Goal: Task Accomplishment & Management: Use online tool/utility

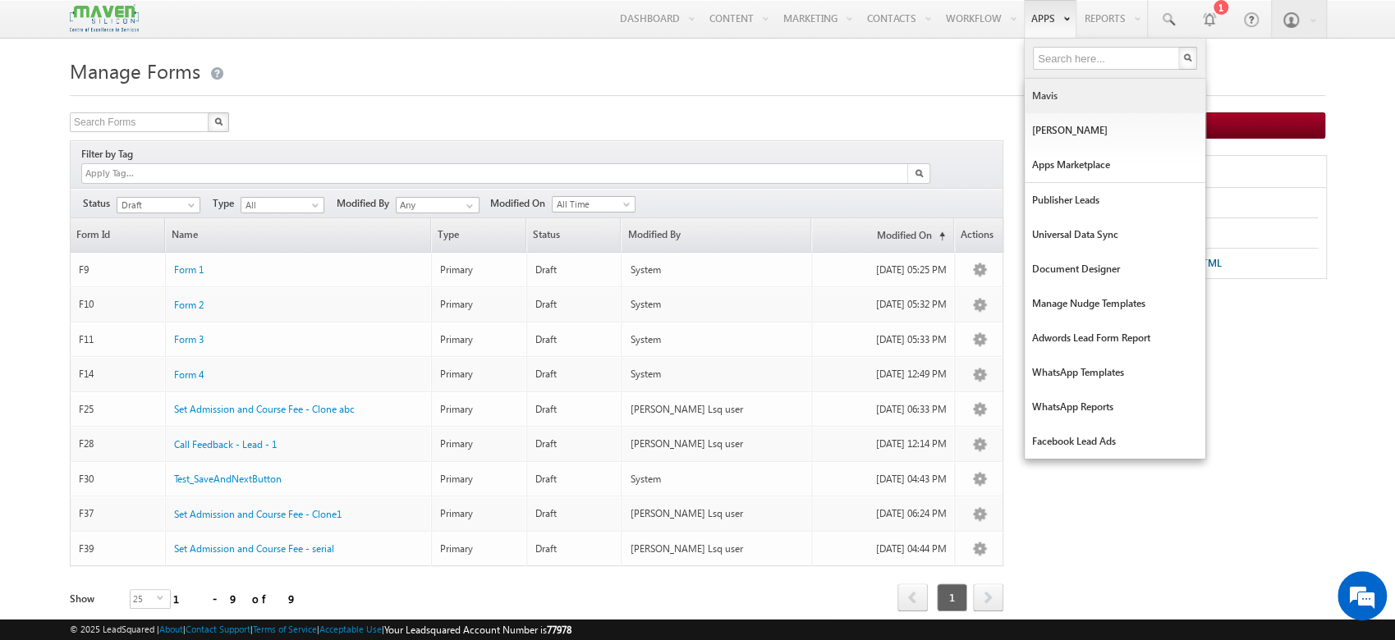
click at [1063, 85] on link "Mavis" at bounding box center [1115, 96] width 181 height 34
click at [1068, 88] on link "Mavis" at bounding box center [1115, 96] width 181 height 34
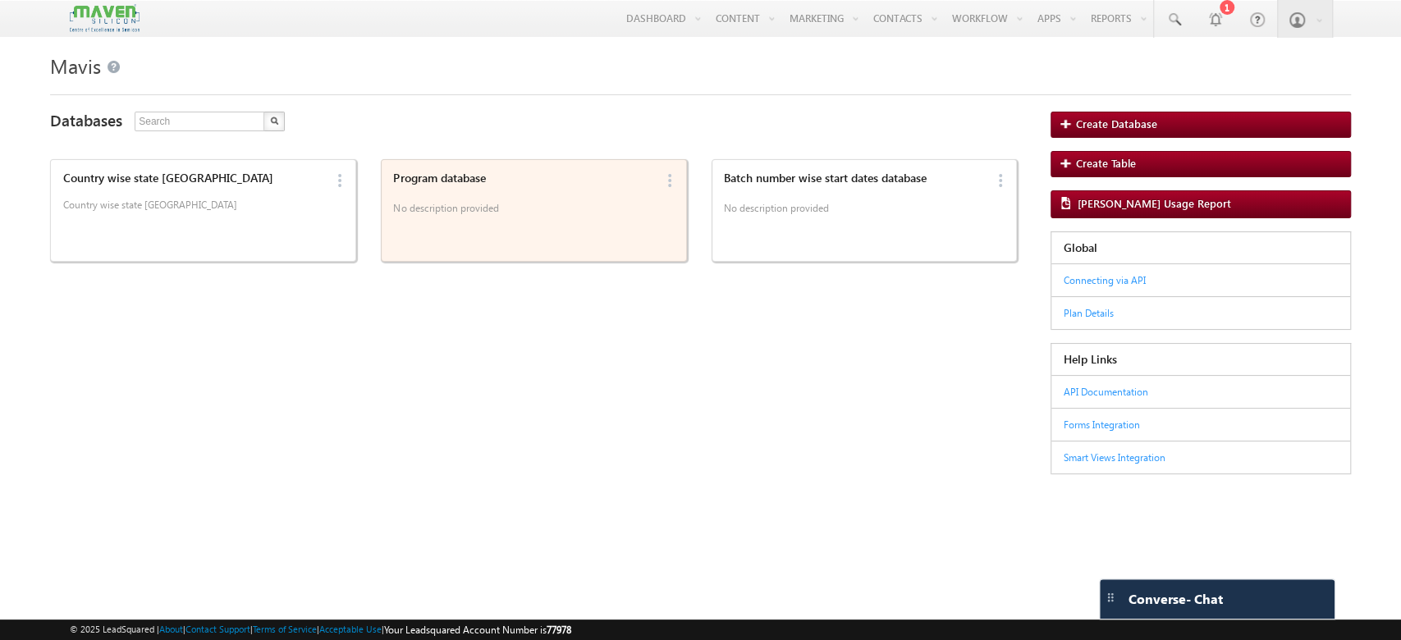
click at [569, 214] on p "No description provided" at bounding box center [523, 211] width 261 height 25
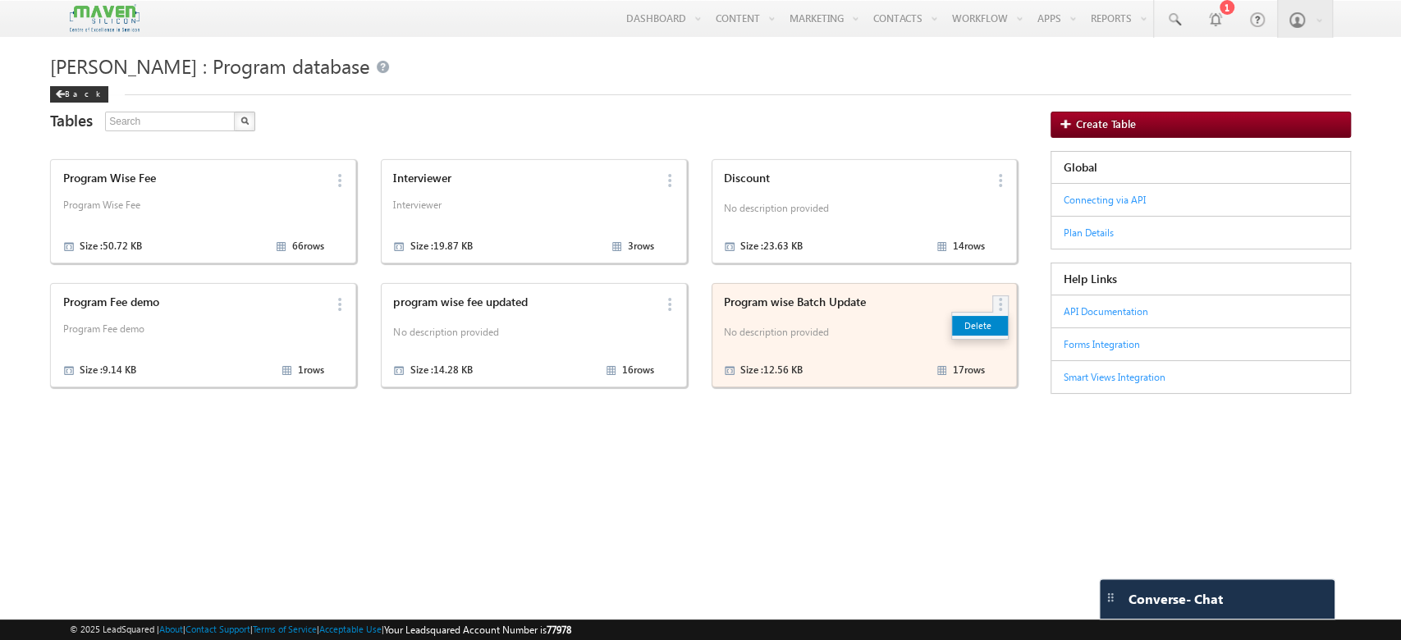
click at [987, 333] on link "Delete" at bounding box center [980, 326] width 56 height 20
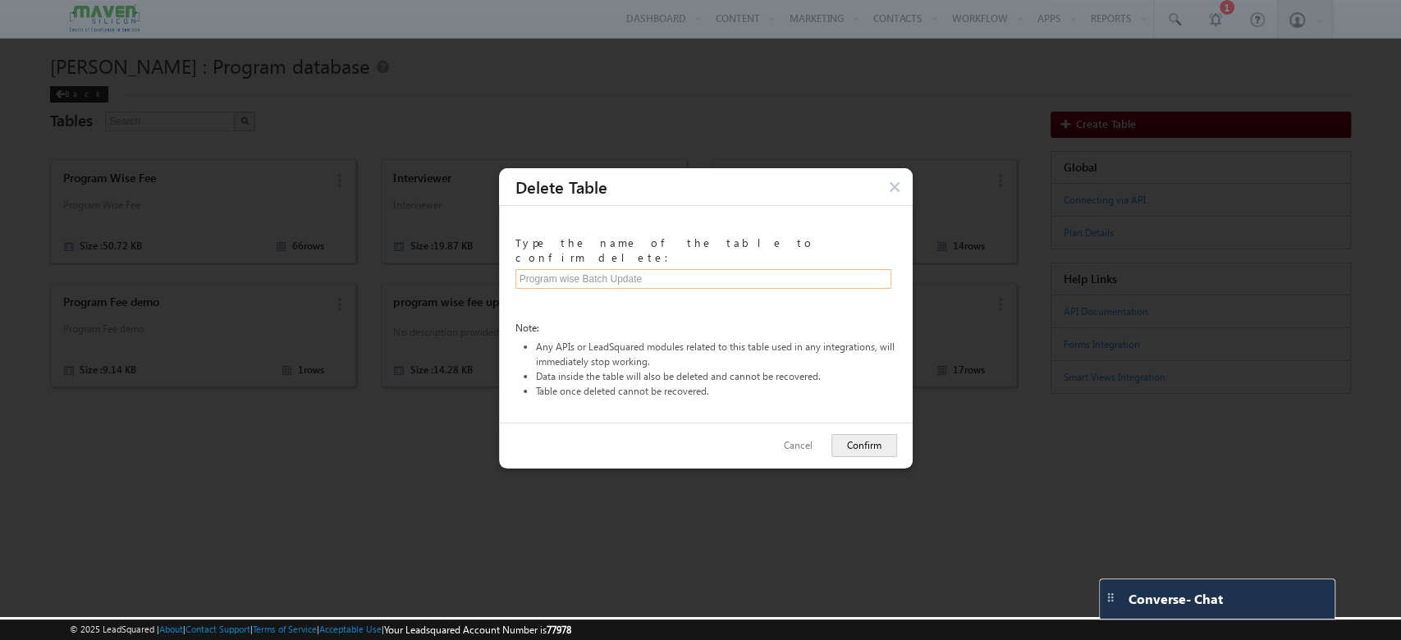
click at [604, 269] on input "text" at bounding box center [704, 279] width 377 height 20
type input "Program wise Batch Update"
click at [852, 437] on button "Confirm" at bounding box center [865, 445] width 66 height 23
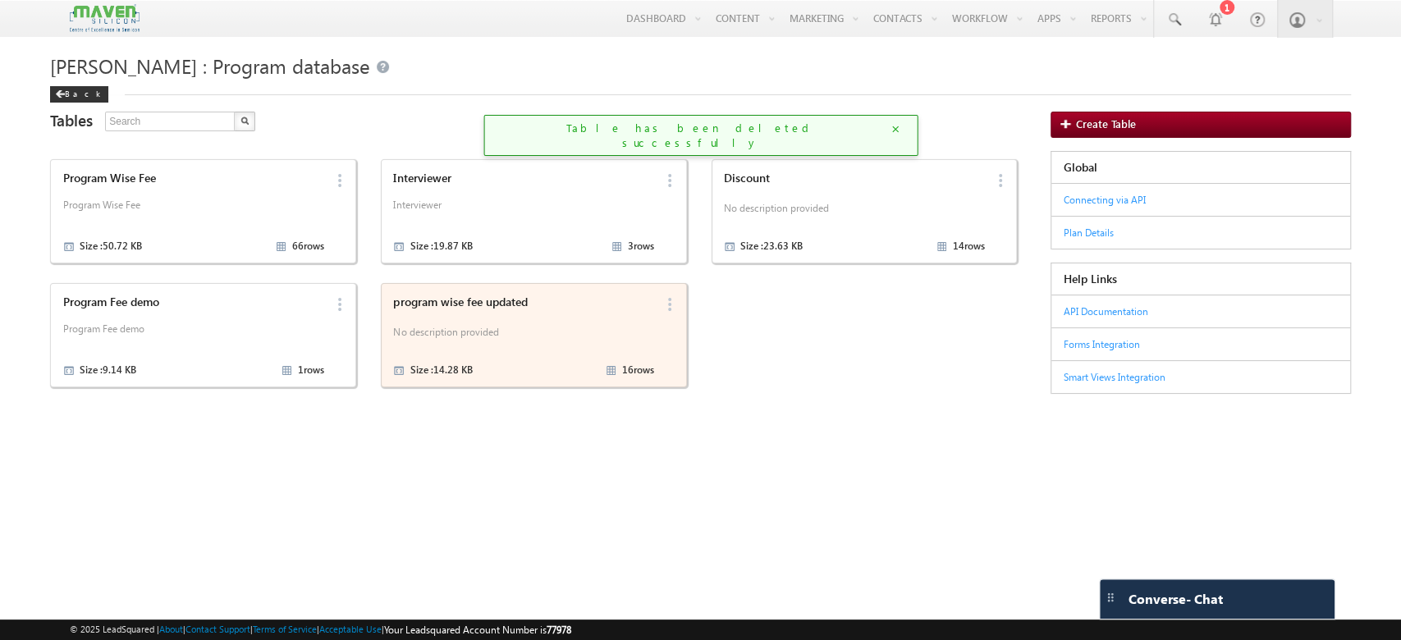
click at [565, 339] on p "No description provided" at bounding box center [523, 335] width 261 height 25
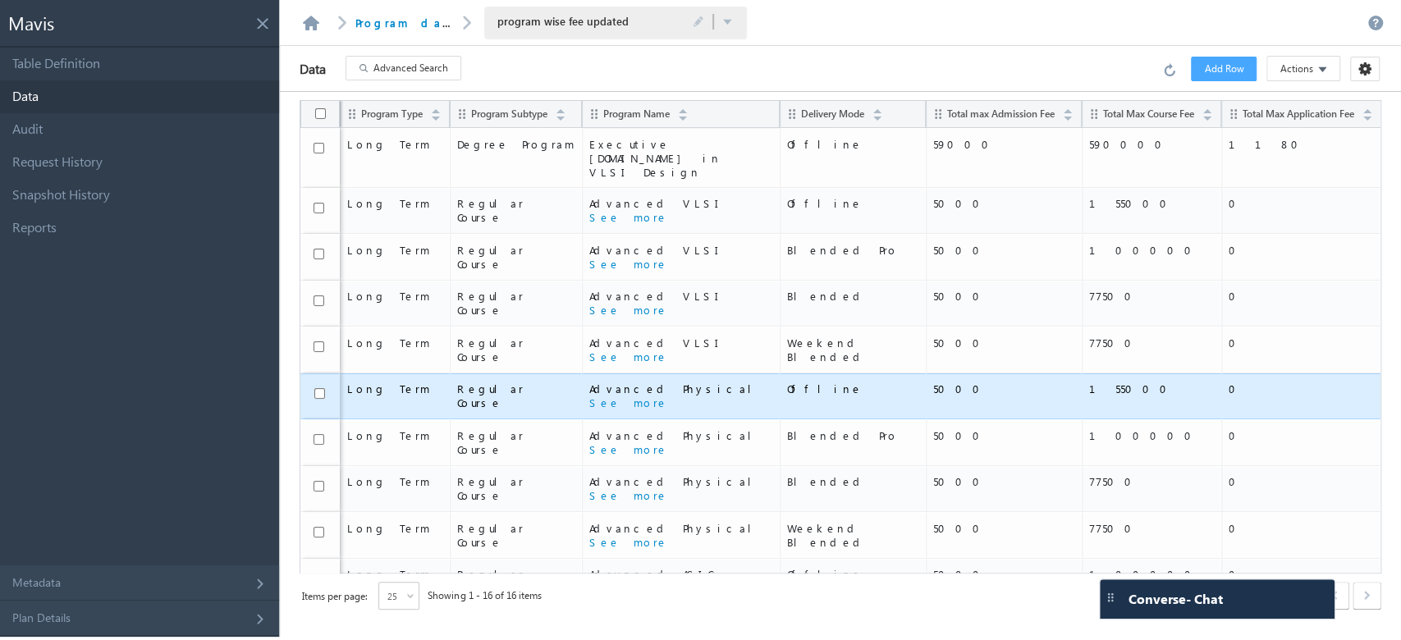
scroll to position [257, 0]
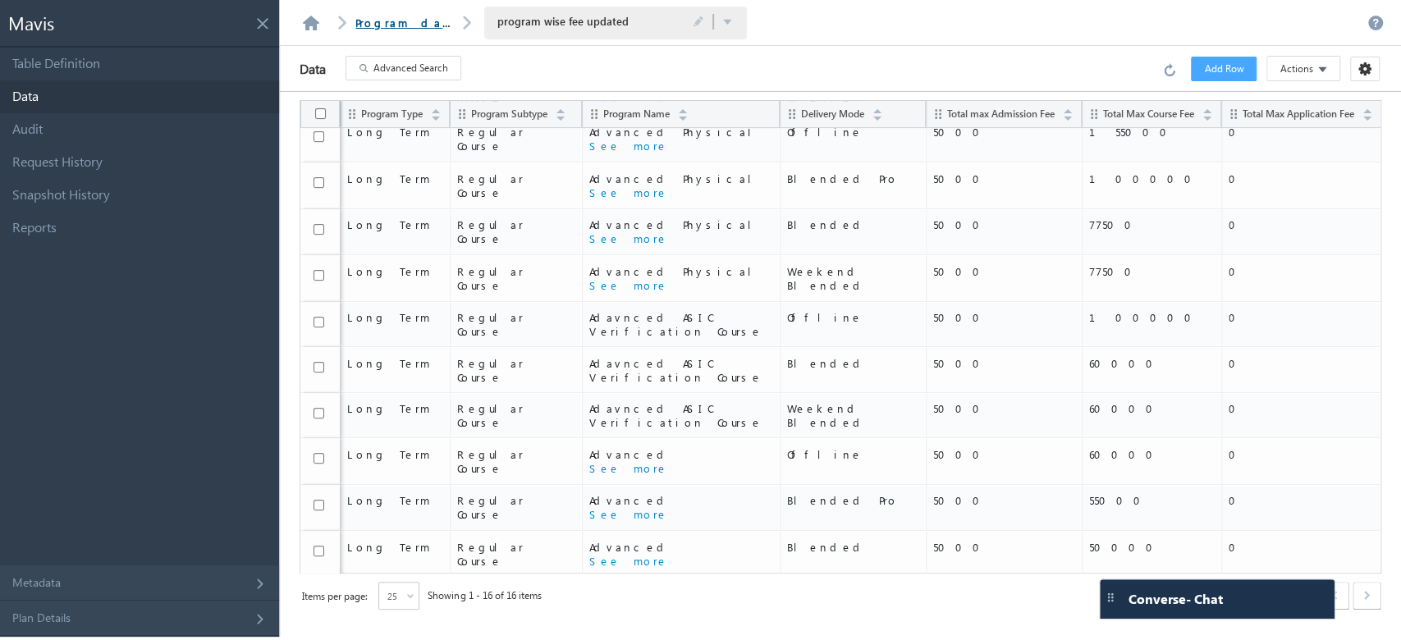
click at [428, 27] on link "Program database" at bounding box center [429, 23] width 148 height 14
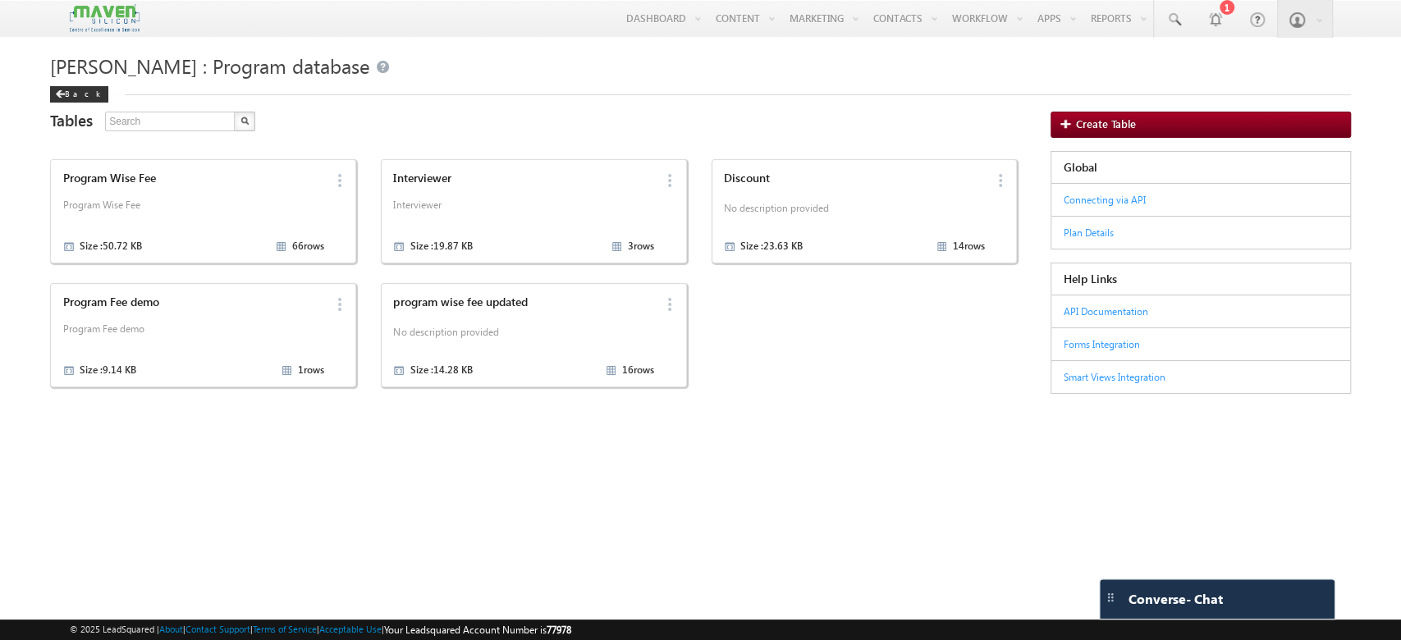
click at [777, 208] on p "No description provided" at bounding box center [854, 211] width 261 height 25
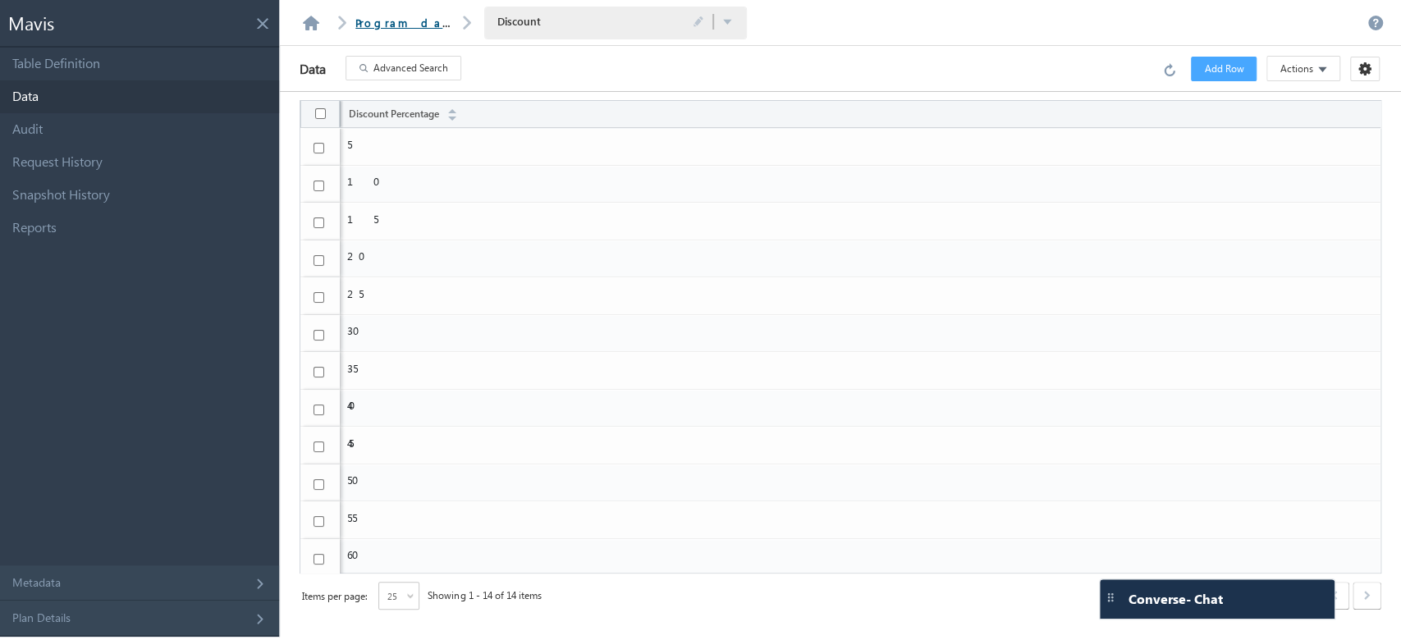
click at [392, 22] on link "Program database" at bounding box center [429, 23] width 148 height 14
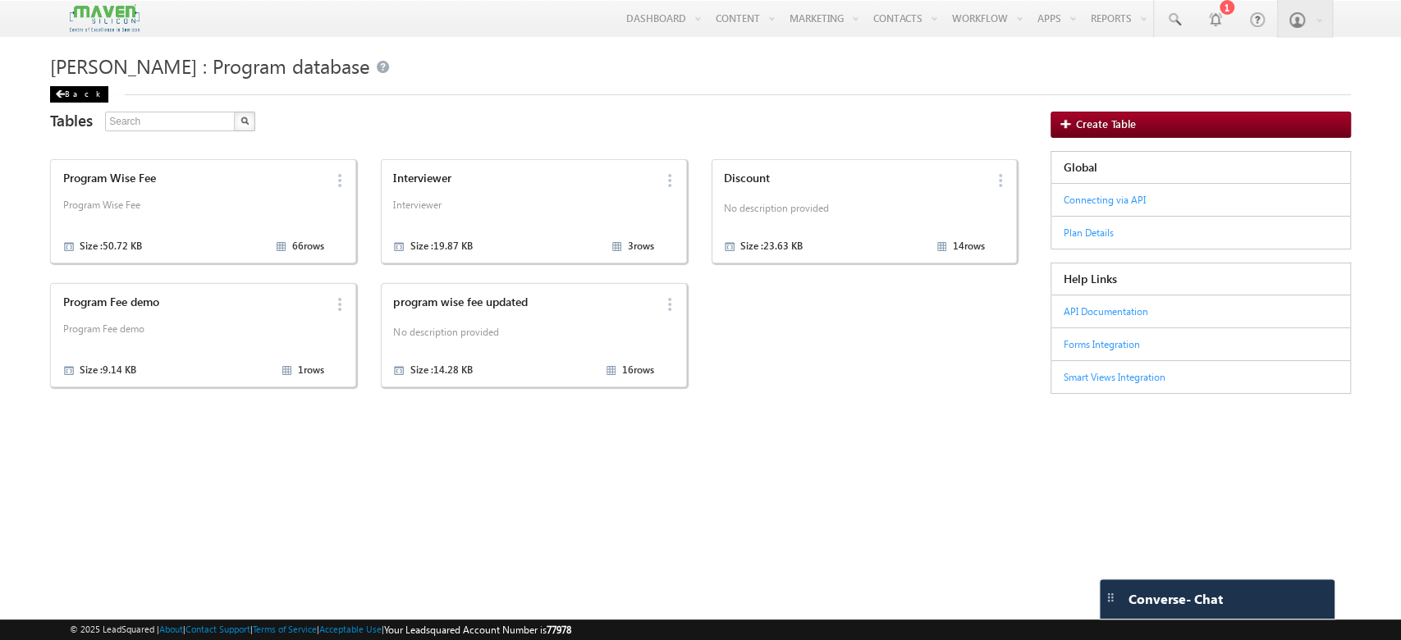
click at [66, 95] on div "Back" at bounding box center [79, 94] width 58 height 16
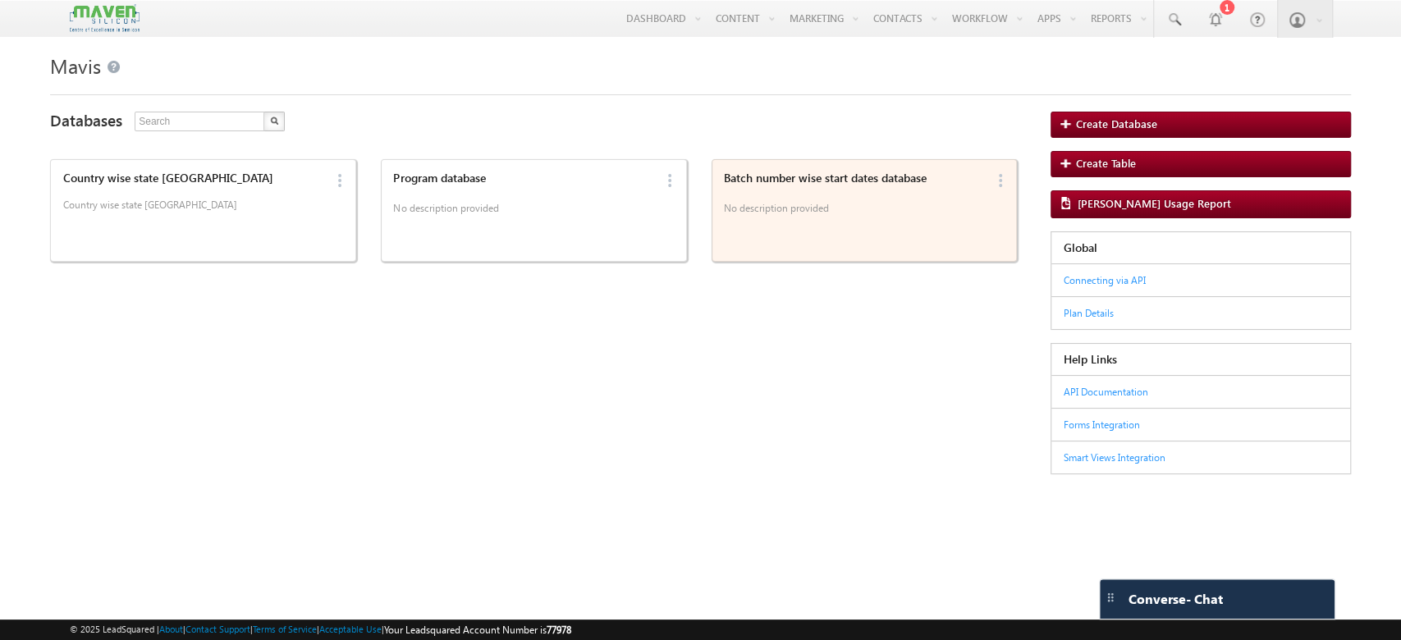
click at [882, 224] on div "Batch number wise start dates database No description provided" at bounding box center [852, 211] width 266 height 88
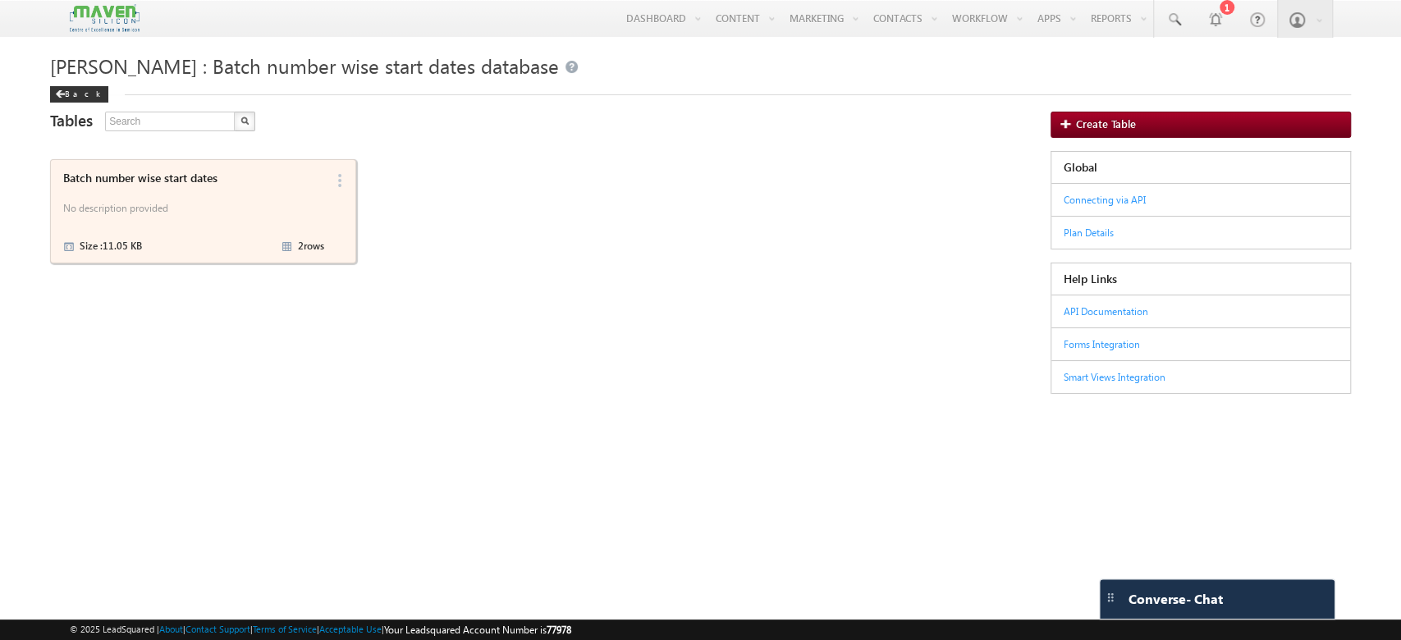
click at [158, 197] on div "Batch number wise start dates No description provided Size : 11.05 KB 2 rows" at bounding box center [190, 211] width 266 height 89
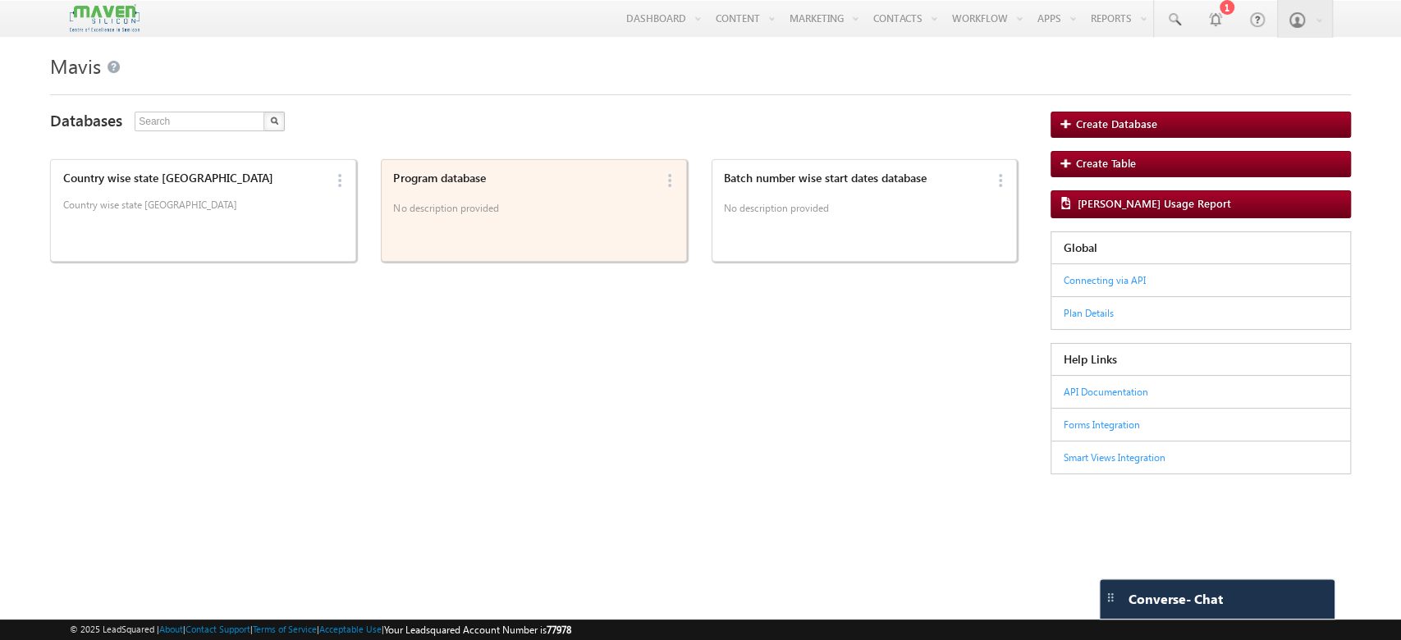
click at [460, 211] on p "No description provided" at bounding box center [523, 211] width 261 height 25
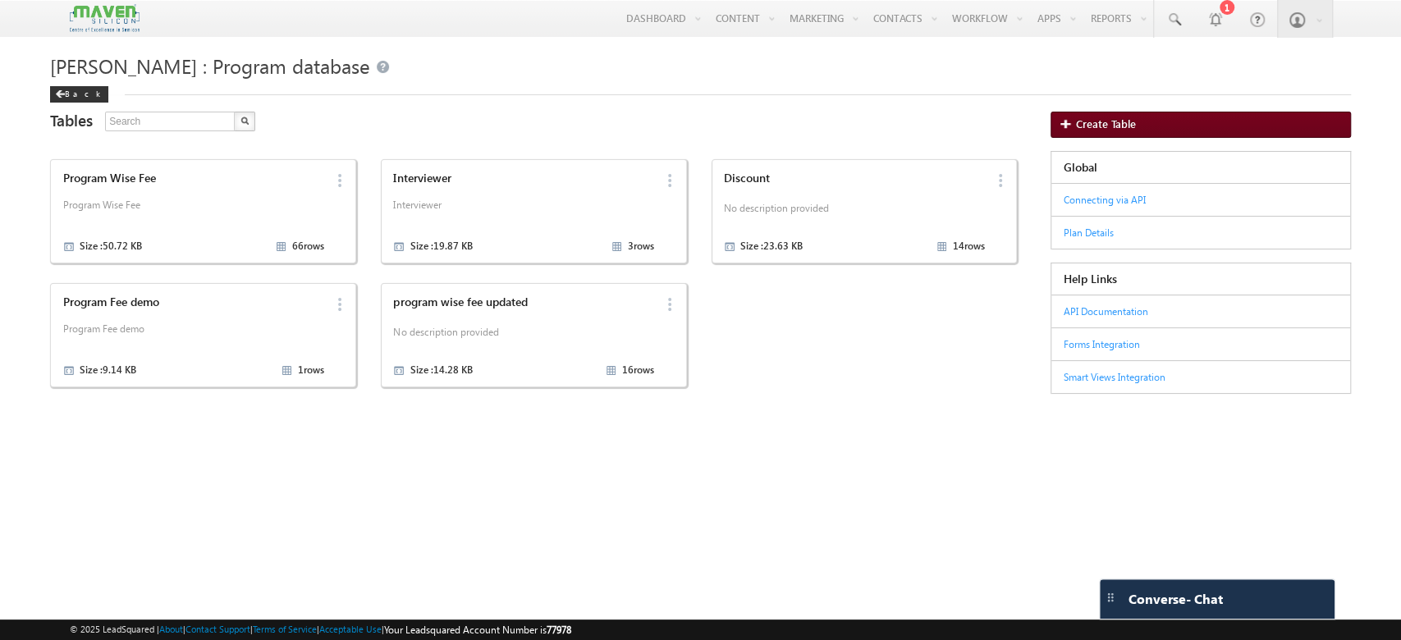
click at [1132, 131] on span "Create Table" at bounding box center [1106, 125] width 60 height 12
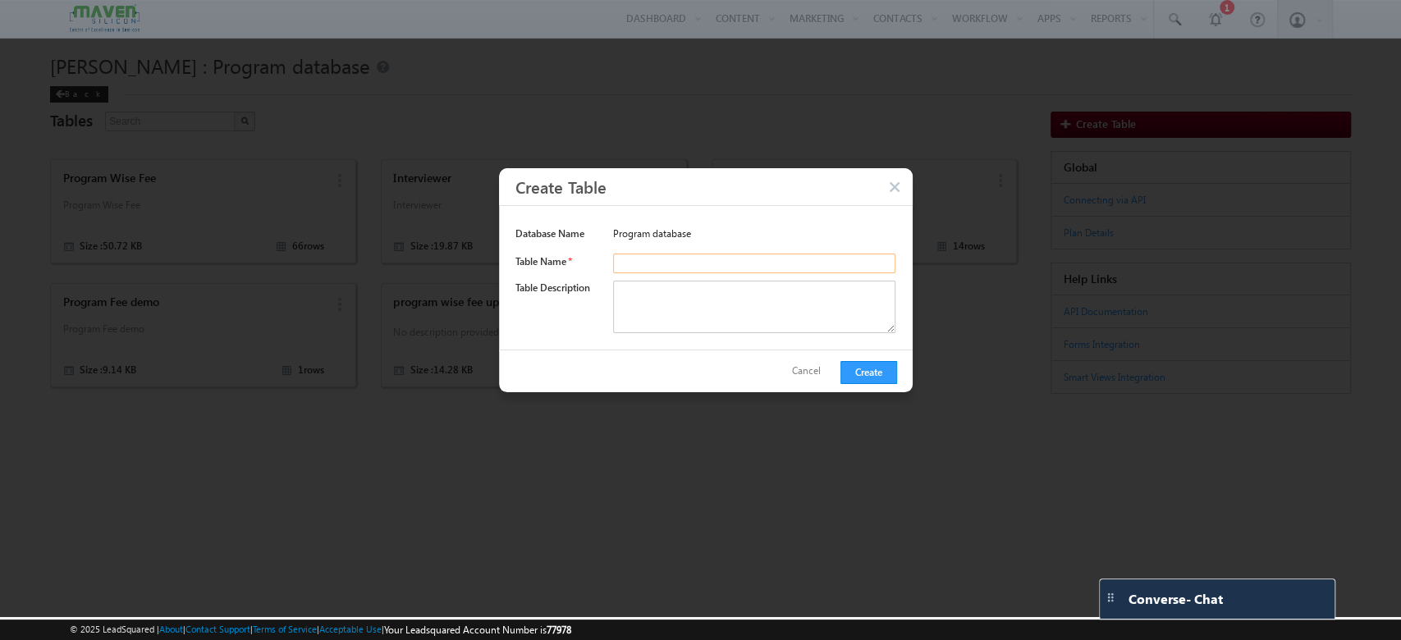
click at [633, 260] on input "text" at bounding box center [754, 264] width 283 height 20
click at [795, 263] on input "text" at bounding box center [754, 264] width 283 height 20
type input "Program Wise Batches Update 1"
click at [874, 376] on button "Create" at bounding box center [869, 372] width 57 height 23
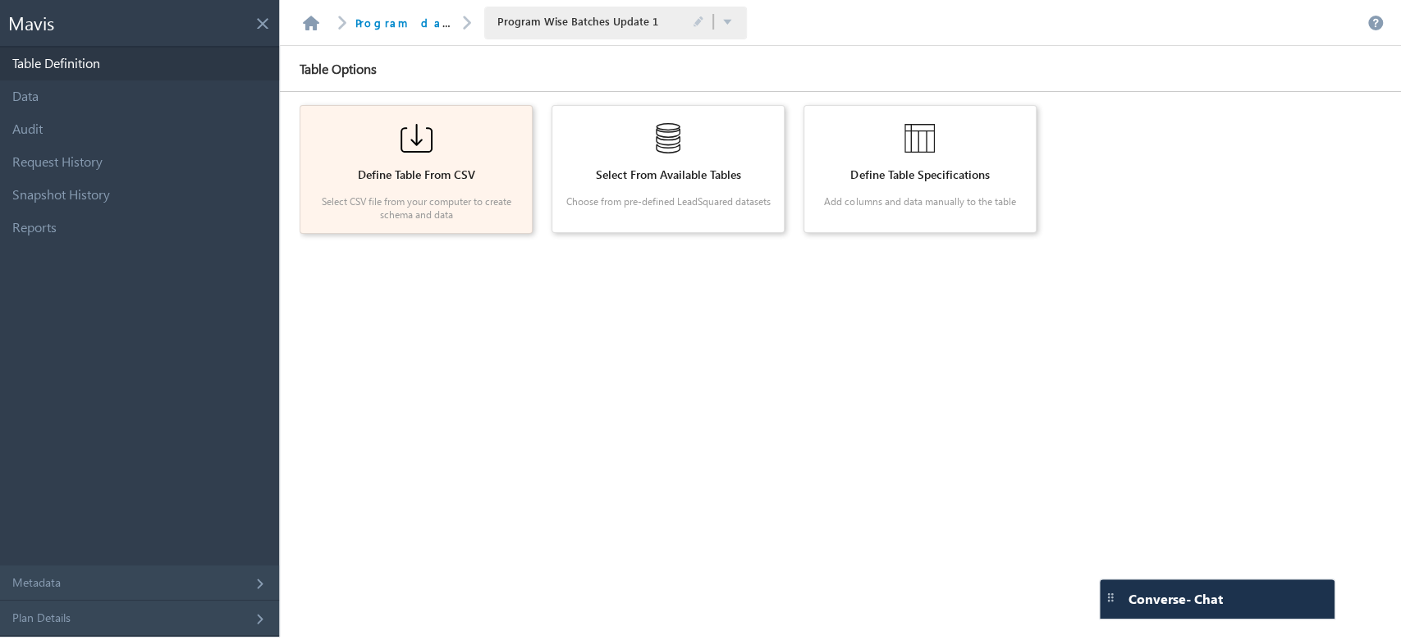
click at [426, 186] on div "Define Table From CSV Select CSV file from your computer to create schema and d…" at bounding box center [416, 169] width 218 height 114
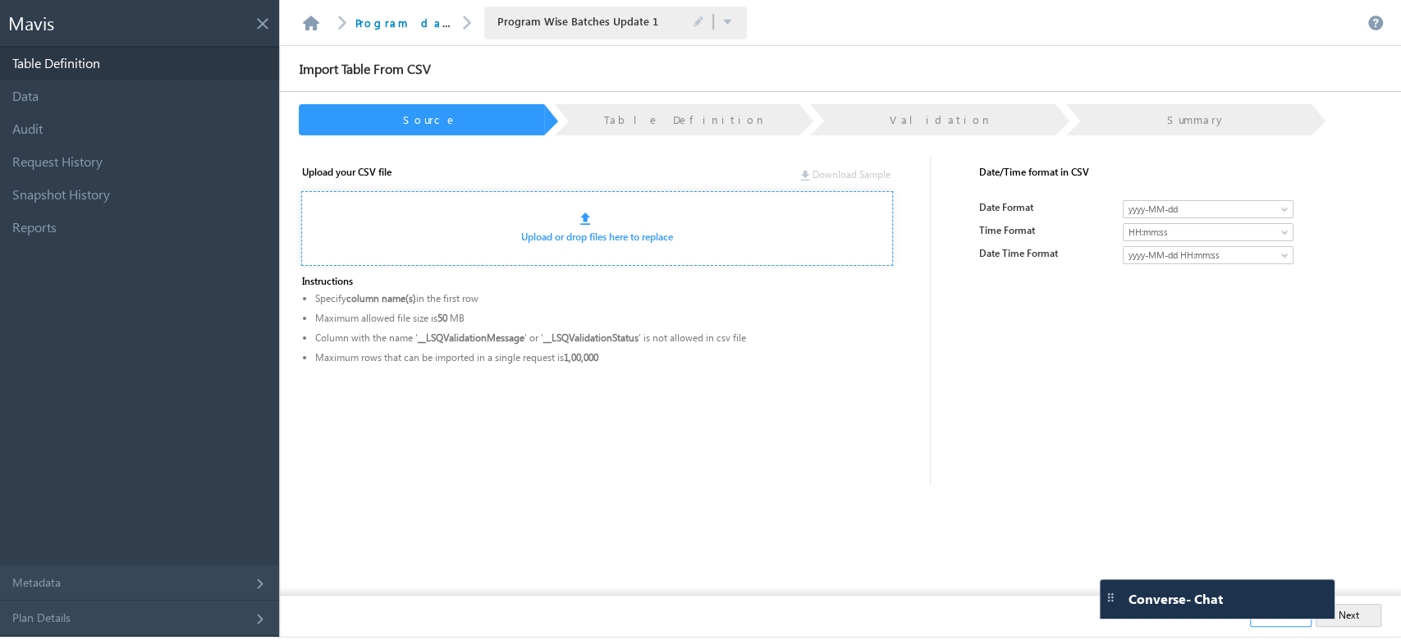
click at [591, 245] on div "Upload or drop files here to replace" at bounding box center [597, 228] width 592 height 75
click at [590, 233] on link "Upload or drop files here to replace" at bounding box center [597, 237] width 152 height 12
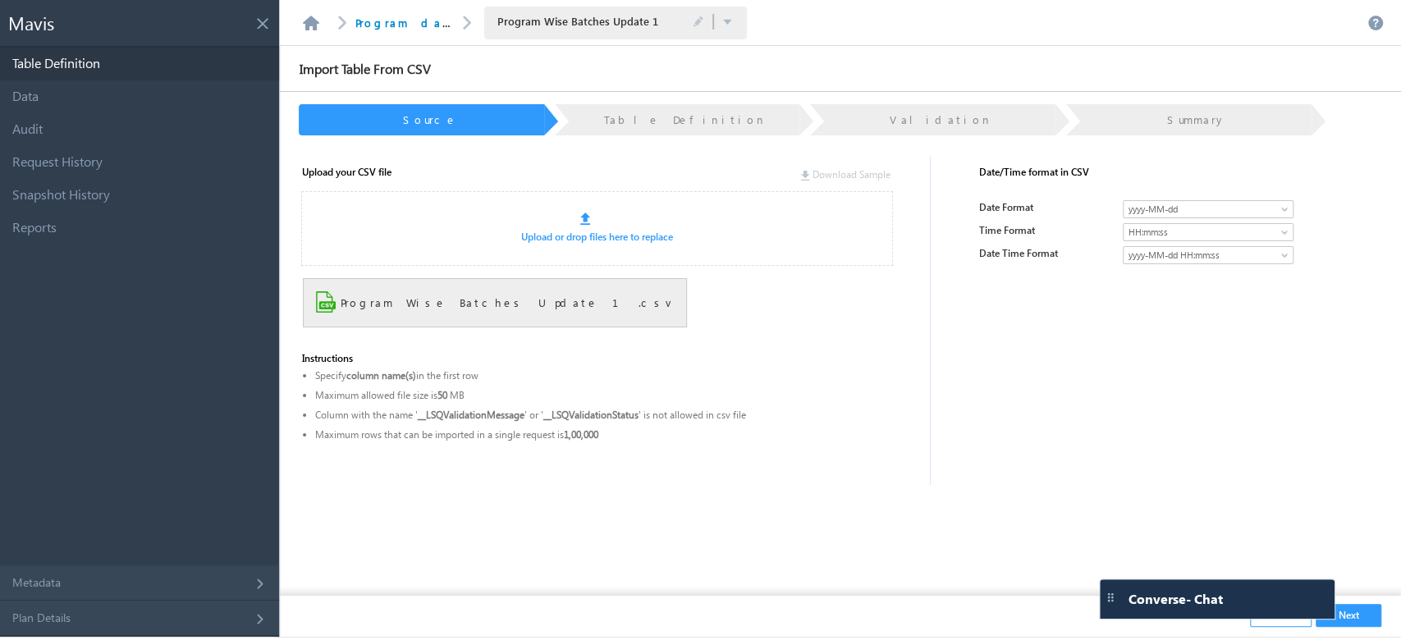
click at [1359, 621] on button "Next" at bounding box center [1349, 615] width 66 height 23
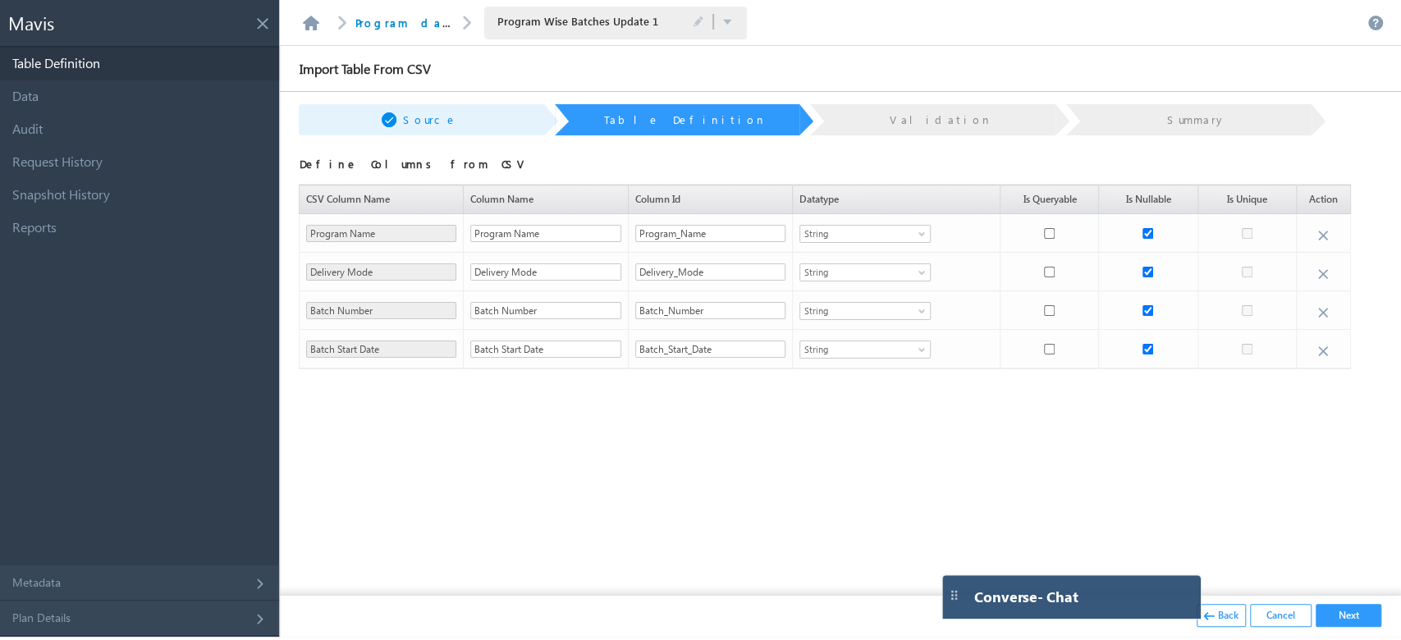
drag, startPoint x: 1227, startPoint y: 603, endPoint x: 1075, endPoint y: 612, distance: 153.0
click at [1075, 612] on div "Converse - Chat" at bounding box center [1071, 598] width 259 height 44
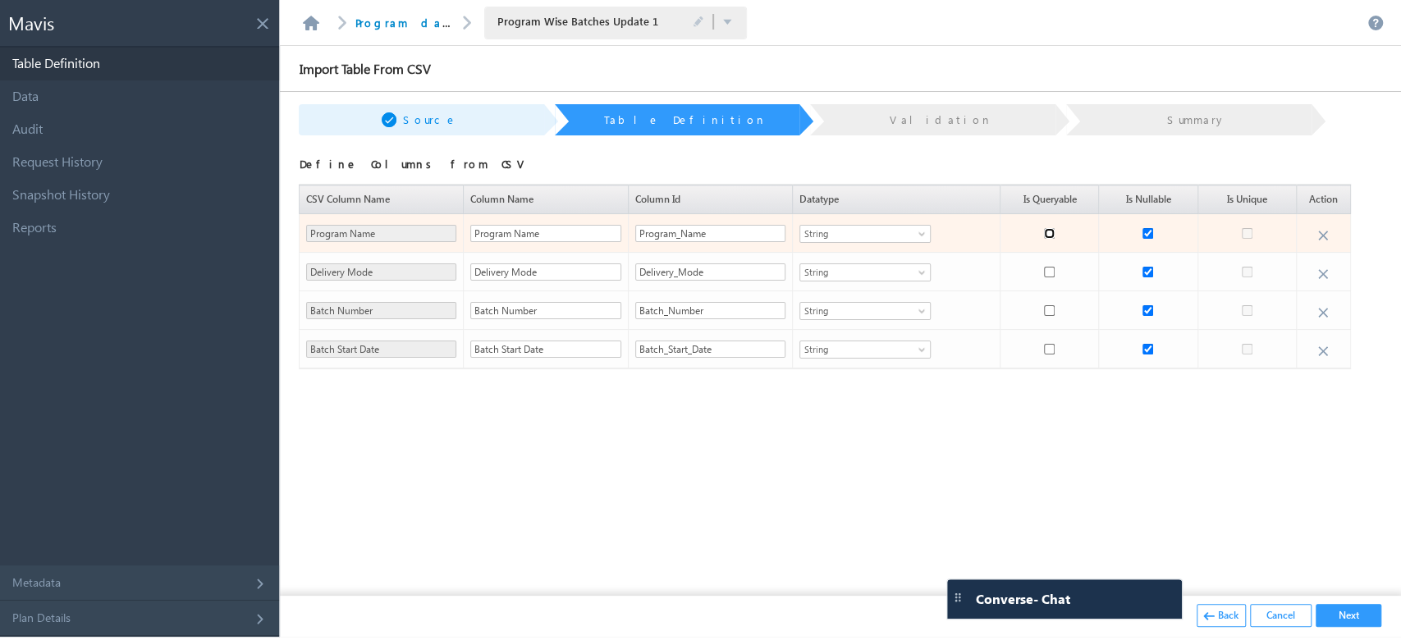
click at [1053, 232] on input "checkbox" at bounding box center [1049, 233] width 11 height 11
checkbox input "true"
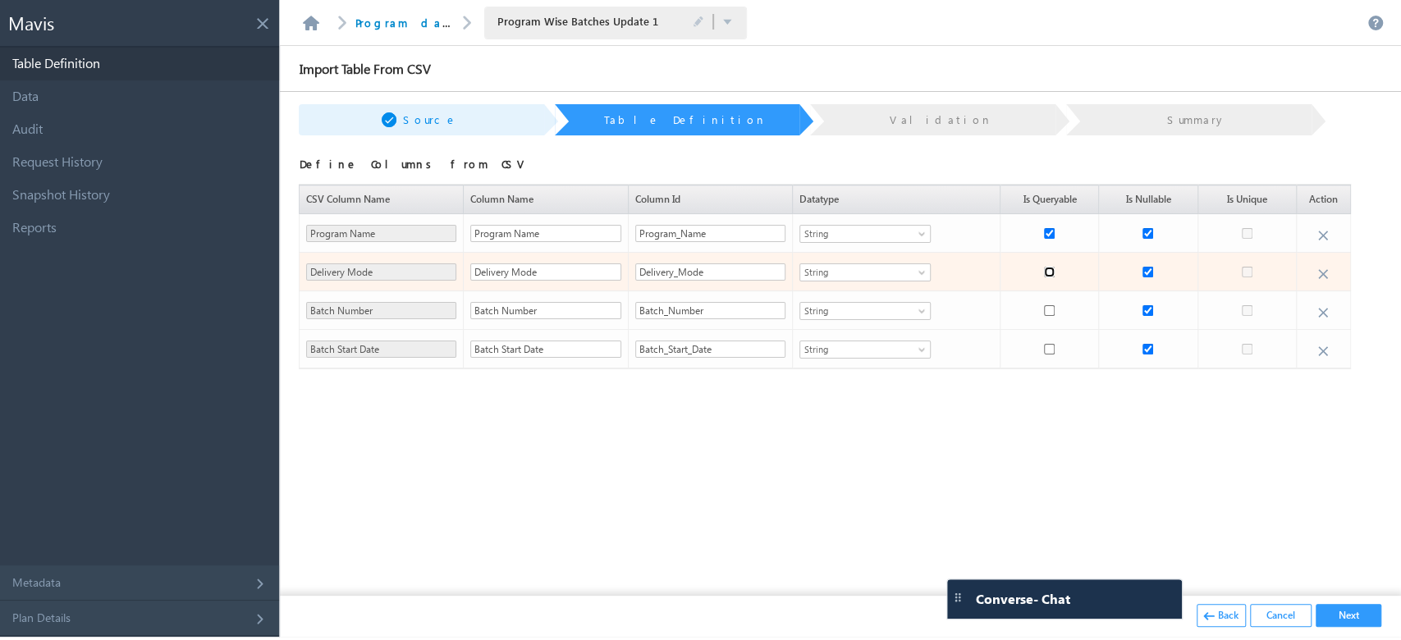
click at [1052, 268] on input "checkbox" at bounding box center [1049, 272] width 11 height 11
checkbox input "true"
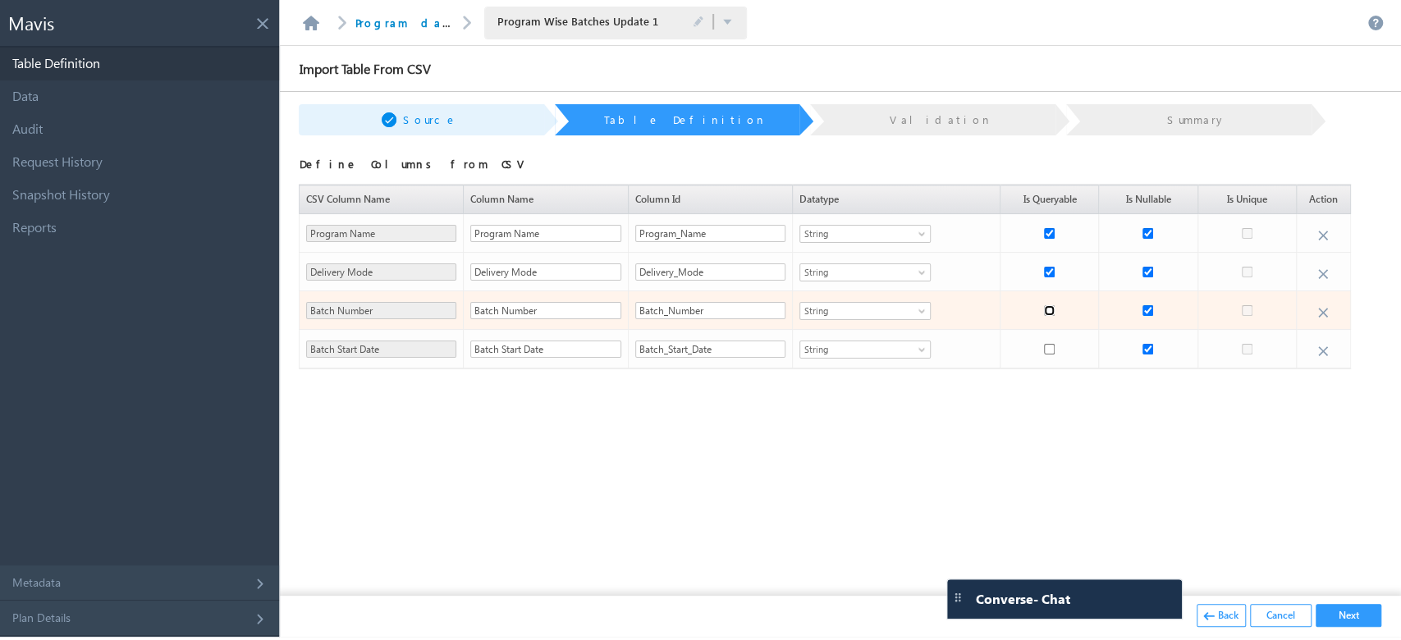
click at [1046, 311] on input "checkbox" at bounding box center [1049, 310] width 11 height 11
checkbox input "true"
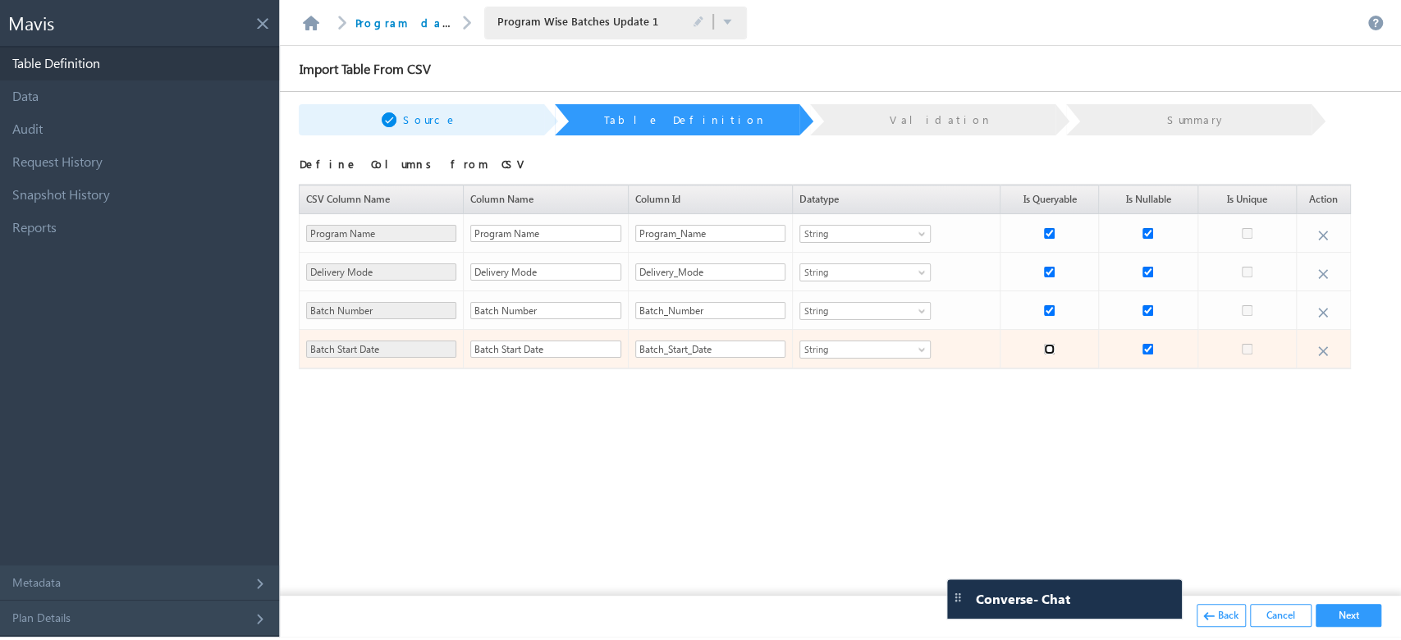
click at [1046, 351] on input "checkbox" at bounding box center [1049, 349] width 11 height 11
checkbox input "true"
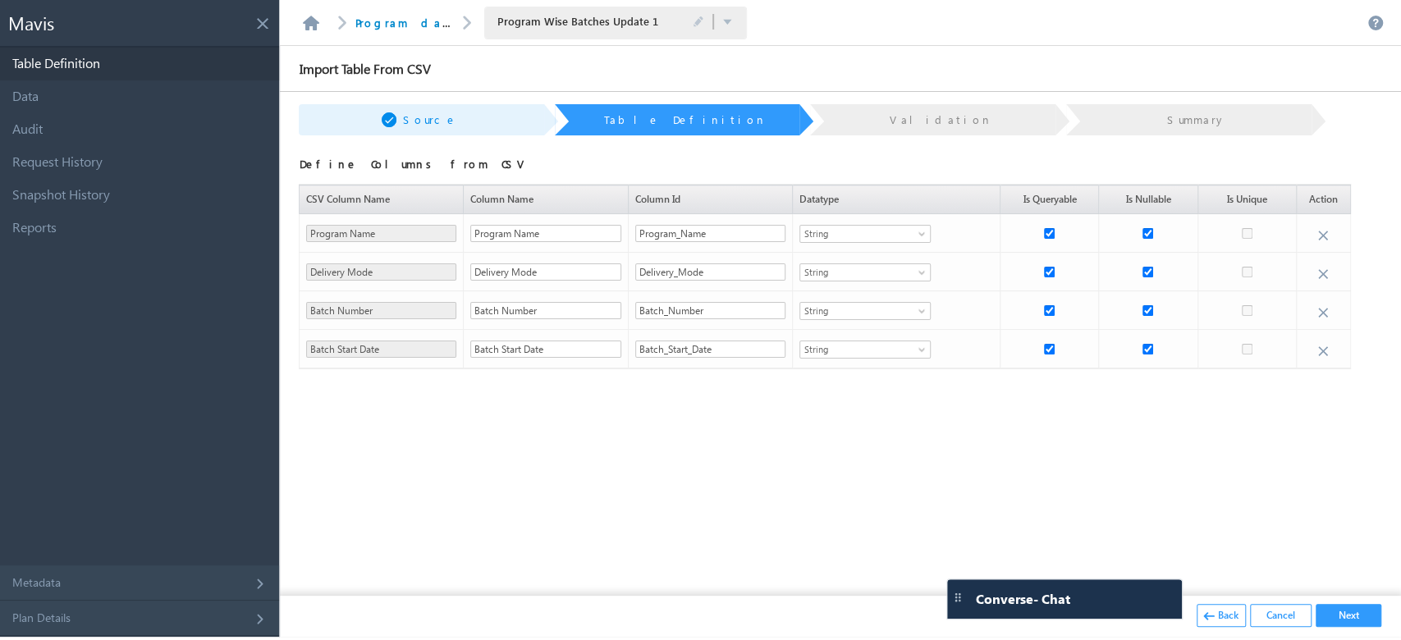
click at [1346, 618] on button "Next" at bounding box center [1349, 615] width 66 height 23
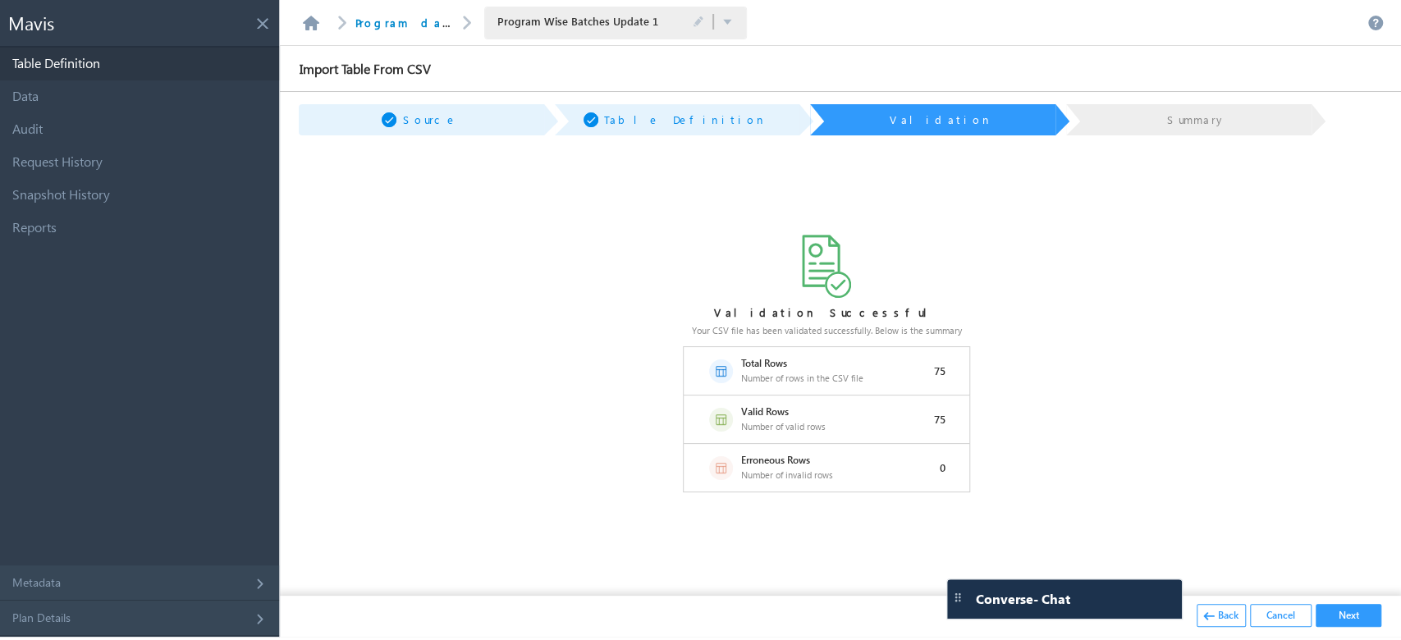
click at [1365, 610] on button "Next" at bounding box center [1349, 615] width 66 height 23
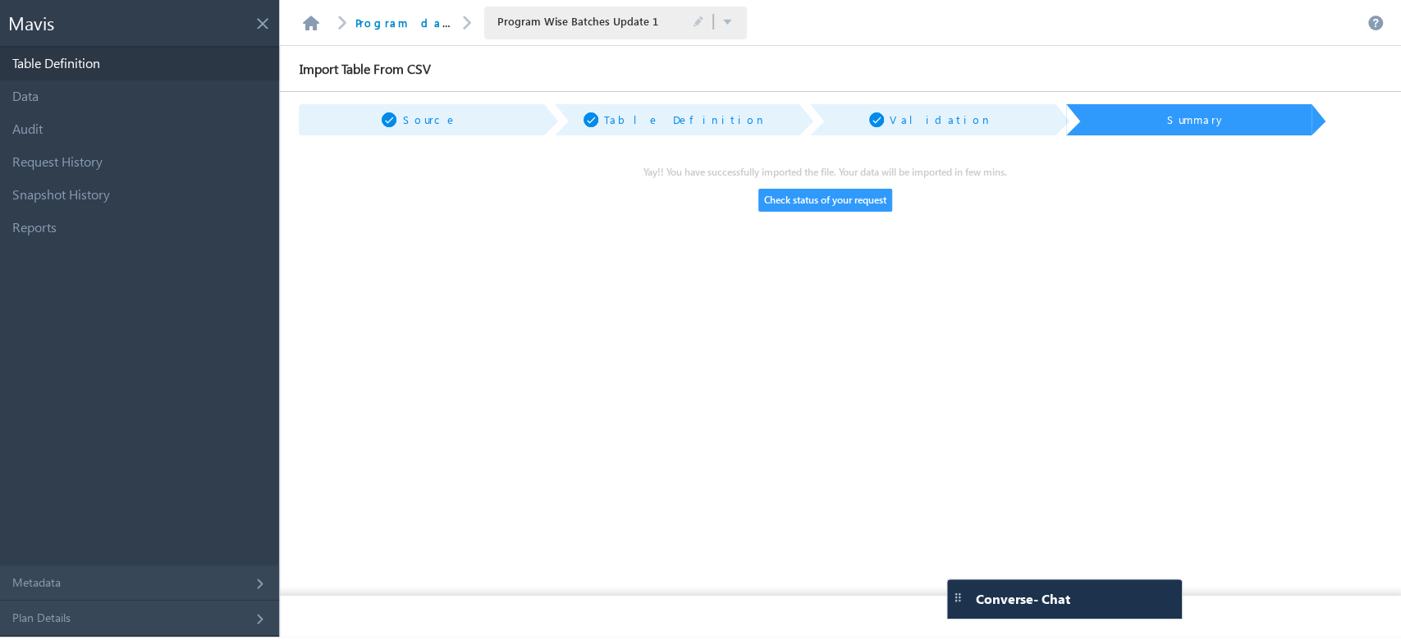
click at [855, 200] on button "Check status of your request" at bounding box center [826, 200] width 134 height 23
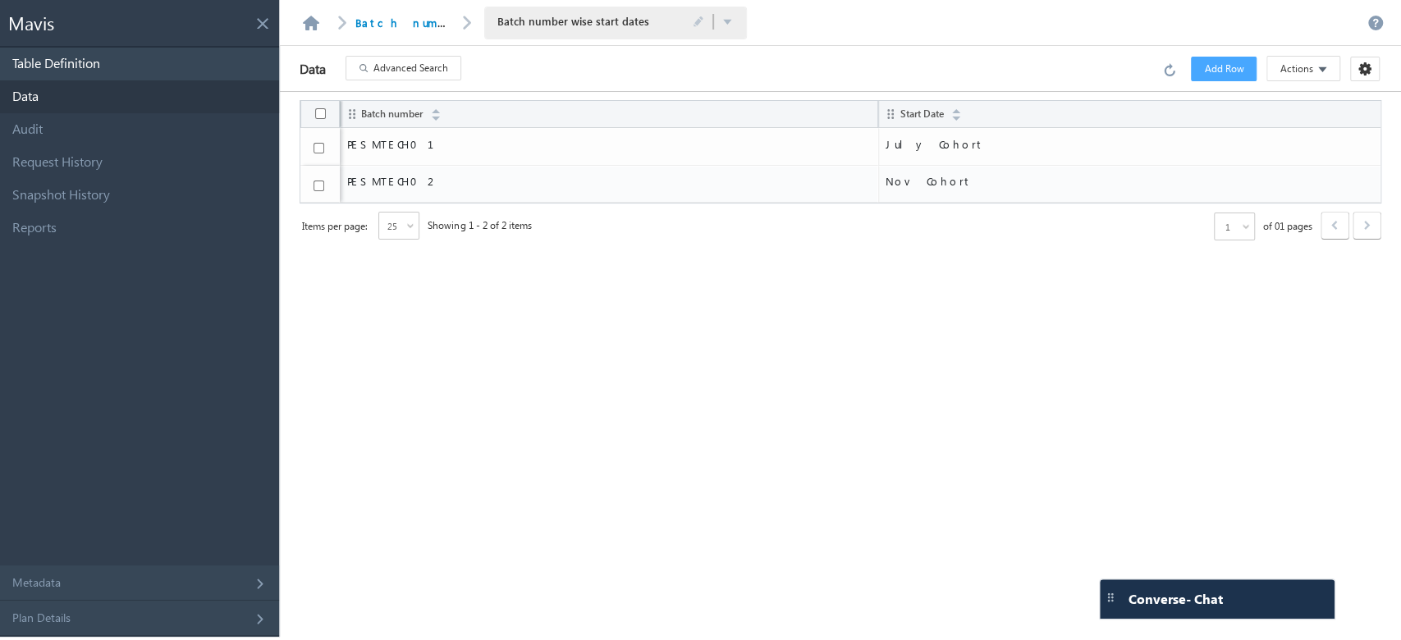
click at [90, 60] on link "Table Definition" at bounding box center [139, 64] width 279 height 33
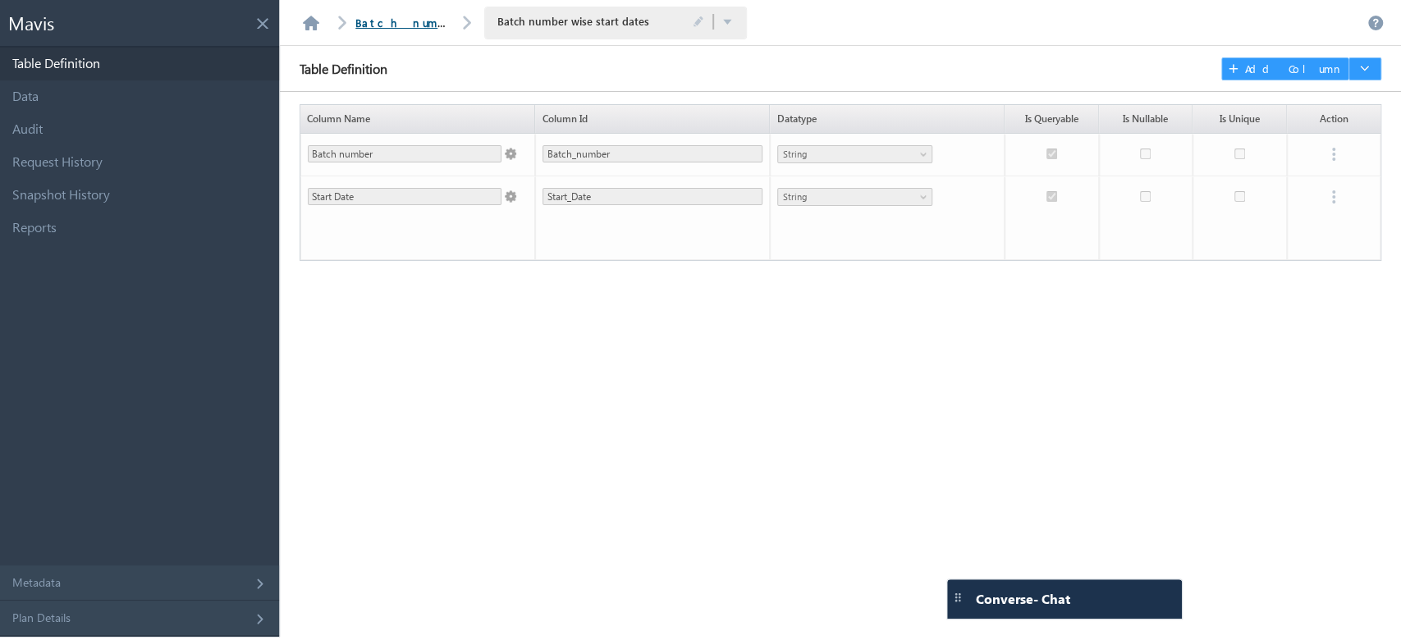
click at [394, 18] on link "Batch number wise start dates database" at bounding box center [543, 23] width 377 height 14
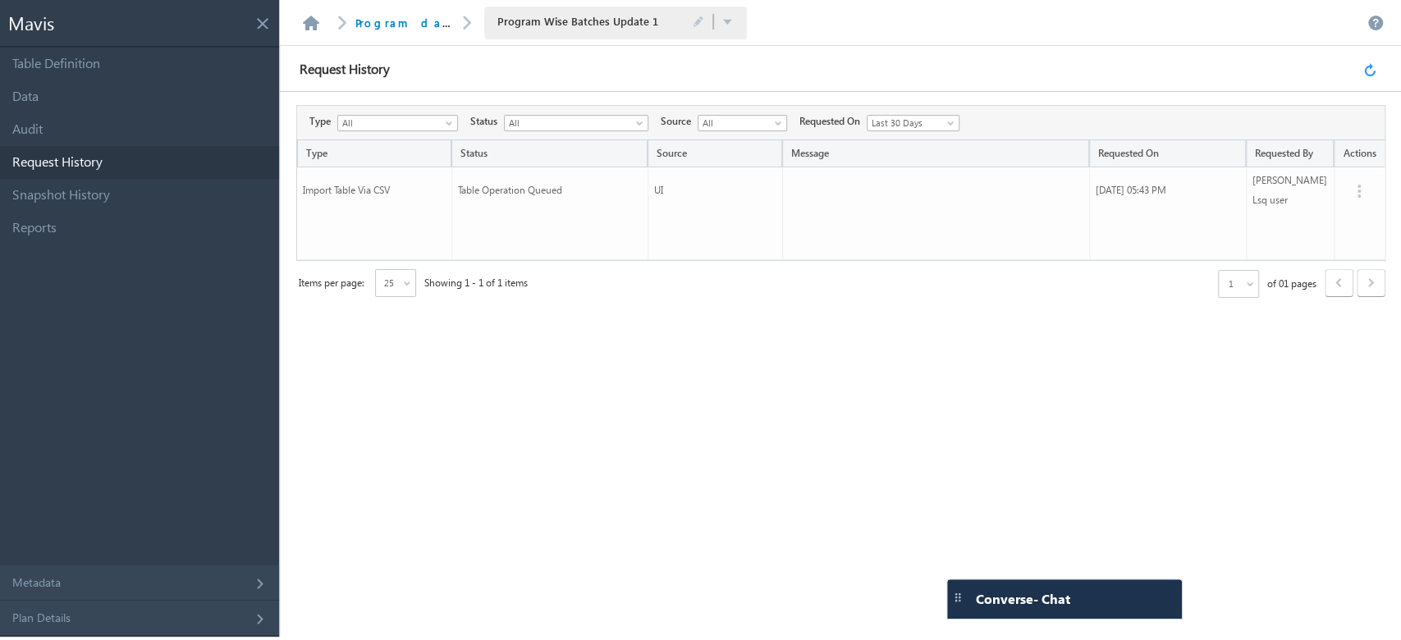
click at [1374, 69] on link at bounding box center [1373, 69] width 18 height 15
click at [1369, 75] on link at bounding box center [1373, 69] width 18 height 15
click at [1370, 70] on link at bounding box center [1373, 69] width 18 height 15
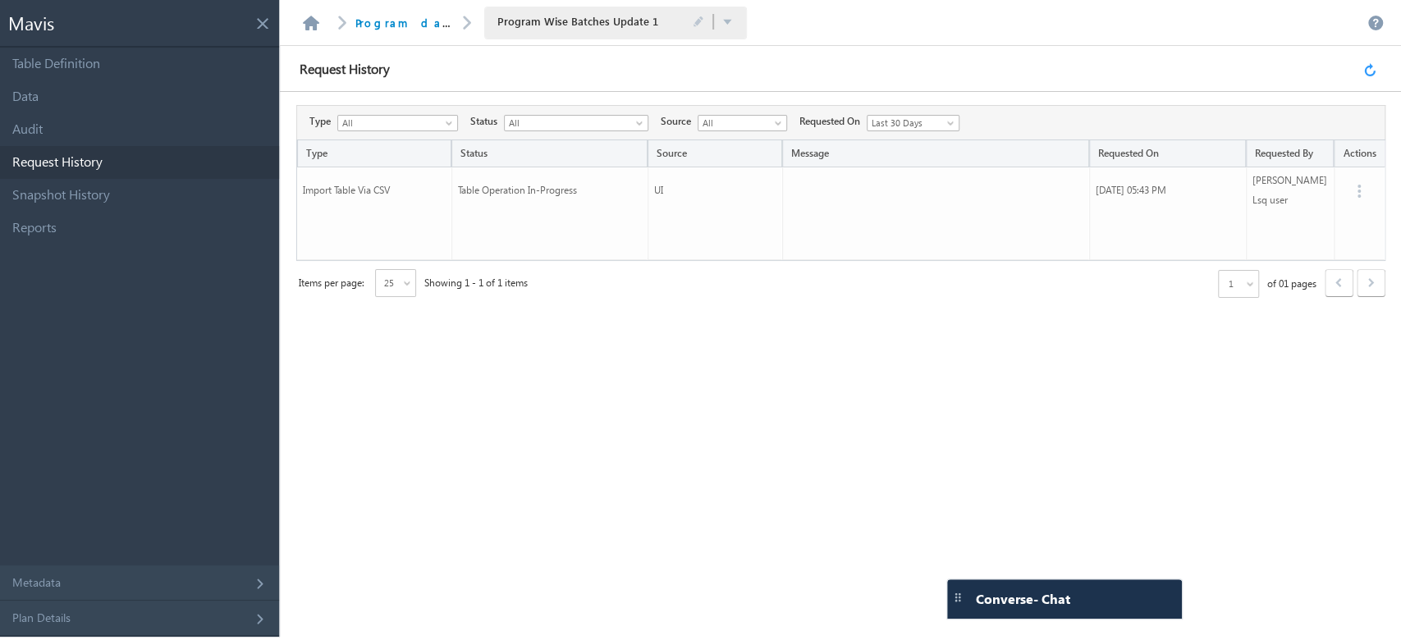
click at [1370, 70] on link at bounding box center [1373, 69] width 18 height 15
click at [151, 85] on link "Data" at bounding box center [139, 96] width 279 height 33
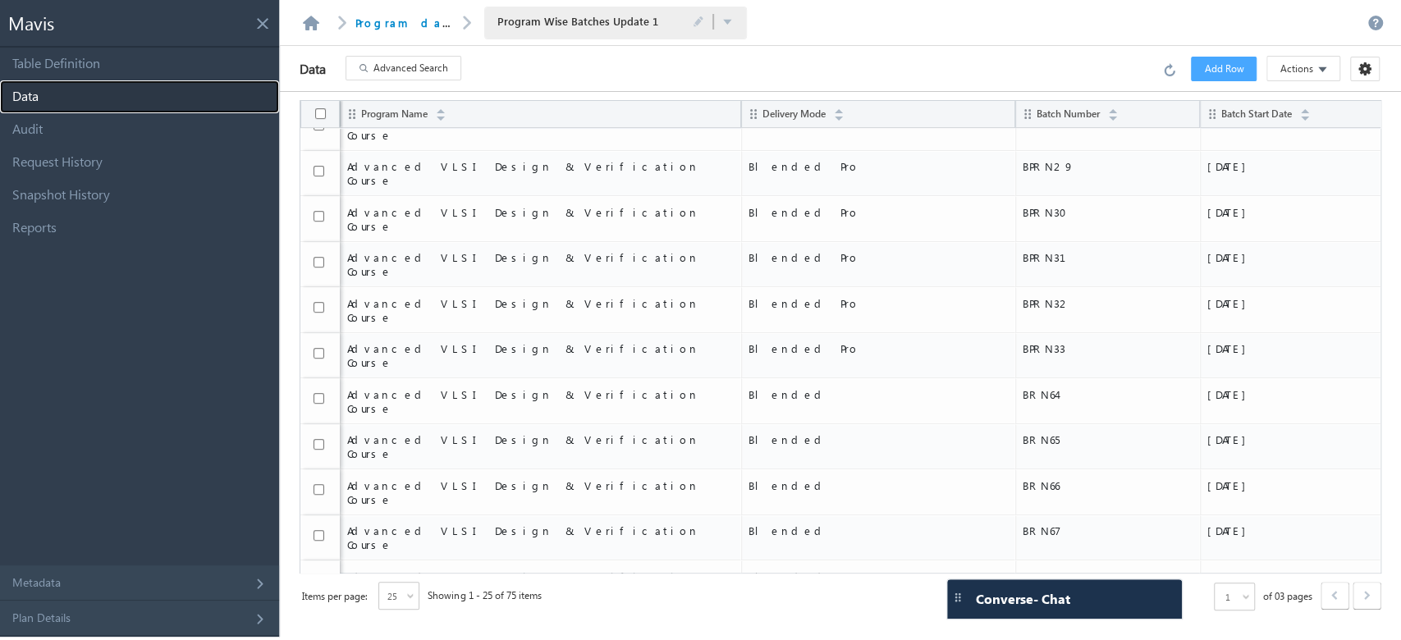
scroll to position [484, 0]
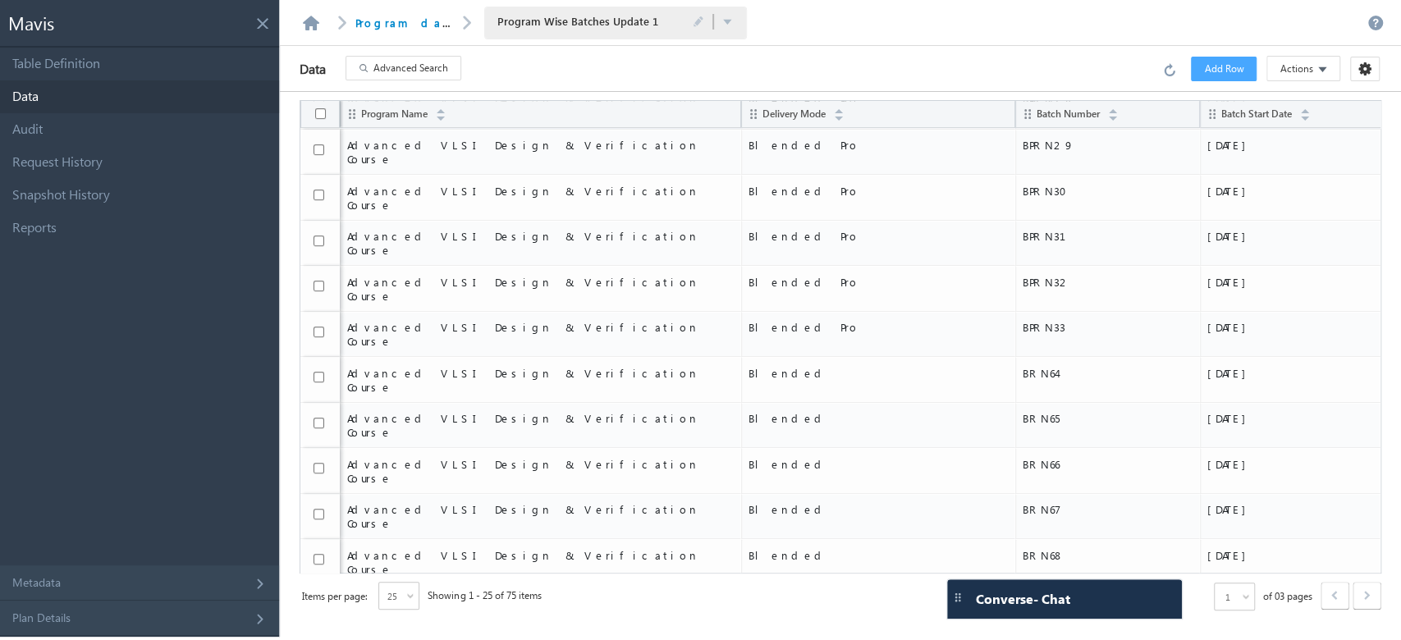
click at [405, 595] on span "25" at bounding box center [391, 596] width 25 height 15
click at [397, 561] on li "100" at bounding box center [400, 556] width 39 height 16
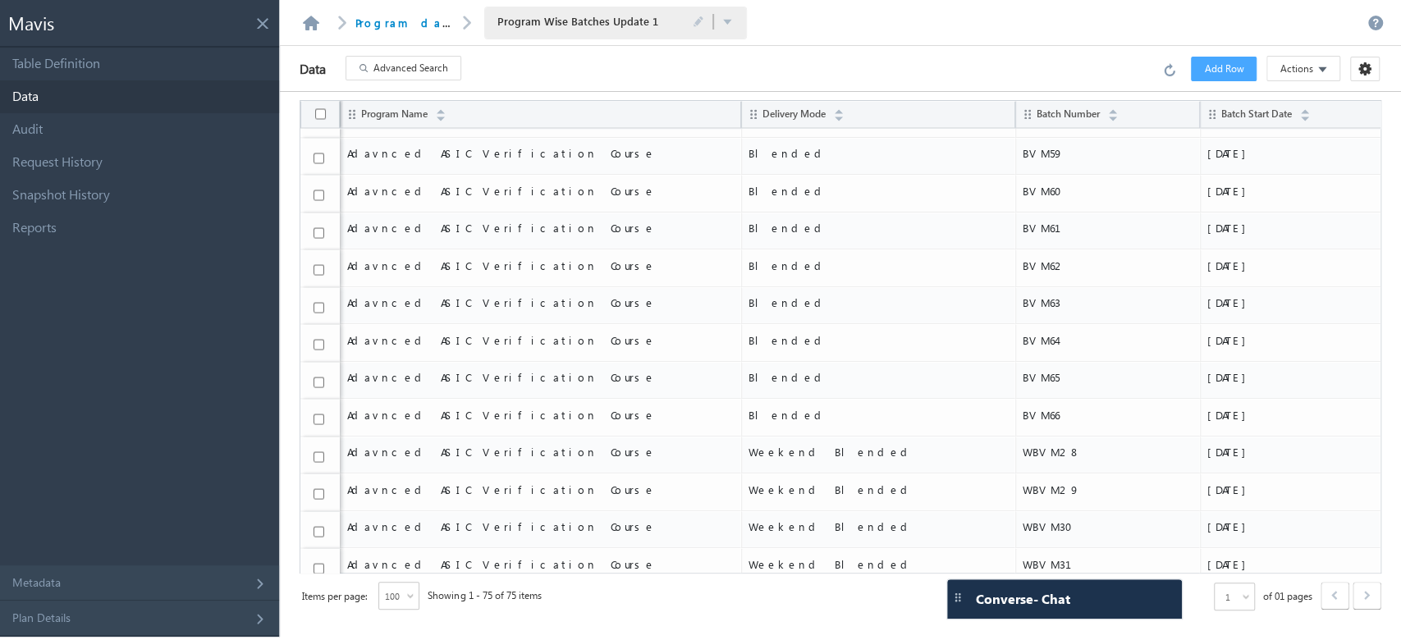
scroll to position [2342, 0]
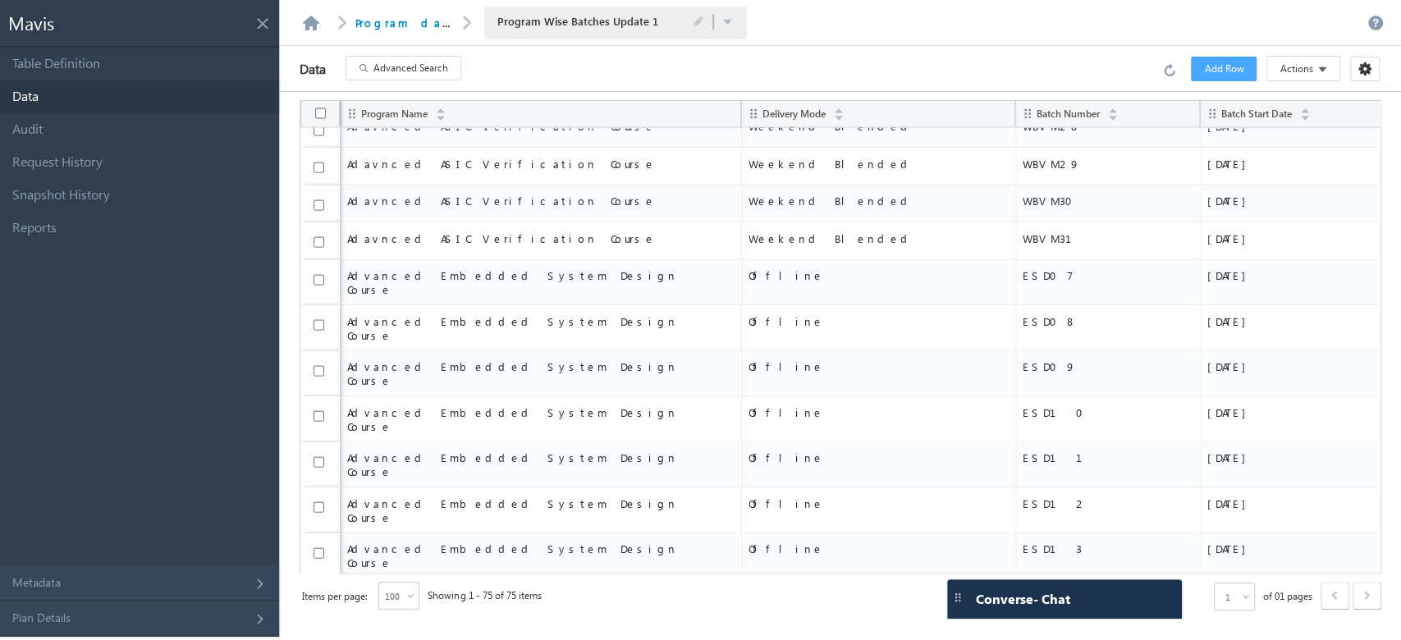
checkbox input "true"
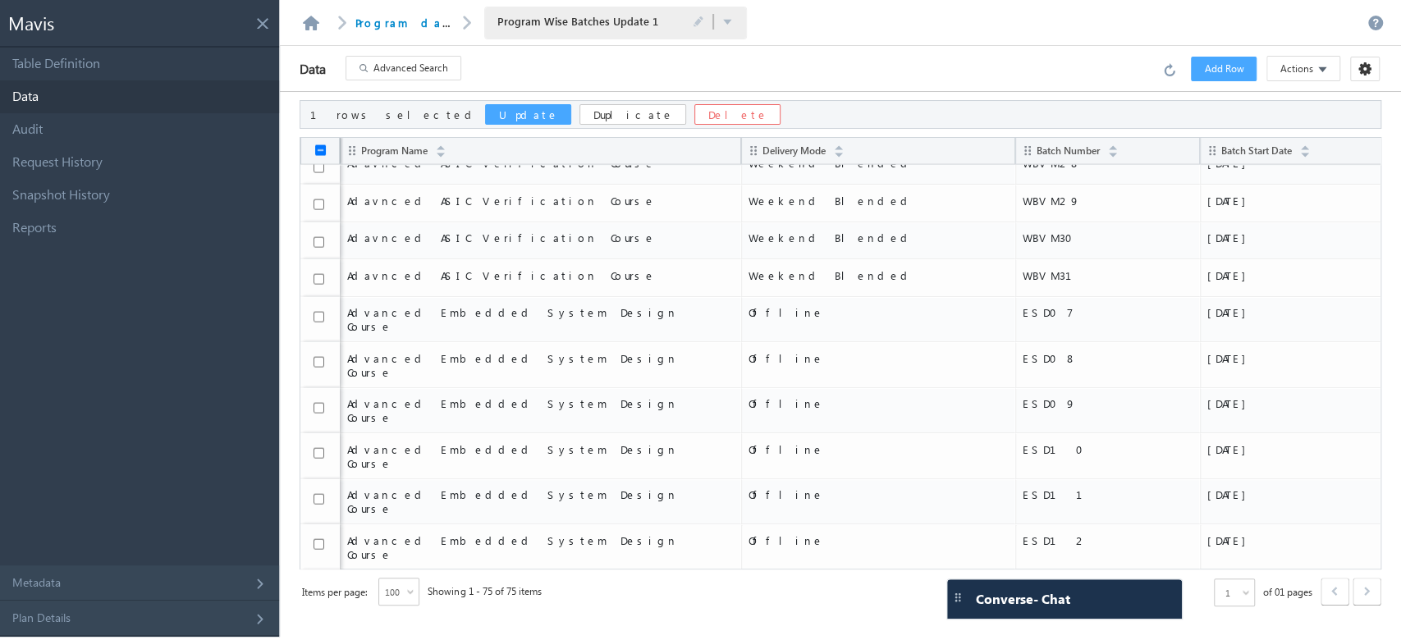
scroll to position [2383, 0]
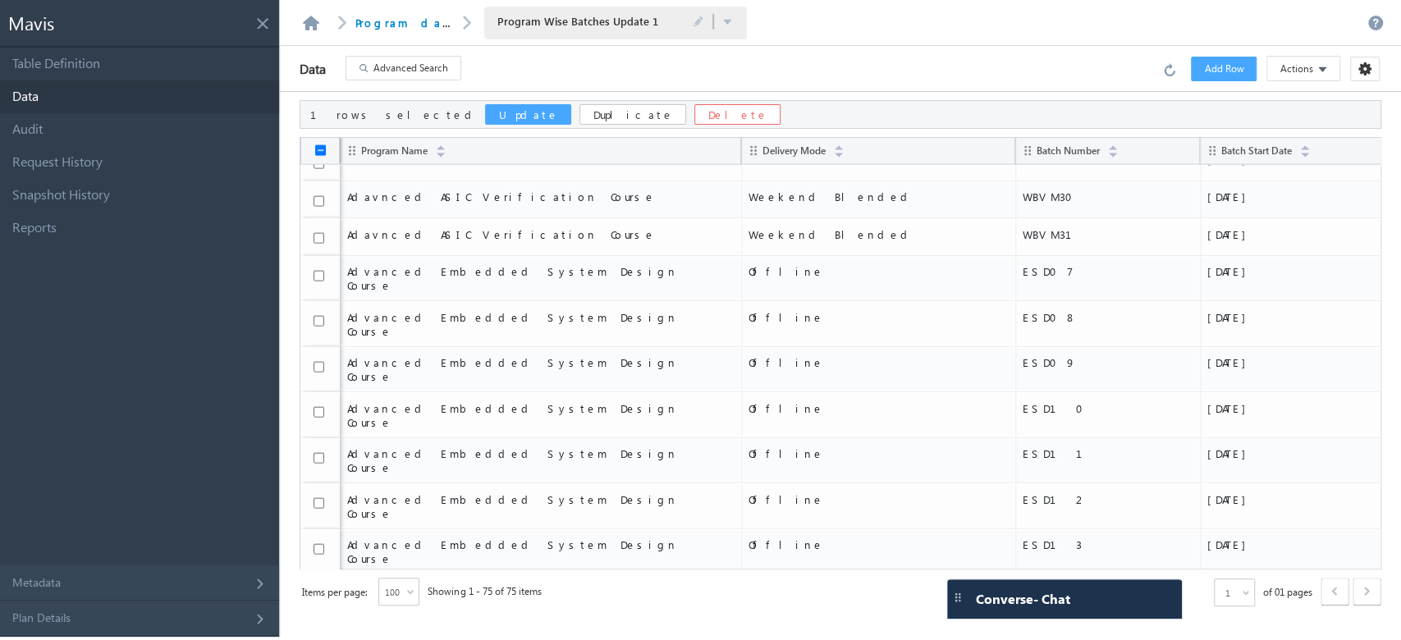
checkbox input "true"
click at [617, 117] on button "Delete" at bounding box center [660, 114] width 86 height 21
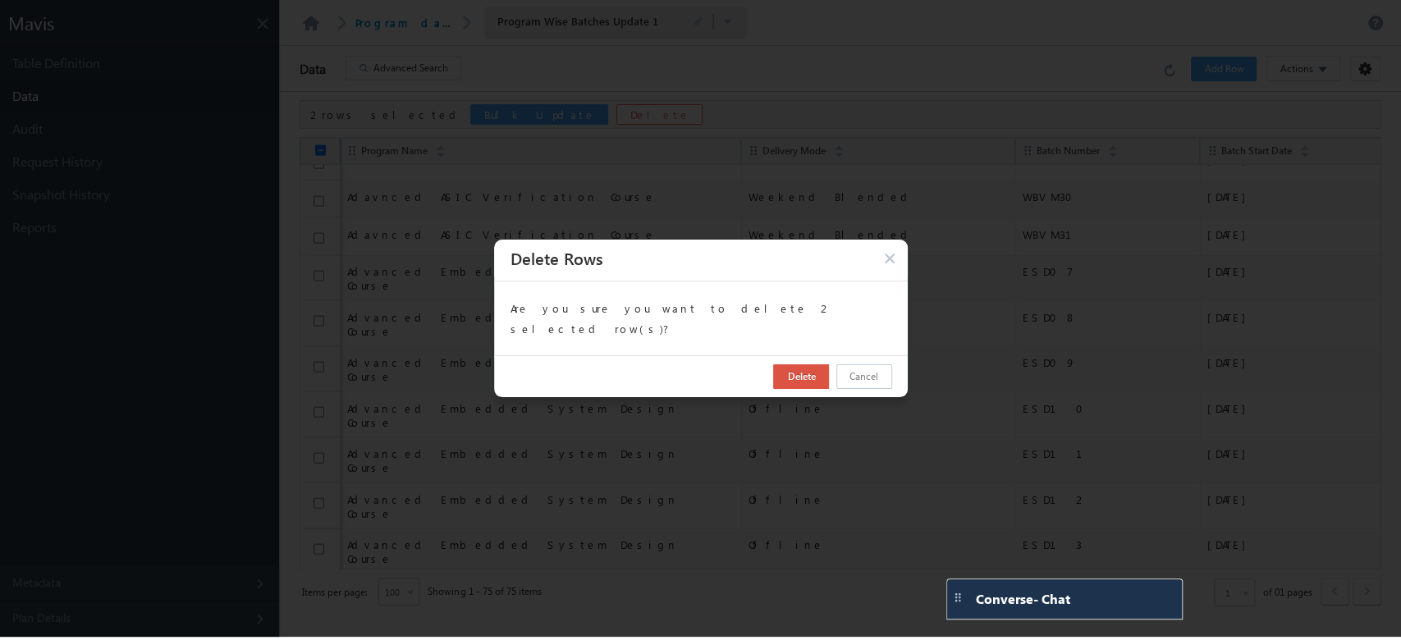
click at [812, 377] on button "Delete" at bounding box center [801, 377] width 56 height 25
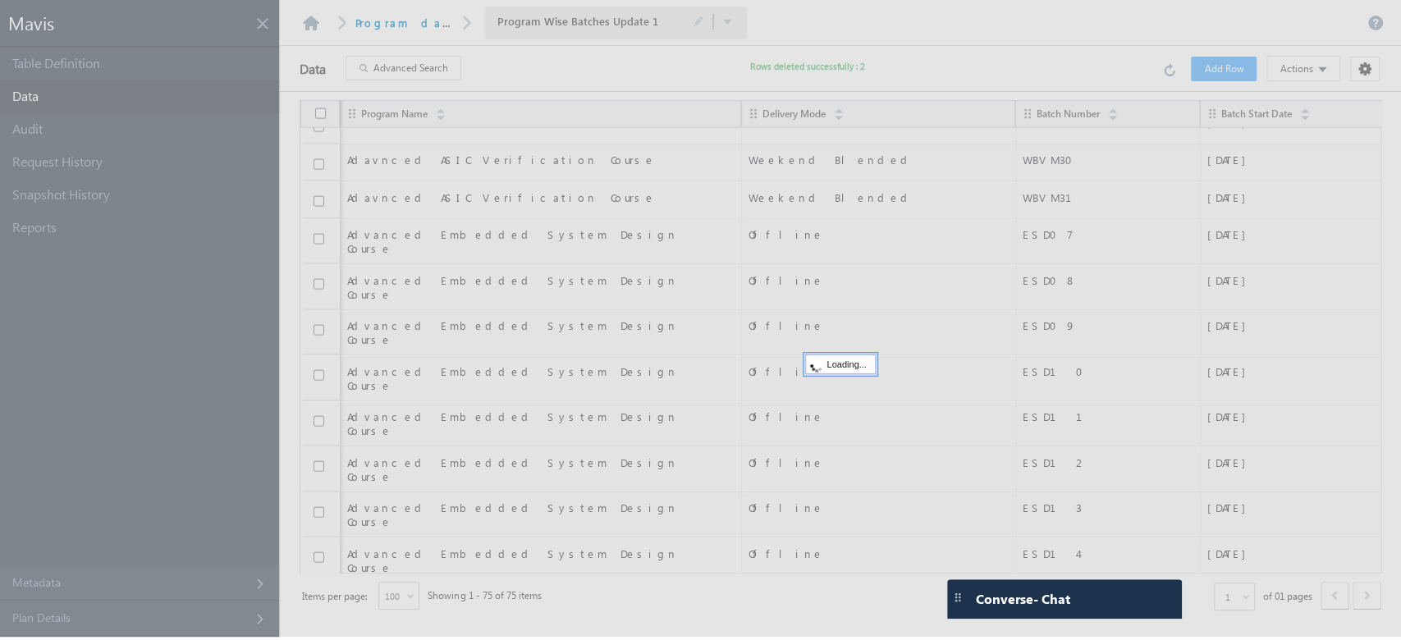
checkbox input "false"
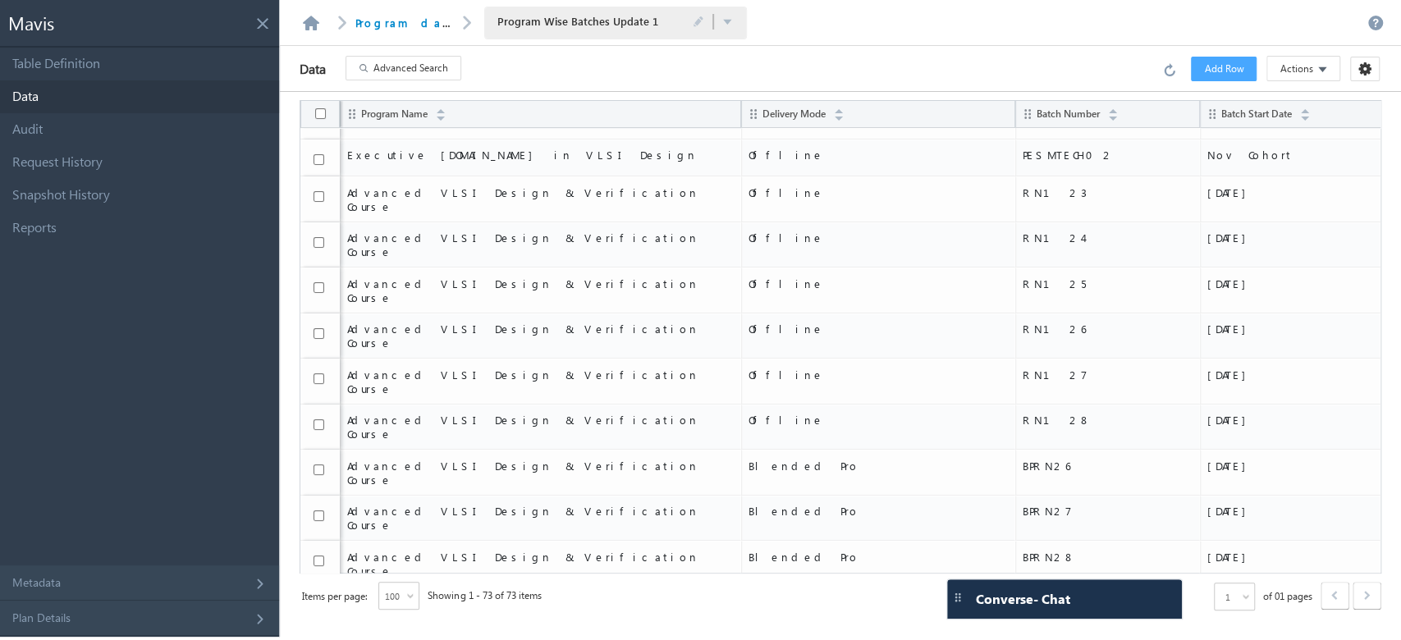
scroll to position [0, 0]
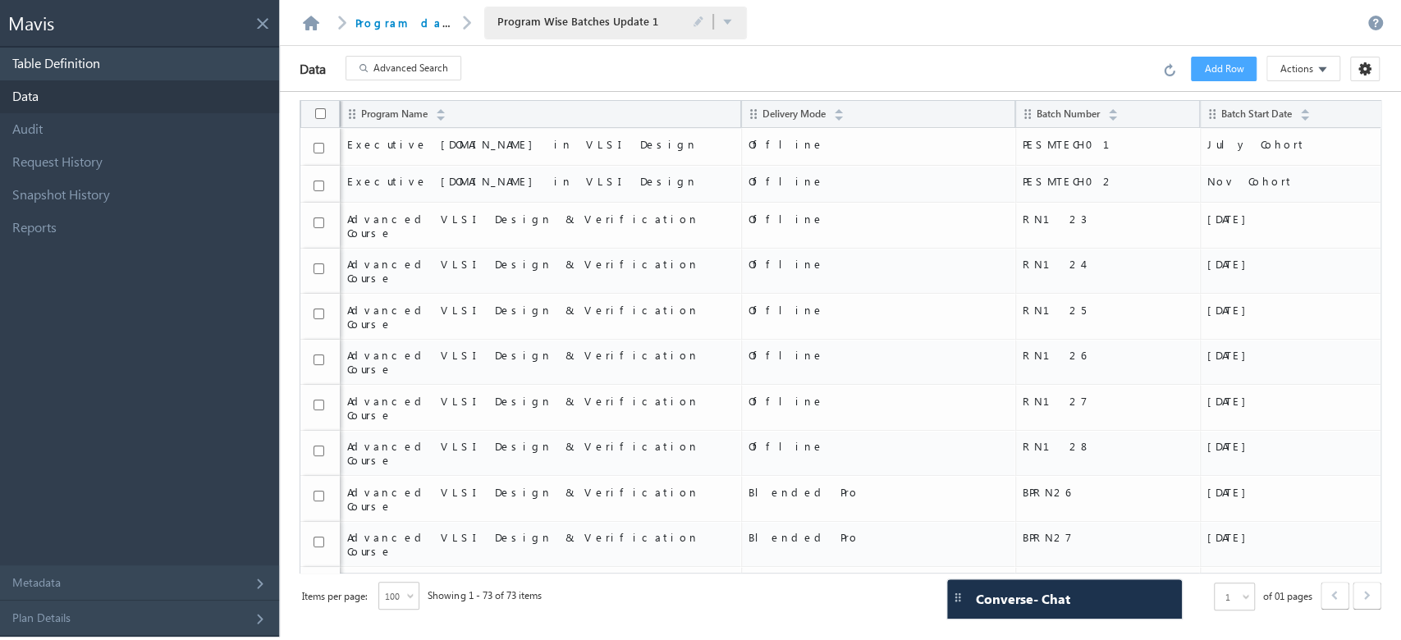
click at [212, 71] on link "Table Definition" at bounding box center [139, 64] width 279 height 33
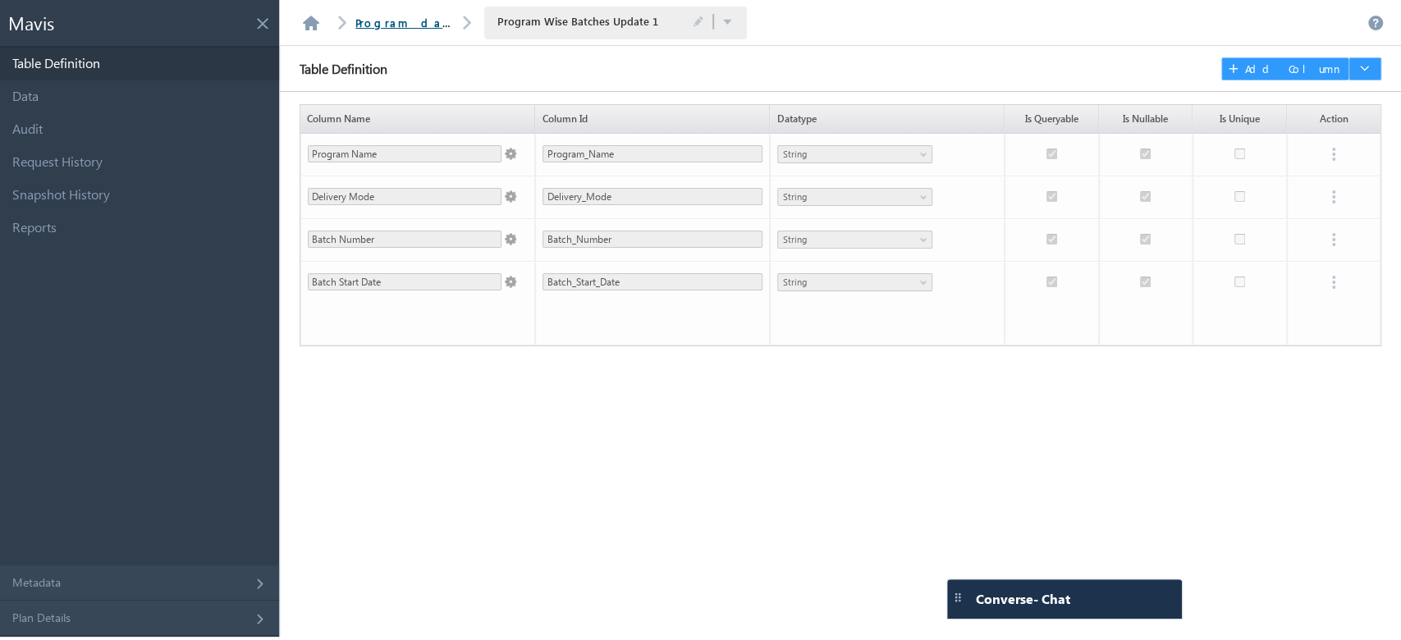
click at [388, 20] on link "Program database" at bounding box center [429, 23] width 148 height 14
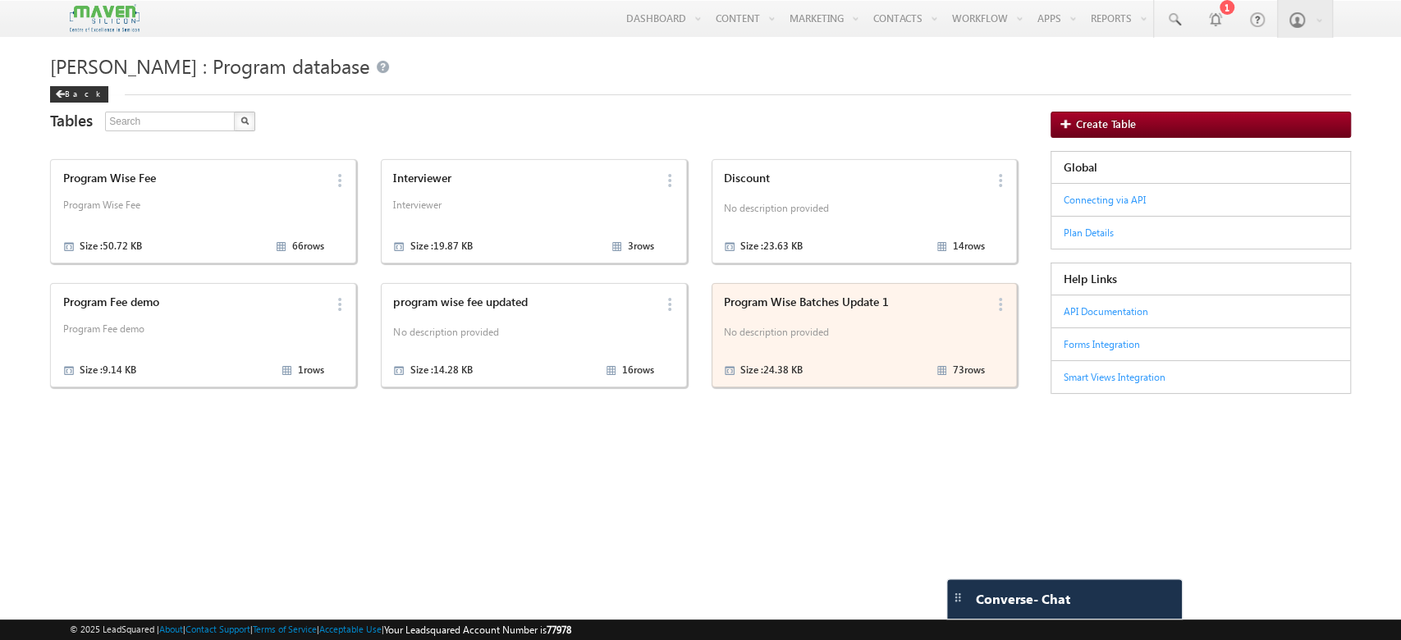
click at [832, 310] on div "Program Wise Batches Update 1 No description provided Size : 24.38 KB 73 rows" at bounding box center [852, 335] width 266 height 89
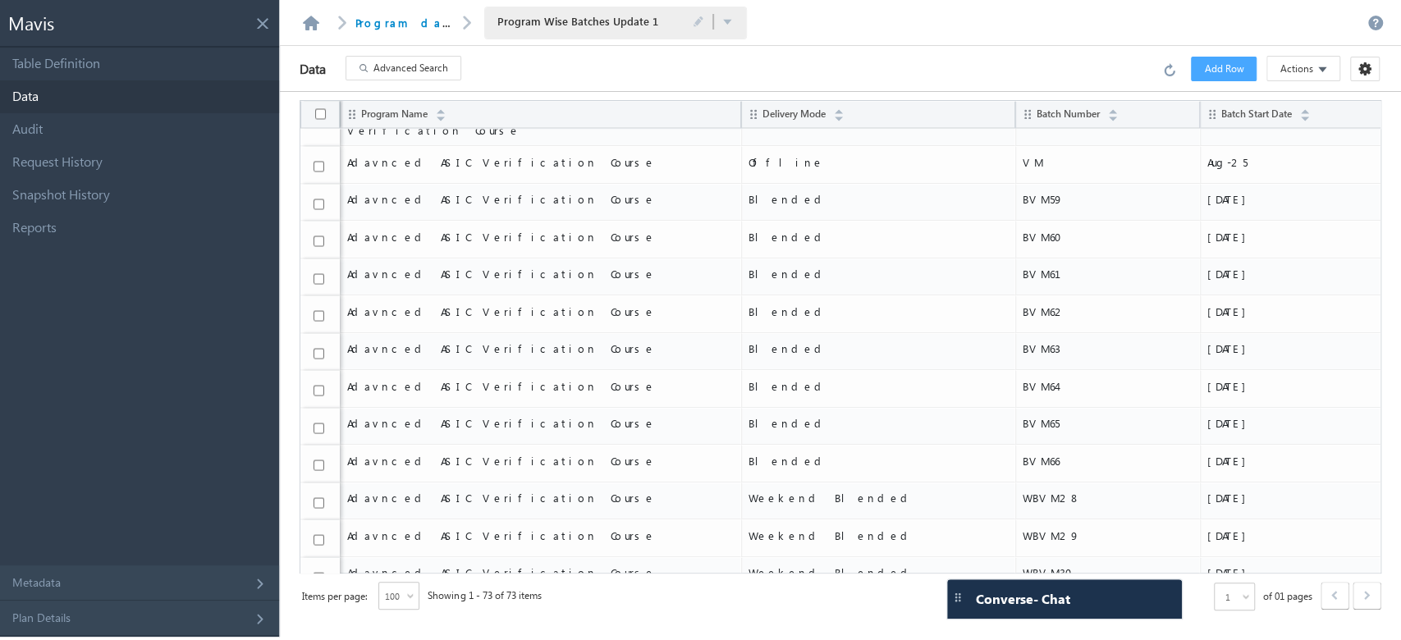
scroll to position [2268, 0]
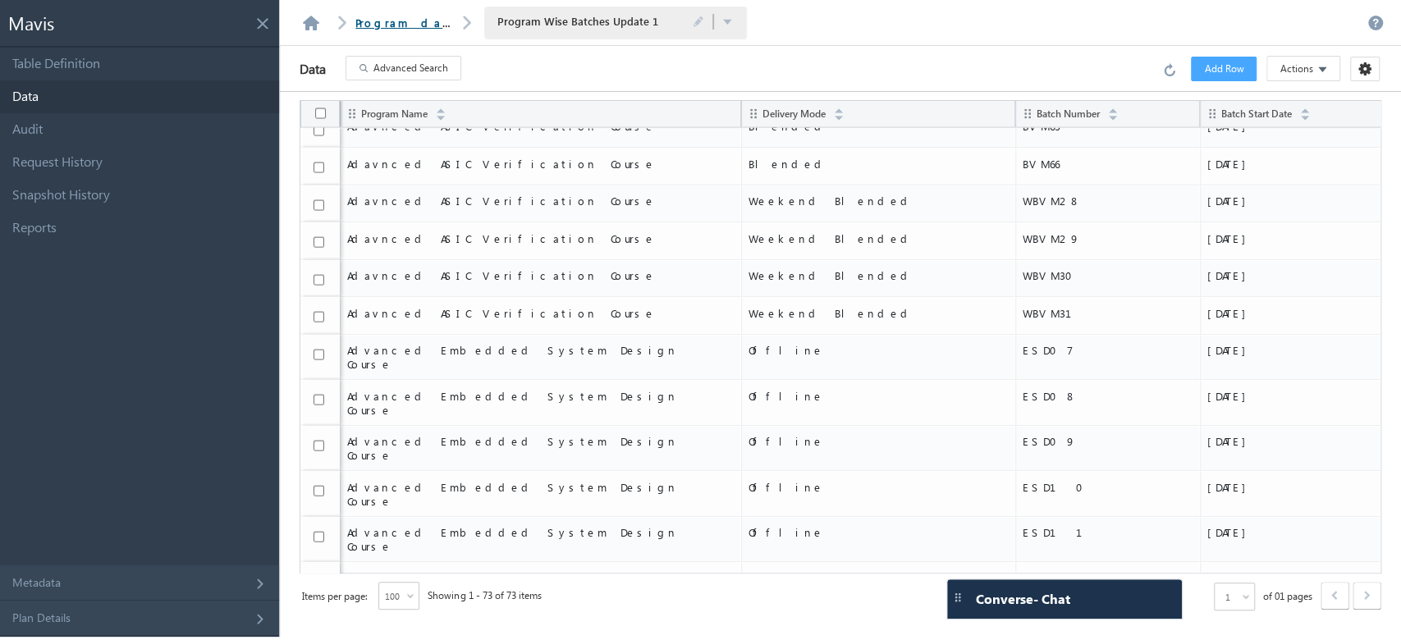
click at [402, 16] on link "Program database" at bounding box center [429, 23] width 148 height 14
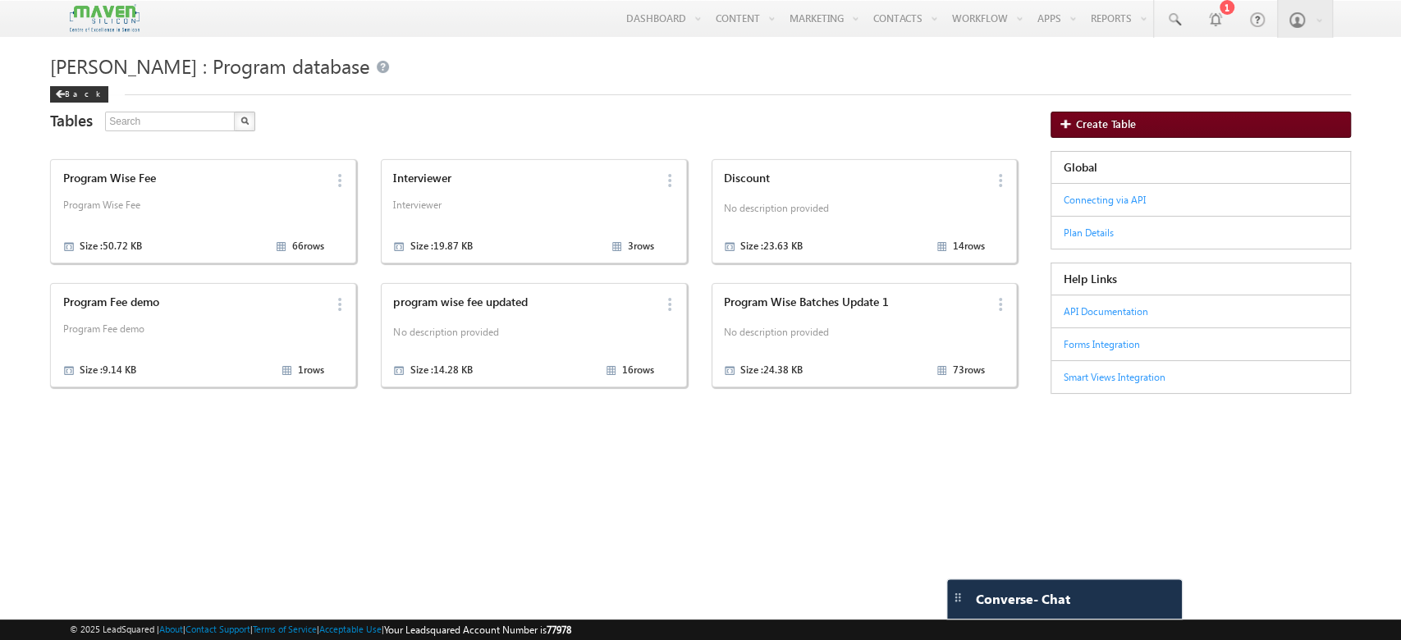
click at [1115, 128] on span "Create Table" at bounding box center [1106, 125] width 60 height 12
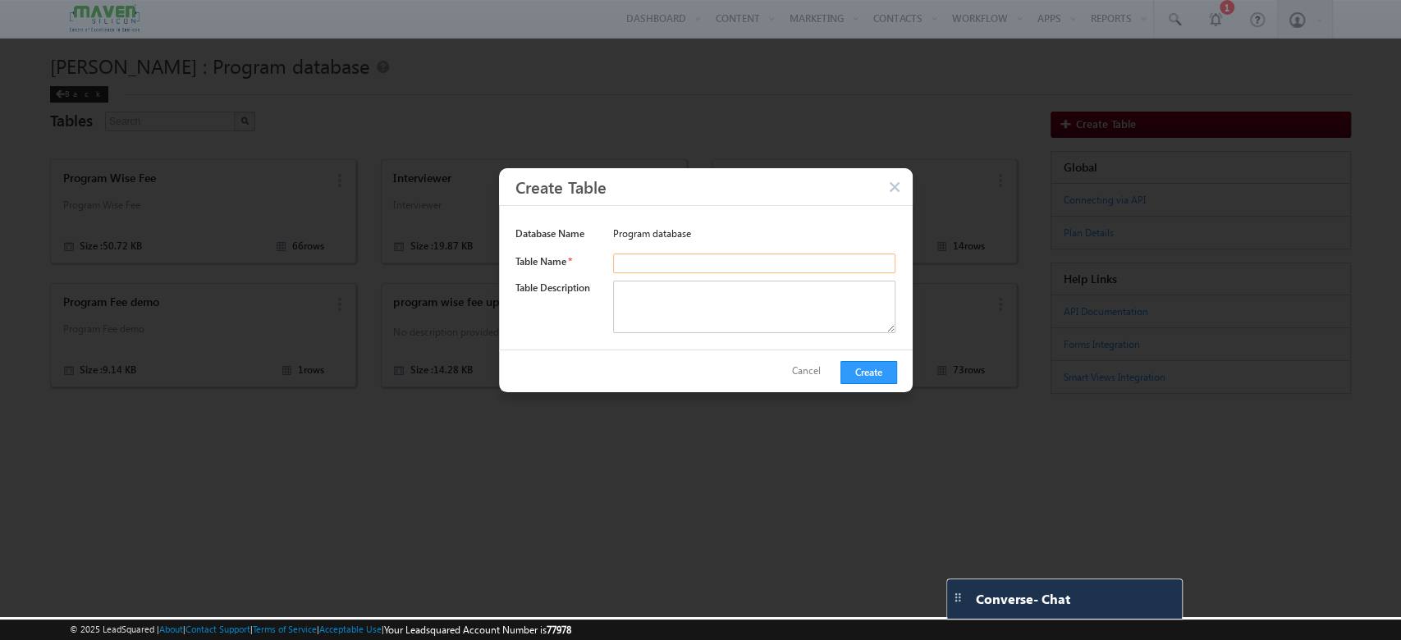
click at [768, 265] on input "text" at bounding box center [754, 264] width 283 height 20
paste input "Program wise Interviewers"
type input "Program wise Interviewers"
click at [867, 374] on button "Create" at bounding box center [869, 372] width 57 height 23
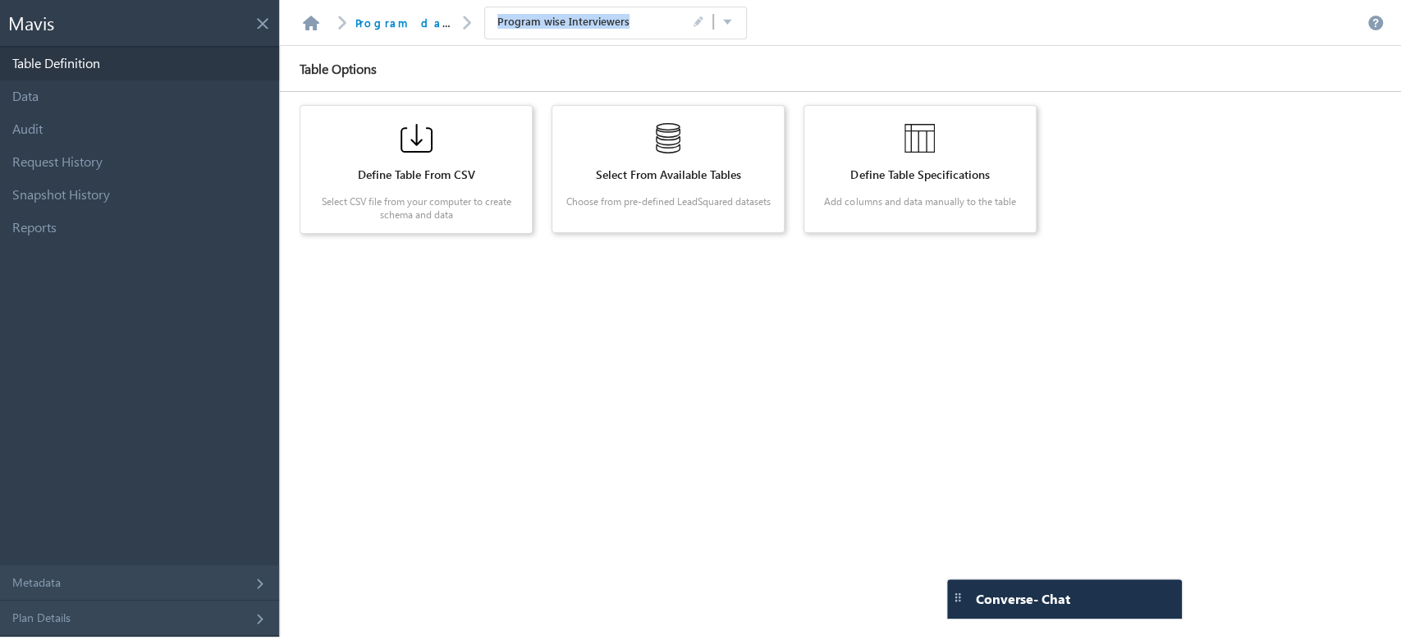
drag, startPoint x: 618, startPoint y: 21, endPoint x: 476, endPoint y: 31, distance: 142.4
click at [484, 31] on div "Program wise Interviewers" at bounding box center [615, 23] width 263 height 33
copy span "Program wise Interviewers"
click at [545, 313] on div "Define Table From CSV Select CSV file from your computer to create schema and d…" at bounding box center [672, 364] width 745 height 545
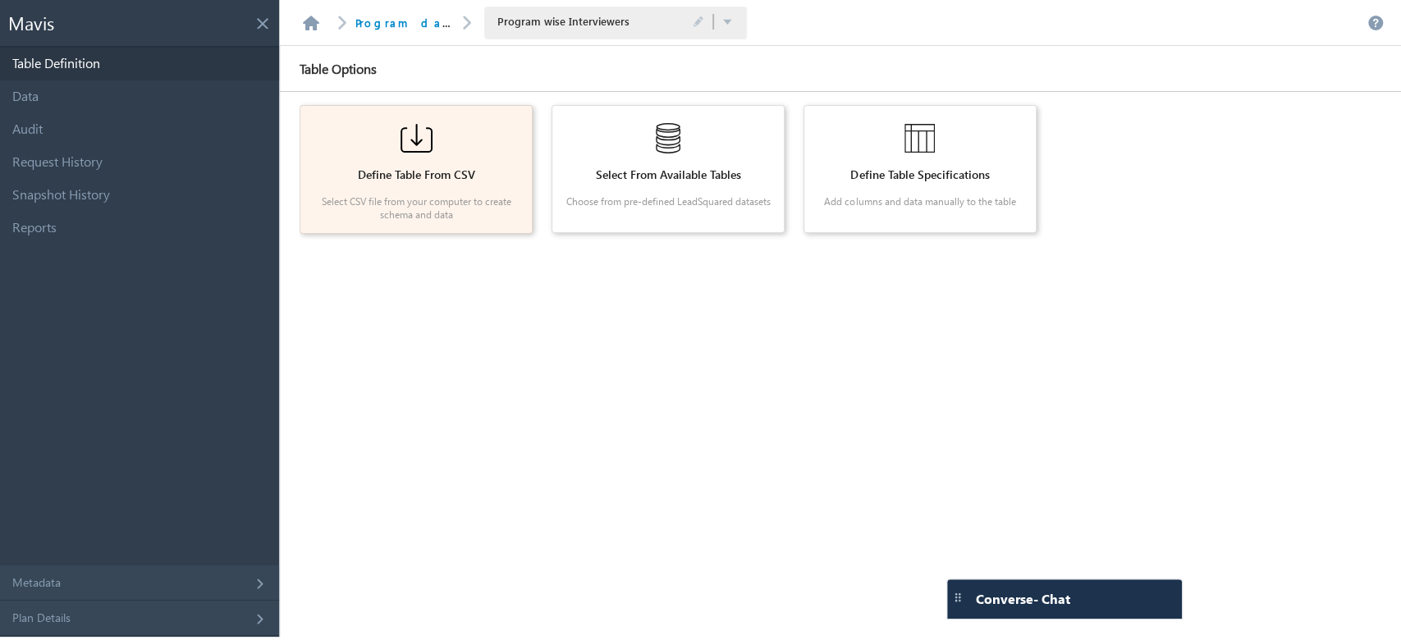
click at [466, 164] on div "Define Table From CSV Select CSV file from your computer to create schema and d…" at bounding box center [416, 169] width 218 height 114
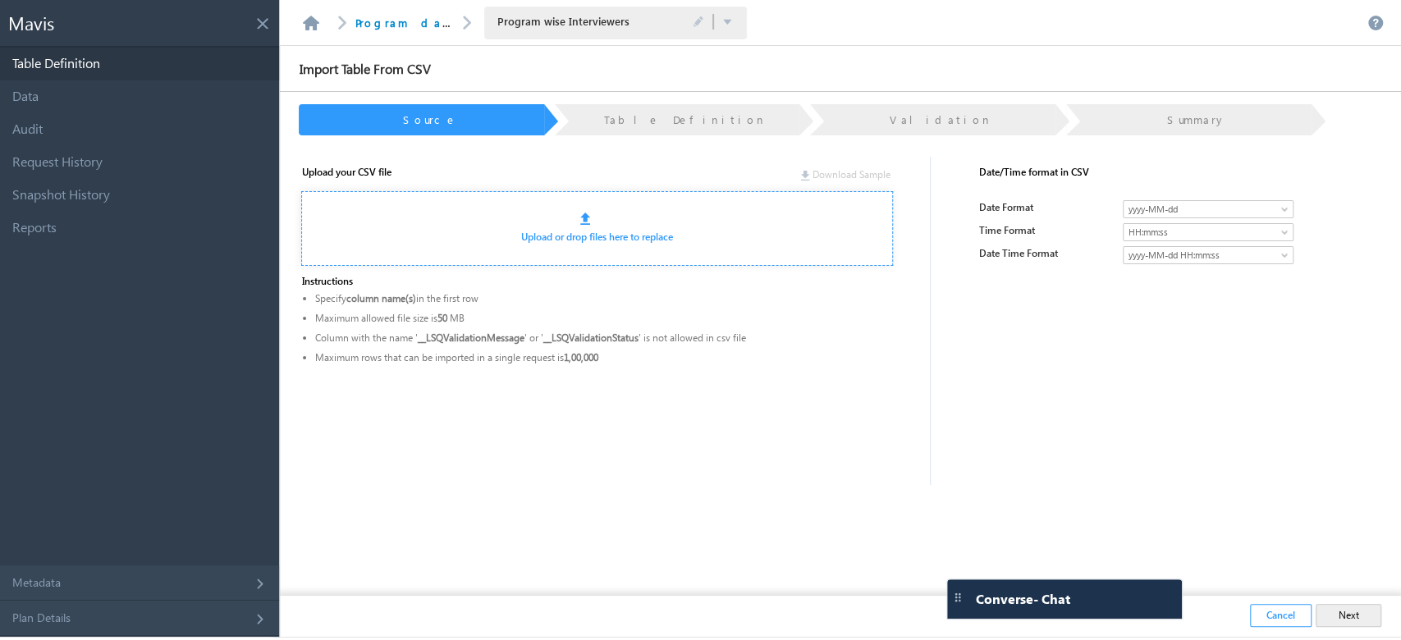
click at [548, 246] on div "Upload or drop files here to replace" at bounding box center [597, 228] width 592 height 75
click at [550, 235] on link "Upload or drop files here to replace" at bounding box center [597, 237] width 152 height 12
click at [619, 210] on div "Upload or drop files here to replace" at bounding box center [597, 228] width 592 height 75
click at [600, 220] on div at bounding box center [725, 221] width 291 height 16
click at [558, 213] on div "Upload or drop files here to replace" at bounding box center [597, 228] width 592 height 75
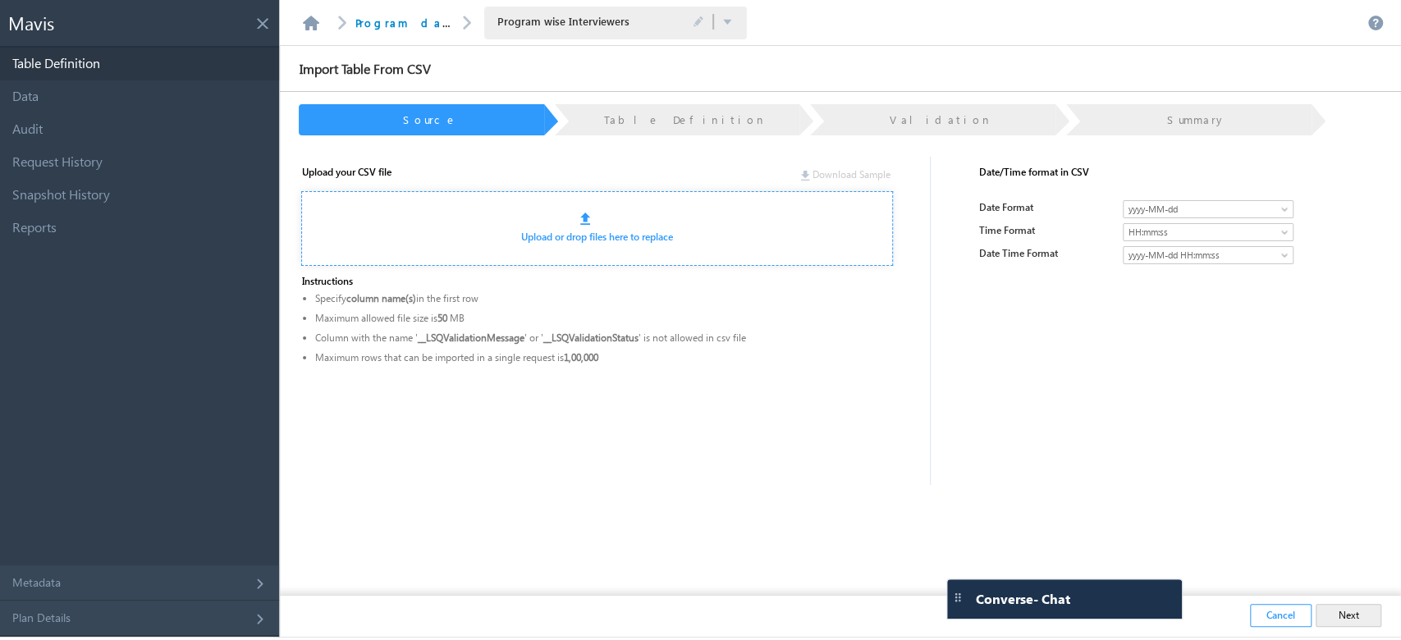
click at [611, 232] on link "Upload or drop files here to replace" at bounding box center [597, 237] width 152 height 12
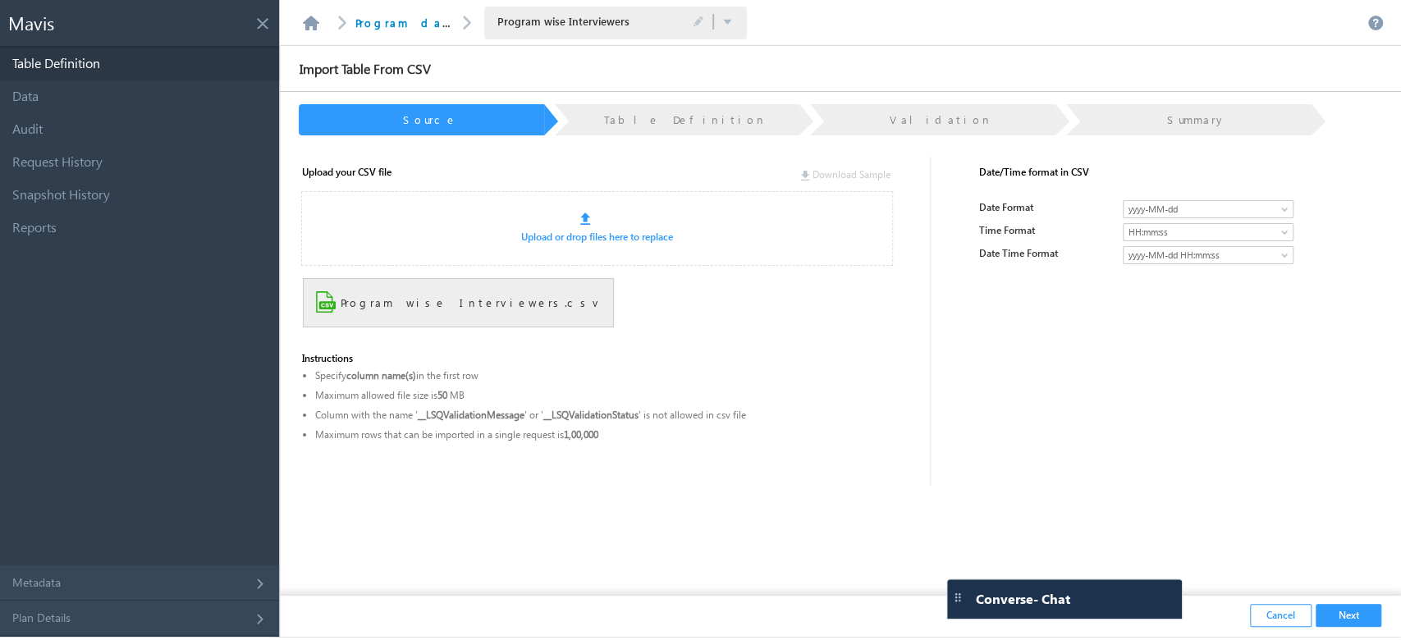
click at [1372, 624] on button "Next" at bounding box center [1349, 615] width 66 height 23
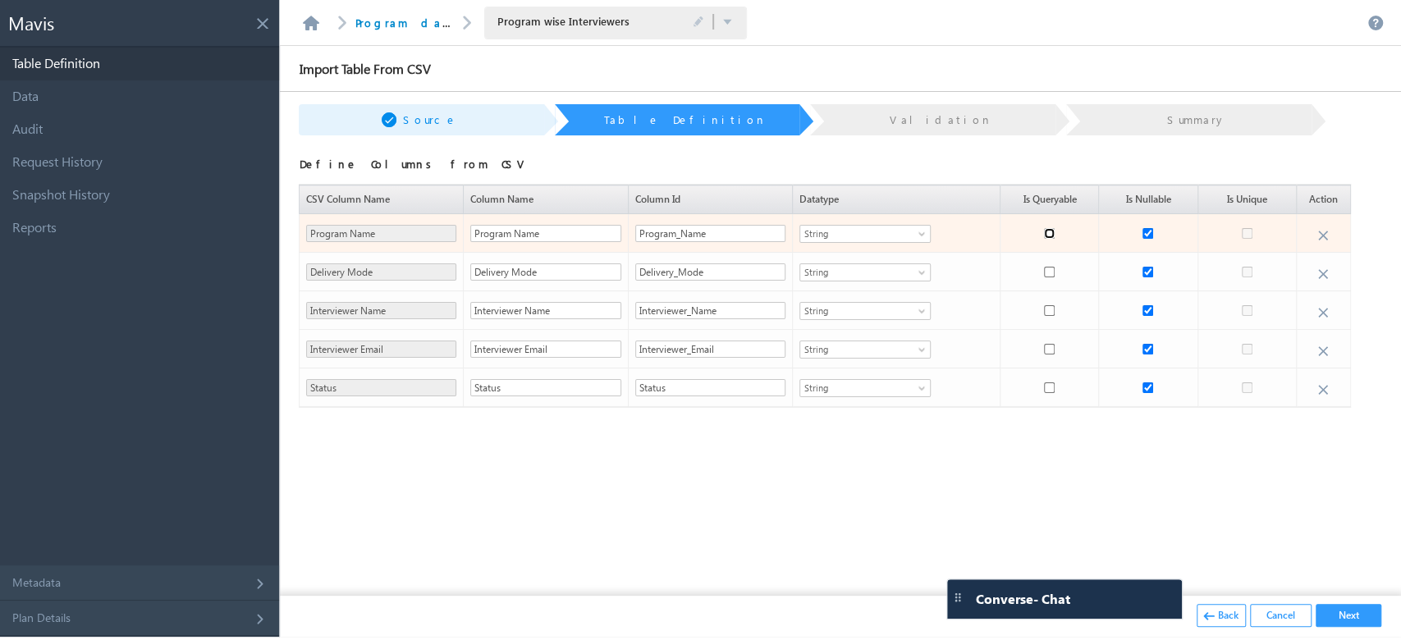
click at [1048, 236] on input "checkbox" at bounding box center [1049, 233] width 11 height 11
checkbox input "true"
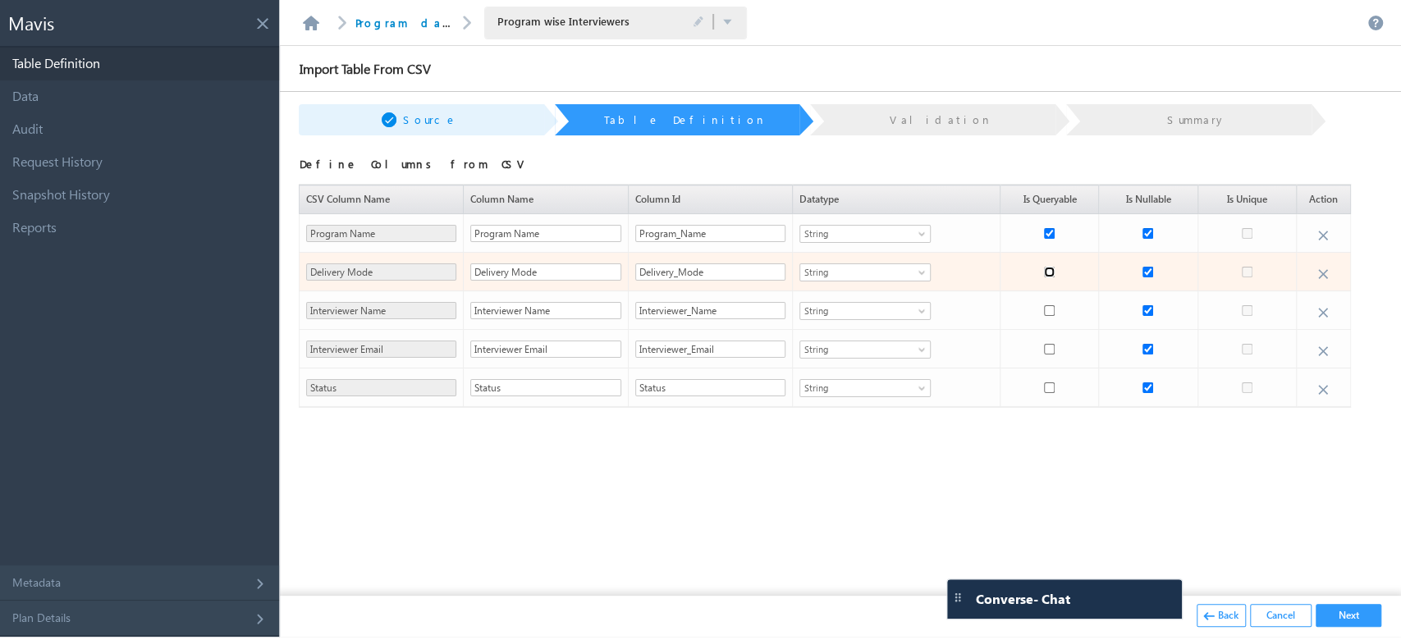
click at [1051, 267] on input "checkbox" at bounding box center [1049, 272] width 11 height 11
checkbox input "true"
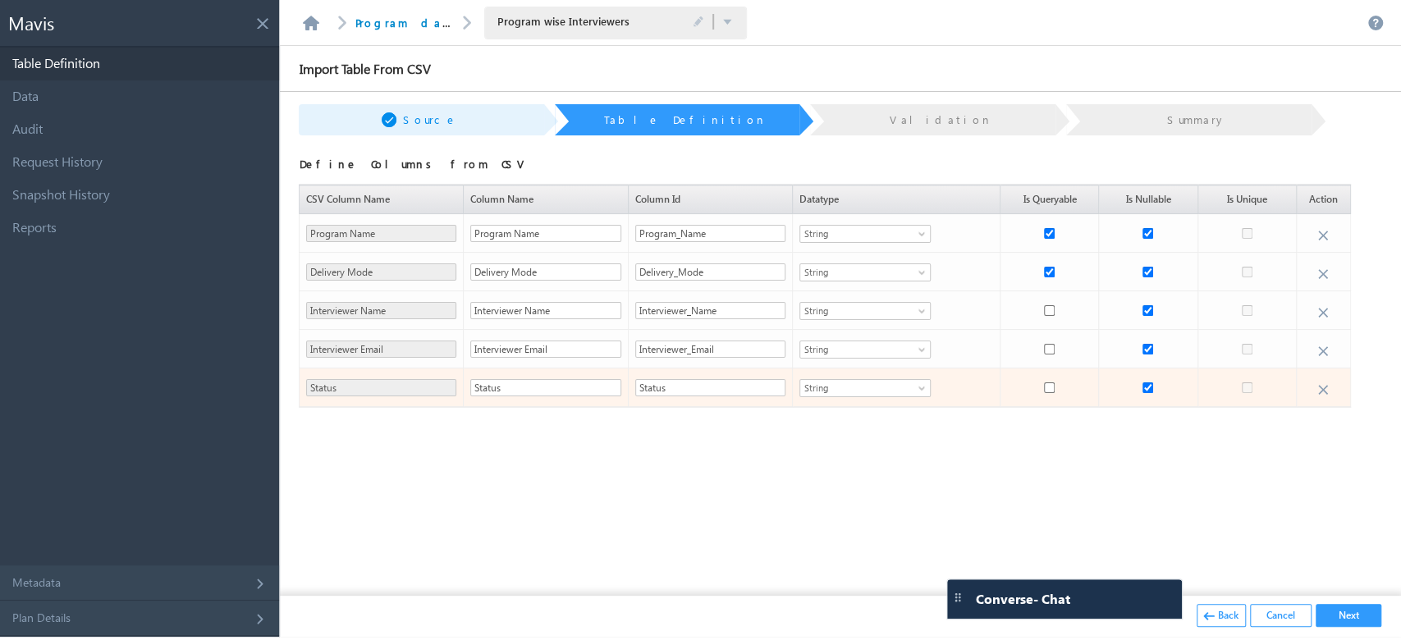
click at [841, 387] on span "String" at bounding box center [855, 388] width 110 height 15
click at [854, 409] on li "Dropdown" at bounding box center [865, 409] width 130 height 16
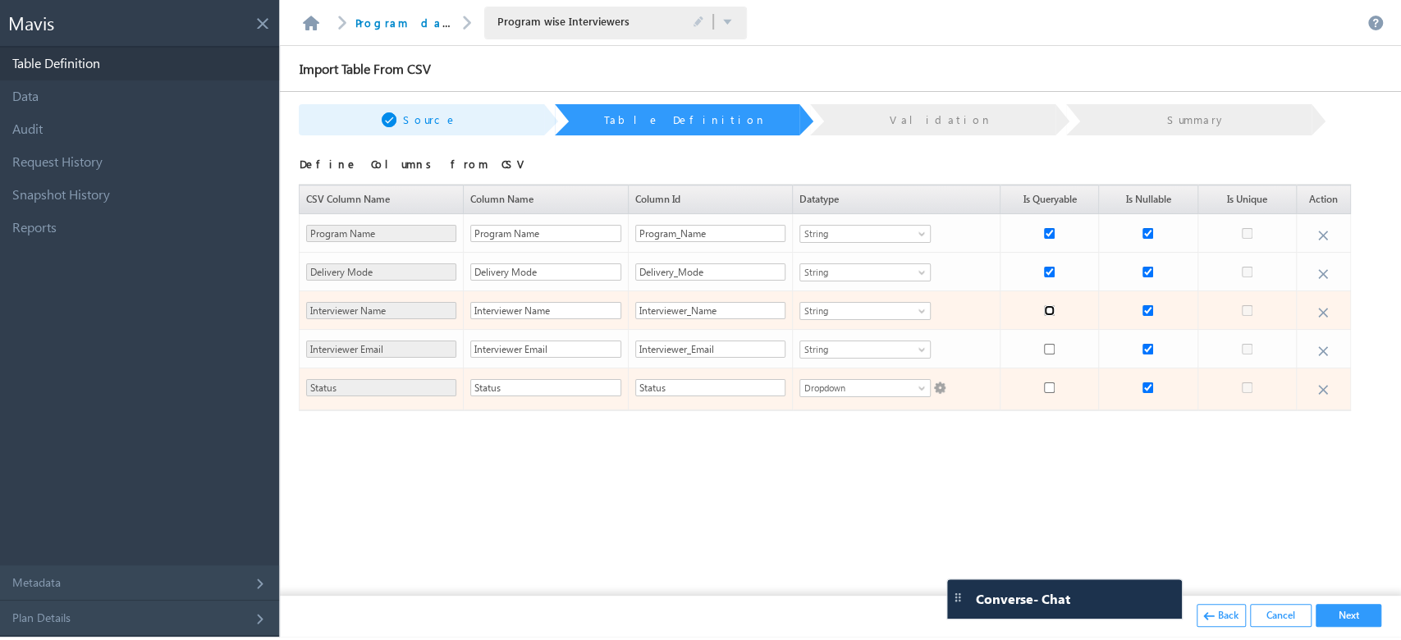
click at [1050, 310] on input "checkbox" at bounding box center [1049, 310] width 11 height 11
checkbox input "true"
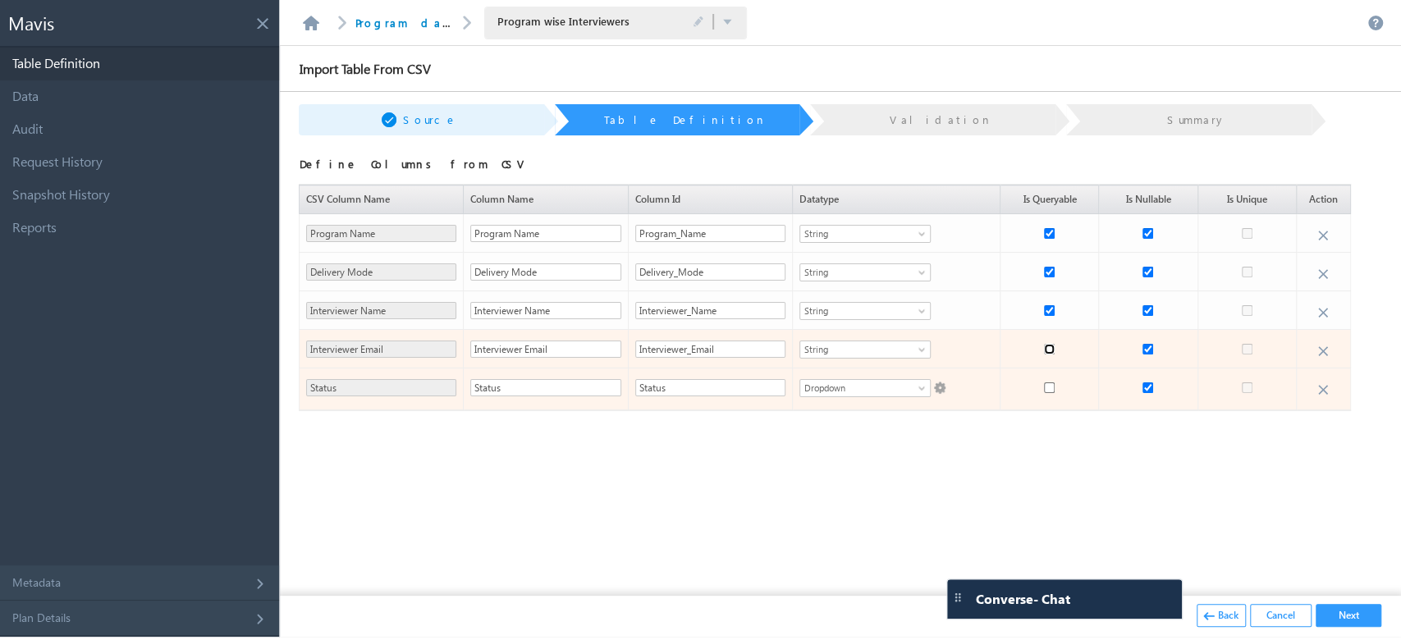
click at [1049, 346] on input "checkbox" at bounding box center [1049, 349] width 11 height 11
checkbox input "true"
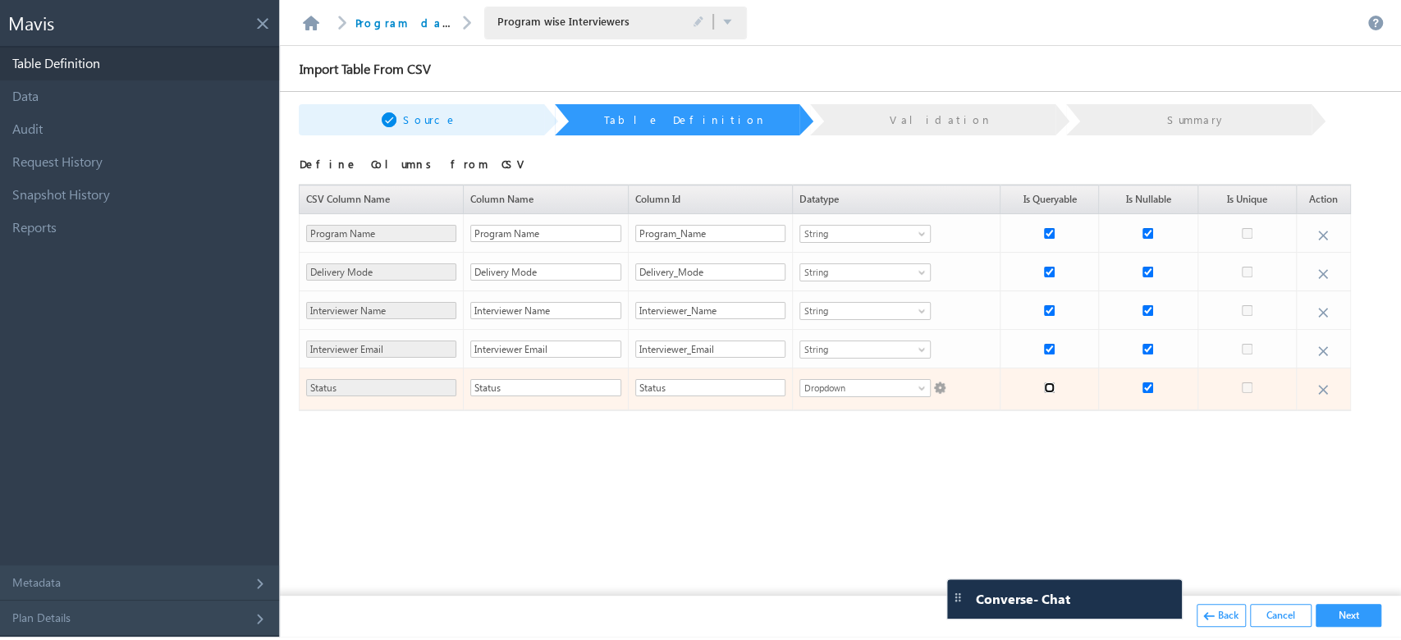
click at [1046, 387] on input "checkbox" at bounding box center [1049, 388] width 11 height 11
checkbox input "true"
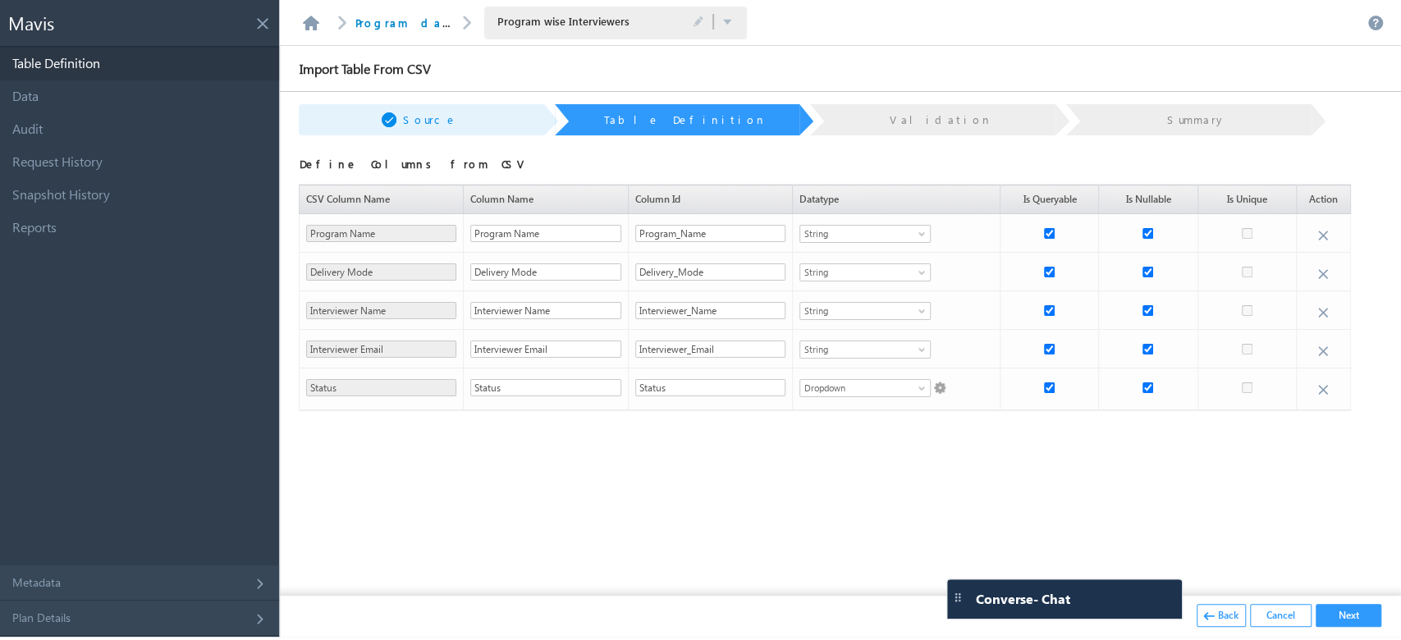
click at [1354, 612] on button "Next" at bounding box center [1349, 615] width 66 height 23
click at [1362, 622] on button "Next" at bounding box center [1349, 615] width 66 height 23
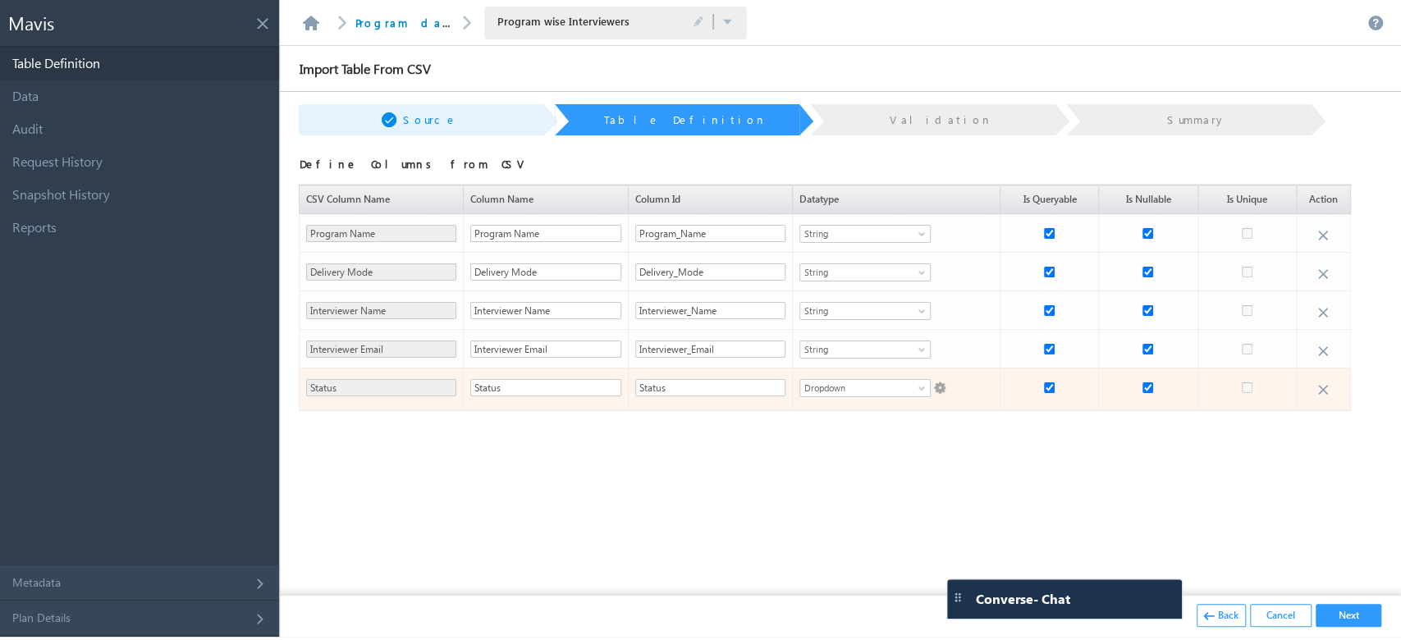
click at [938, 384] on span at bounding box center [938, 384] width 15 height 19
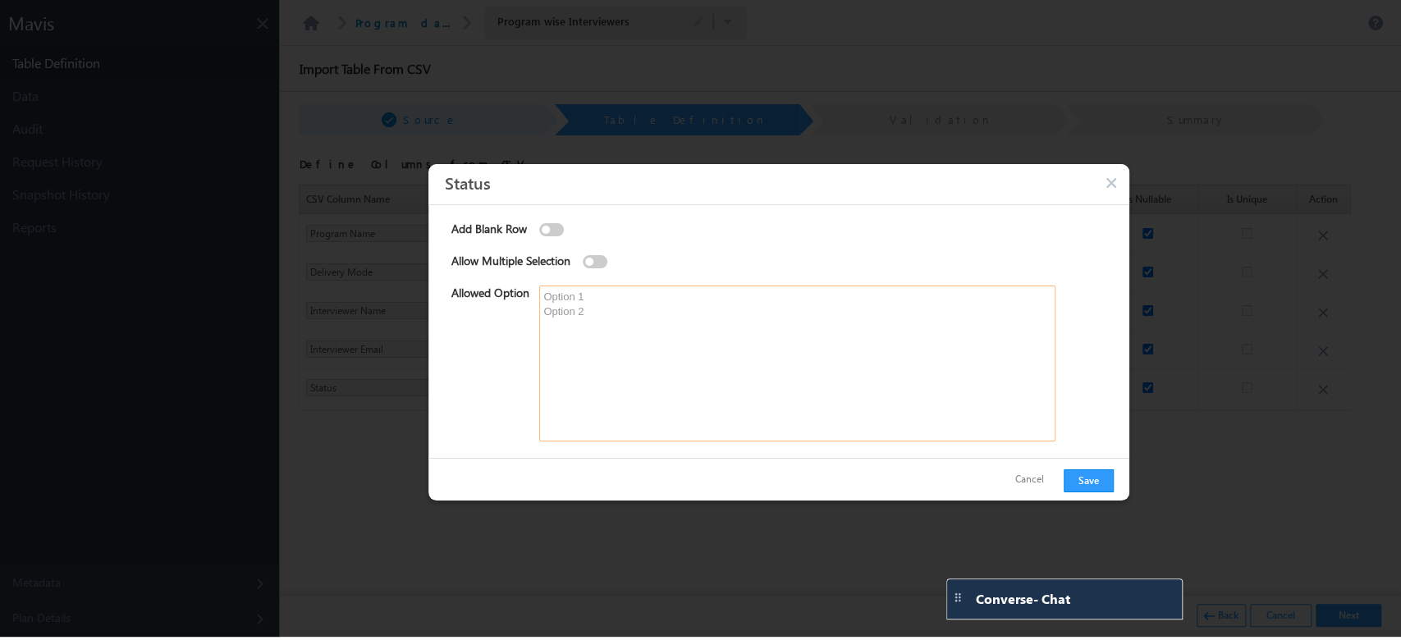
click at [586, 300] on textarea at bounding box center [797, 364] width 516 height 156
type textarea "Active"
click at [1093, 489] on button "Save" at bounding box center [1089, 481] width 50 height 23
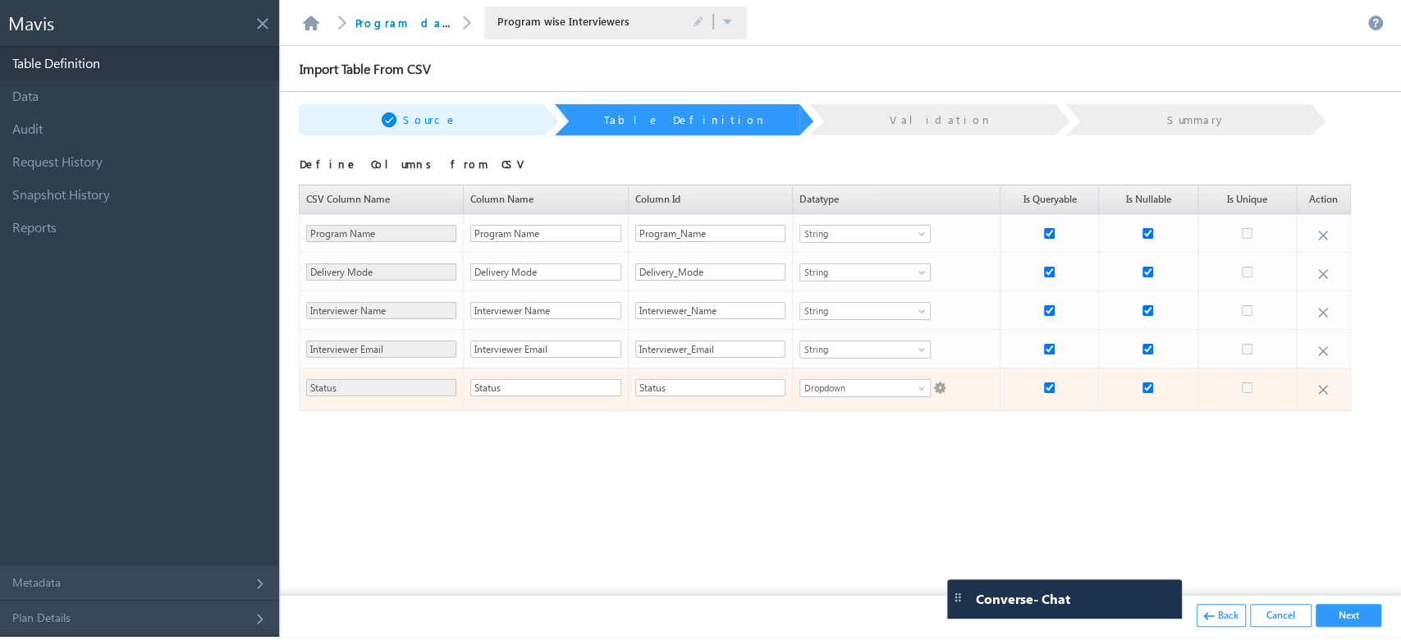
click at [936, 388] on span at bounding box center [938, 384] width 15 height 19
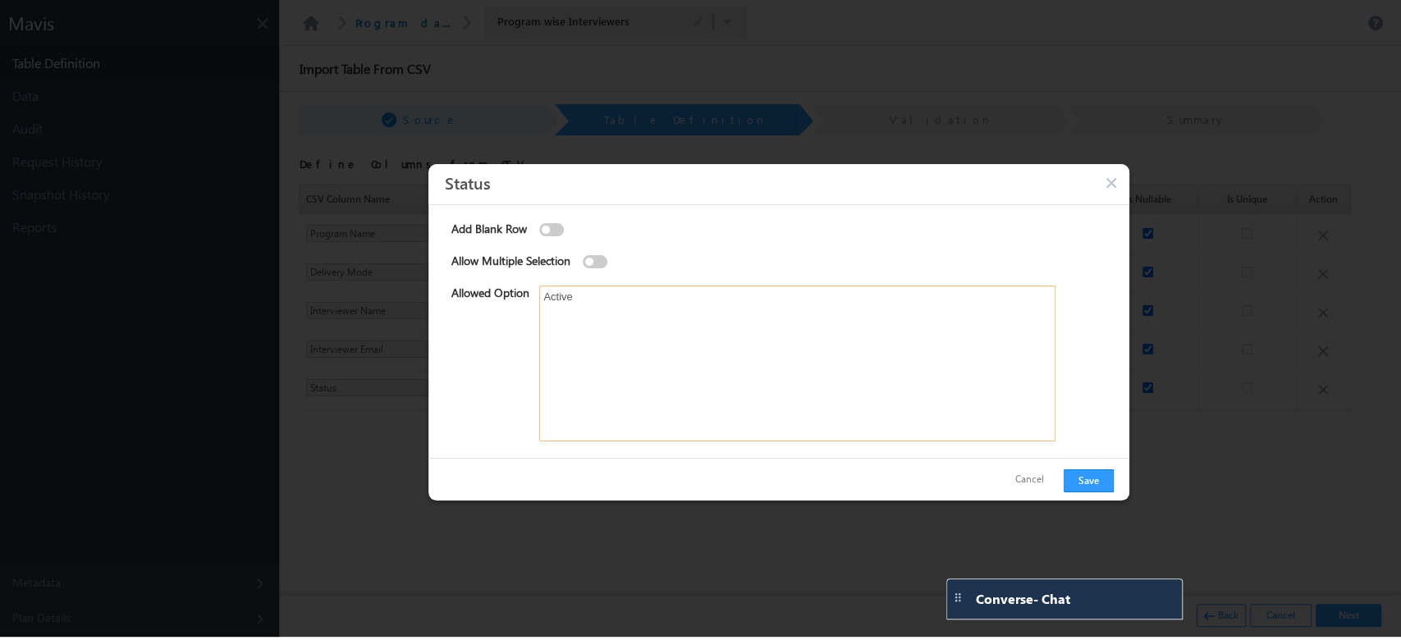
click at [548, 300] on textarea "Active" at bounding box center [797, 364] width 516 height 156
click at [546, 217] on div "Add Blank Row Allow Multiple Selection Allowed Option Active" at bounding box center [779, 331] width 701 height 253
click at [552, 222] on div "Add Blank Row" at bounding box center [779, 238] width 668 height 32
click at [557, 232] on span at bounding box center [551, 229] width 25 height 13
click at [539, 226] on input "checkbox" at bounding box center [539, 226] width 0 height 0
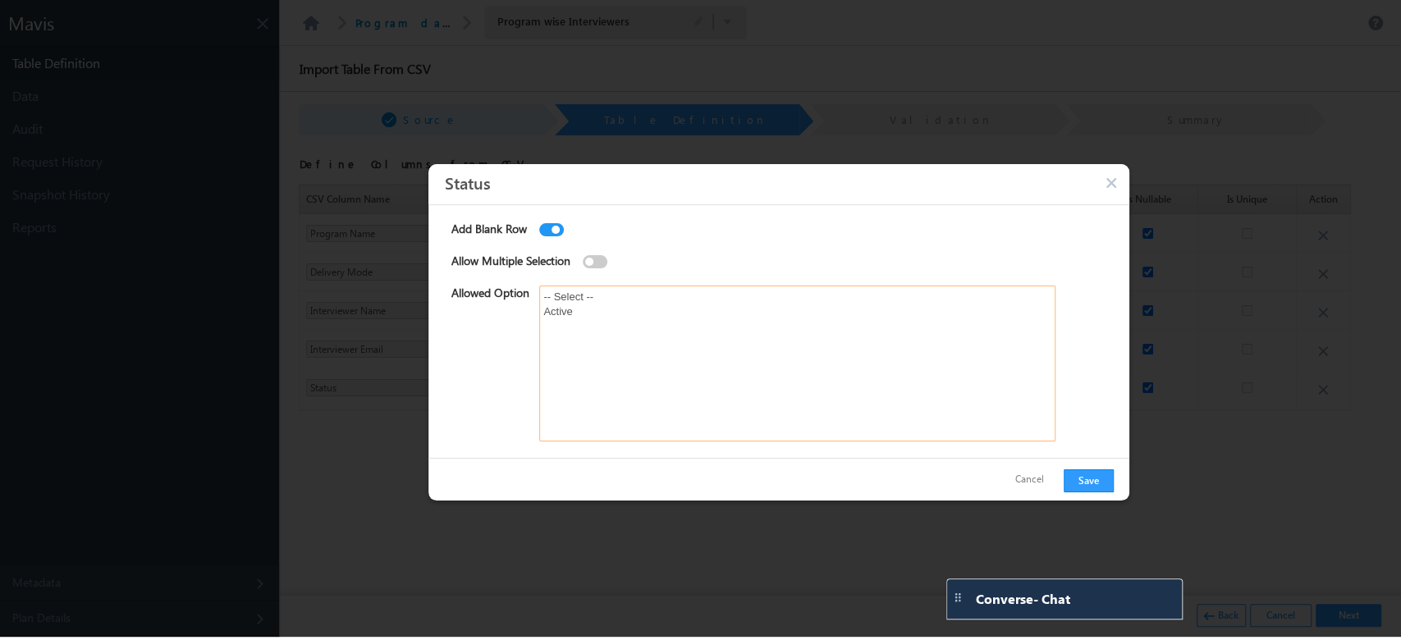
click at [600, 296] on textarea "-- Select -- Active" at bounding box center [797, 364] width 516 height 156
type textarea "-- Select -- Active"
click at [1103, 482] on button "Save" at bounding box center [1089, 481] width 50 height 23
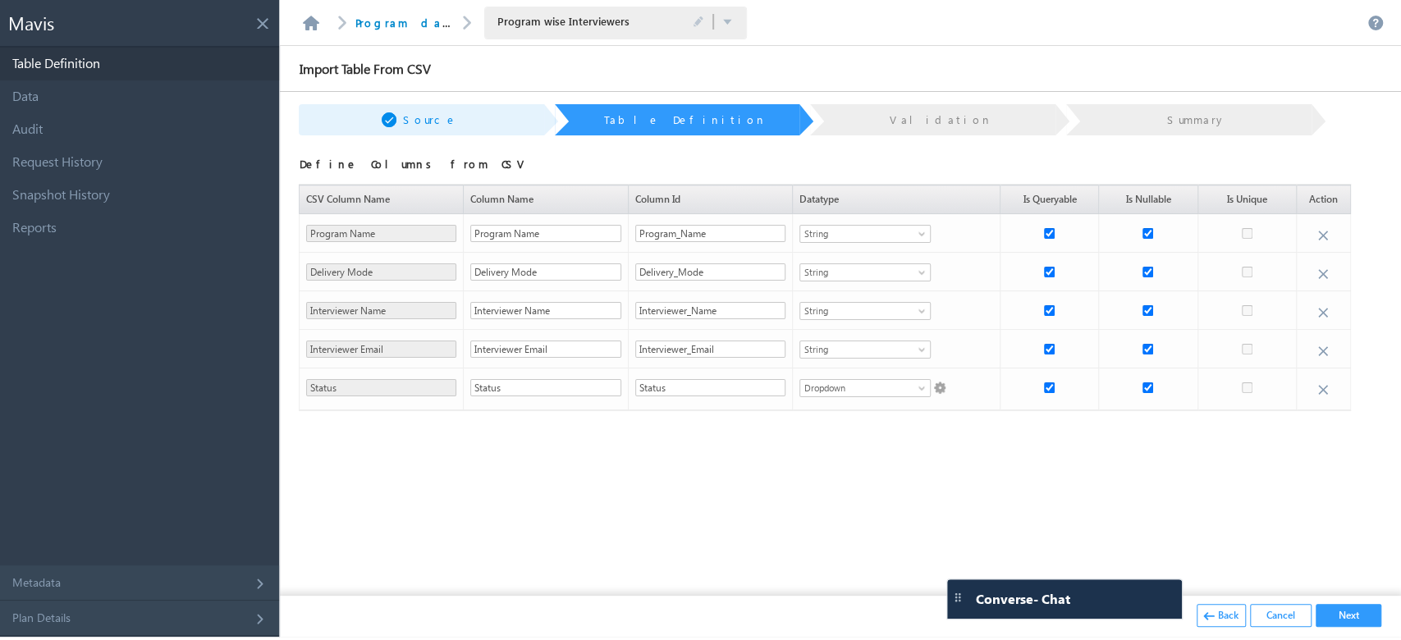
click at [1373, 621] on button "Next" at bounding box center [1349, 615] width 66 height 23
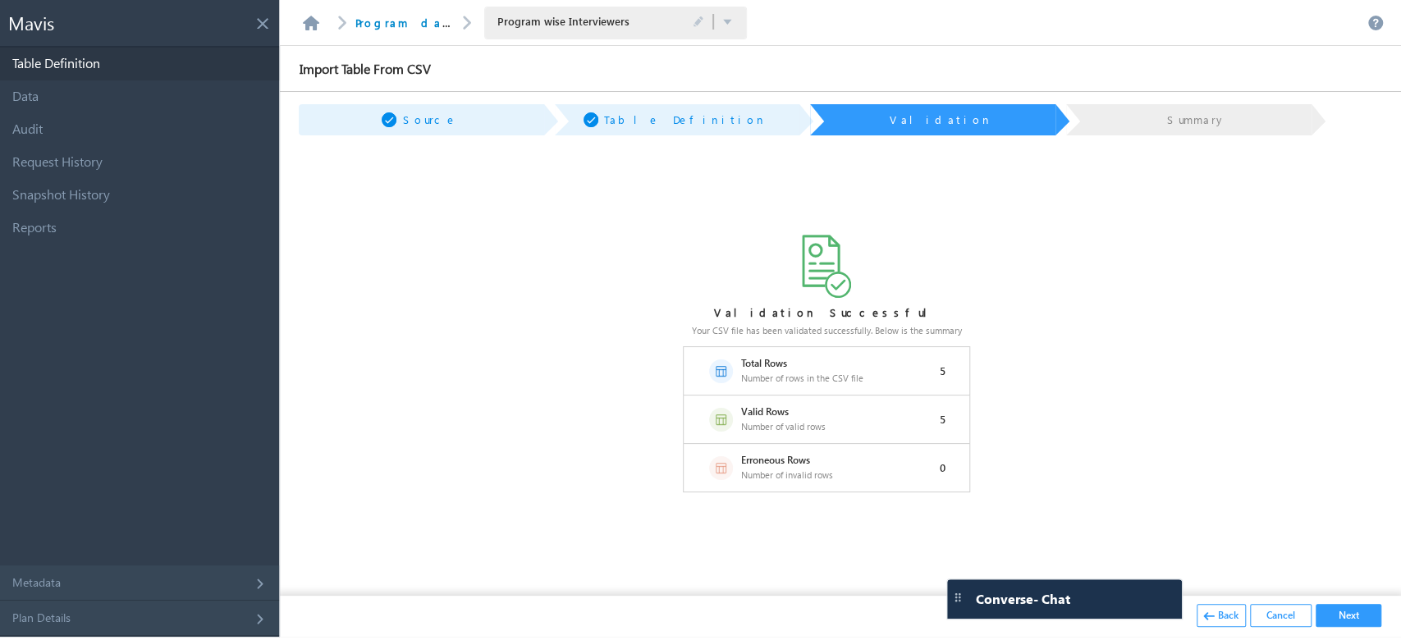
click at [1350, 616] on button "Next" at bounding box center [1349, 615] width 66 height 23
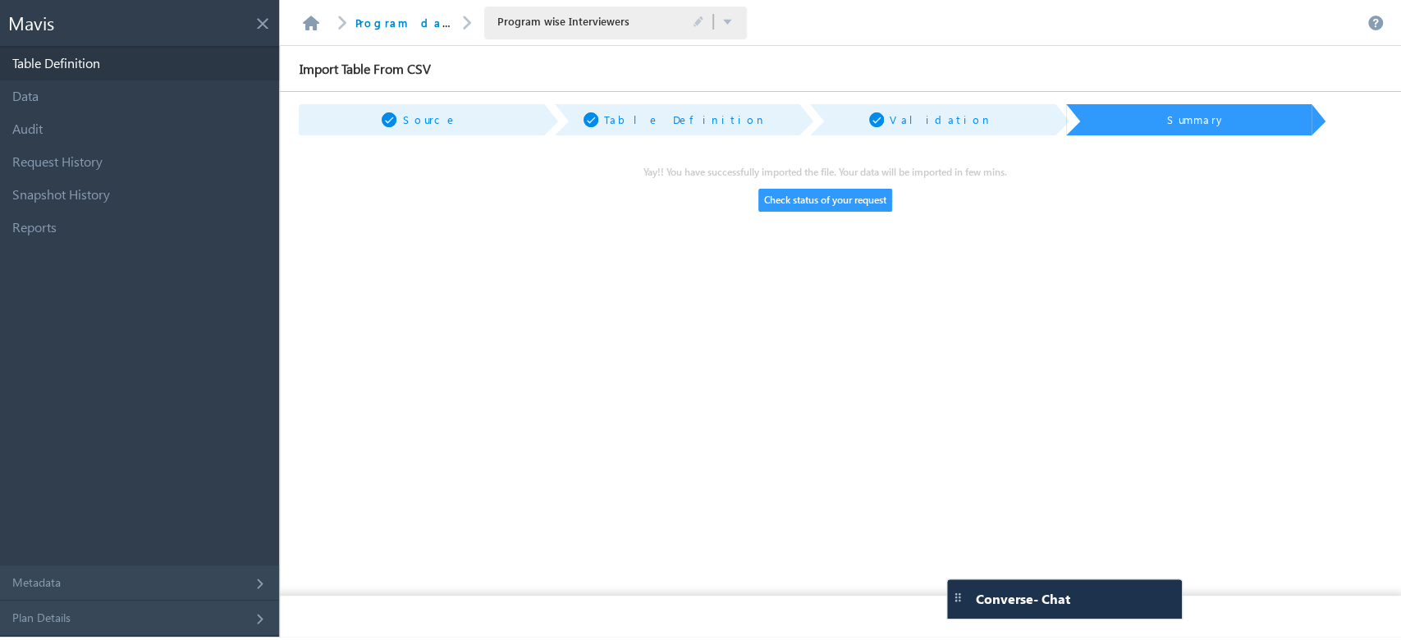
click at [886, 207] on button "Check status of your request" at bounding box center [826, 200] width 134 height 23
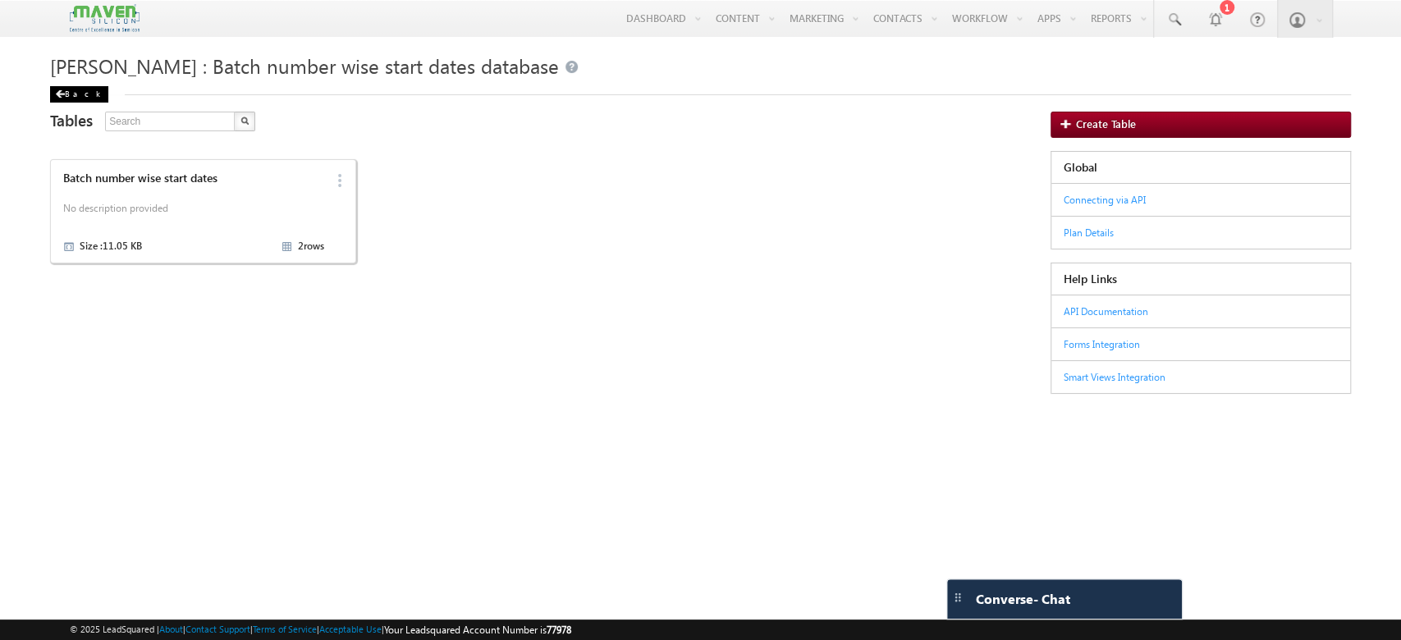
click at [80, 100] on div "Back" at bounding box center [79, 94] width 58 height 16
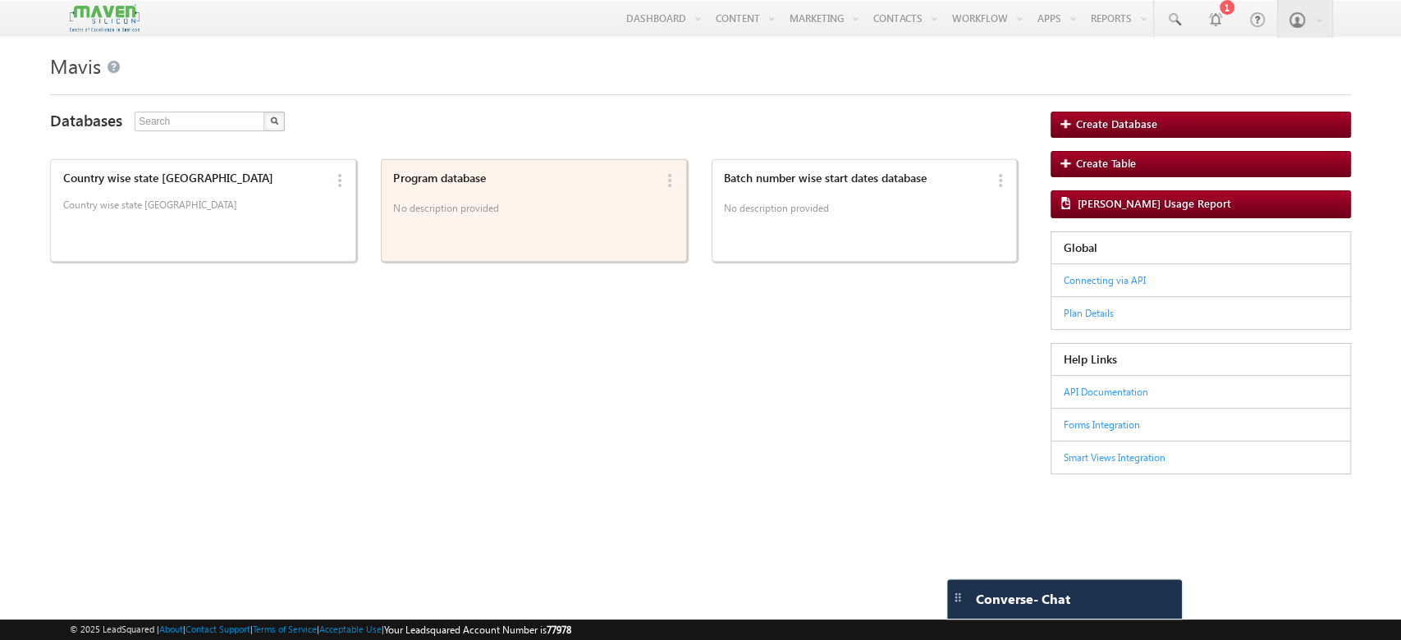
click at [585, 211] on p "No description provided" at bounding box center [523, 211] width 261 height 25
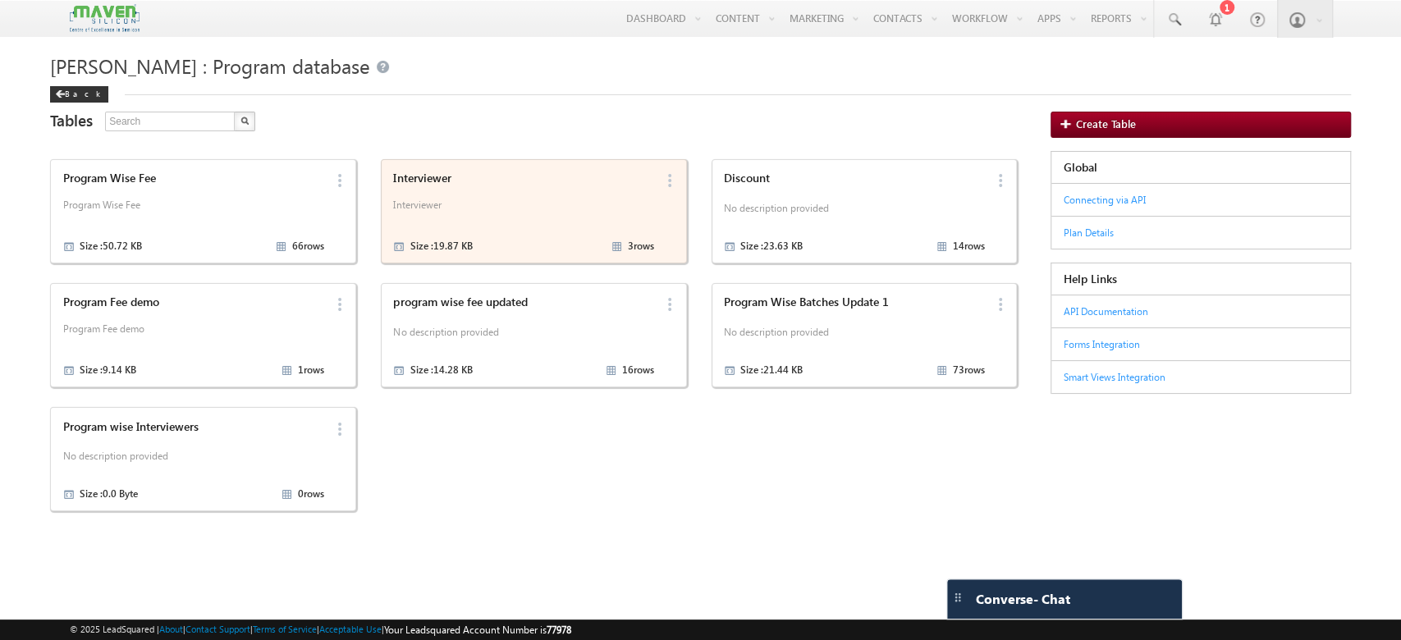
click at [484, 221] on p "Interviewer" at bounding box center [523, 211] width 261 height 25
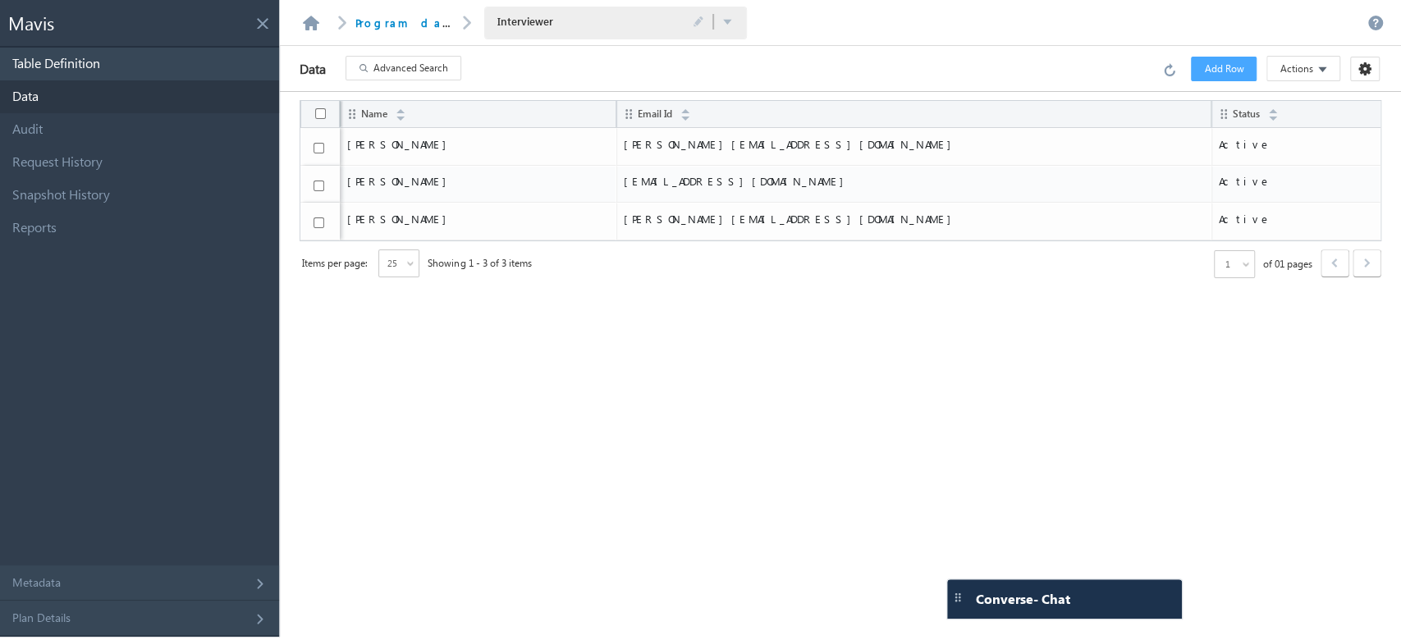
click at [207, 65] on link "Table Definition" at bounding box center [139, 64] width 279 height 33
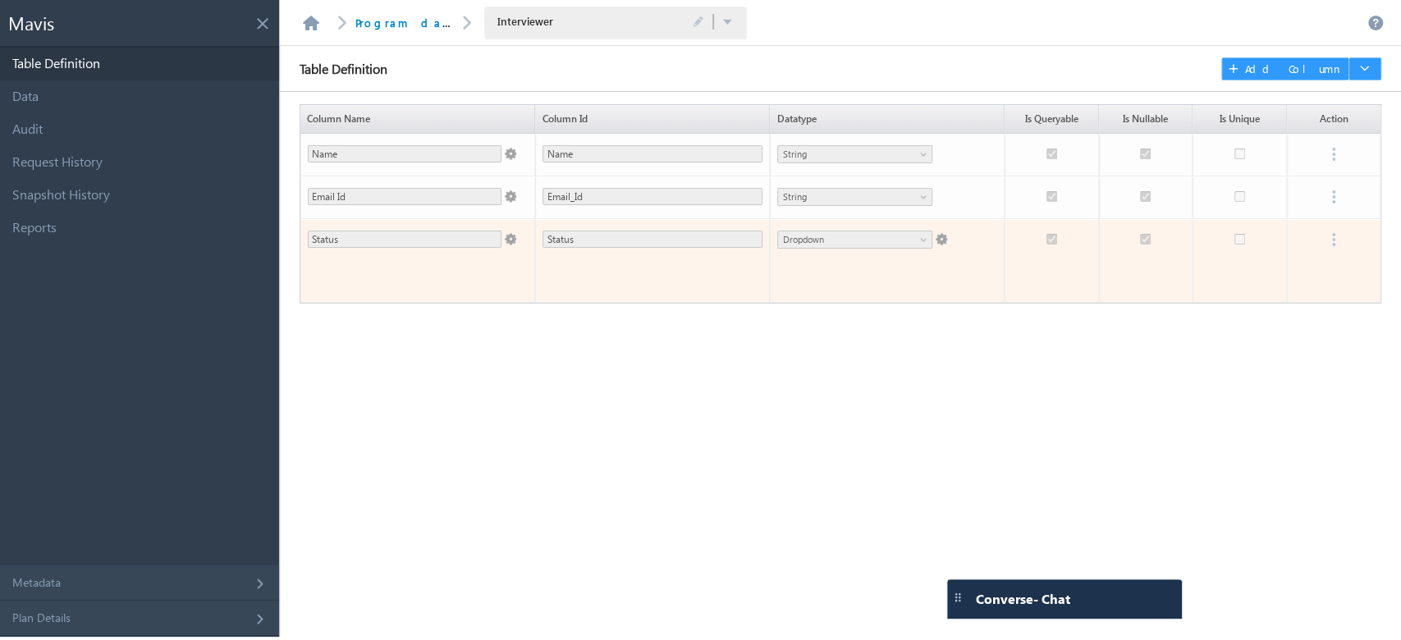
click at [942, 235] on span at bounding box center [940, 236] width 15 height 19
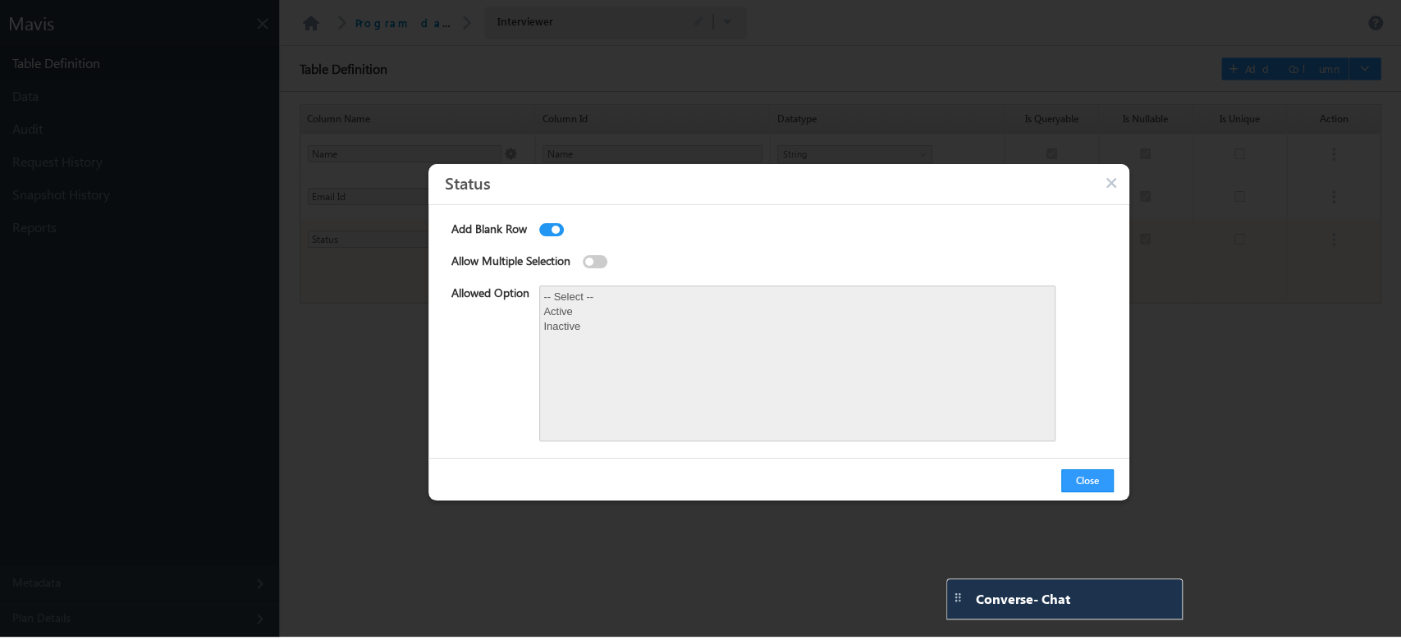
type textarea "-- Select -- Active Inactive"
click at [1105, 184] on button "button" at bounding box center [1113, 185] width 16 height 16
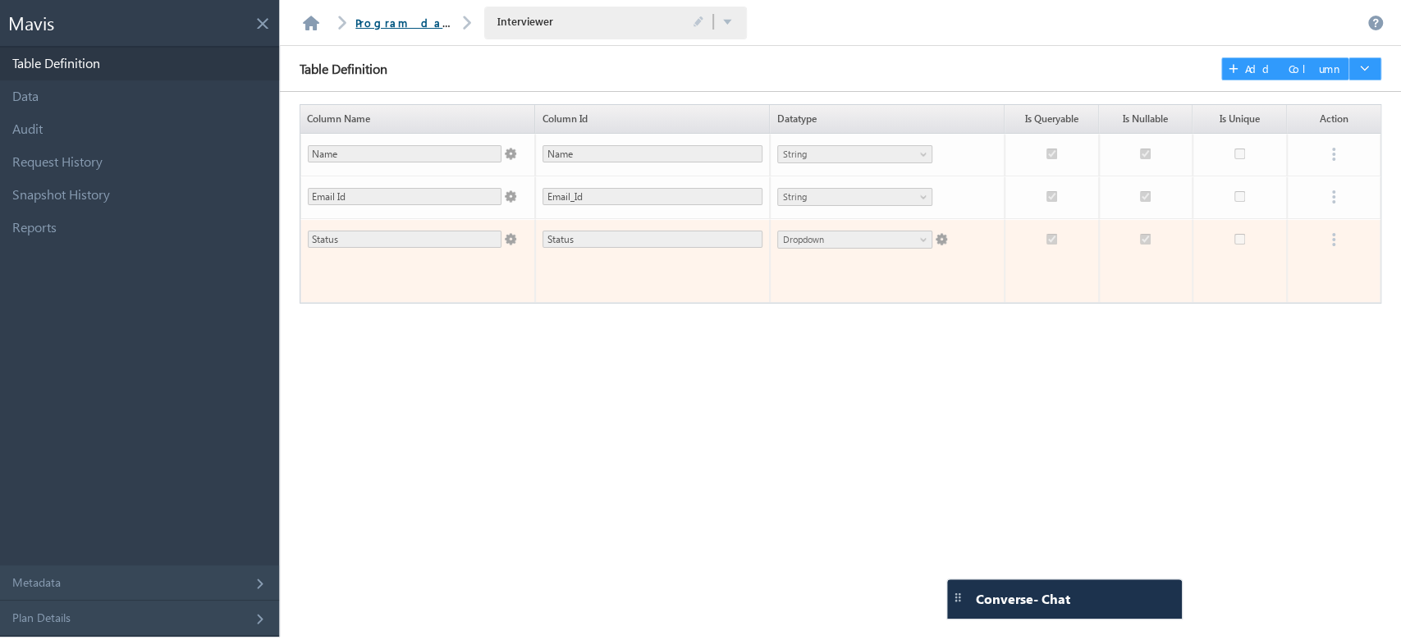
drag, startPoint x: 386, startPoint y: 22, endPoint x: 357, endPoint y: 27, distance: 29.2
click at [386, 22] on link "Program database" at bounding box center [429, 23] width 148 height 14
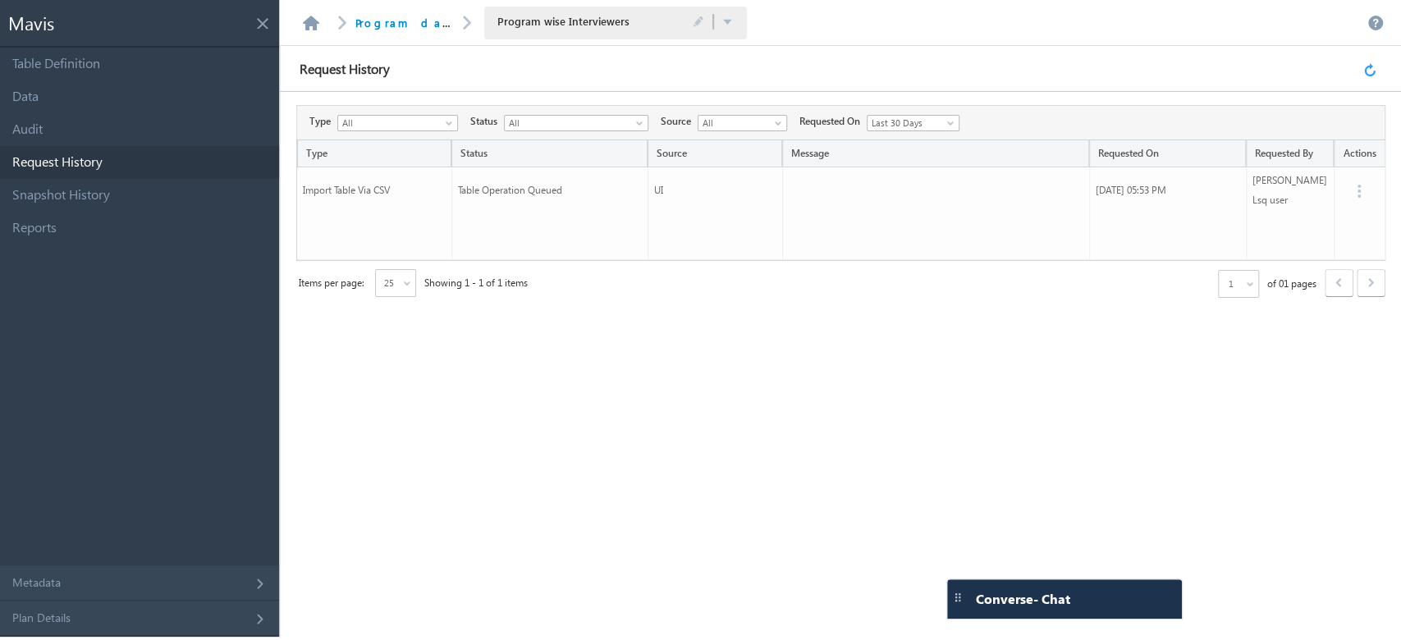
click at [1368, 69] on link at bounding box center [1373, 69] width 18 height 15
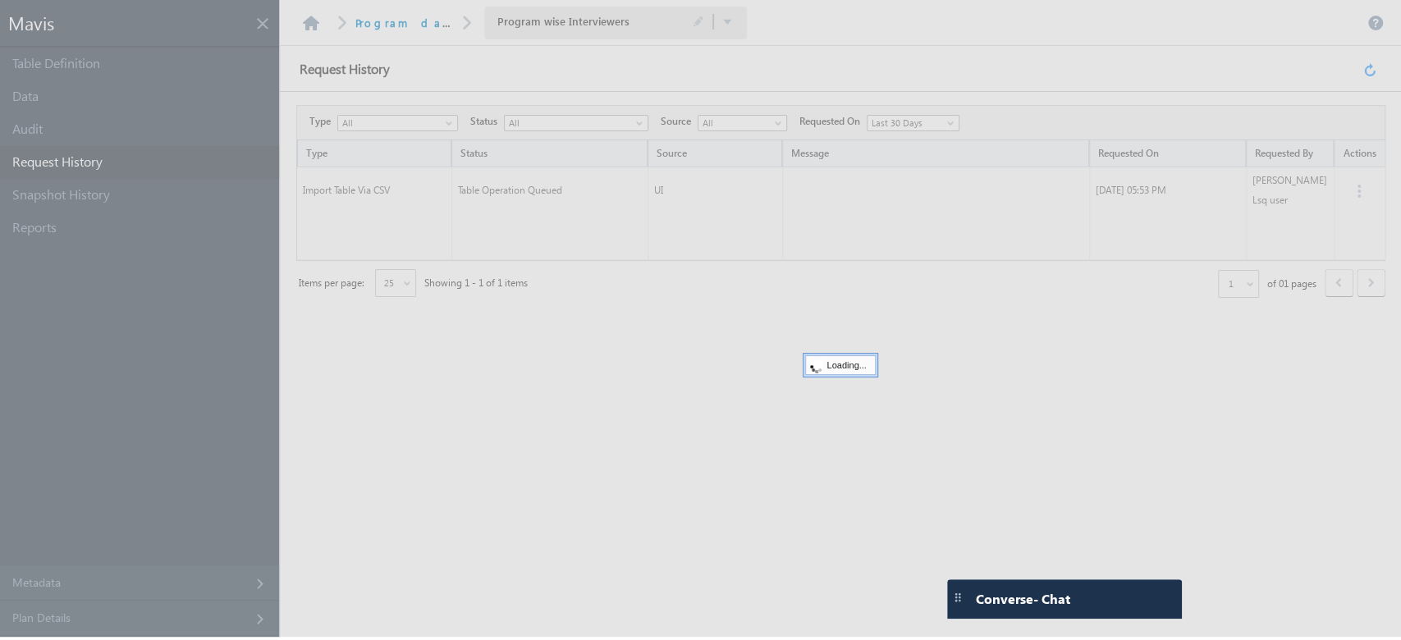
click at [1368, 69] on div at bounding box center [700, 318] width 1401 height 637
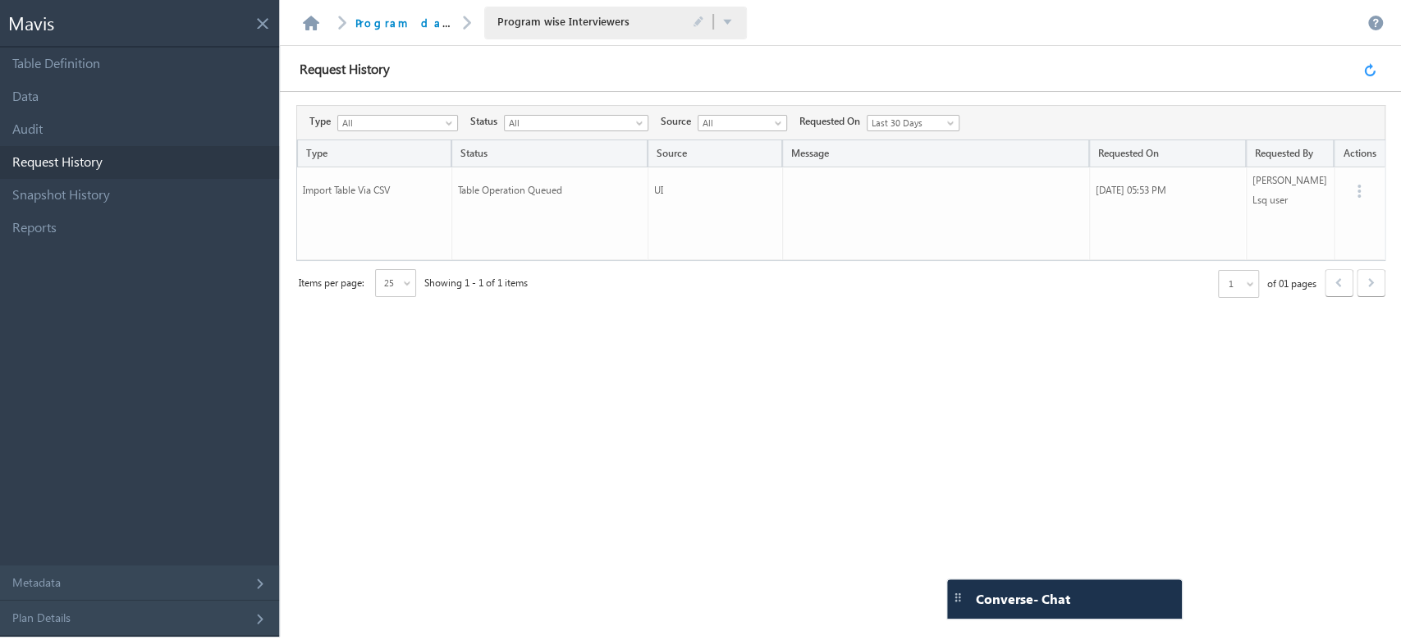
click at [1368, 69] on link at bounding box center [1373, 69] width 18 height 15
click at [1369, 69] on link at bounding box center [1373, 69] width 18 height 15
click at [1366, 66] on link at bounding box center [1373, 69] width 18 height 15
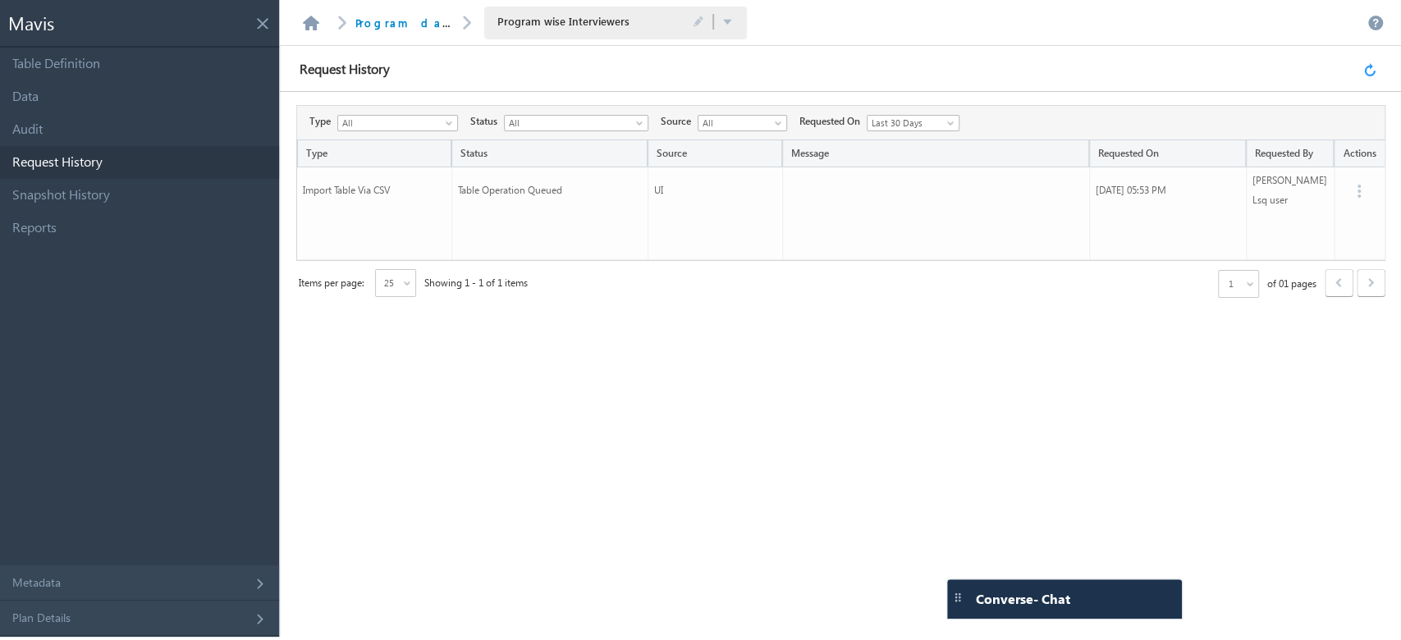
click at [1373, 70] on link at bounding box center [1373, 69] width 18 height 15
click at [1368, 71] on link at bounding box center [1373, 69] width 18 height 15
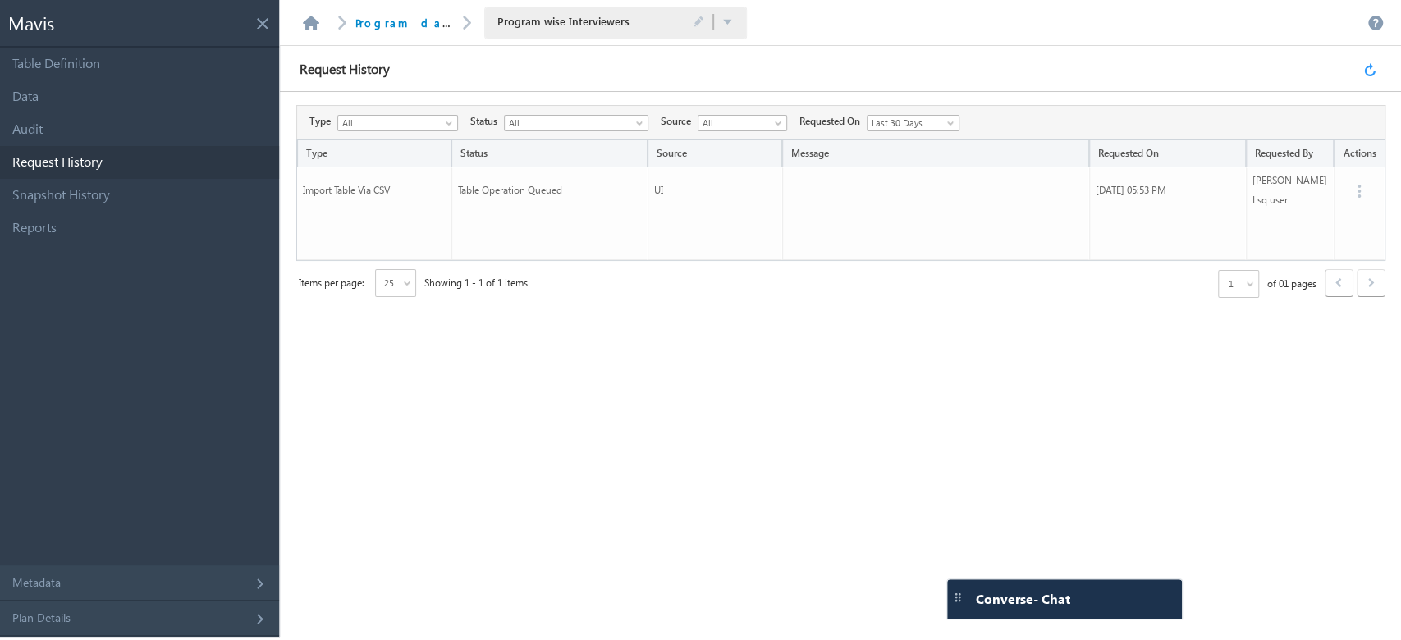
click at [1368, 71] on link at bounding box center [1373, 69] width 18 height 15
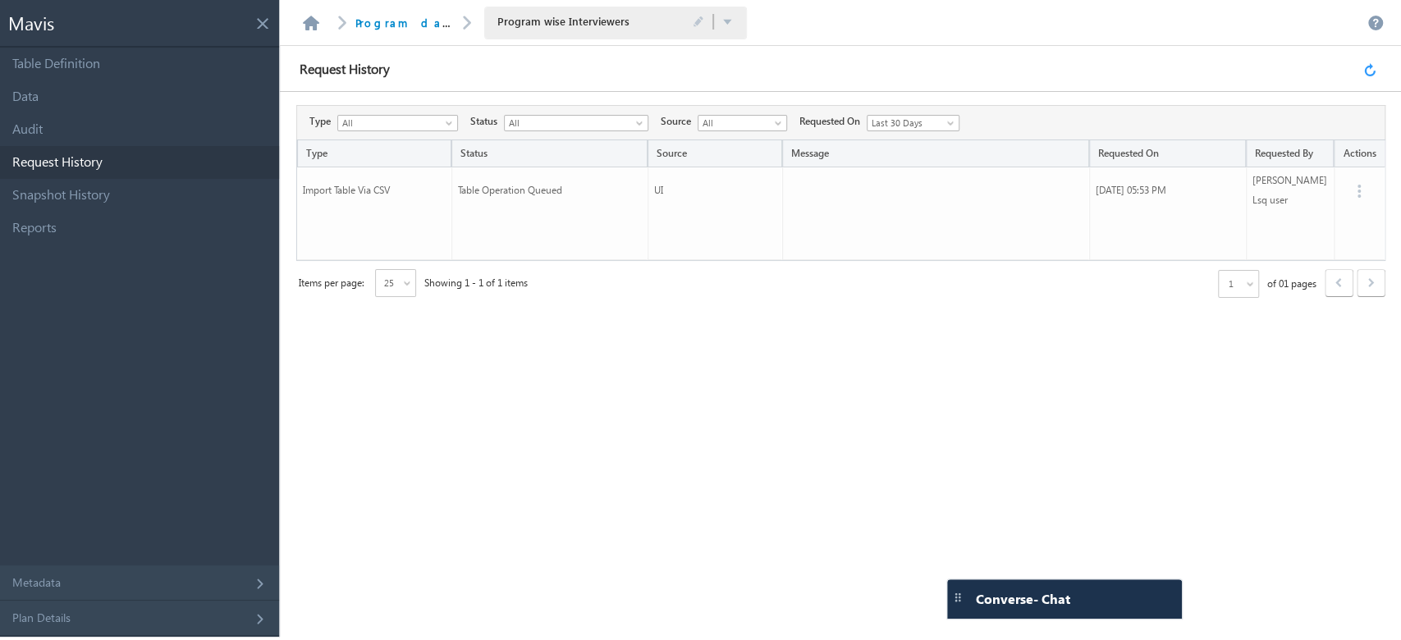
click at [1368, 71] on link at bounding box center [1373, 69] width 18 height 15
click at [1370, 66] on link at bounding box center [1373, 69] width 18 height 15
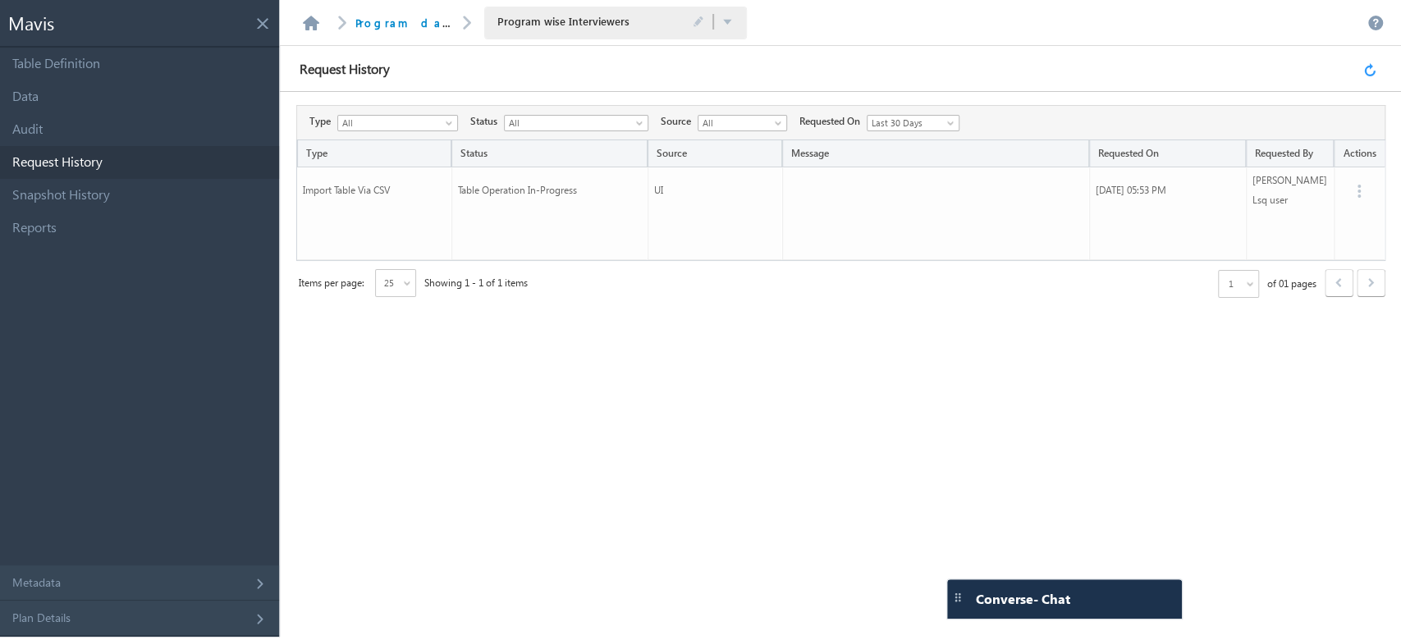
click at [1370, 66] on link at bounding box center [1373, 69] width 18 height 15
click at [1369, 72] on link at bounding box center [1373, 69] width 18 height 15
click at [1369, 70] on link at bounding box center [1373, 69] width 18 height 15
click at [1370, 67] on link at bounding box center [1373, 69] width 18 height 15
click at [1369, 72] on link at bounding box center [1373, 69] width 18 height 15
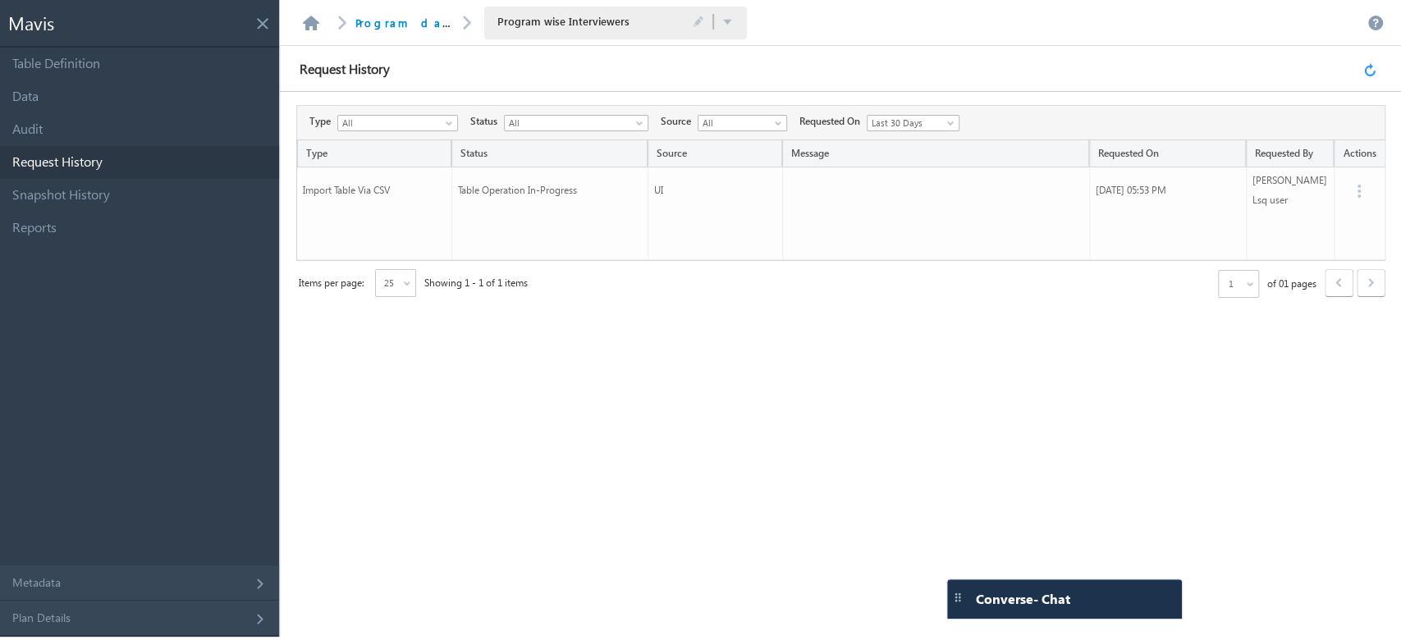
click at [1369, 72] on link at bounding box center [1373, 69] width 18 height 15
click at [1368, 71] on link at bounding box center [1373, 69] width 18 height 15
click at [1373, 68] on link at bounding box center [1373, 69] width 18 height 15
click at [1373, 69] on link at bounding box center [1373, 69] width 18 height 15
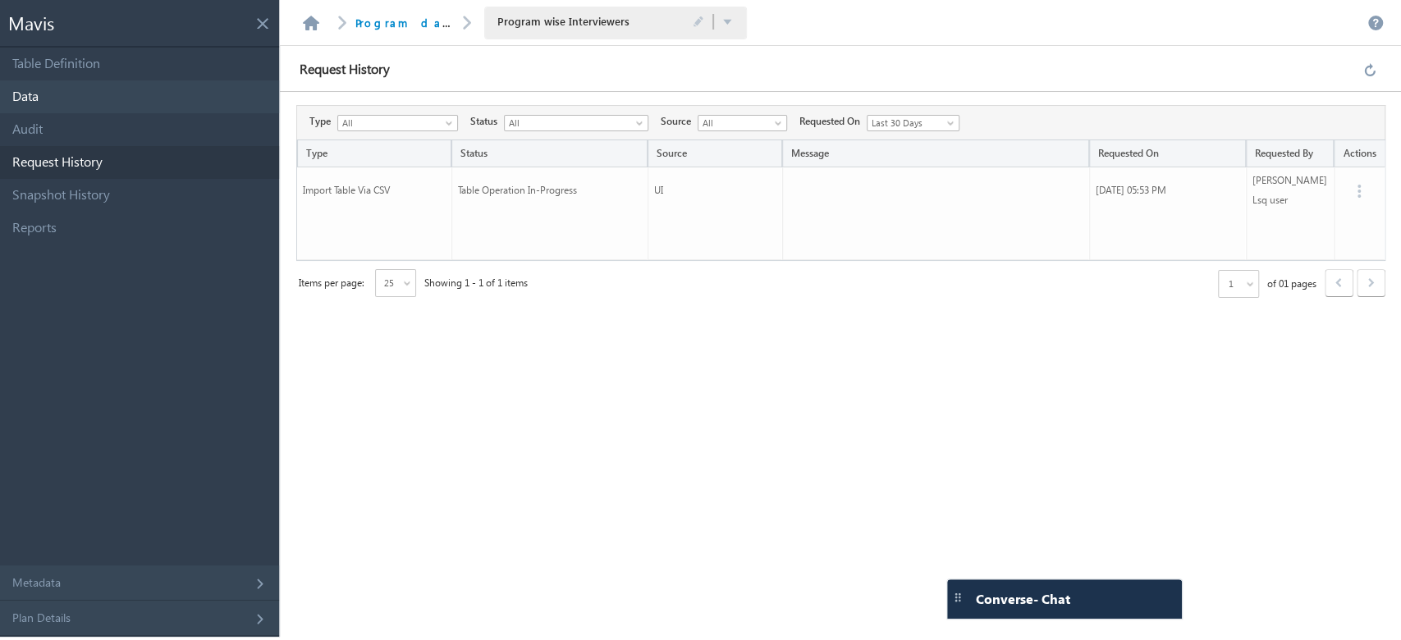
click at [191, 108] on link "Data" at bounding box center [139, 96] width 279 height 33
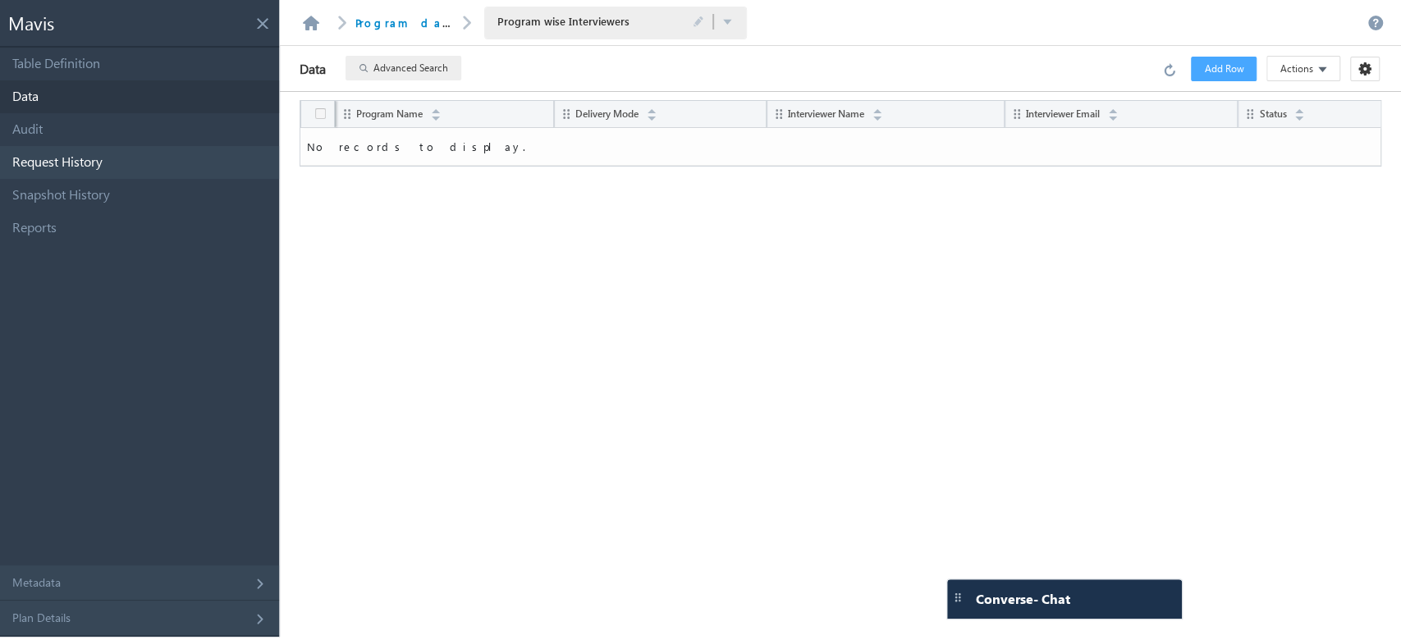
click at [177, 157] on link "Request History" at bounding box center [139, 162] width 279 height 33
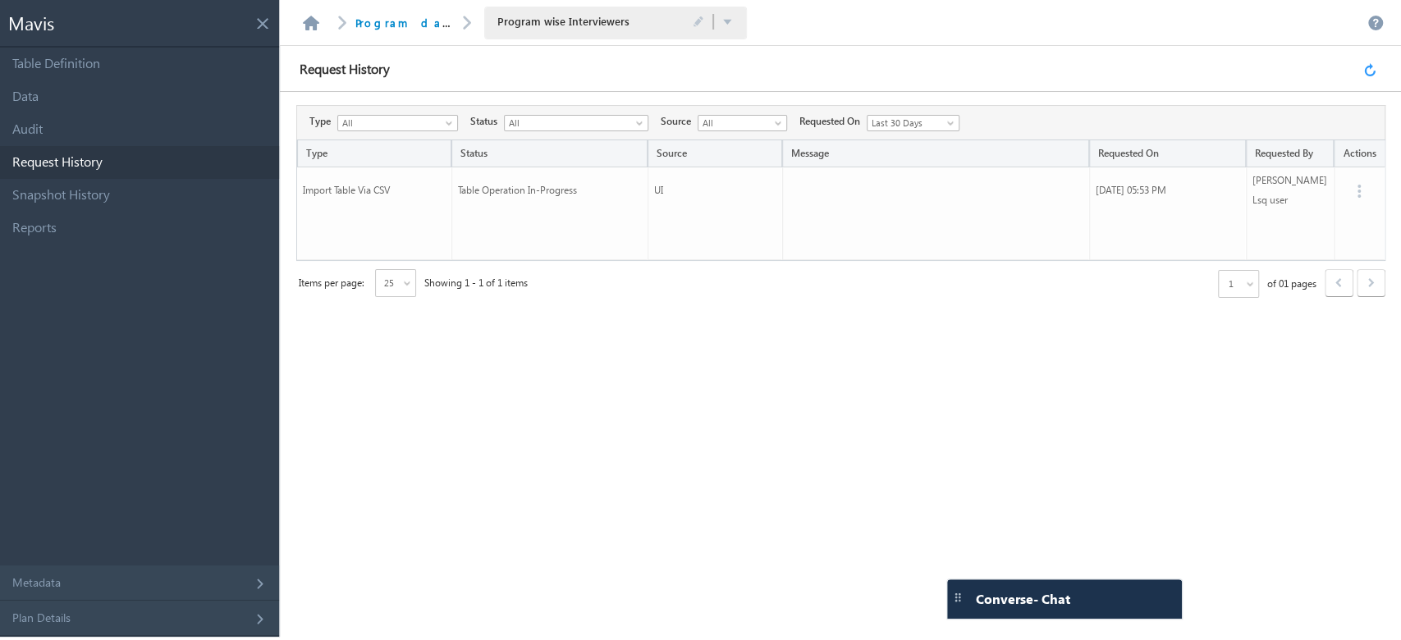
click at [1369, 74] on link at bounding box center [1373, 69] width 18 height 15
click at [1369, 72] on link at bounding box center [1373, 69] width 18 height 15
click at [1375, 70] on link at bounding box center [1373, 69] width 18 height 15
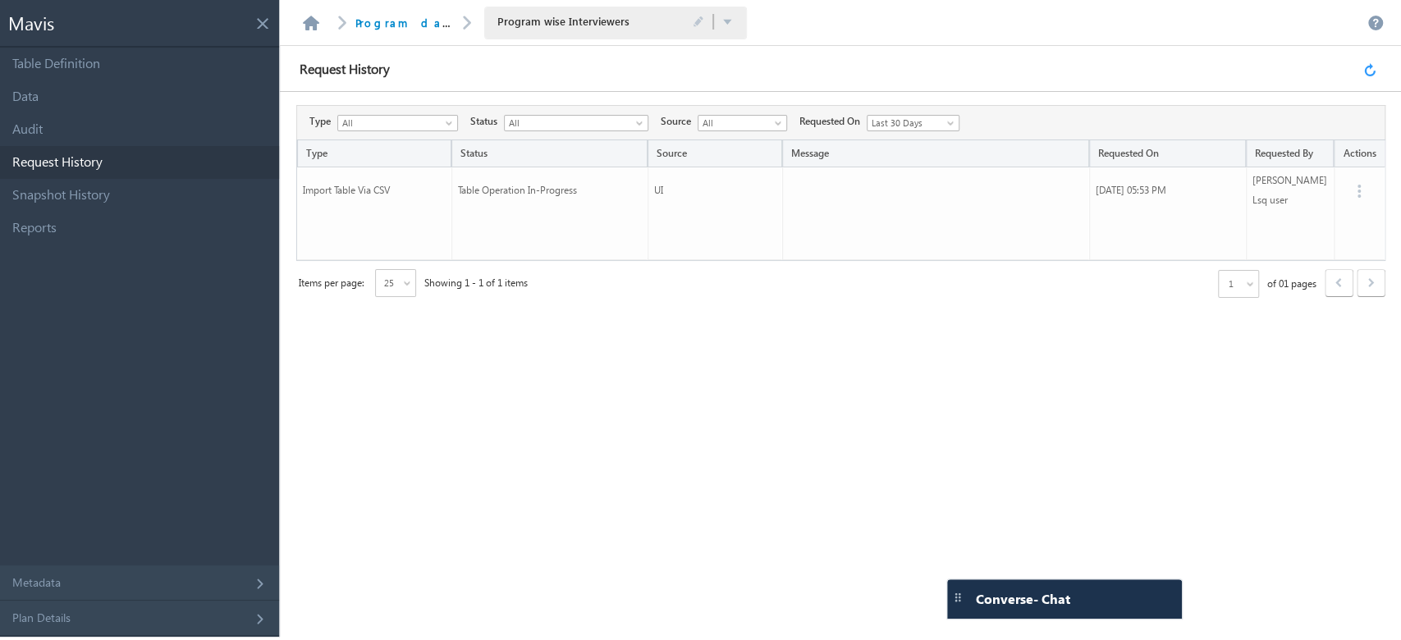
click at [1369, 69] on link at bounding box center [1373, 69] width 18 height 15
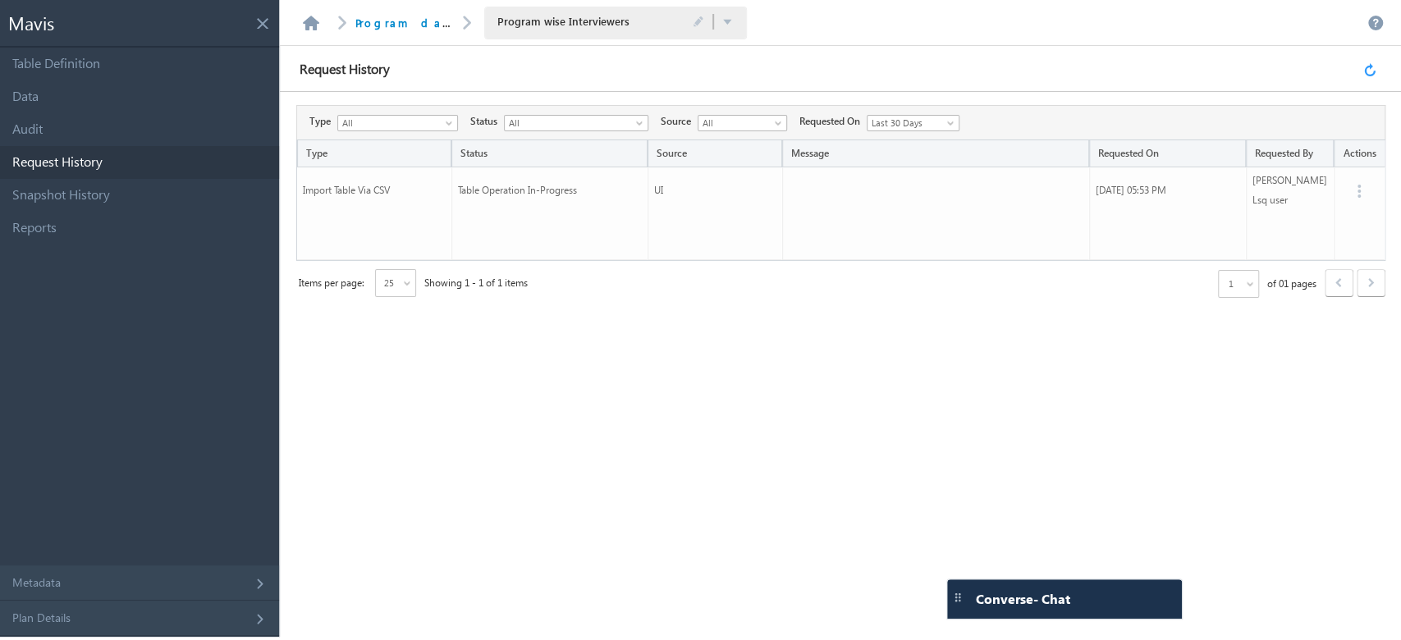
click at [1369, 69] on link at bounding box center [1373, 69] width 18 height 15
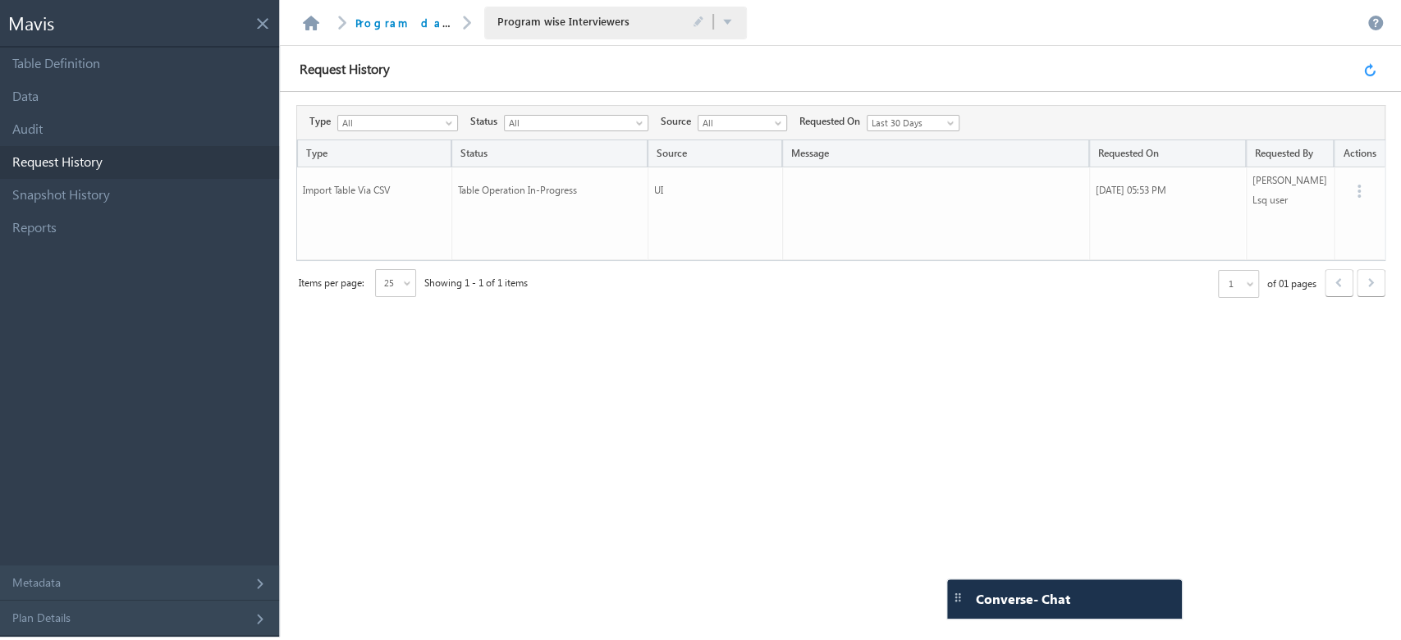
click at [1369, 69] on link at bounding box center [1373, 69] width 18 height 15
click at [106, 97] on link "Data" at bounding box center [139, 96] width 279 height 33
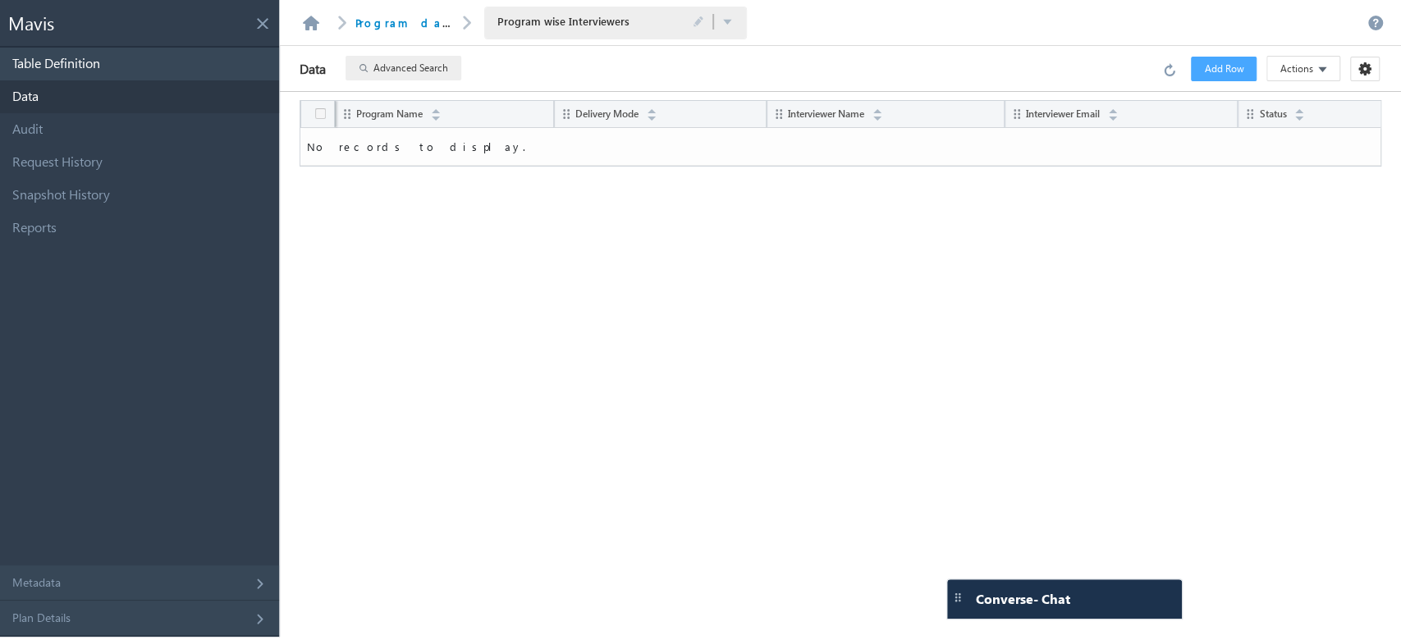
click at [99, 67] on link "Table Definition" at bounding box center [139, 64] width 279 height 33
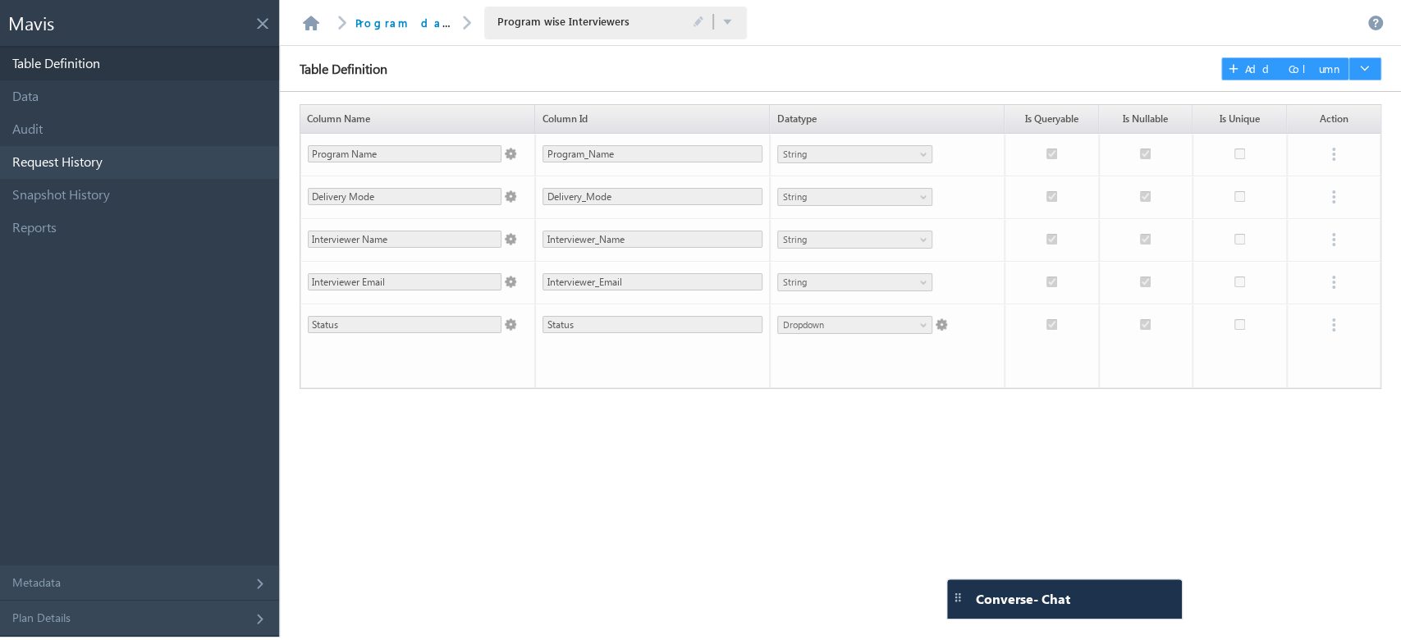
click at [112, 170] on link "Request History" at bounding box center [139, 162] width 279 height 33
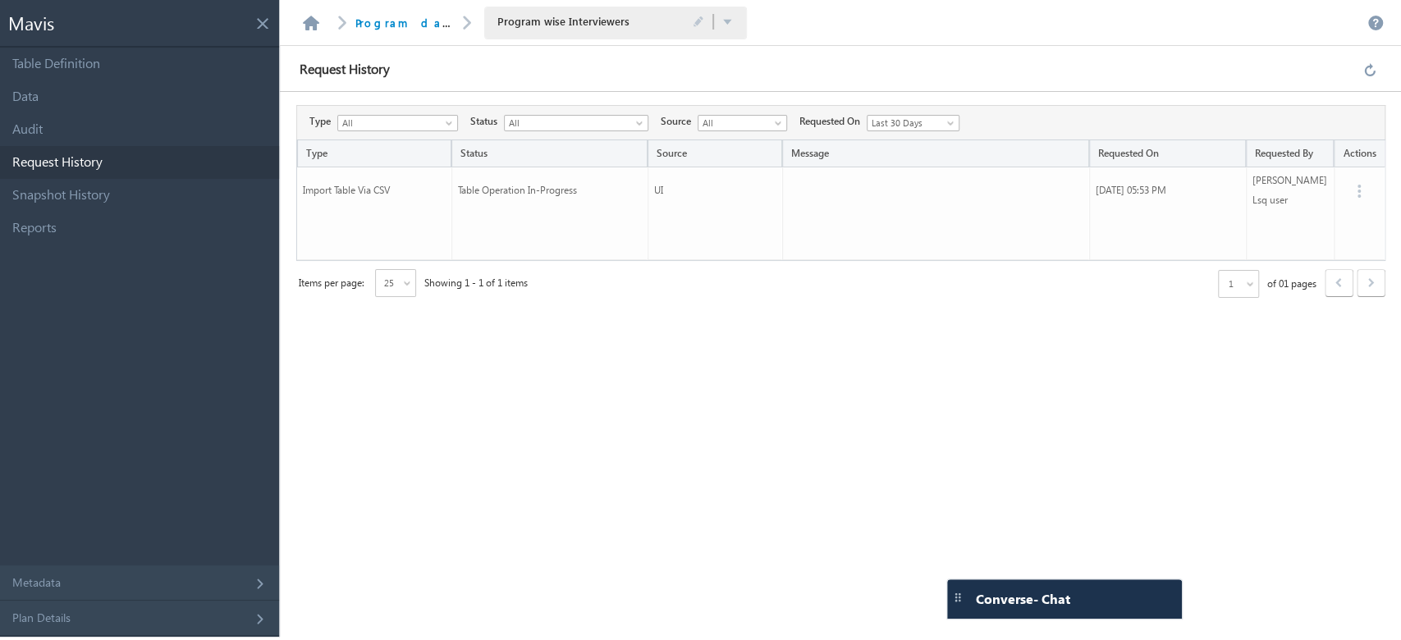
click at [1370, 60] on div "Request History" at bounding box center [840, 69] width 1121 height 46
click at [1375, 69] on link at bounding box center [1373, 69] width 18 height 15
click at [1371, 69] on link at bounding box center [1373, 69] width 18 height 15
click at [1377, 71] on link at bounding box center [1373, 69] width 18 height 15
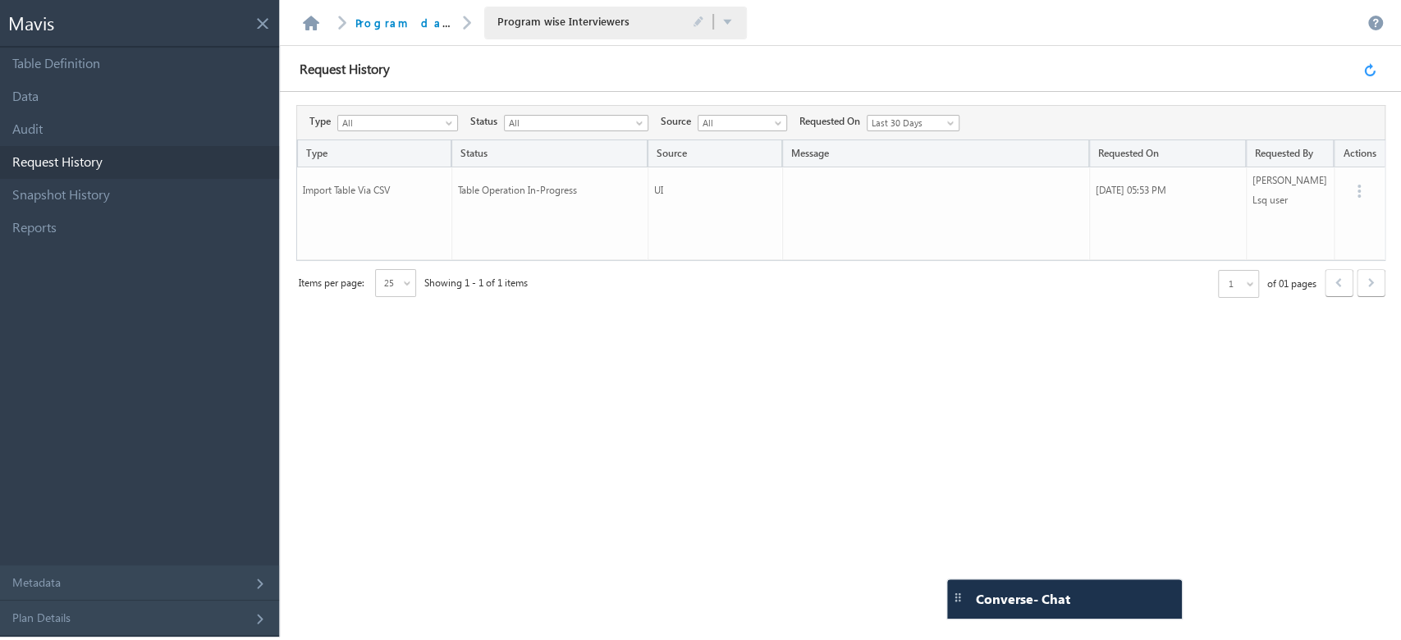
click at [1373, 69] on link at bounding box center [1373, 69] width 18 height 15
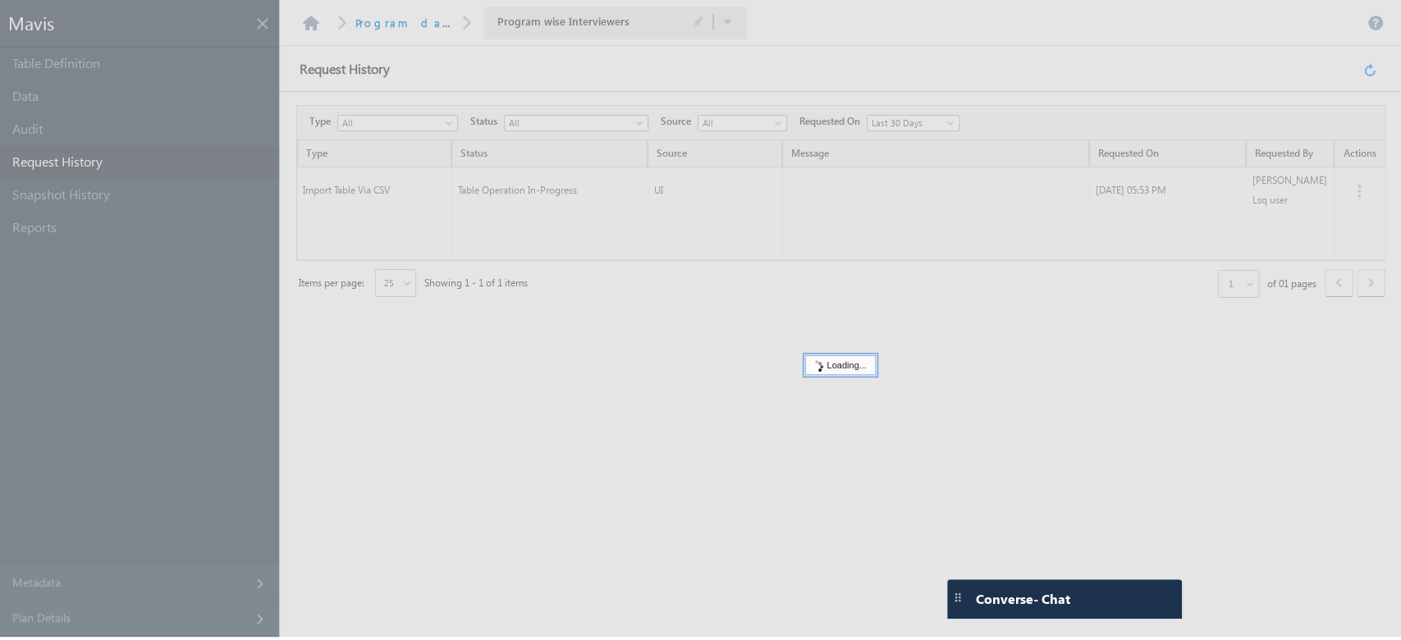
click at [1373, 69] on div at bounding box center [700, 318] width 1401 height 637
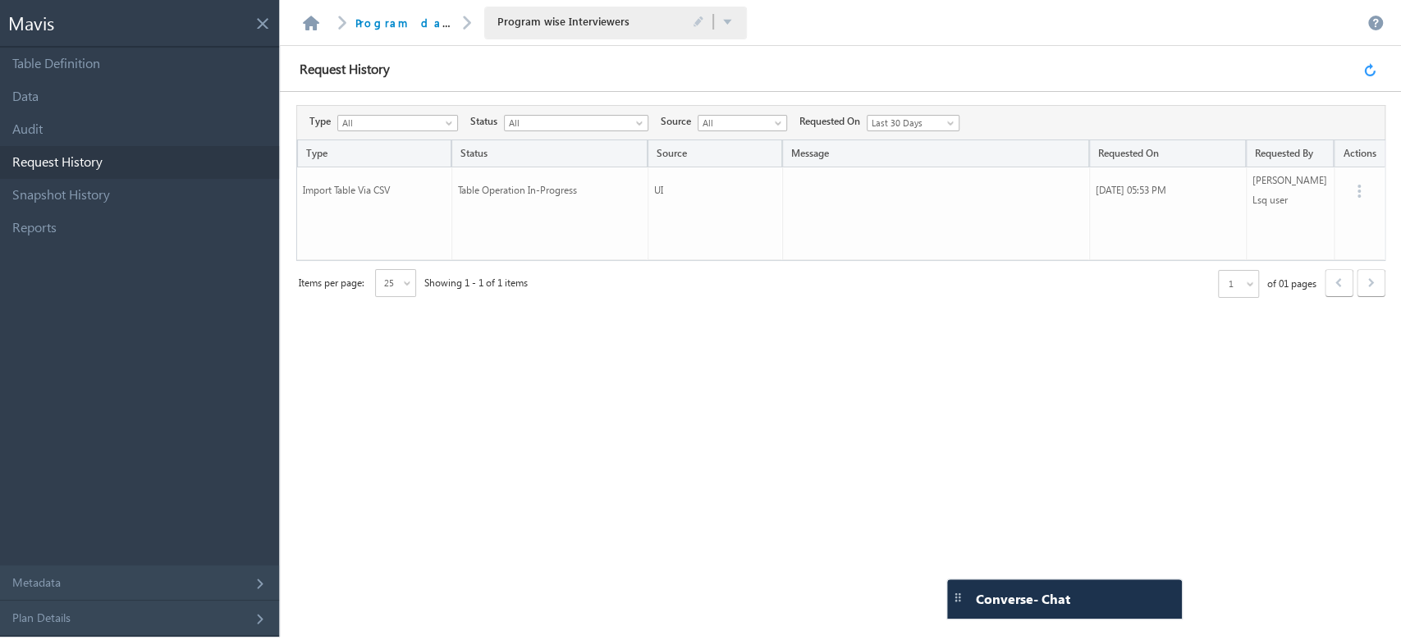
click at [1373, 69] on link at bounding box center [1373, 69] width 18 height 15
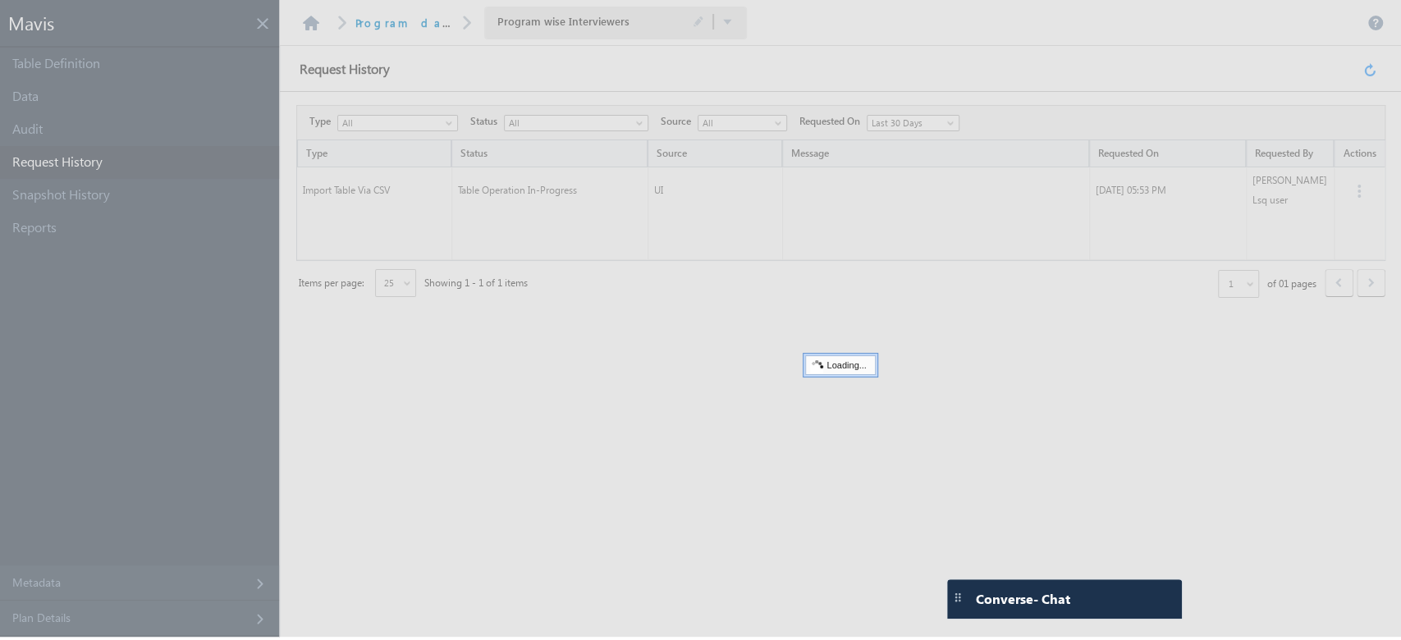
click at [1373, 69] on div at bounding box center [700, 318] width 1401 height 637
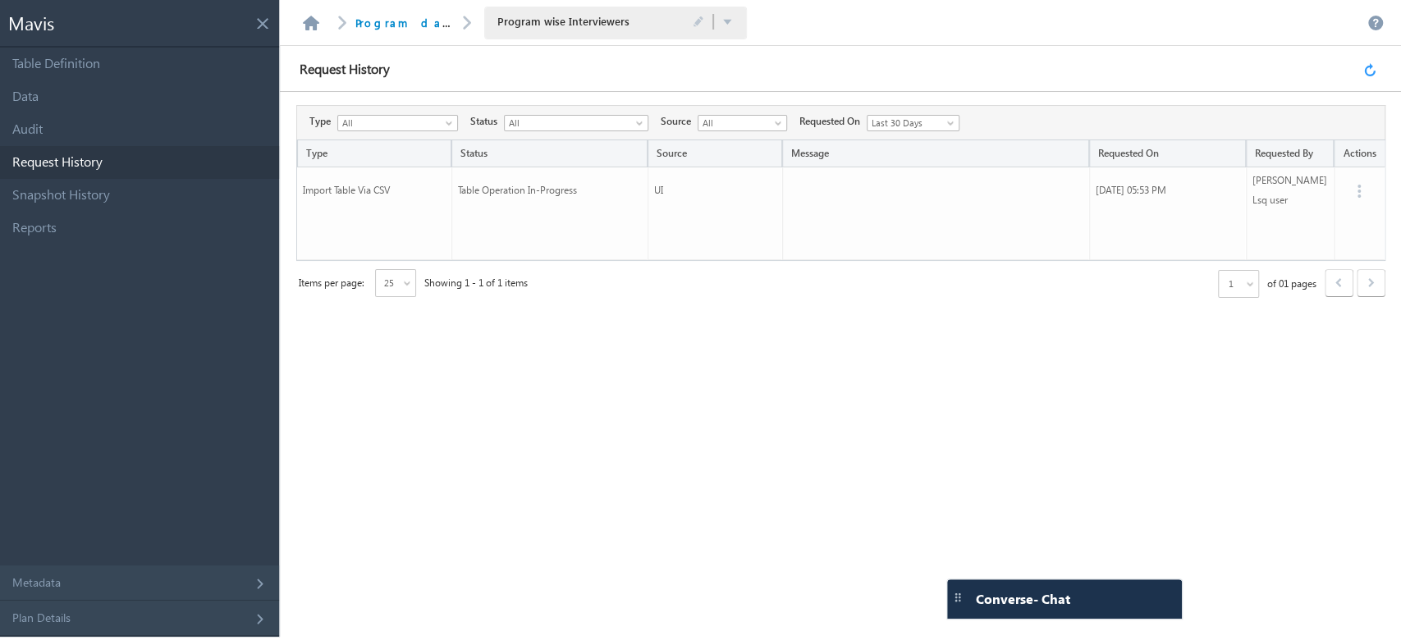
click at [1373, 69] on link at bounding box center [1373, 69] width 18 height 15
click at [1370, 73] on link at bounding box center [1373, 69] width 18 height 15
click at [1366, 68] on link at bounding box center [1373, 69] width 18 height 15
click at [1371, 68] on link at bounding box center [1373, 69] width 18 height 15
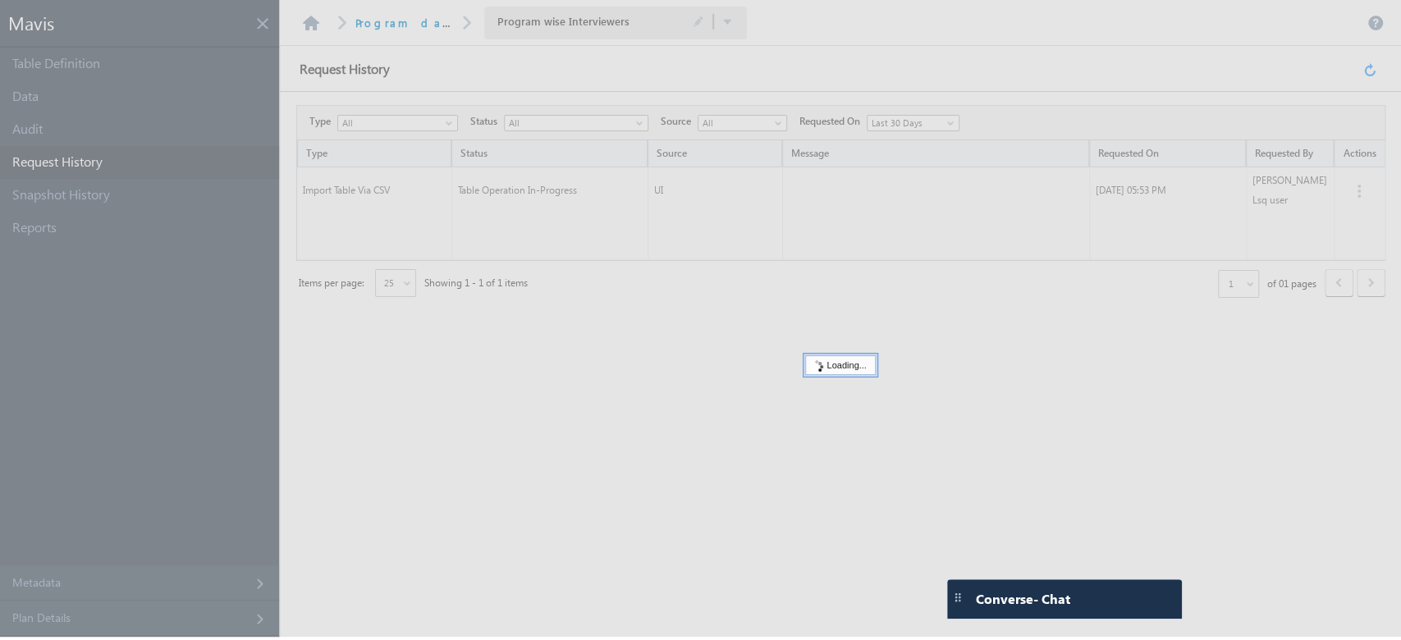
click at [1371, 68] on div at bounding box center [700, 318] width 1401 height 637
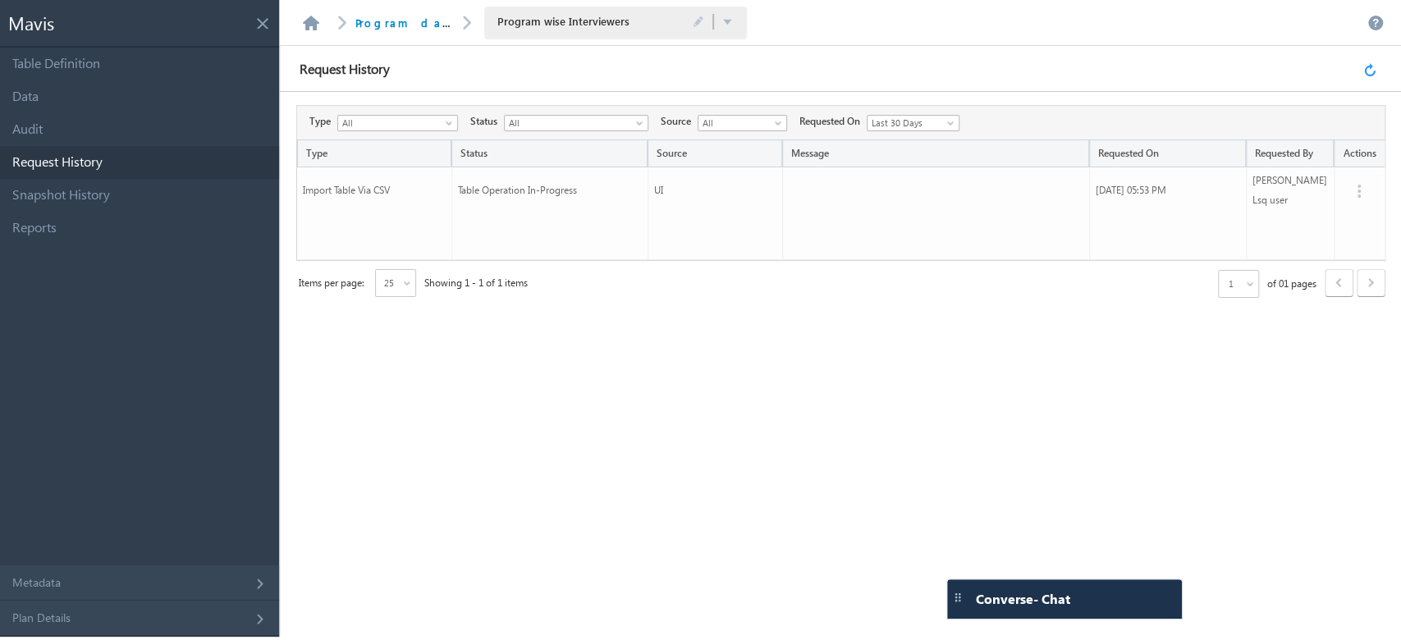
click at [1374, 68] on link at bounding box center [1373, 69] width 18 height 15
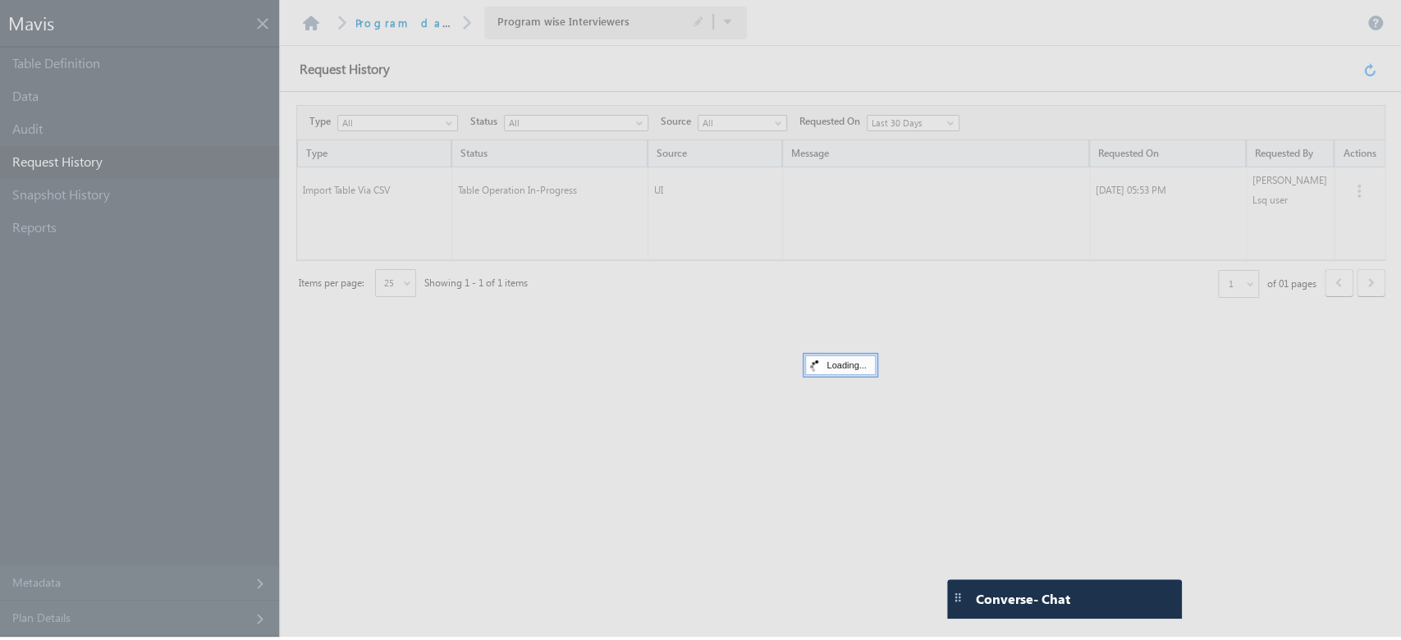
click at [1373, 68] on div at bounding box center [700, 318] width 1401 height 637
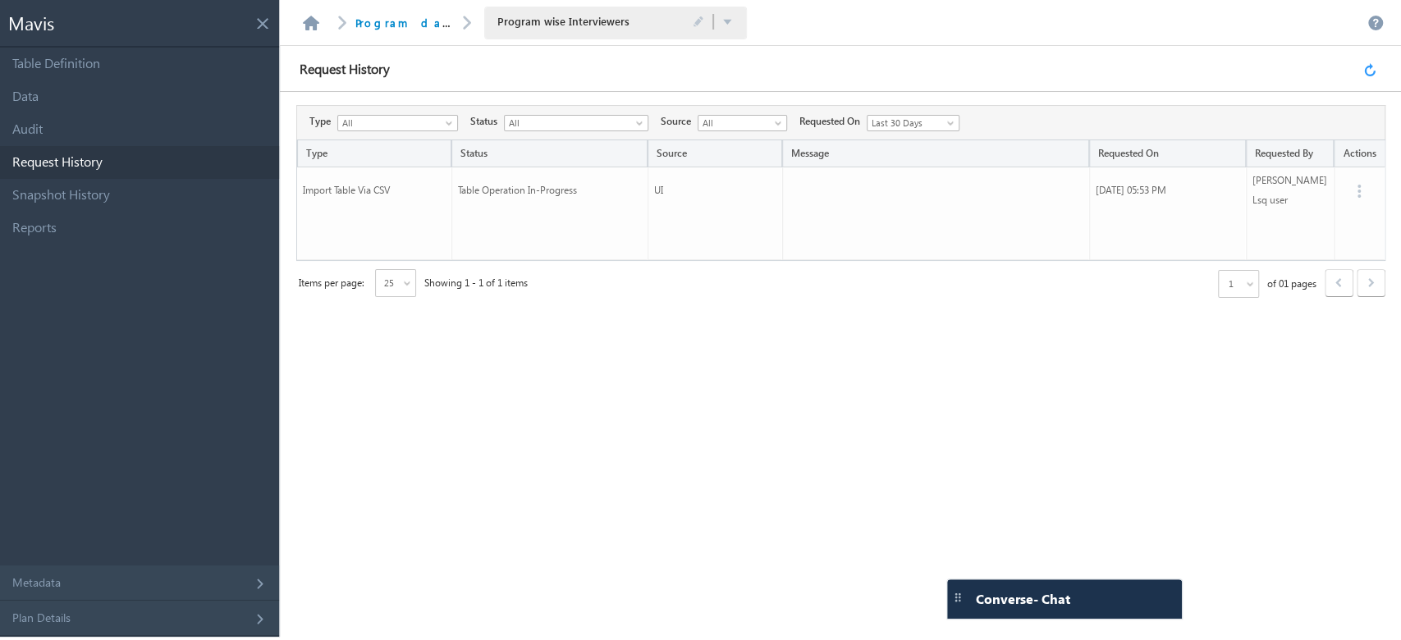
click at [1373, 71] on link at bounding box center [1373, 69] width 18 height 15
click at [1372, 71] on link at bounding box center [1373, 69] width 18 height 15
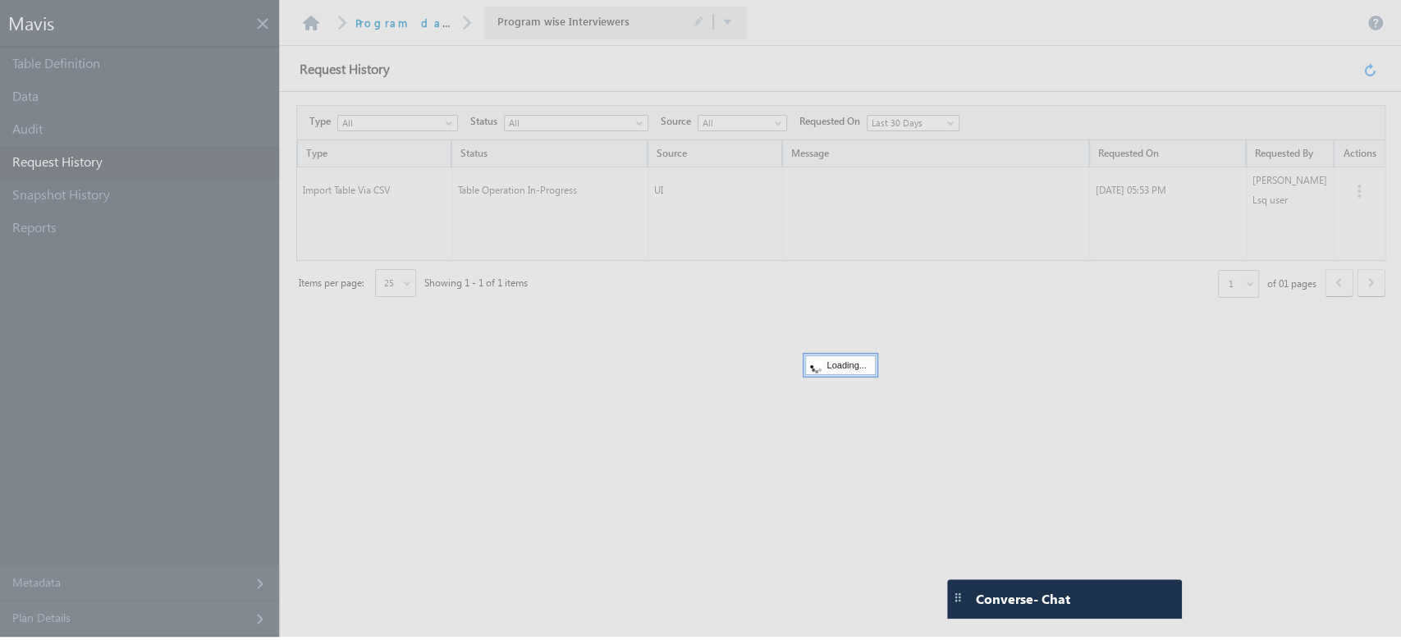
click at [1372, 71] on div at bounding box center [700, 318] width 1401 height 637
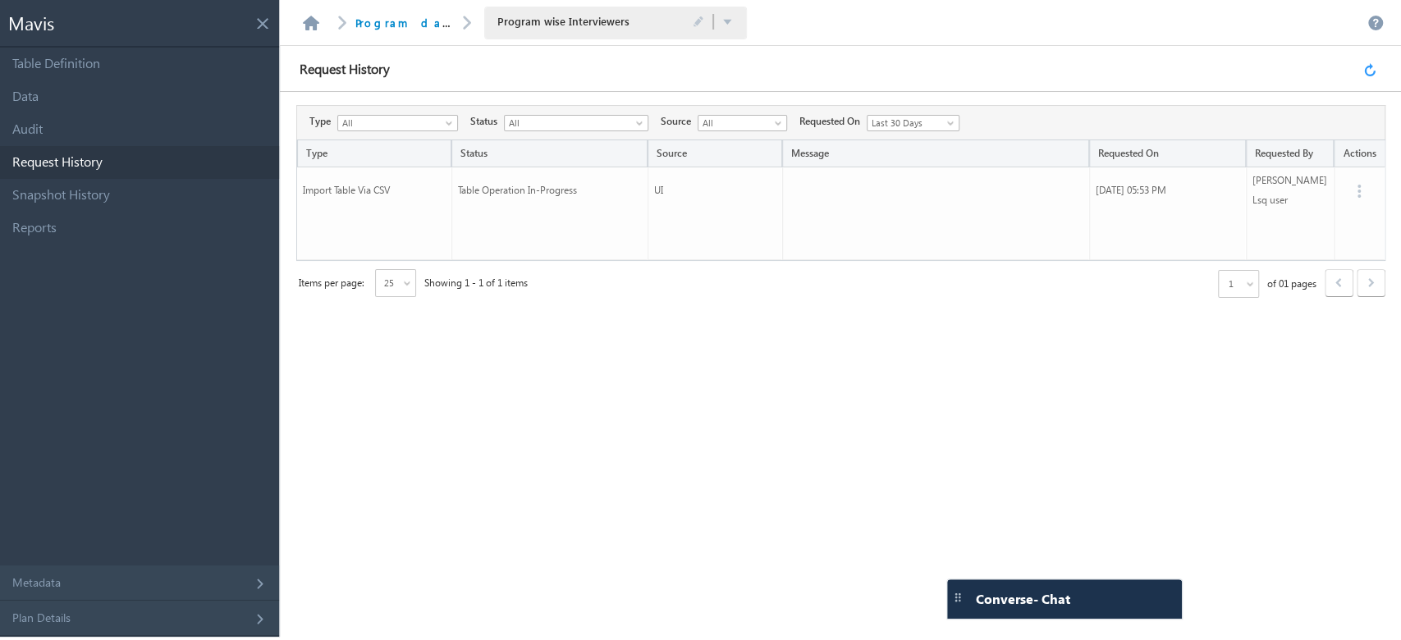
click at [1372, 71] on link at bounding box center [1373, 69] width 18 height 15
click at [1369, 65] on link at bounding box center [1373, 69] width 18 height 15
click at [1368, 66] on link at bounding box center [1373, 69] width 18 height 15
click at [1369, 66] on link at bounding box center [1373, 69] width 18 height 15
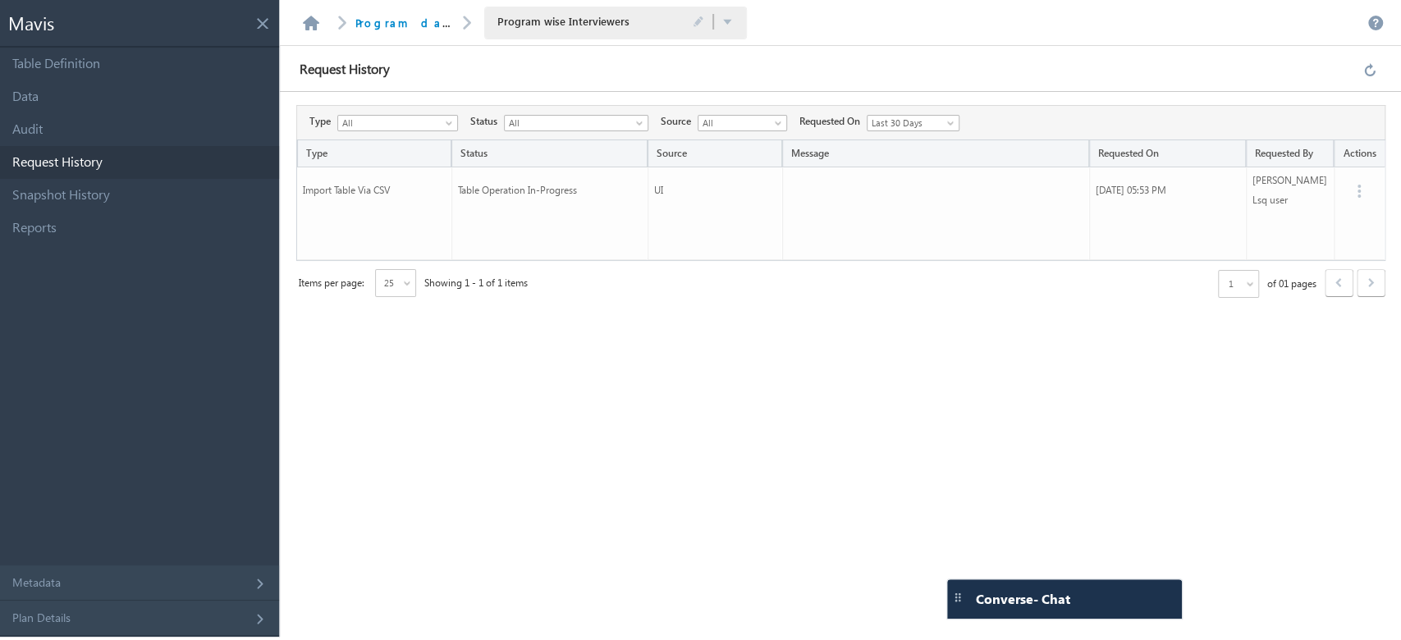
click at [401, 279] on span "25" at bounding box center [388, 283] width 25 height 15
click at [629, 336] on div "Type Status Source Message Requested On Requested By Actions Import Table Via C…" at bounding box center [840, 366] width 1089 height 452
click at [1366, 65] on link at bounding box center [1373, 69] width 18 height 15
click at [1367, 69] on link at bounding box center [1373, 69] width 18 height 15
click at [103, 94] on link "Data" at bounding box center [139, 96] width 279 height 33
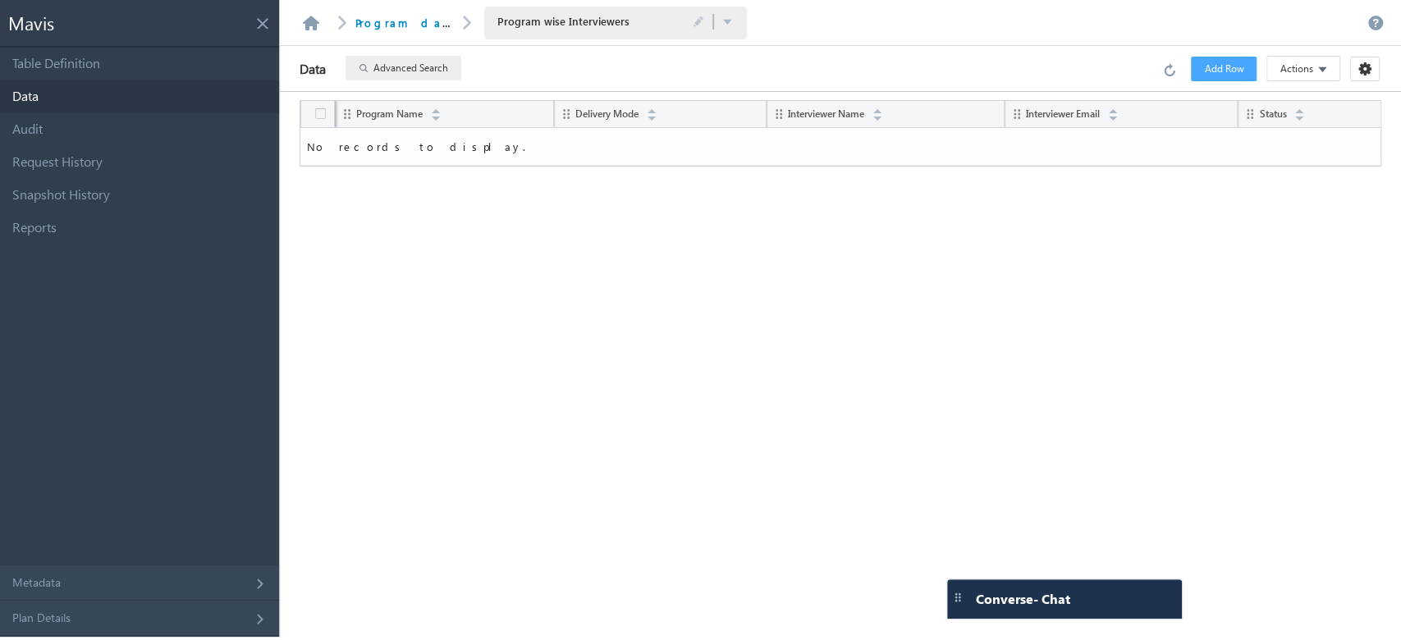
click at [1174, 76] on div "Add Row Actions Import via CSV Truncate Table Export Rows Select Columns Row He…" at bounding box center [1266, 68] width 227 height 25
click at [1171, 69] on link at bounding box center [1172, 69] width 18 height 15
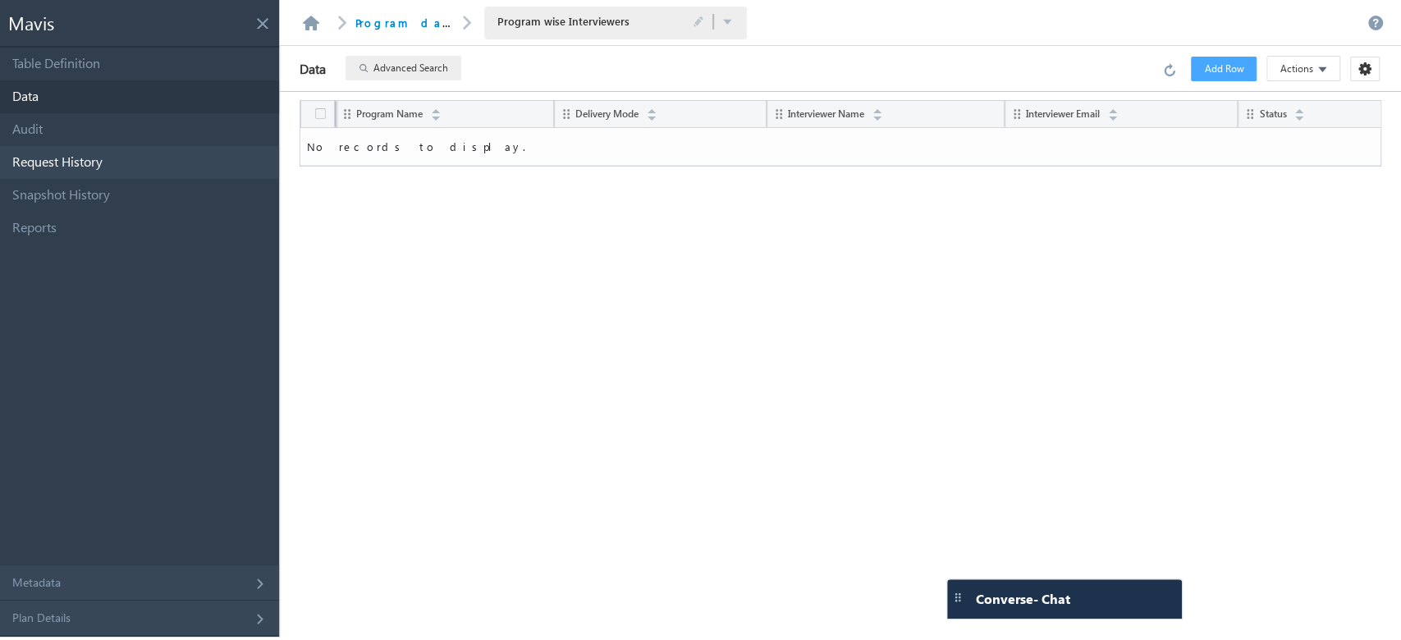
click at [126, 156] on link "Request History" at bounding box center [139, 162] width 279 height 33
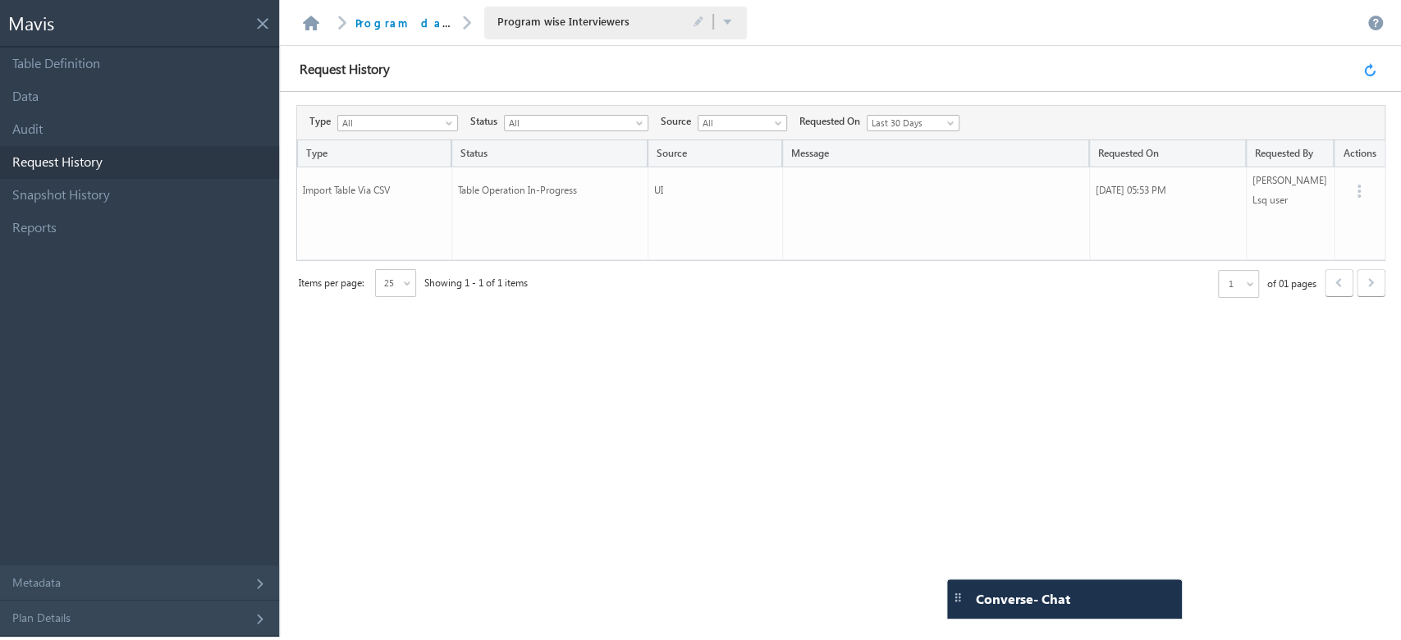
click at [1373, 69] on link at bounding box center [1373, 69] width 18 height 15
click at [1332, 74] on div "Request History" at bounding box center [840, 69] width 1121 height 46
click at [1369, 68] on link at bounding box center [1373, 69] width 18 height 15
click at [1364, 64] on link at bounding box center [1373, 69] width 18 height 15
click at [1365, 66] on link at bounding box center [1373, 69] width 18 height 15
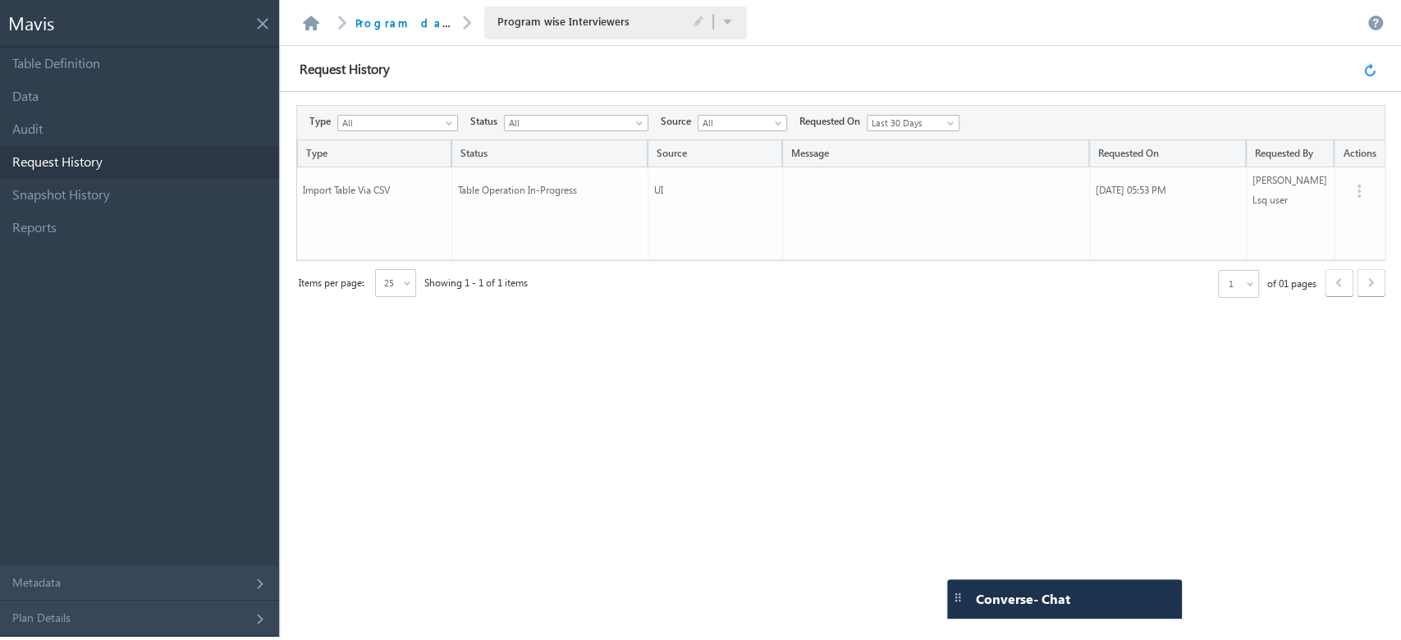
click at [1373, 69] on link at bounding box center [1373, 69] width 18 height 15
click at [1370, 69] on link at bounding box center [1373, 69] width 18 height 15
click at [99, 94] on link "Data" at bounding box center [139, 96] width 279 height 33
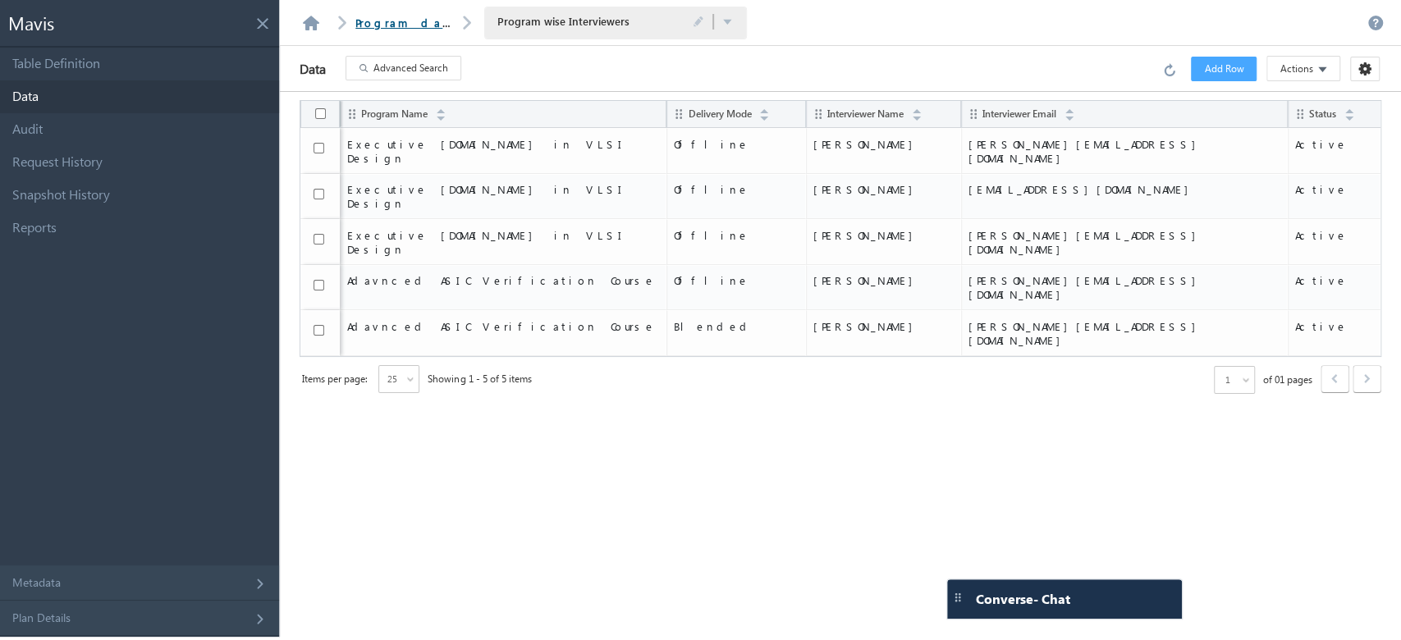
drag, startPoint x: 379, startPoint y: 19, endPoint x: 372, endPoint y: 15, distance: 8.5
click at [379, 18] on link "Program database" at bounding box center [429, 23] width 148 height 14
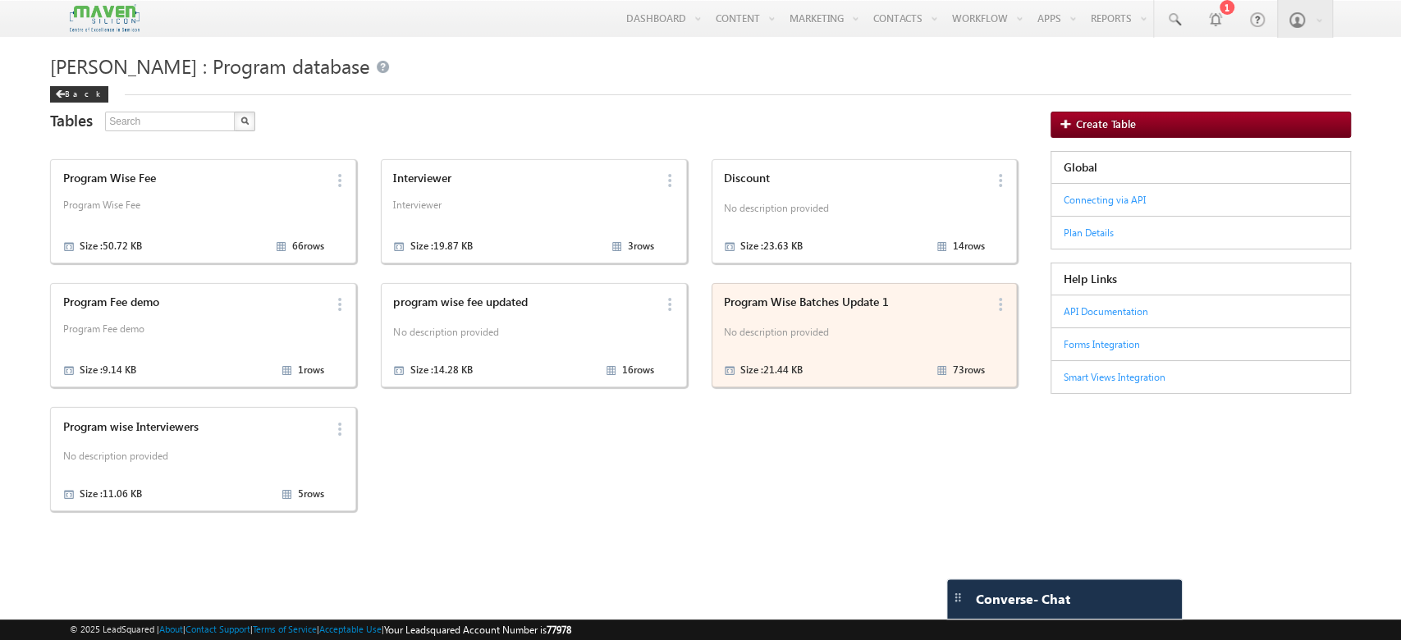
click at [869, 325] on p "No description provided" at bounding box center [854, 335] width 261 height 25
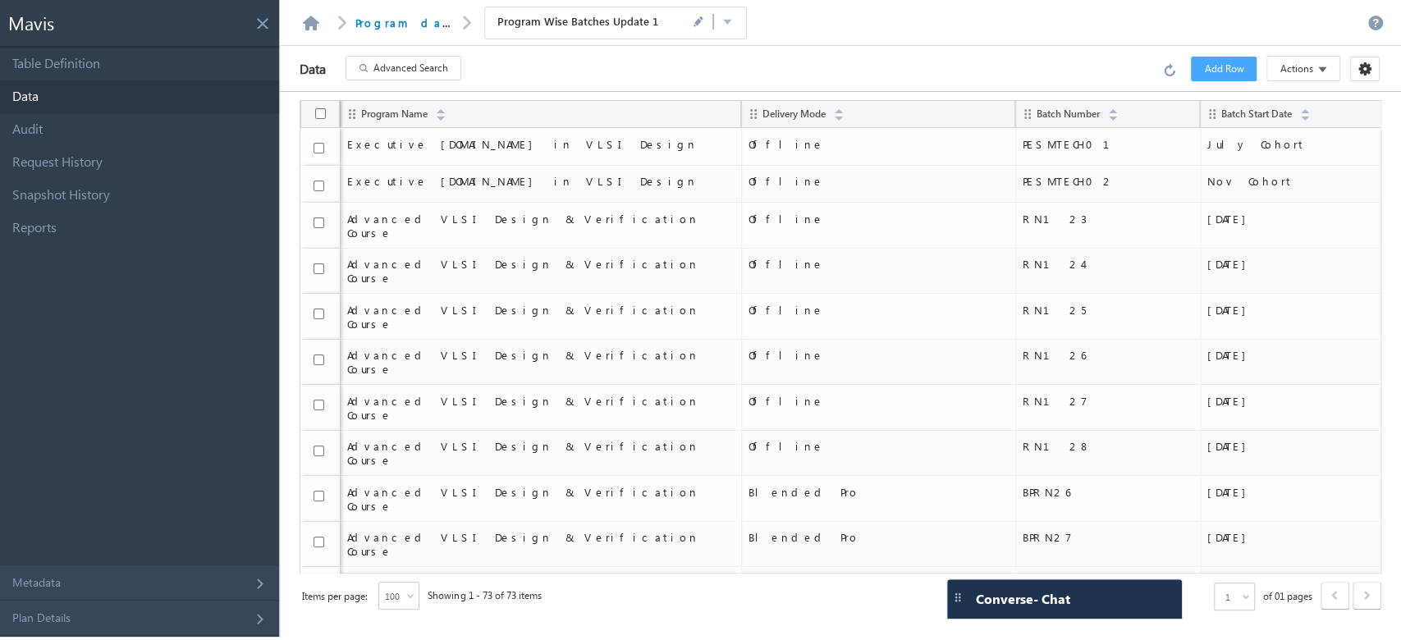
click at [693, 22] on span at bounding box center [698, 22] width 11 height 13
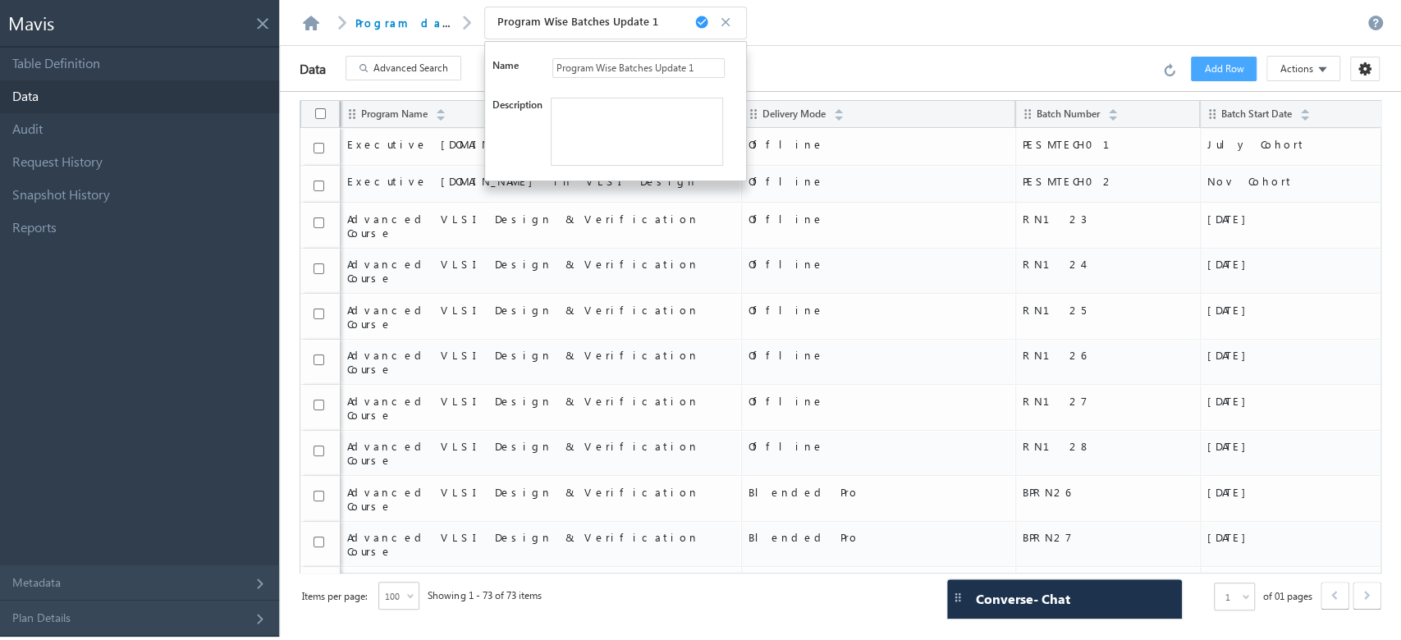
click at [691, 66] on input "Program Wise Batches Update 1" at bounding box center [639, 68] width 172 height 20
type input "Program Wise Batches Update 1"
click at [773, 43] on header "Program database Program Wise Batches Update 1 Program Wise Batches Update 1 Sa…" at bounding box center [840, 23] width 1121 height 46
click at [718, 18] on span at bounding box center [728, 22] width 21 height 13
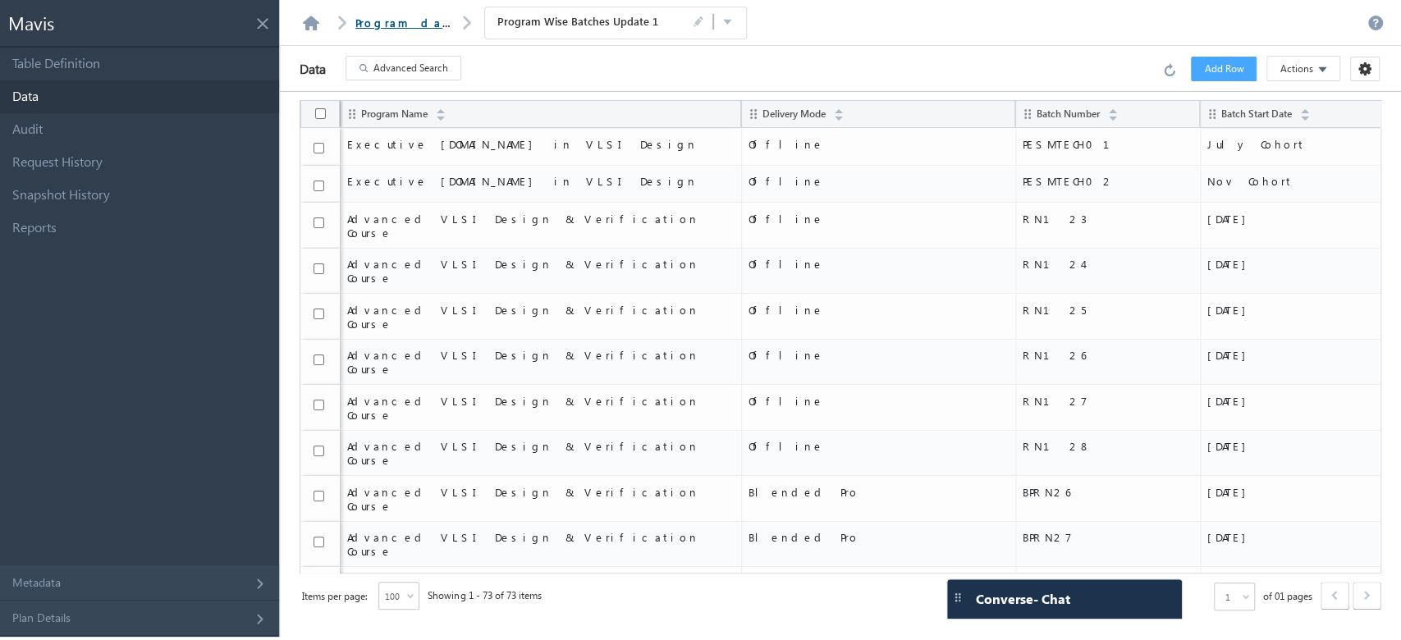
click at [411, 16] on link "Program database" at bounding box center [429, 23] width 148 height 14
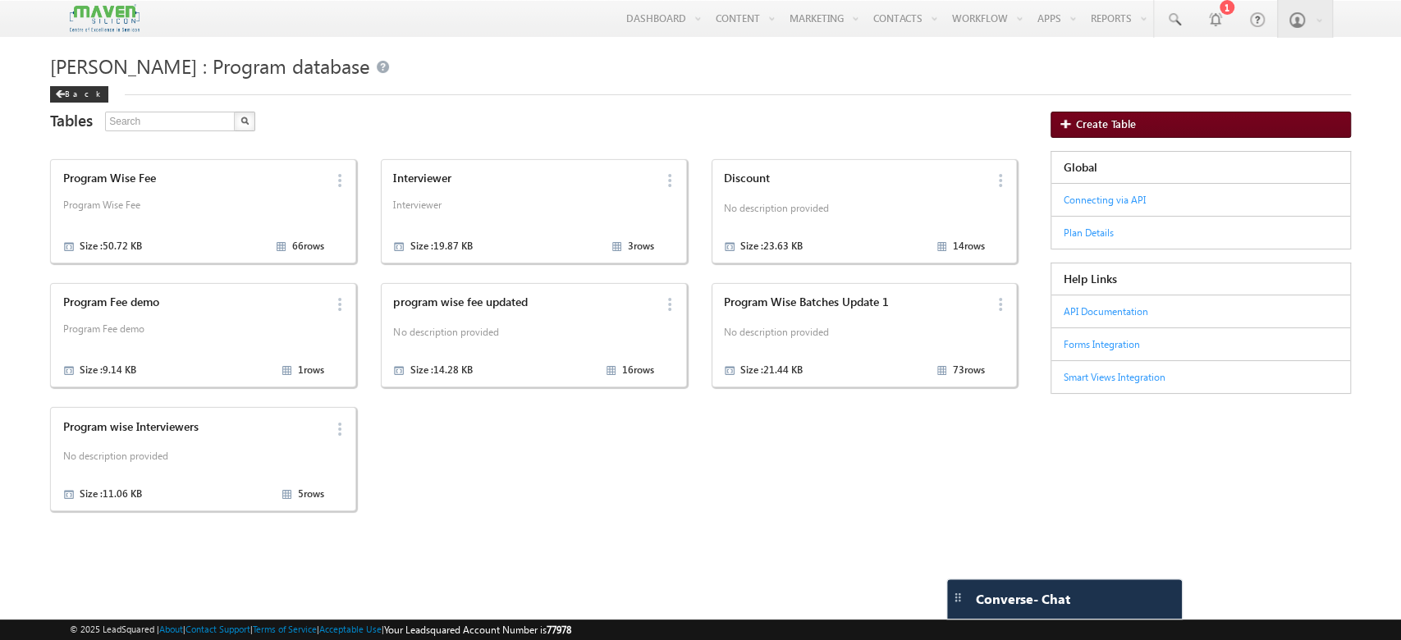
click at [1135, 117] on link "Create Table" at bounding box center [1201, 125] width 300 height 26
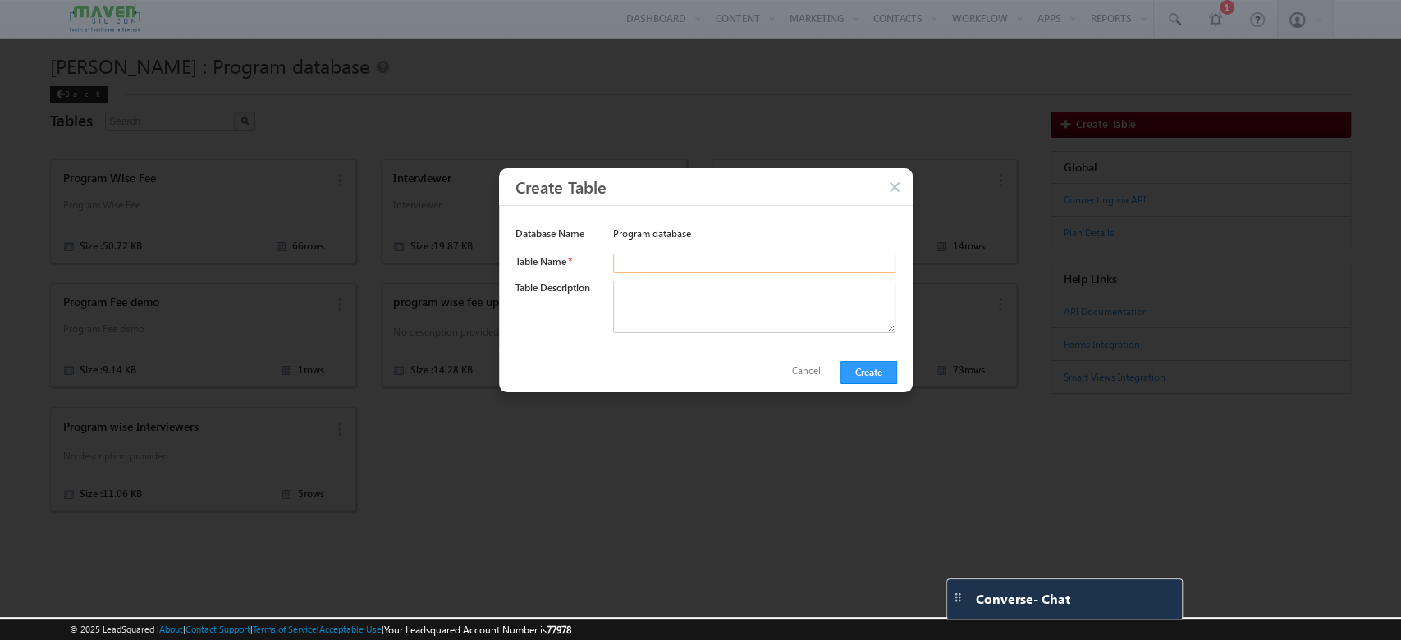
click at [782, 262] on input "text" at bounding box center [754, 264] width 283 height 20
paste input "Program wise Category and Billing"
type input "Program wise Category and Billing"
click at [862, 362] on button "Create" at bounding box center [869, 372] width 57 height 23
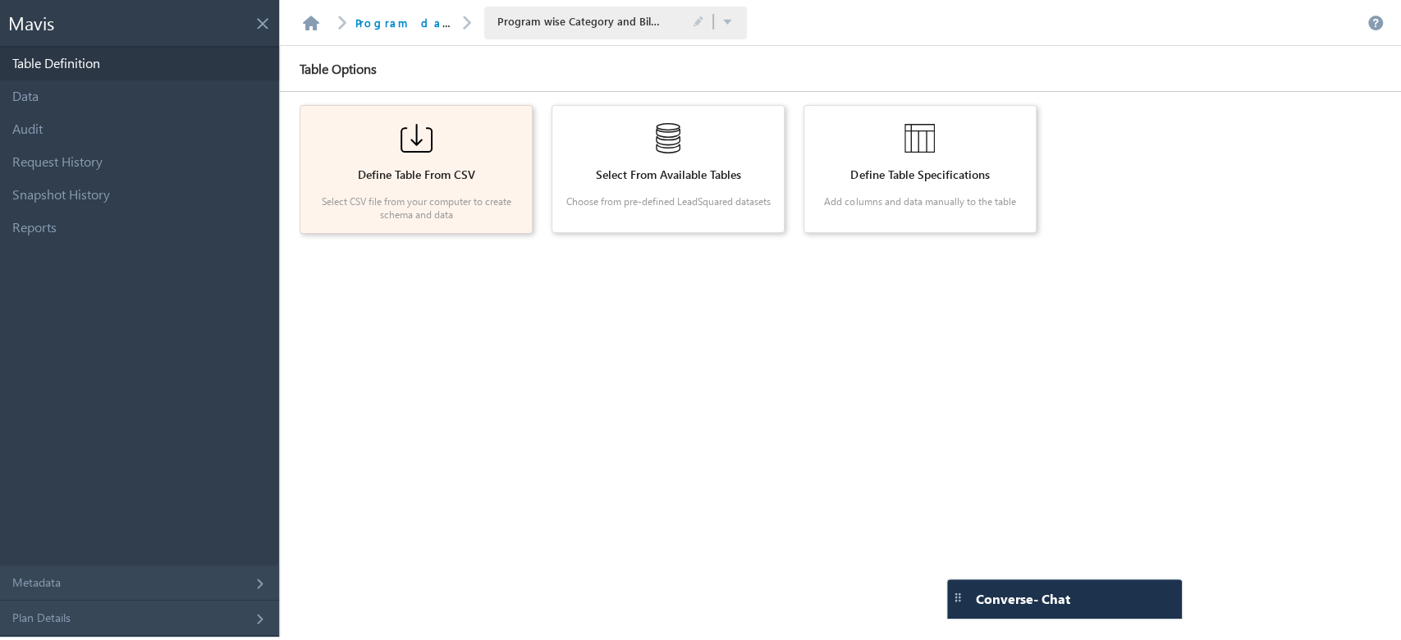
click at [388, 167] on div "Define Table From CSV Select CSV file from your computer to create schema and d…" at bounding box center [416, 169] width 218 height 114
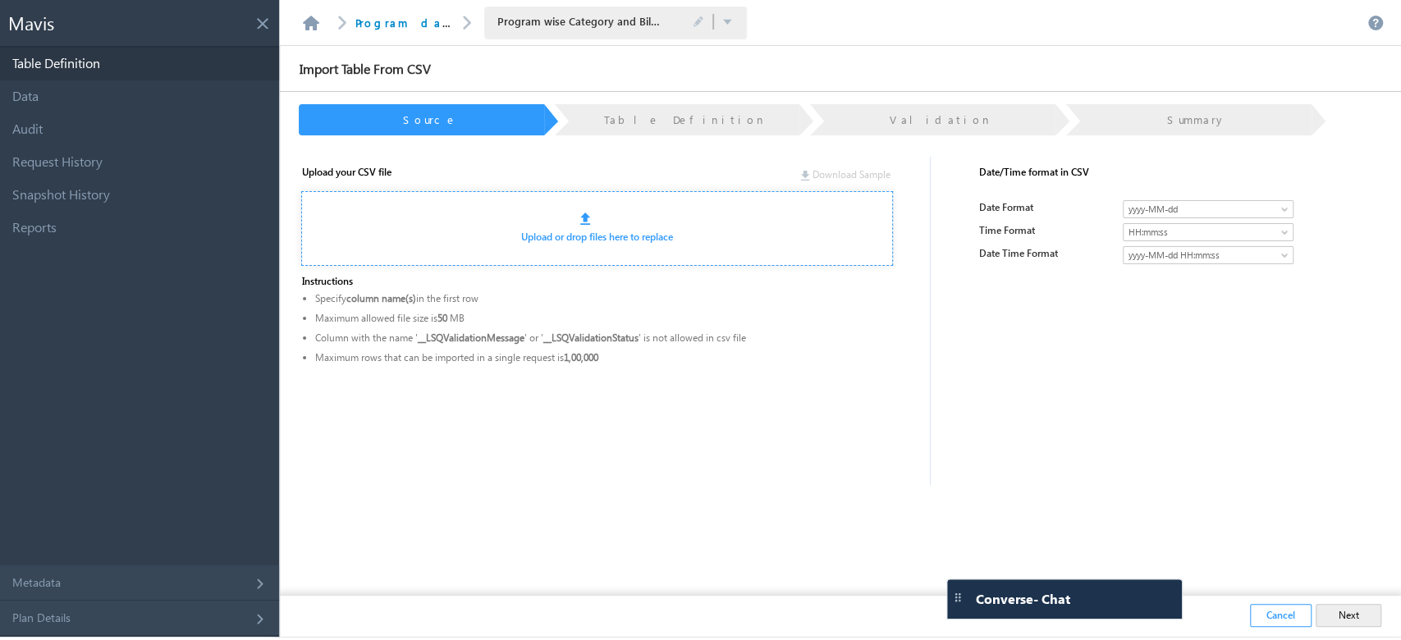
click at [624, 227] on div at bounding box center [725, 221] width 291 height 16
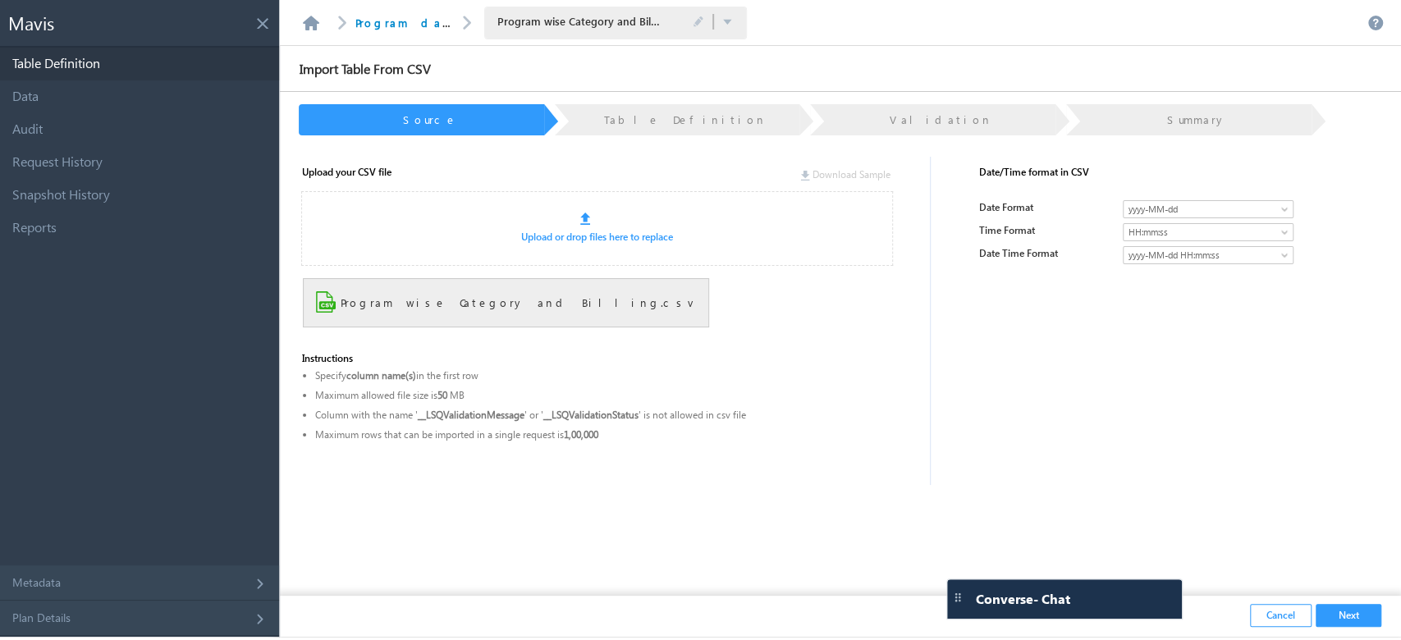
click at [1355, 614] on button "Next" at bounding box center [1349, 615] width 66 height 23
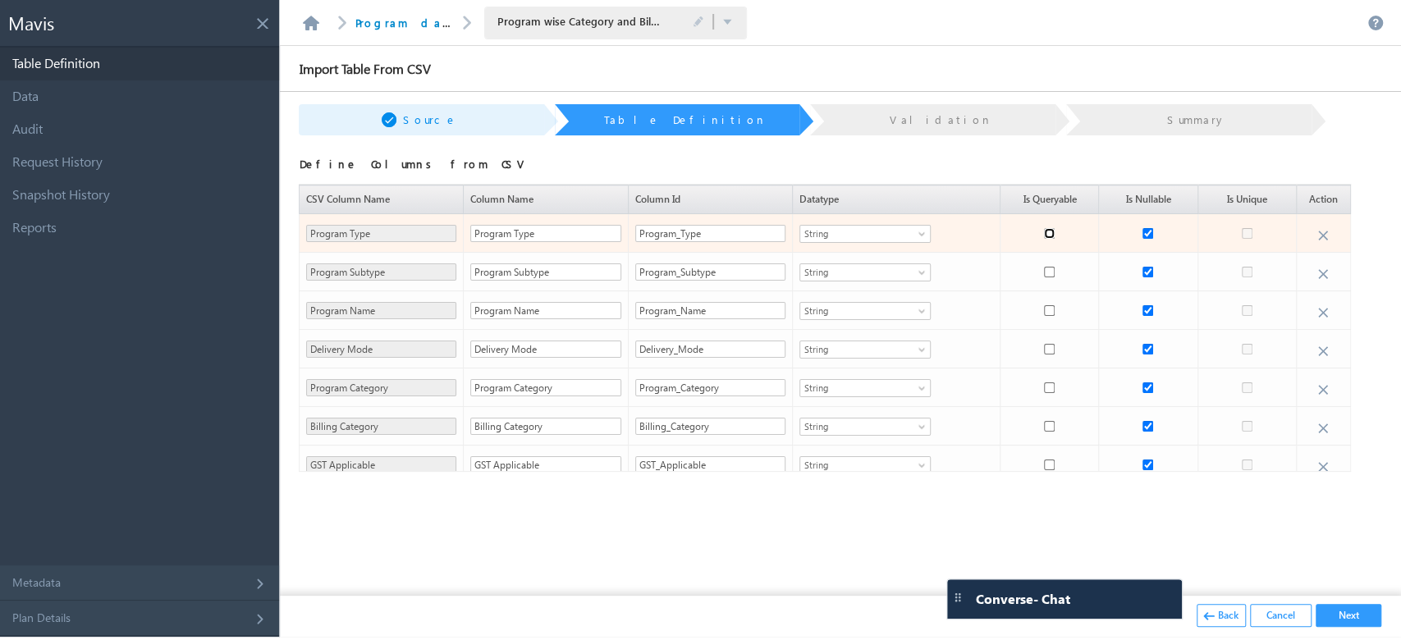
click at [1044, 230] on input "checkbox" at bounding box center [1049, 233] width 11 height 11
checkbox input "true"
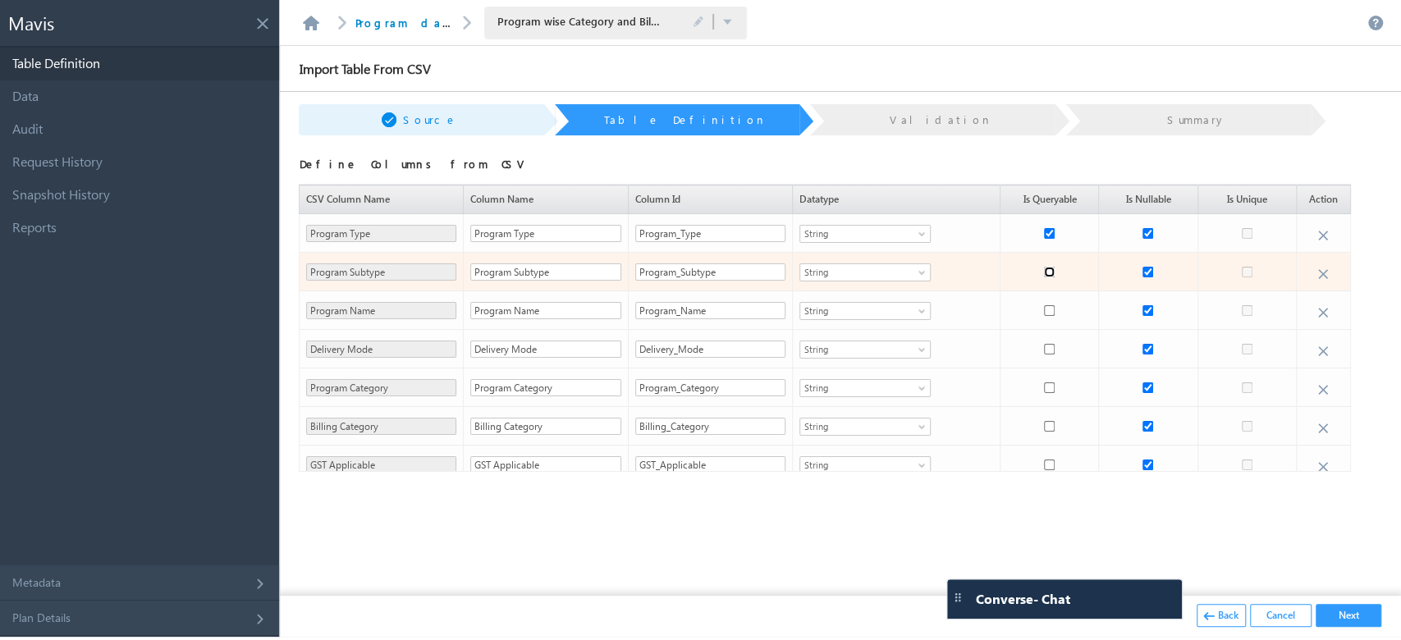
click at [1044, 276] on input "checkbox" at bounding box center [1049, 272] width 11 height 11
checkbox input "true"
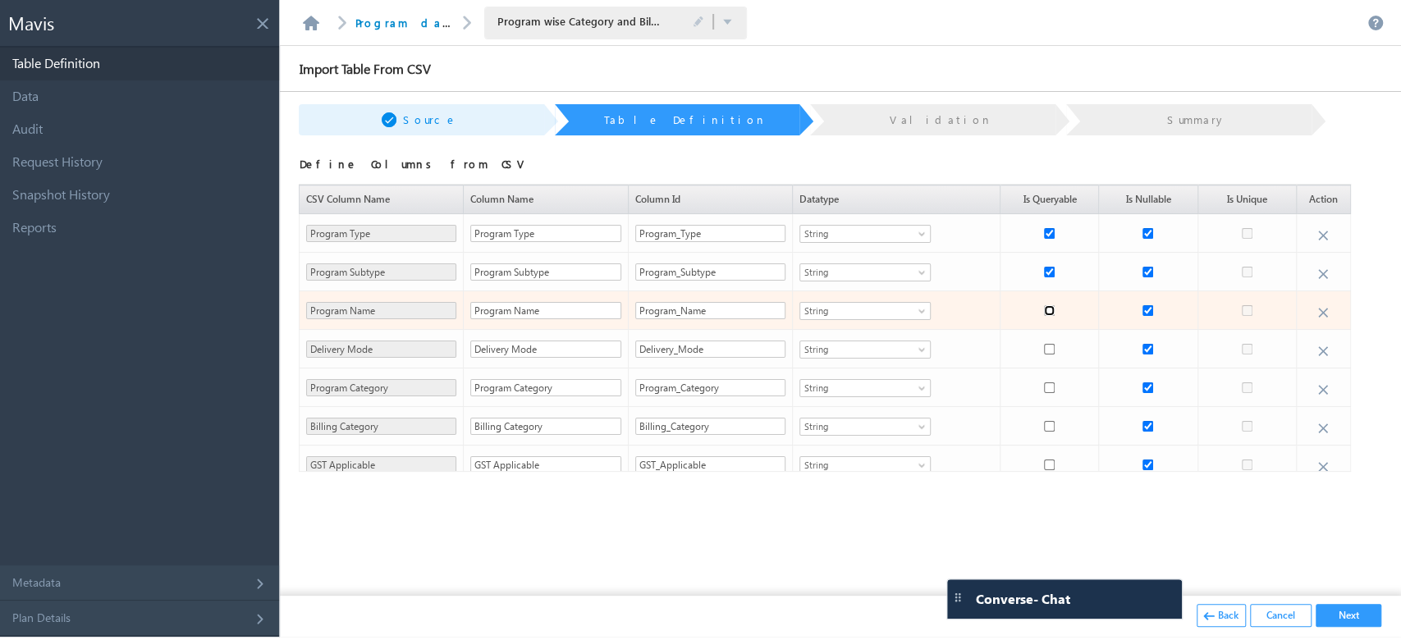
click at [1044, 310] on input "checkbox" at bounding box center [1049, 310] width 11 height 11
checkbox input "true"
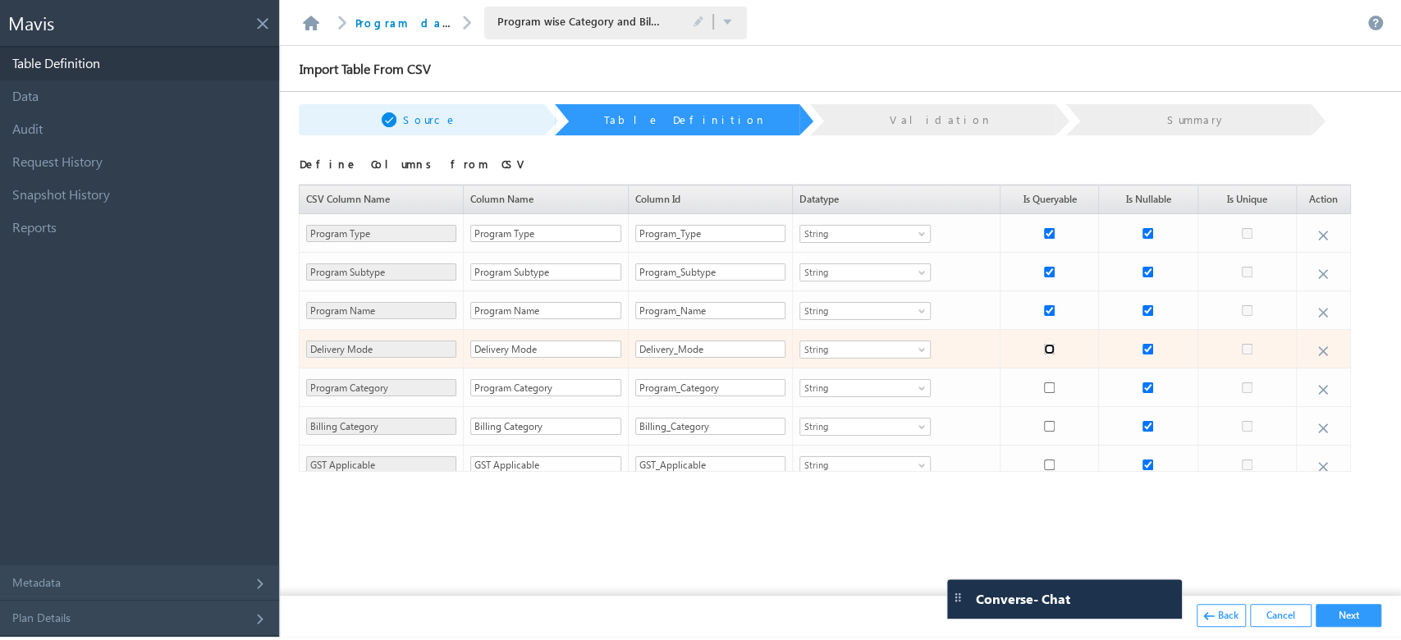
click at [1044, 350] on input "checkbox" at bounding box center [1049, 349] width 11 height 11
checkbox input "true"
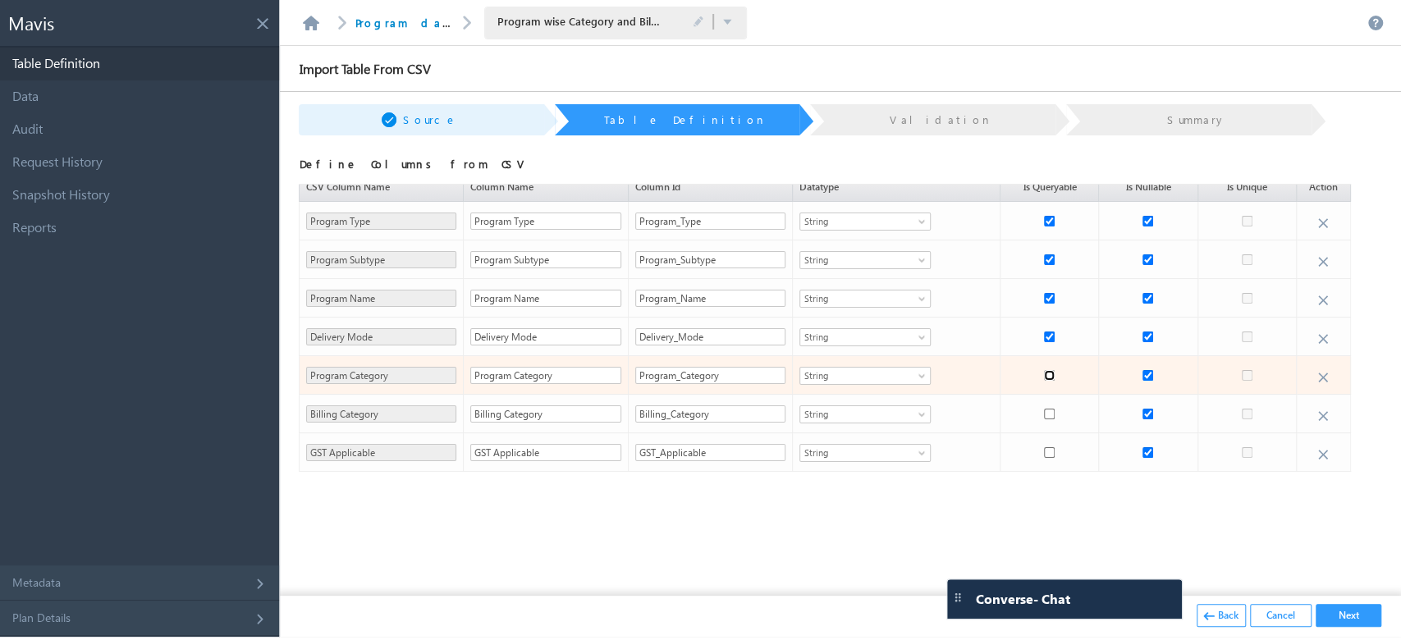
click at [1044, 373] on input "checkbox" at bounding box center [1049, 375] width 11 height 11
checkbox input "true"
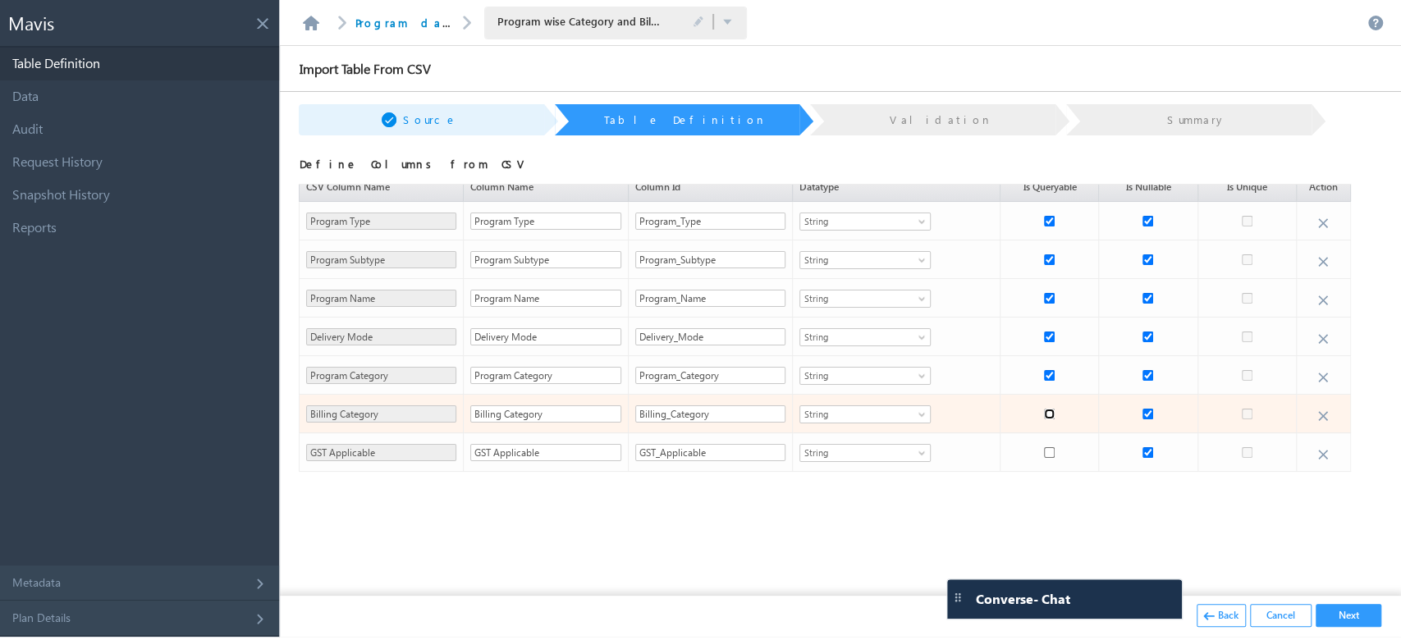
click at [1044, 412] on input "checkbox" at bounding box center [1049, 414] width 11 height 11
checkbox input "true"
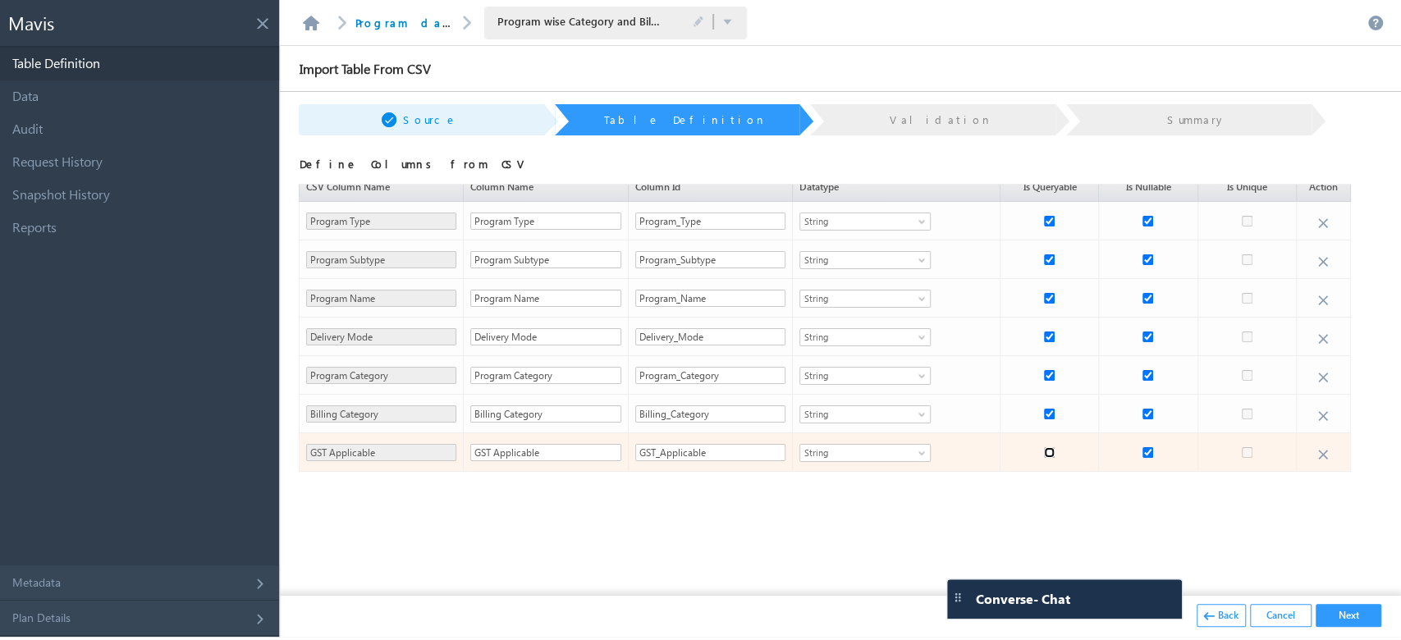
click at [1044, 453] on input "checkbox" at bounding box center [1049, 452] width 11 height 11
checkbox input "true"
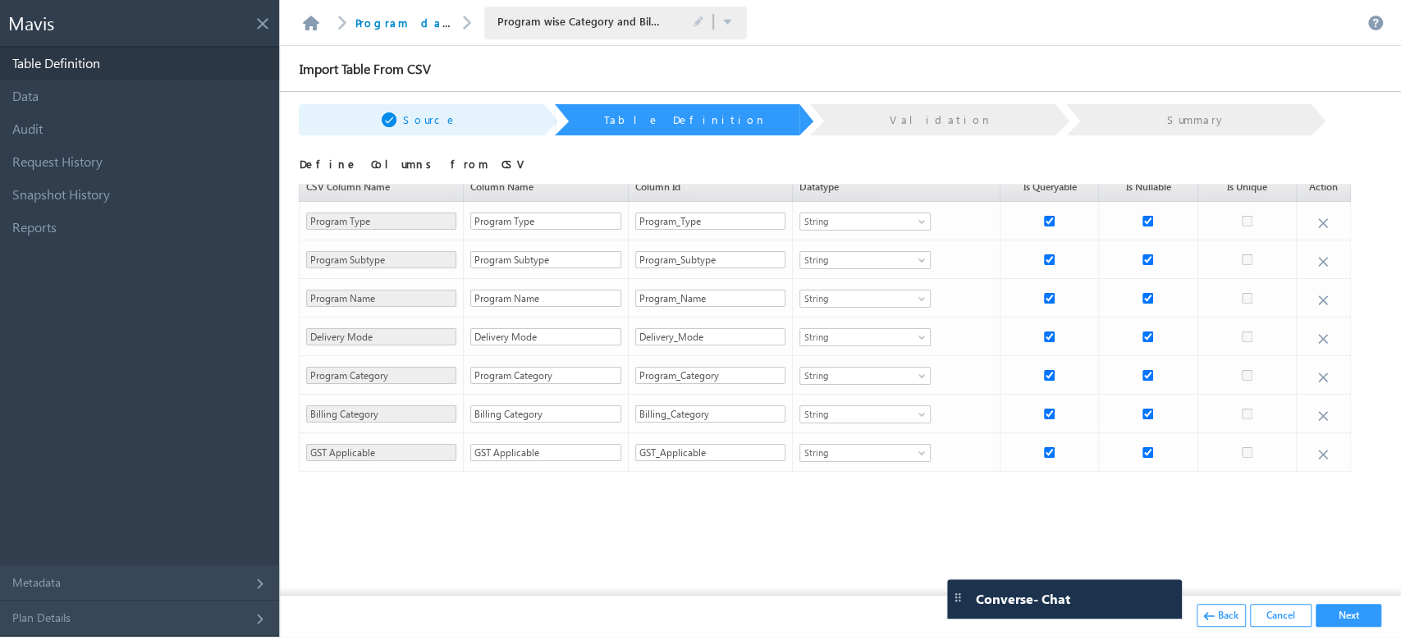
click at [1340, 621] on button "Next" at bounding box center [1349, 615] width 66 height 23
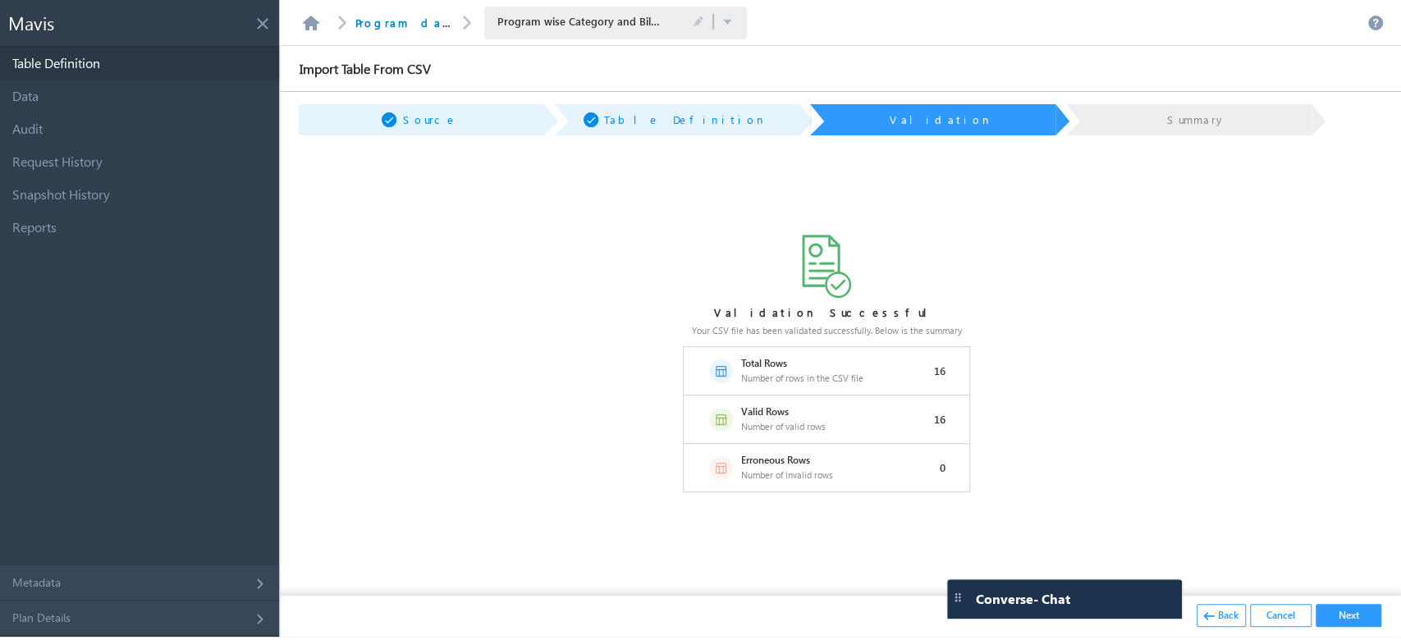
click at [1326, 614] on button "Next" at bounding box center [1349, 615] width 66 height 23
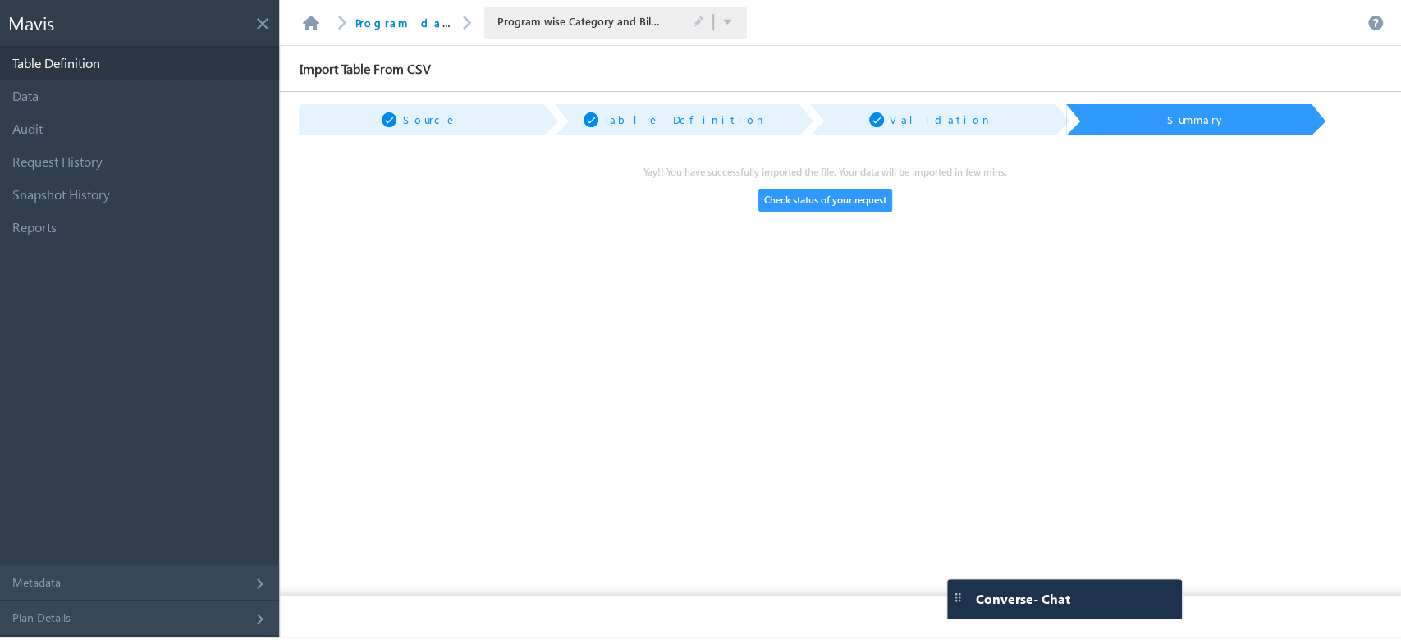
drag, startPoint x: 807, startPoint y: 191, endPoint x: 796, endPoint y: 199, distance: 13.5
click at [808, 191] on button "Check status of your request" at bounding box center [826, 200] width 134 height 23
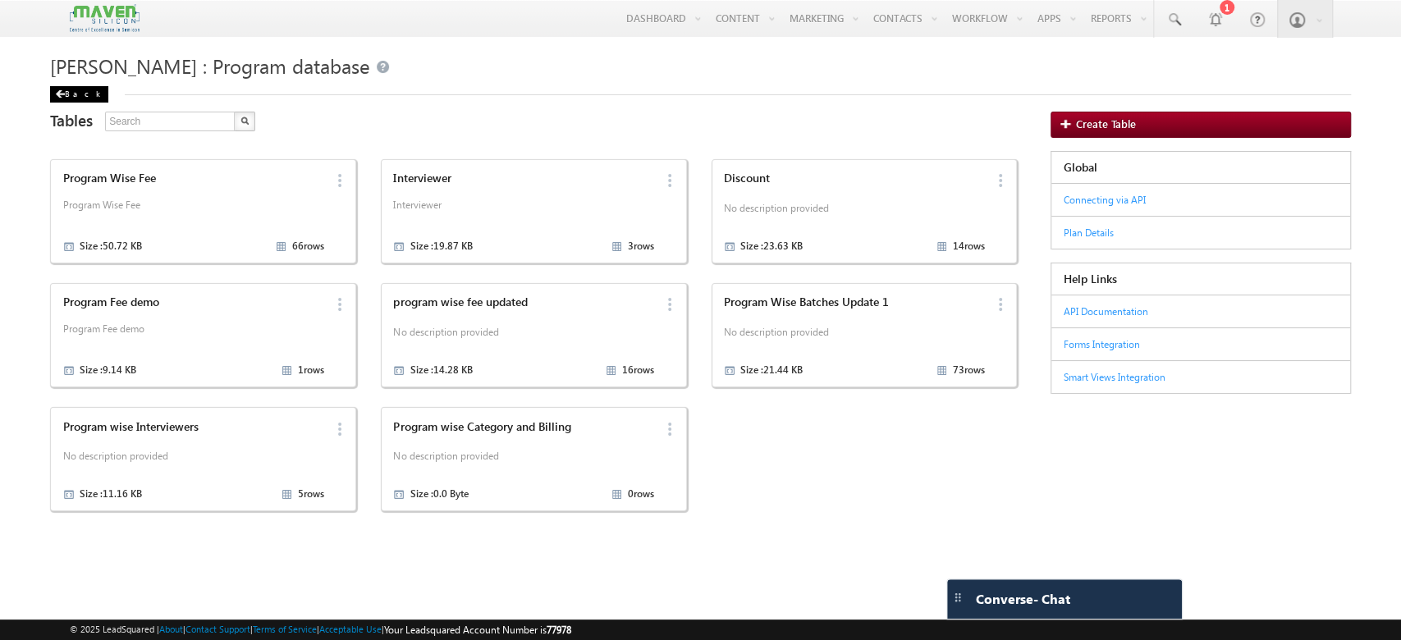
click at [75, 86] on div "Back" at bounding box center [79, 94] width 58 height 16
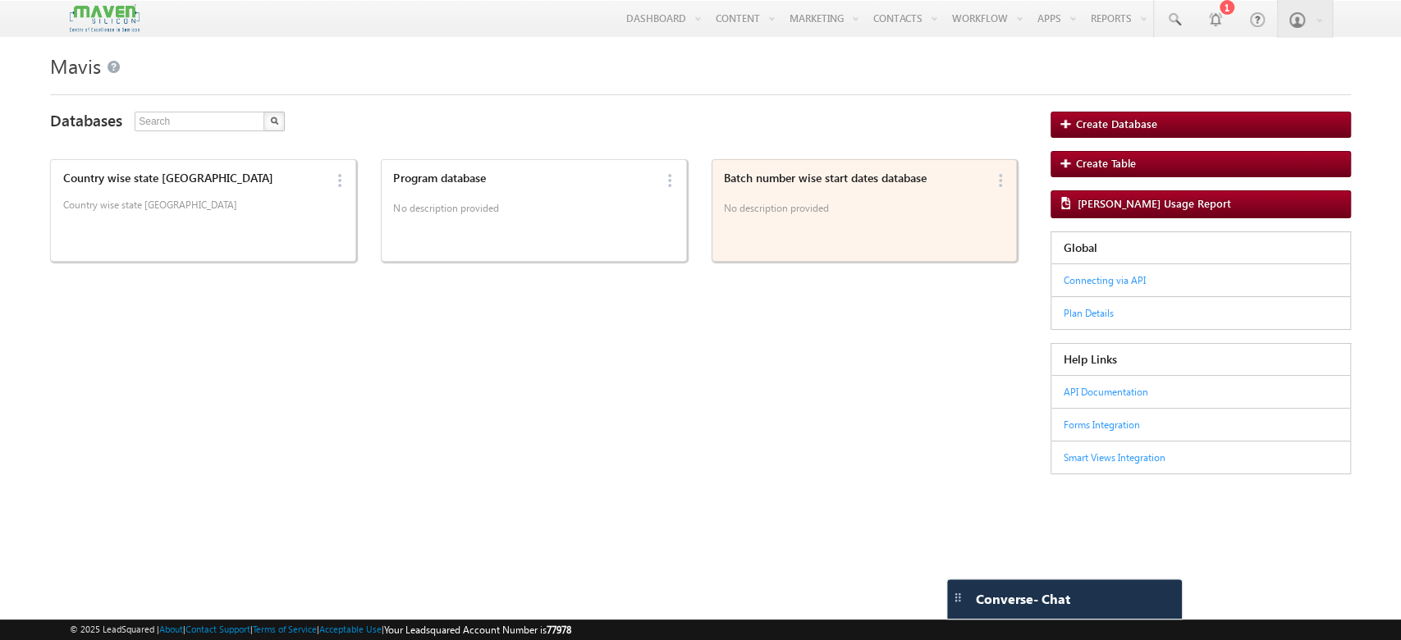
click at [928, 230] on div "Batch number wise start dates database No description provided" at bounding box center [852, 211] width 266 height 88
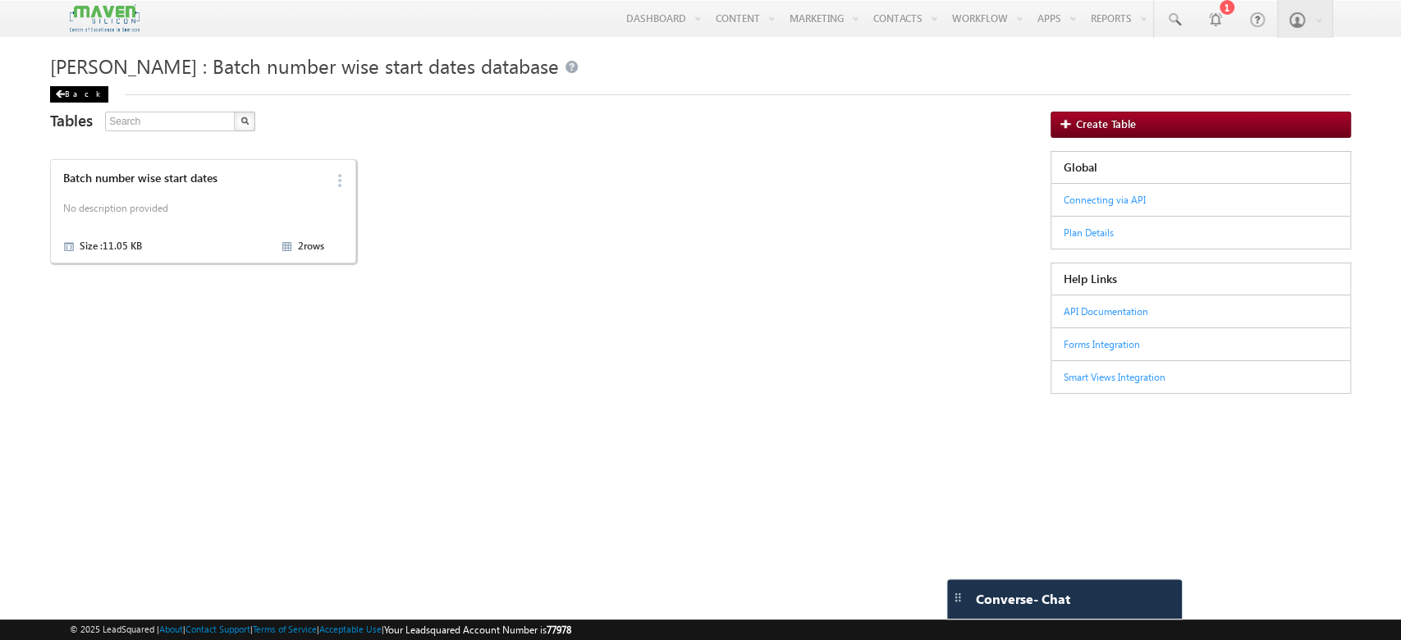
click at [61, 89] on div "Back" at bounding box center [79, 94] width 58 height 16
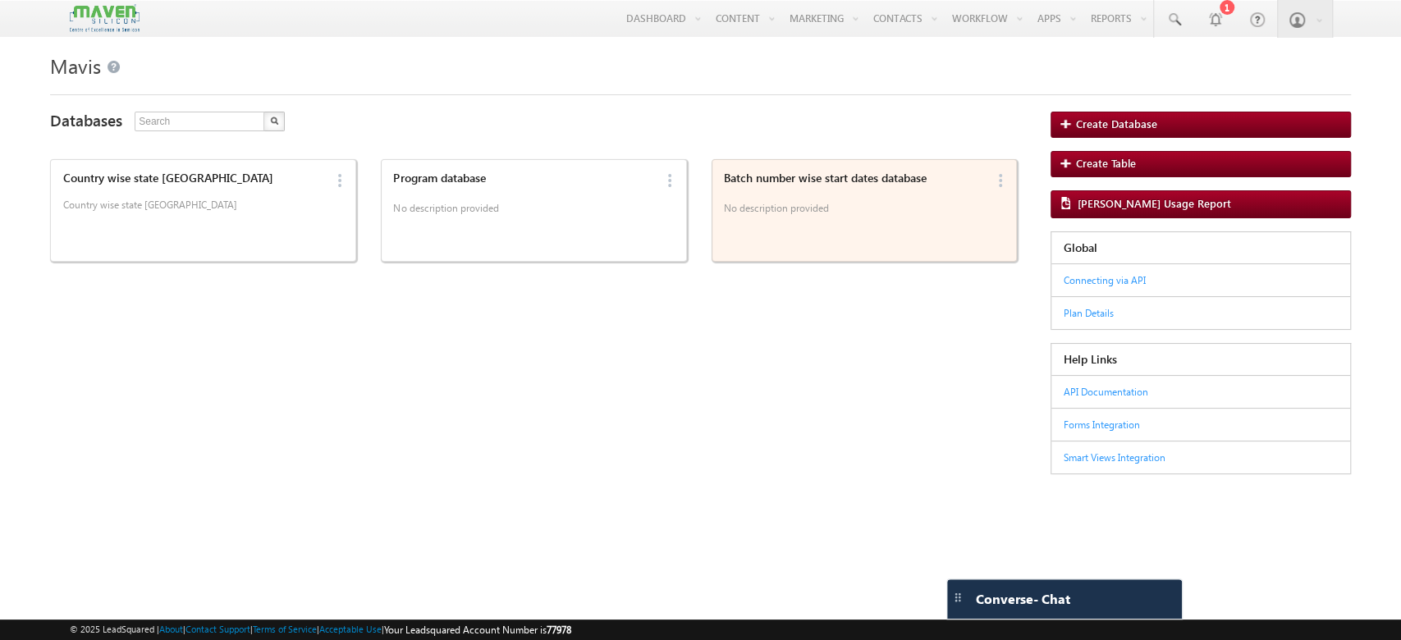
click at [838, 190] on div "Batch number wise start dates database No description provided" at bounding box center [852, 195] width 266 height 57
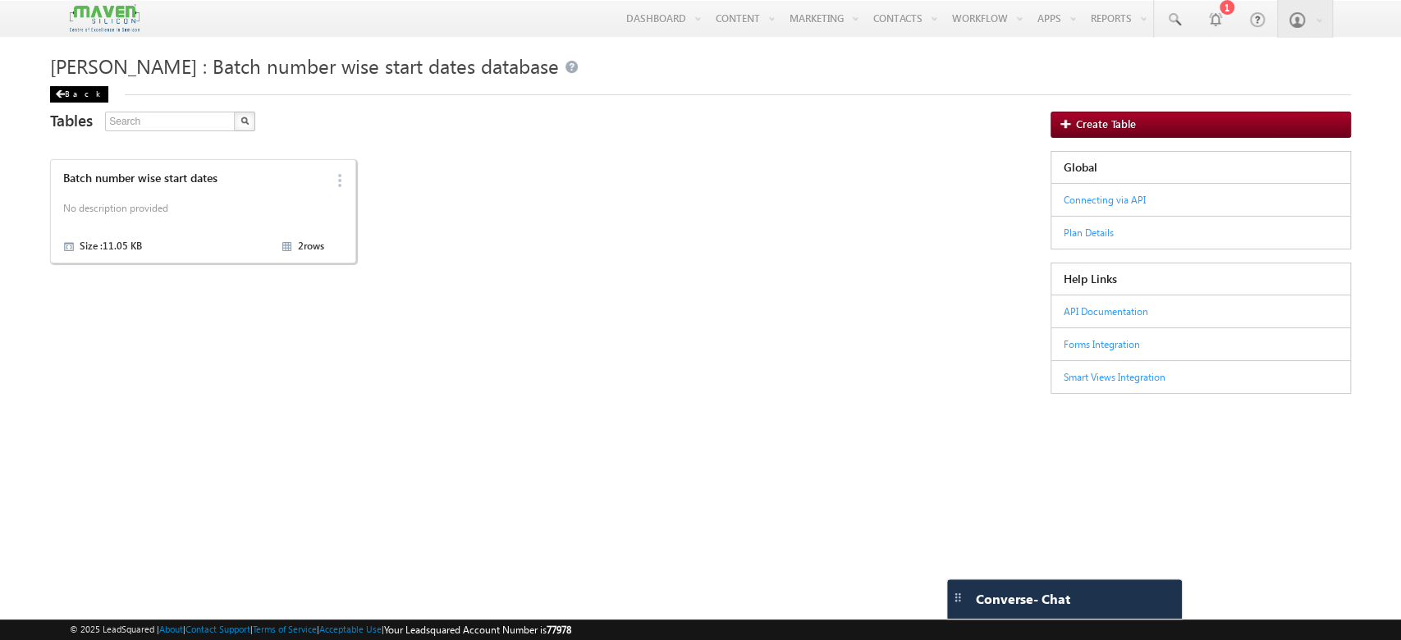
click at [86, 98] on div "Back" at bounding box center [79, 94] width 58 height 16
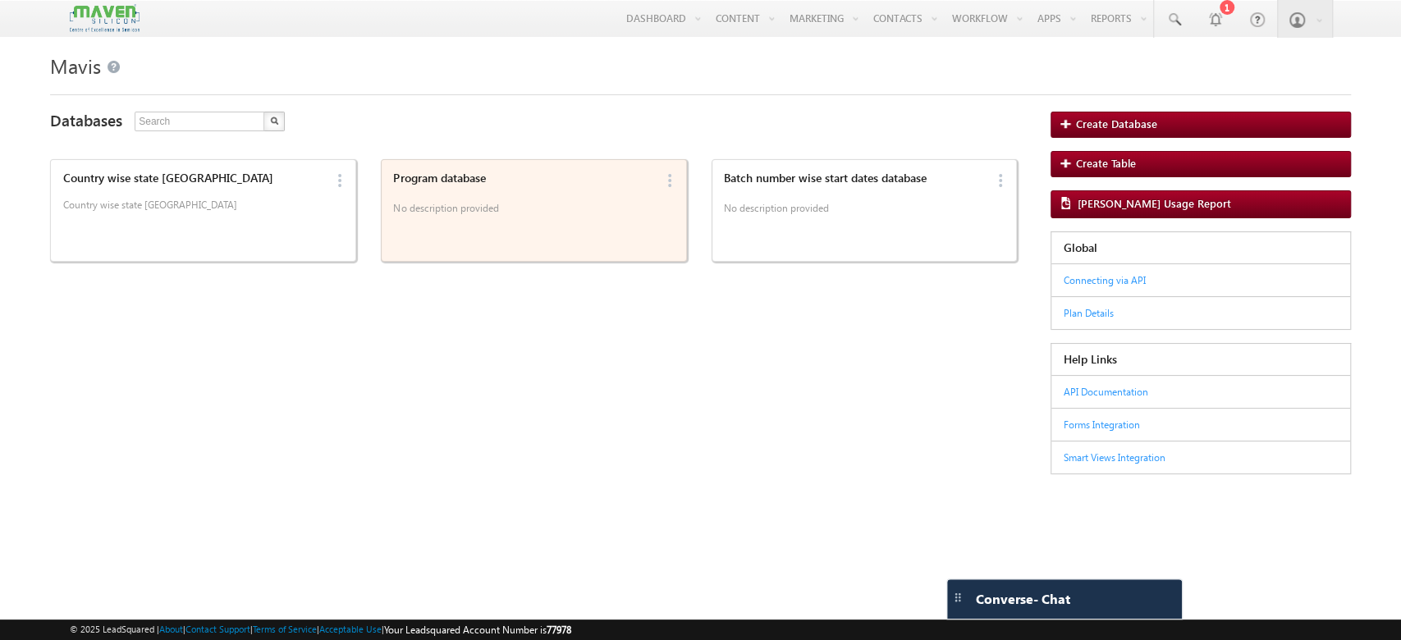
click at [554, 199] on p "No description provided" at bounding box center [523, 211] width 261 height 25
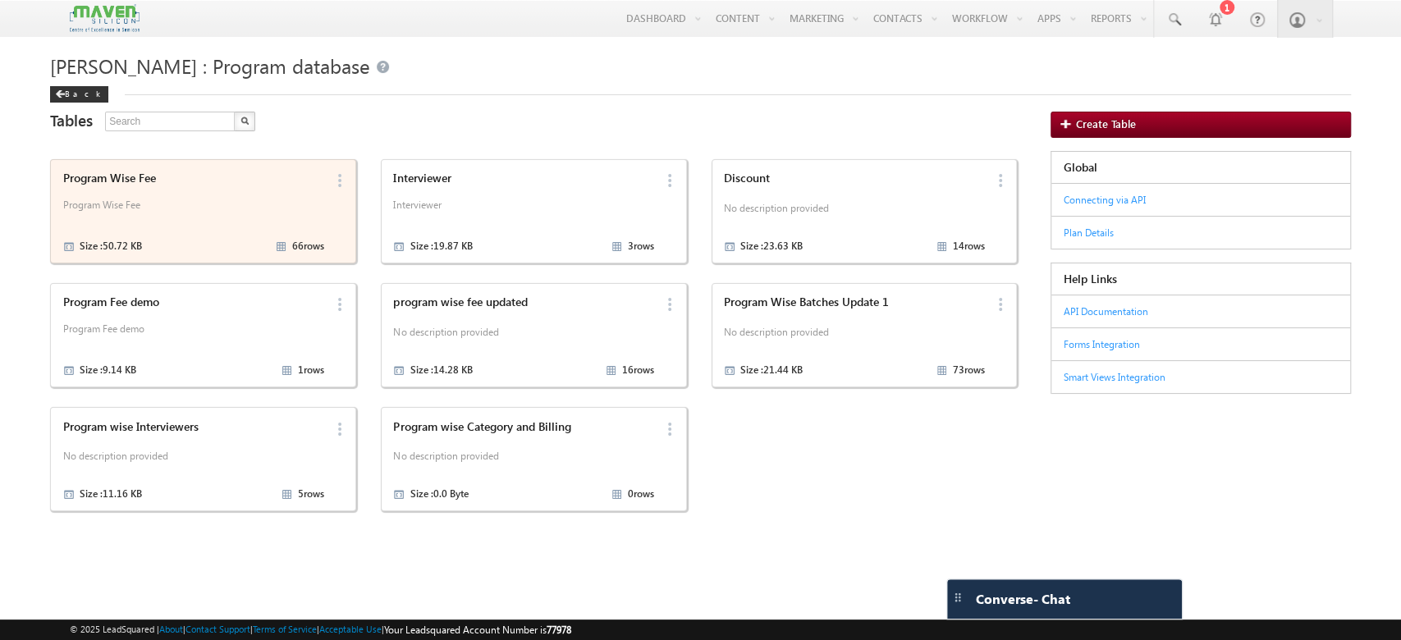
click at [210, 206] on p "Program Wise Fee" at bounding box center [193, 211] width 261 height 25
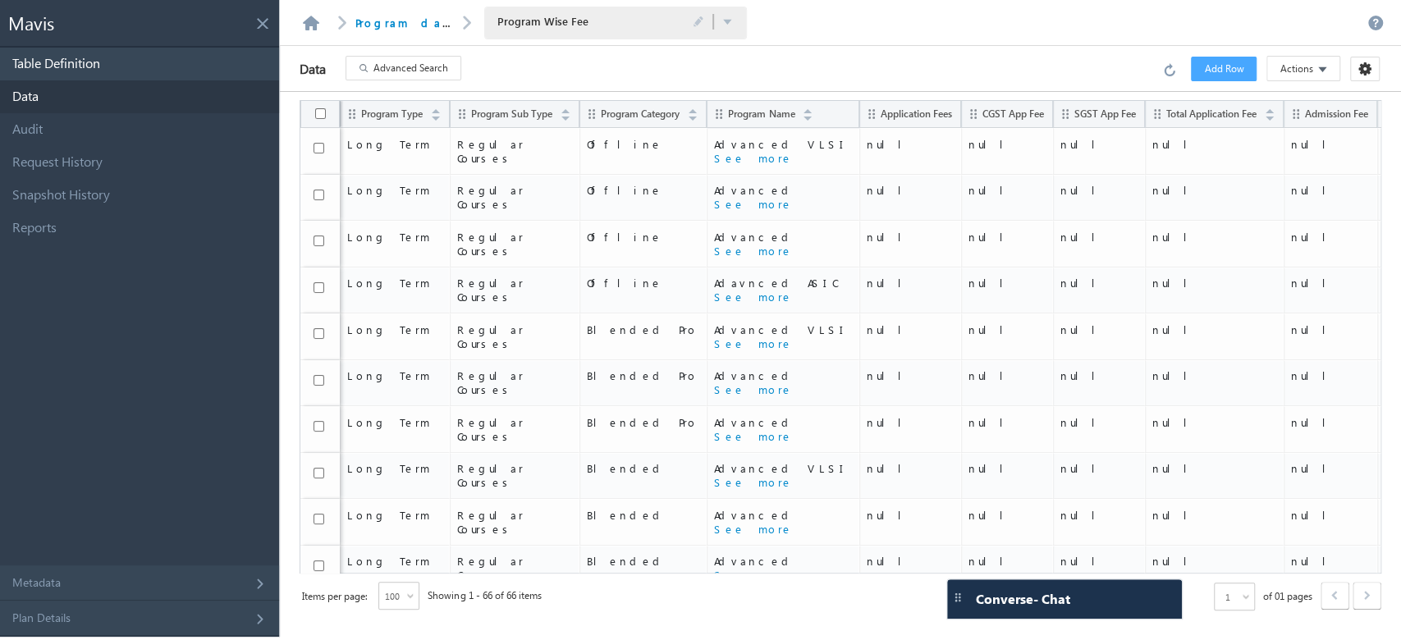
click at [184, 49] on link "Table Definition" at bounding box center [139, 64] width 279 height 33
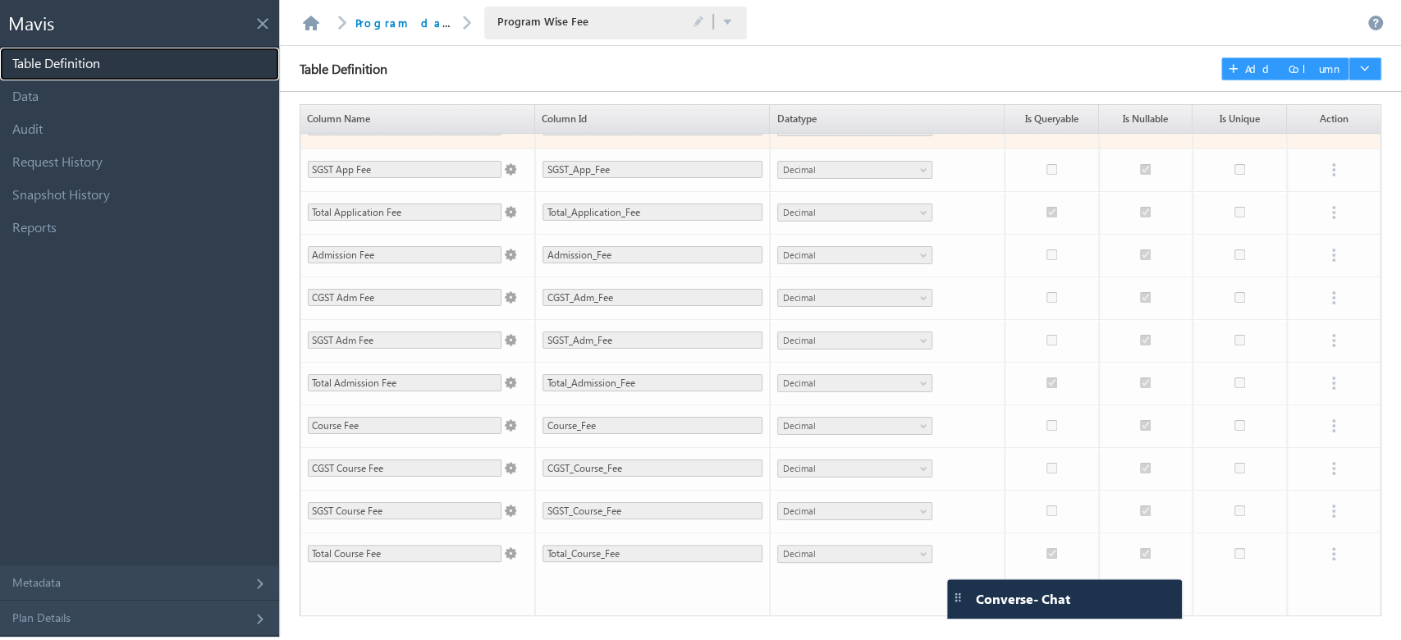
scroll to position [242, 0]
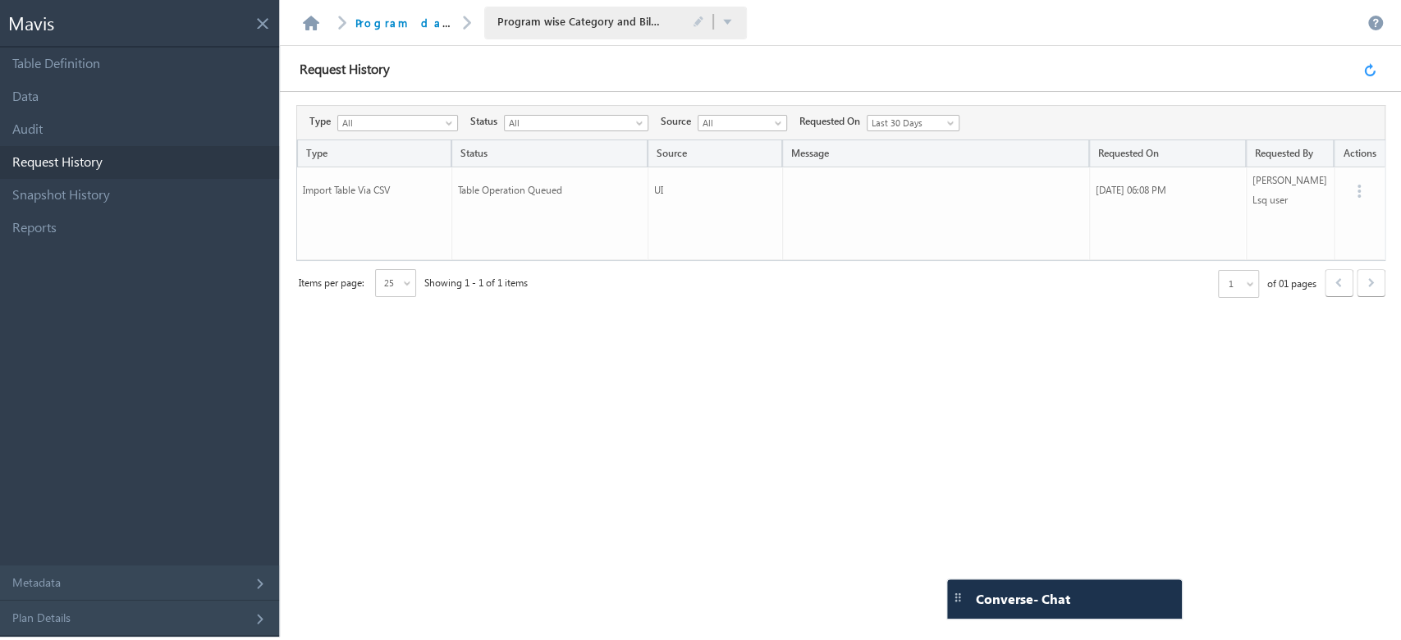
click at [1373, 73] on link at bounding box center [1373, 69] width 18 height 15
click at [1367, 69] on link at bounding box center [1373, 69] width 18 height 15
click at [1370, 70] on link at bounding box center [1373, 69] width 18 height 15
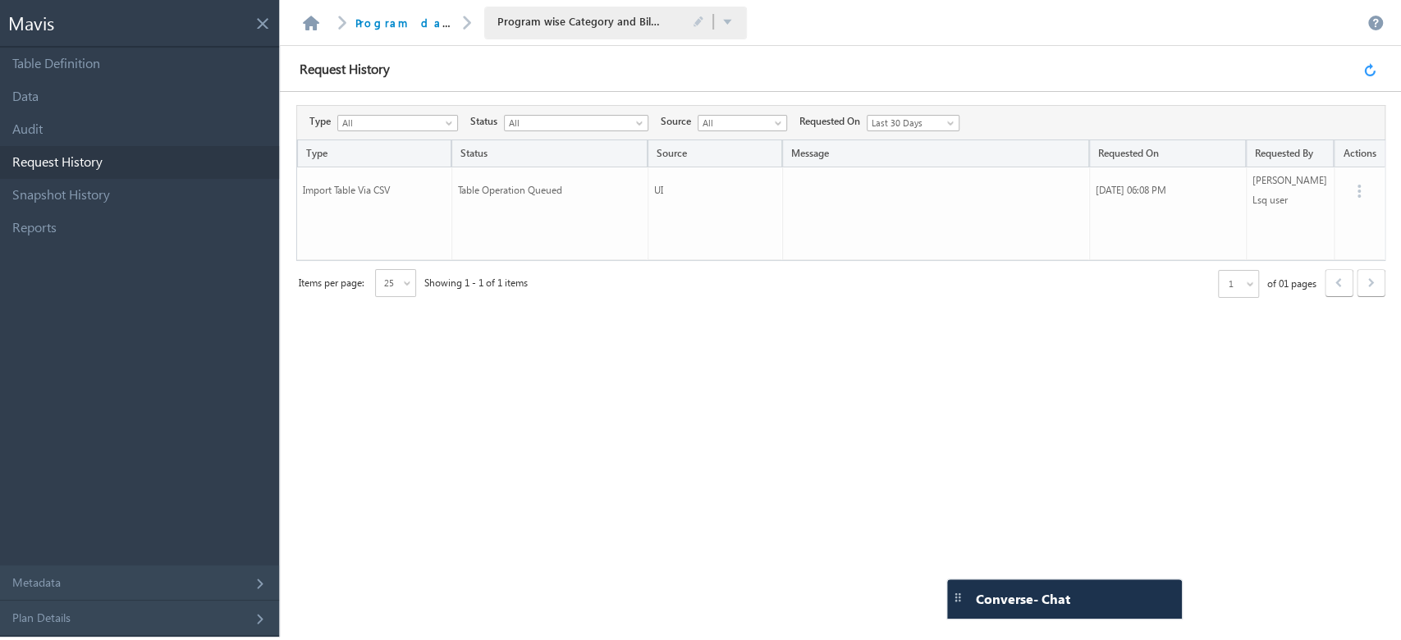
click at [1364, 71] on link at bounding box center [1373, 69] width 18 height 15
click at [1367, 72] on link at bounding box center [1373, 69] width 18 height 15
click at [1372, 69] on link at bounding box center [1373, 69] width 18 height 15
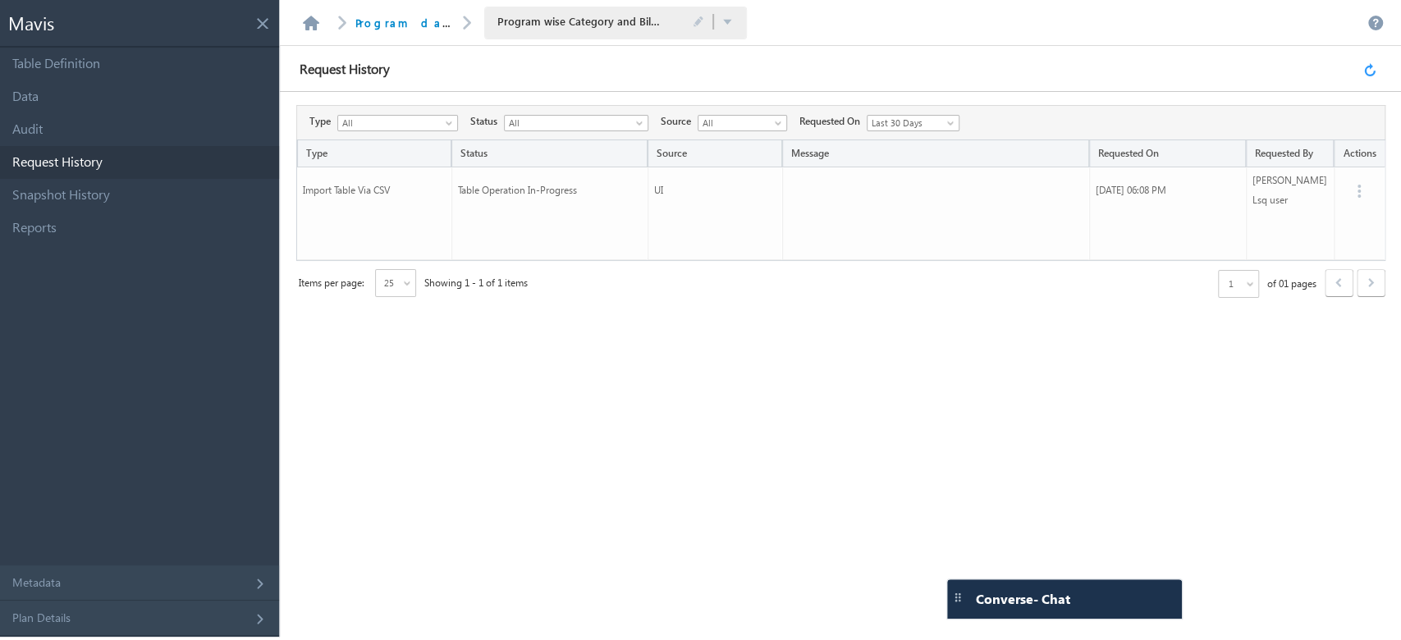
click at [1369, 71] on link at bounding box center [1373, 69] width 18 height 15
click at [1366, 72] on link at bounding box center [1373, 69] width 18 height 15
click at [1366, 71] on link at bounding box center [1373, 69] width 18 height 15
click at [1372, 69] on link at bounding box center [1373, 69] width 18 height 15
click at [1369, 69] on link at bounding box center [1373, 69] width 18 height 15
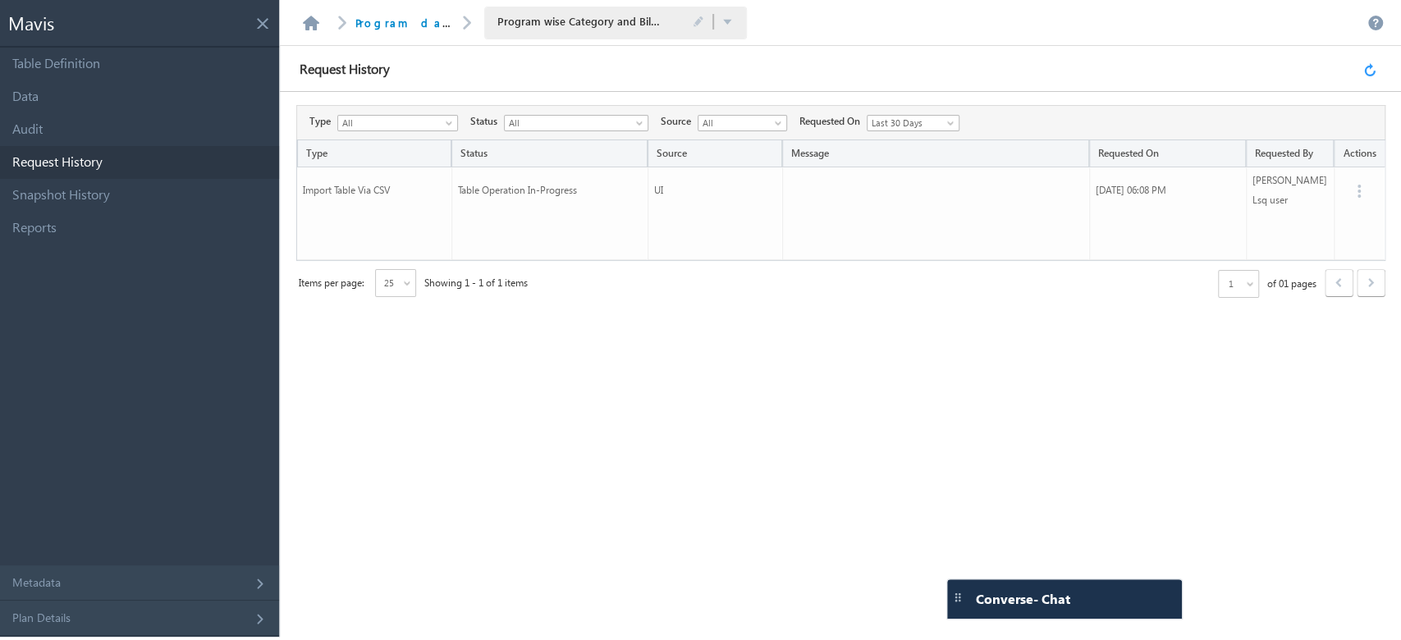
click at [1368, 69] on link at bounding box center [1373, 69] width 18 height 15
click at [1369, 69] on link at bounding box center [1373, 69] width 18 height 15
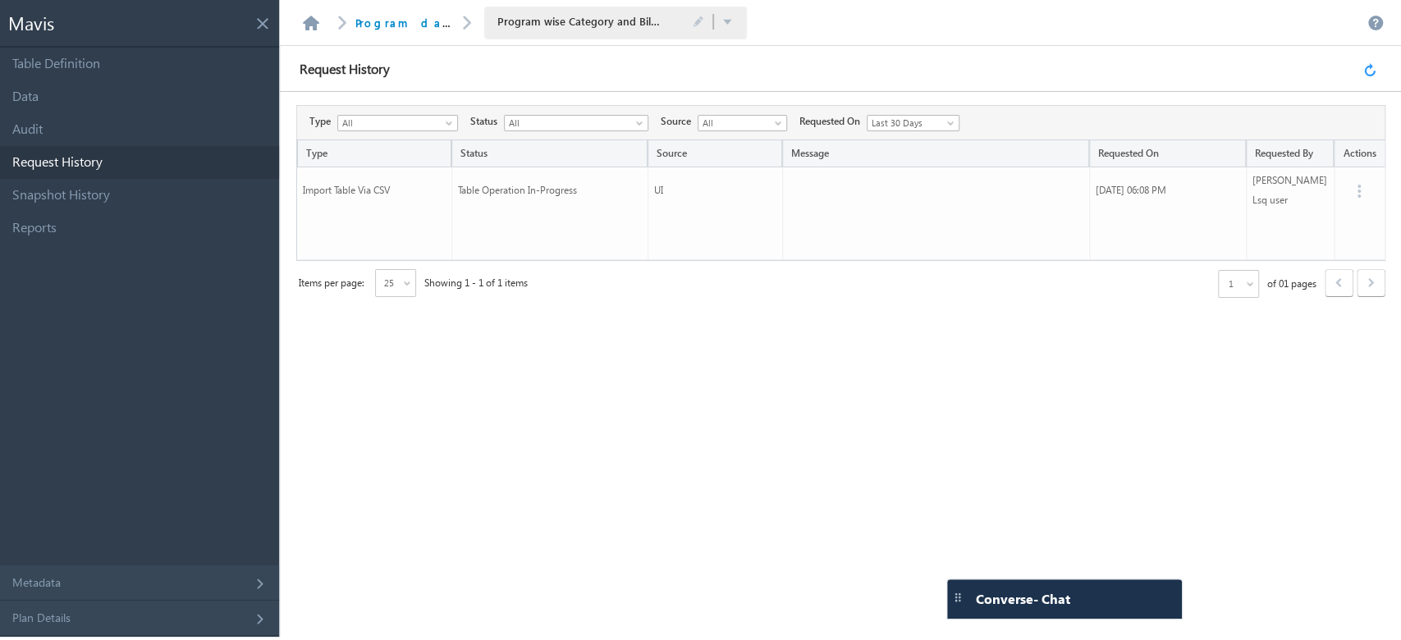
click at [1369, 69] on link at bounding box center [1373, 69] width 18 height 15
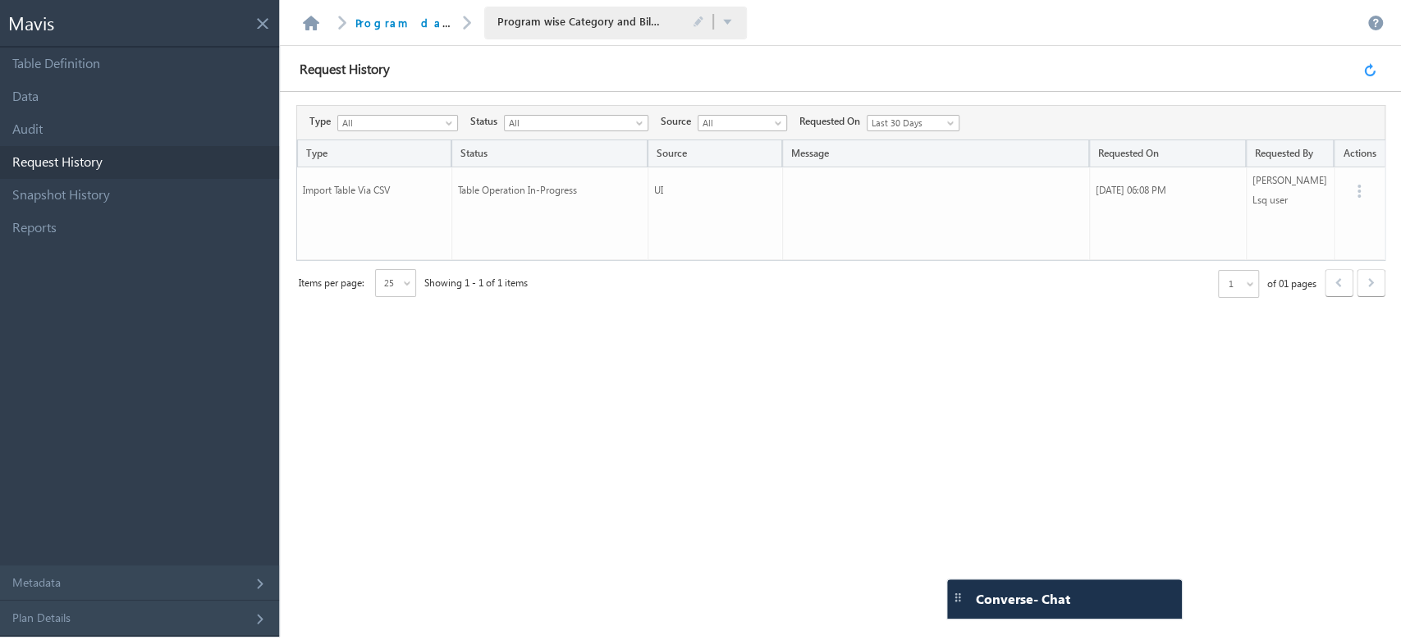
click at [1369, 69] on link at bounding box center [1373, 69] width 18 height 15
click at [1370, 71] on link at bounding box center [1373, 69] width 18 height 15
click at [1371, 71] on link at bounding box center [1373, 69] width 18 height 15
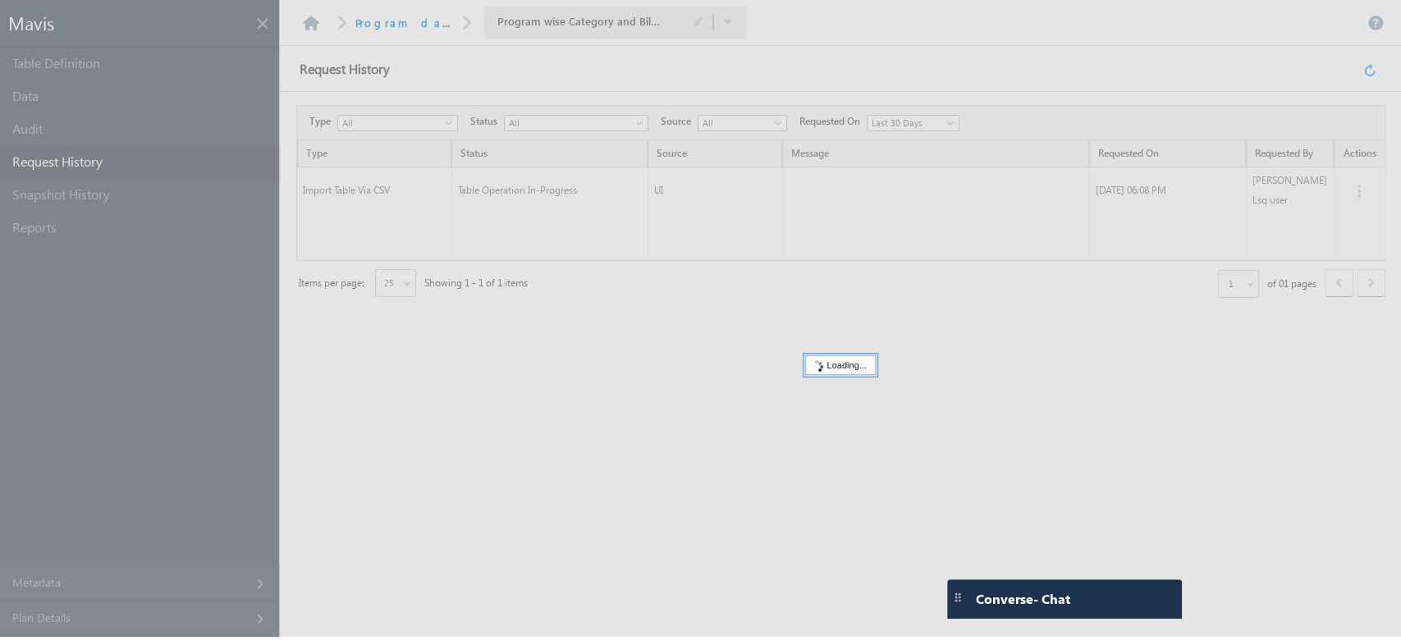
click at [1371, 71] on div at bounding box center [700, 318] width 1401 height 637
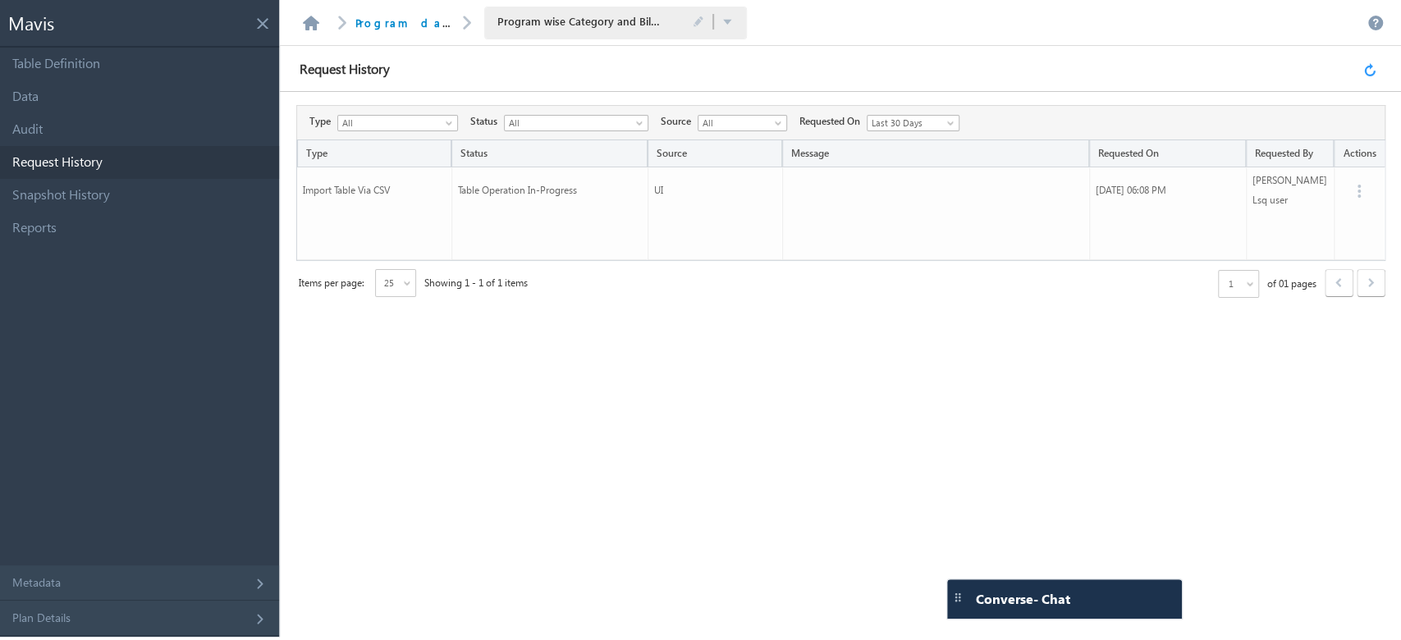
click at [1367, 70] on link at bounding box center [1373, 69] width 18 height 15
click at [1369, 69] on link at bounding box center [1373, 69] width 18 height 15
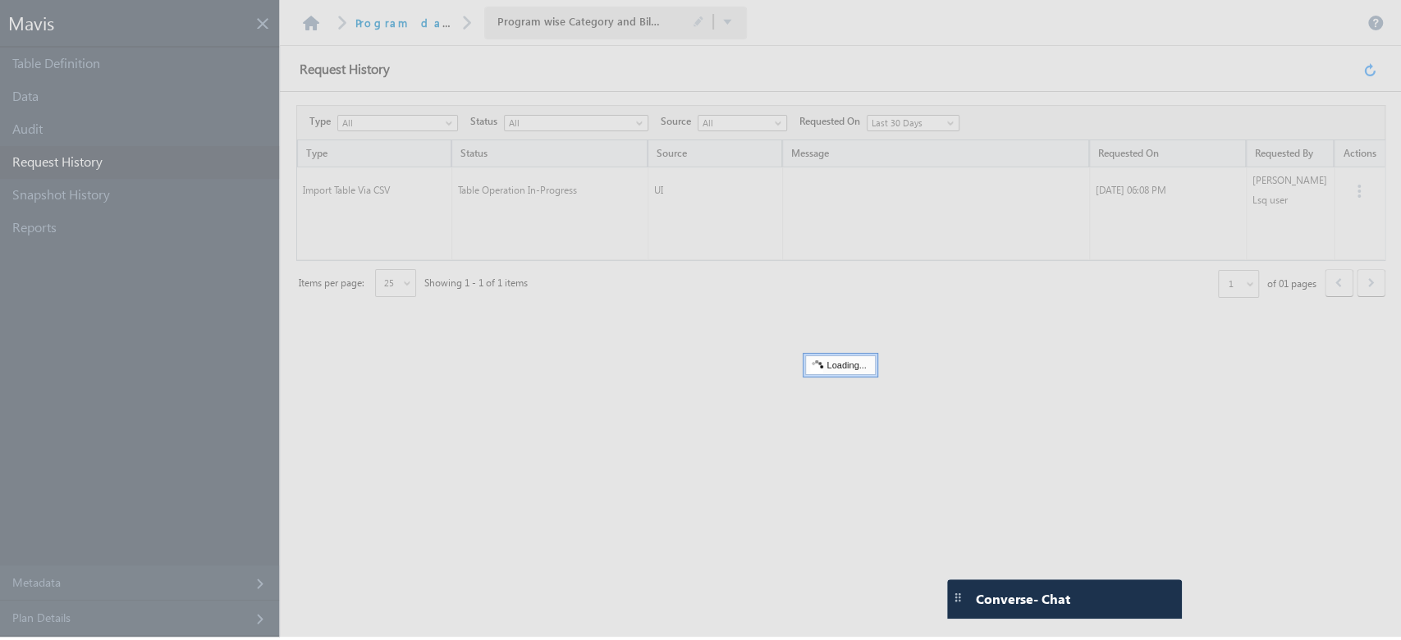
click at [1369, 69] on div at bounding box center [700, 318] width 1401 height 637
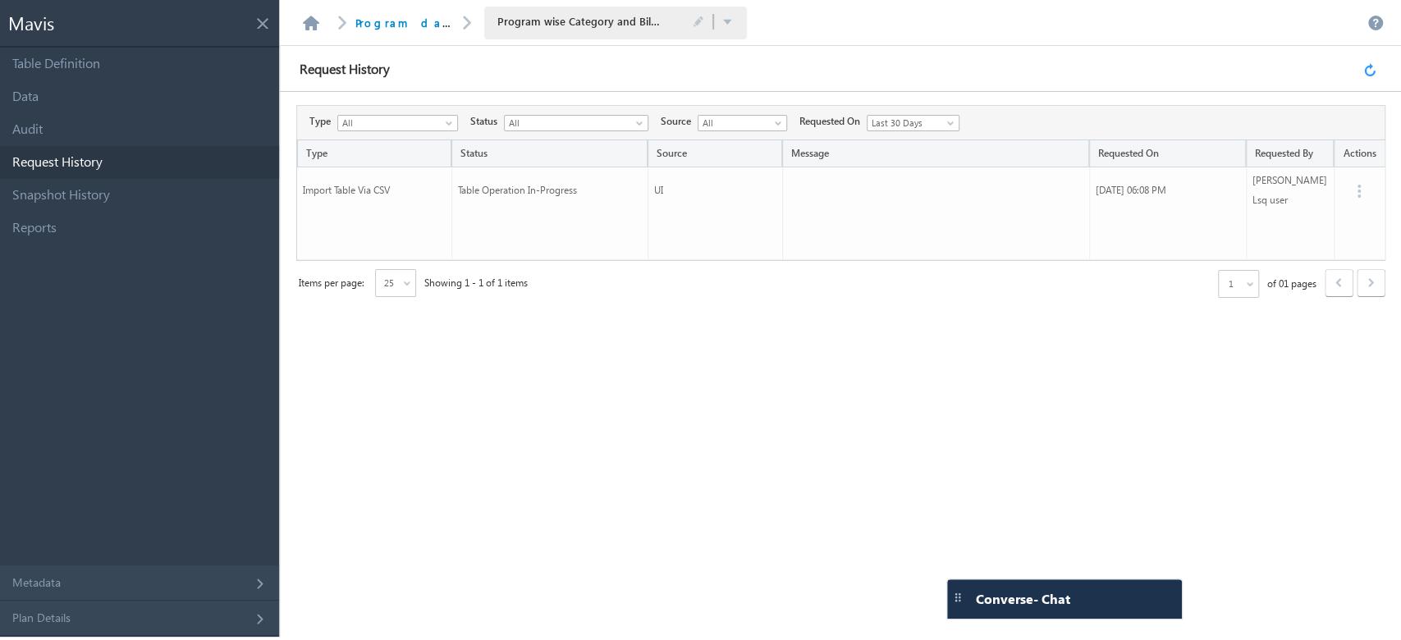
click at [1369, 69] on link at bounding box center [1373, 69] width 18 height 15
click at [78, 107] on link "Data" at bounding box center [139, 96] width 279 height 33
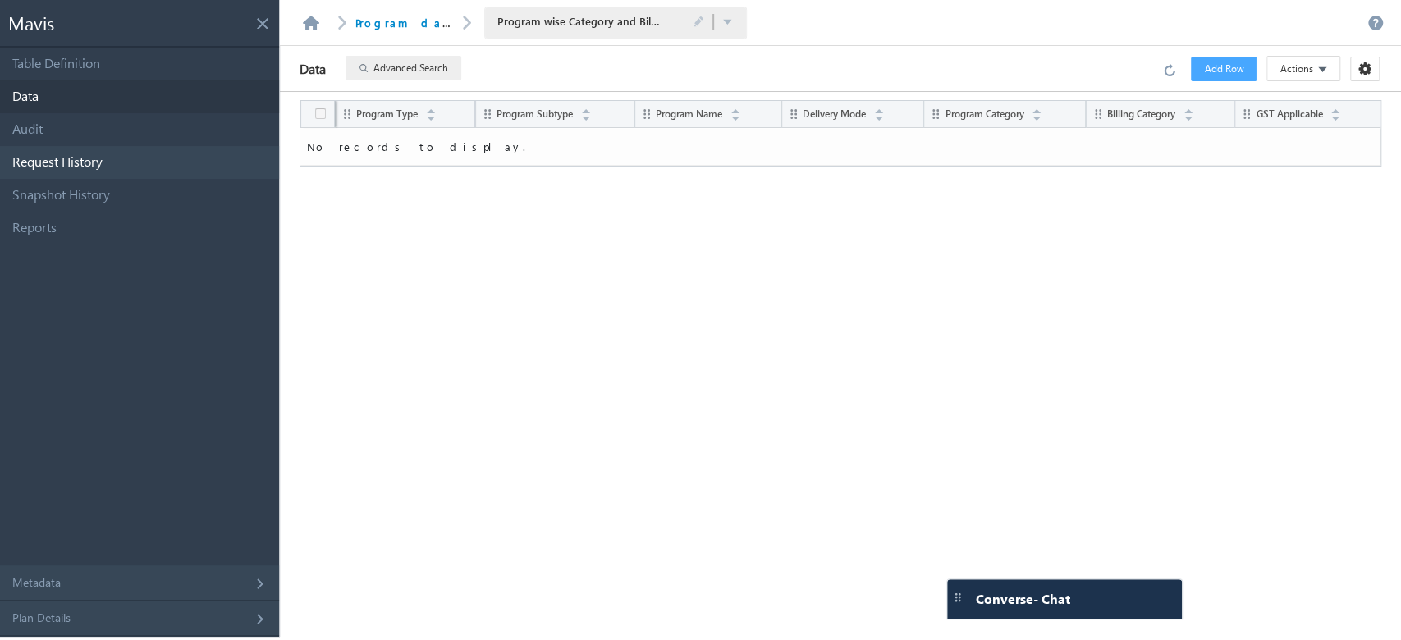
click at [126, 156] on link "Request History" at bounding box center [139, 162] width 279 height 33
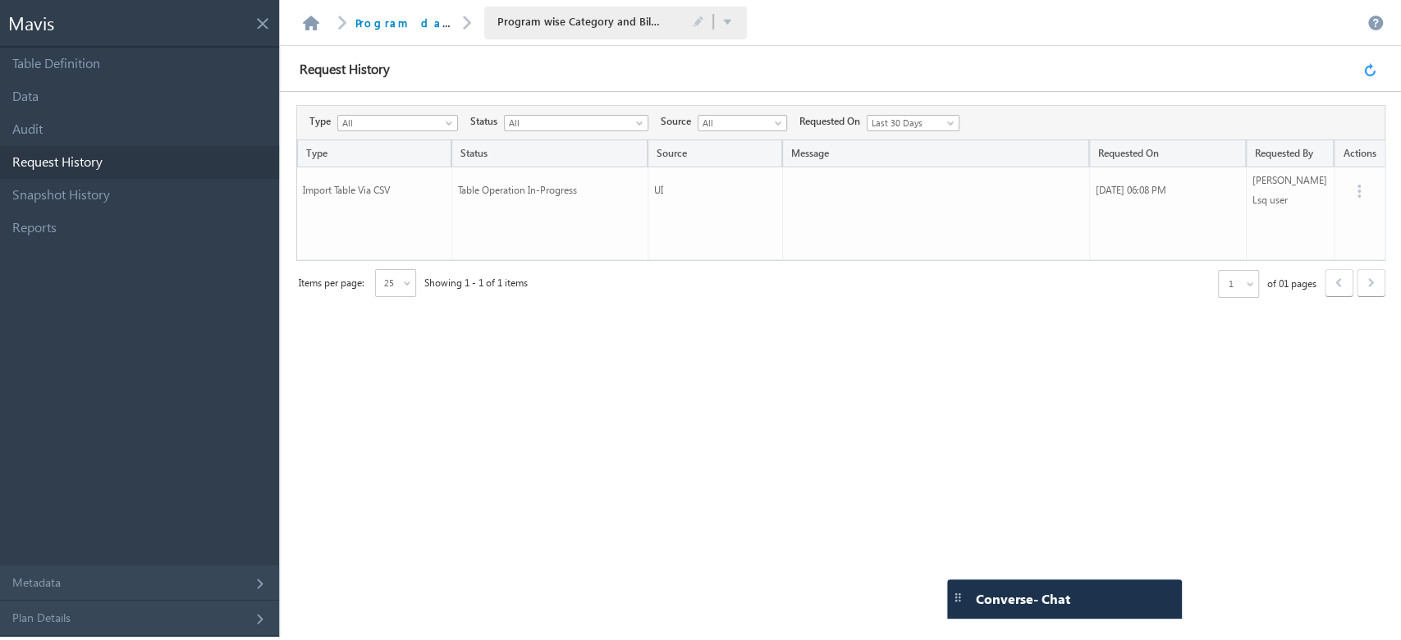
click at [1373, 75] on link at bounding box center [1373, 69] width 18 height 15
click at [1373, 74] on link at bounding box center [1373, 69] width 18 height 15
click at [1369, 70] on link at bounding box center [1373, 69] width 18 height 15
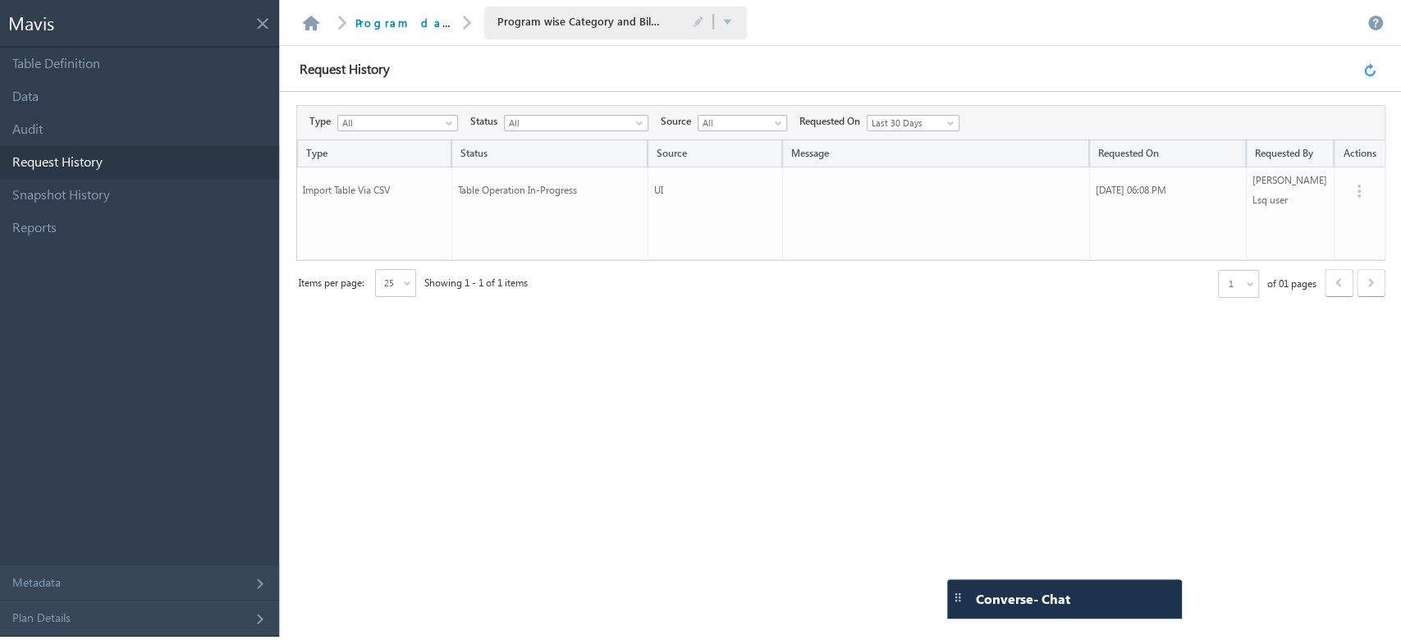
click at [1370, 69] on link at bounding box center [1373, 69] width 18 height 15
click at [1371, 69] on link at bounding box center [1373, 69] width 18 height 15
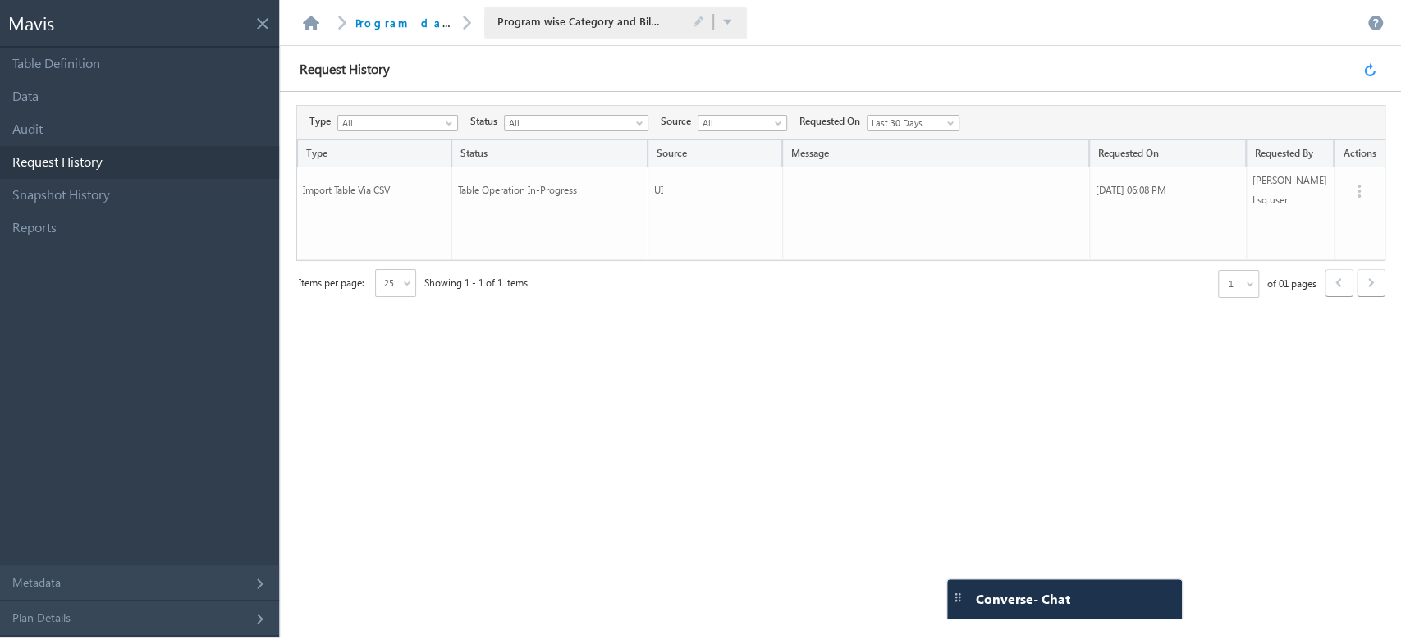
click at [1371, 69] on link at bounding box center [1373, 69] width 18 height 15
click at [1373, 71] on link at bounding box center [1373, 69] width 18 height 15
click at [1370, 69] on link at bounding box center [1373, 69] width 18 height 15
click at [1370, 71] on link at bounding box center [1373, 69] width 18 height 15
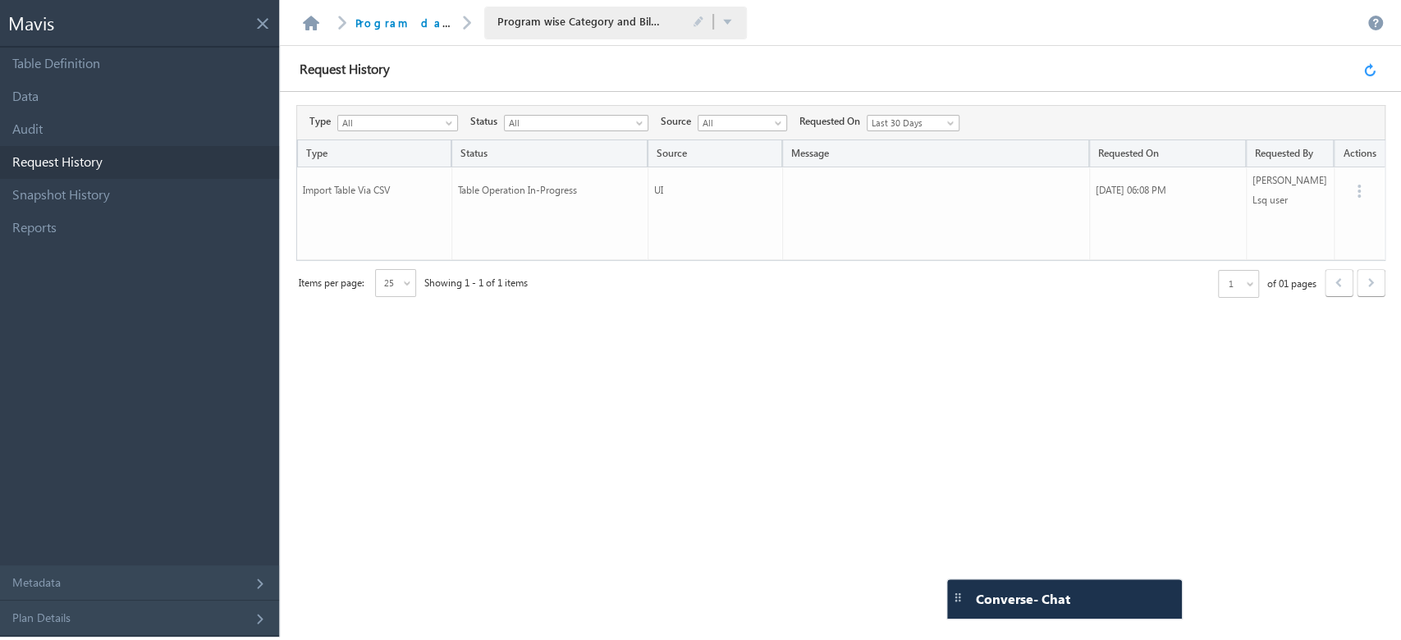
click at [1370, 71] on link at bounding box center [1373, 69] width 18 height 15
click at [1367, 71] on link at bounding box center [1373, 69] width 18 height 15
click at [1365, 72] on link at bounding box center [1373, 69] width 18 height 15
click at [101, 95] on link "Data" at bounding box center [139, 96] width 279 height 33
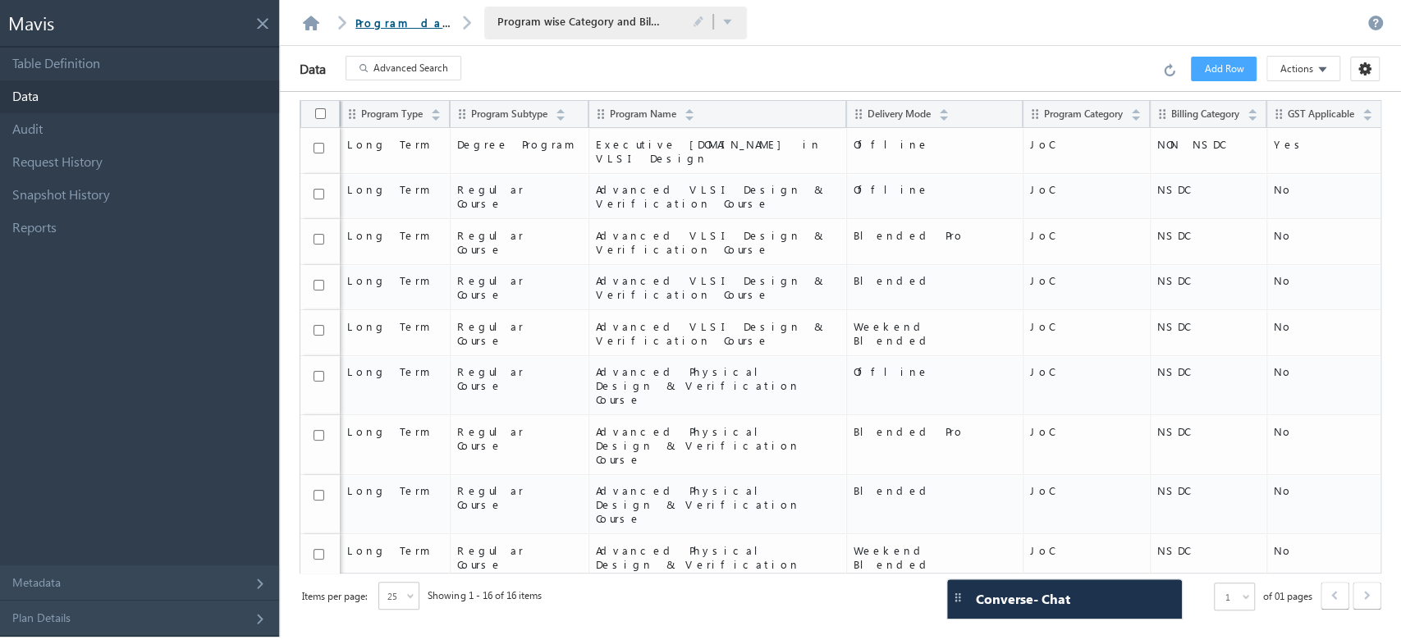
click at [390, 23] on link "Program database" at bounding box center [429, 23] width 148 height 14
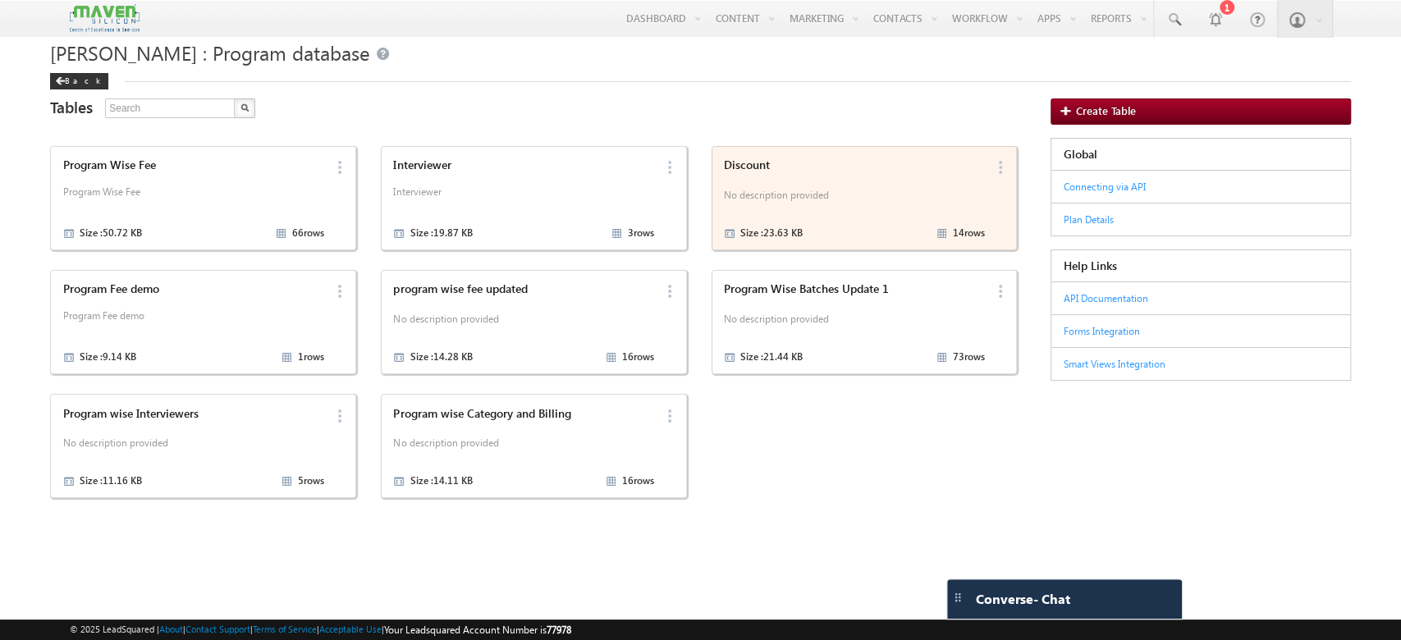
scroll to position [16, 0]
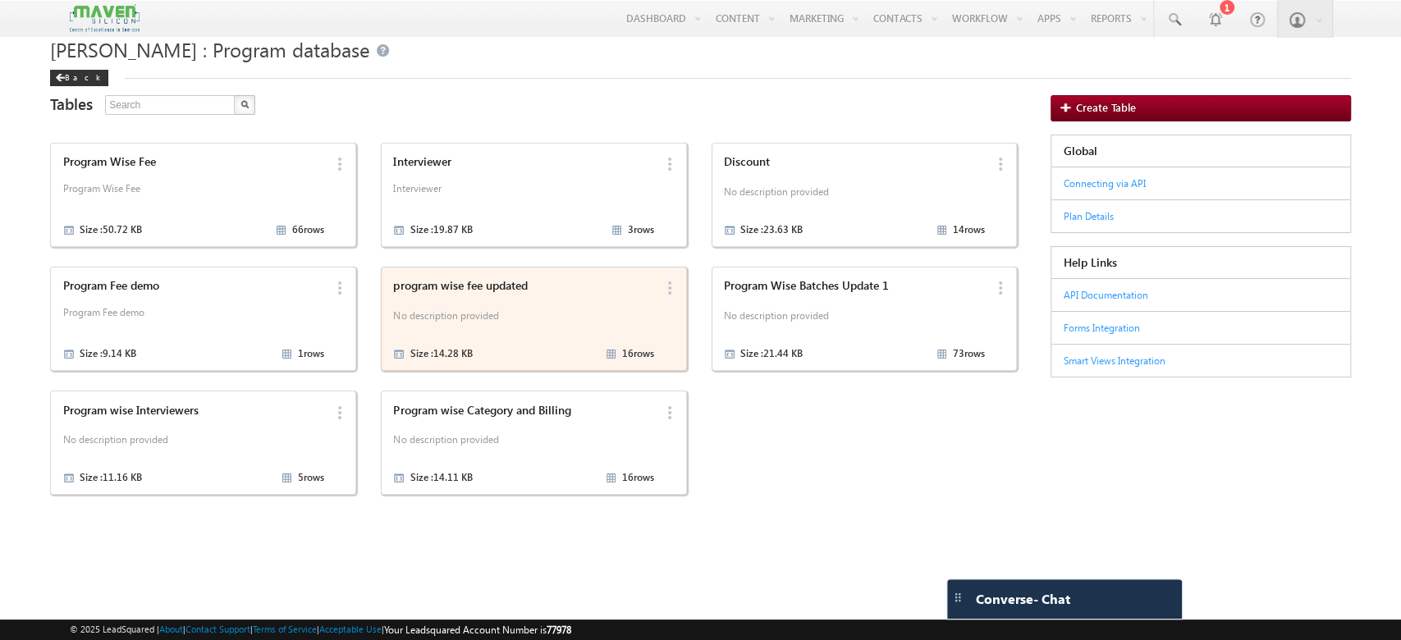
click at [473, 316] on p "No description provided" at bounding box center [523, 318] width 261 height 25
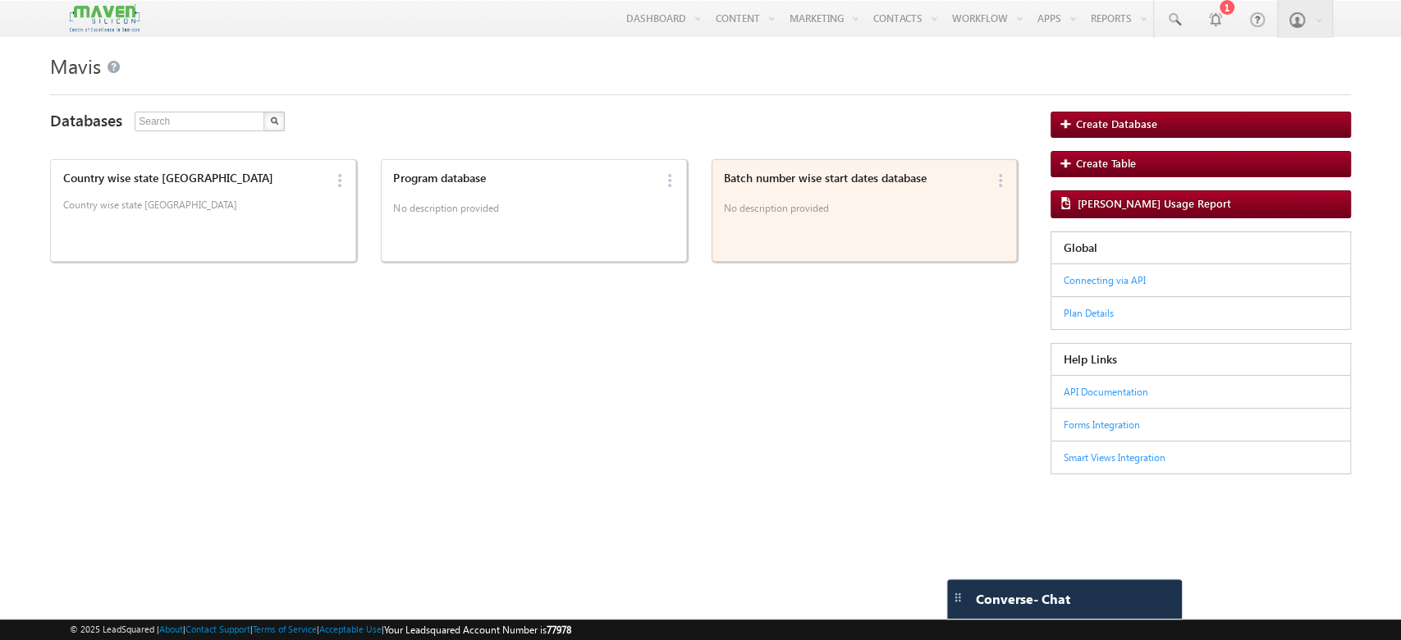
click at [758, 219] on p "No description provided" at bounding box center [854, 211] width 261 height 25
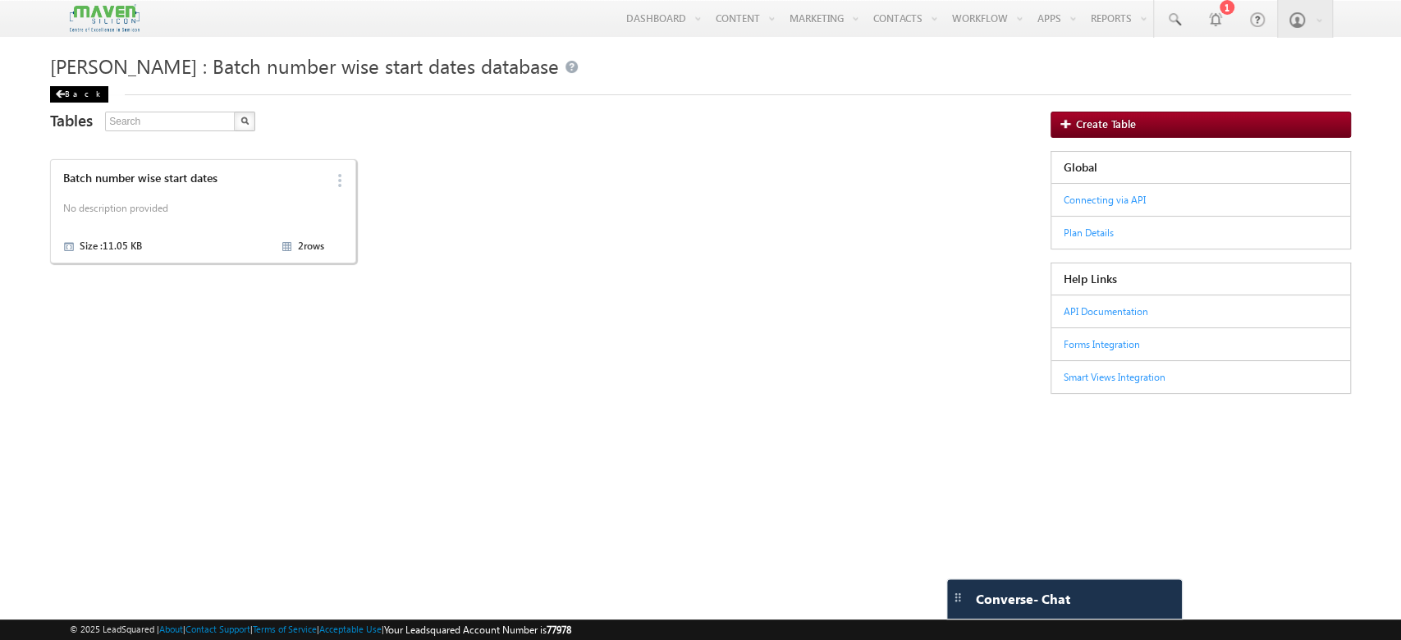
click at [66, 86] on div "Back" at bounding box center [79, 94] width 58 height 16
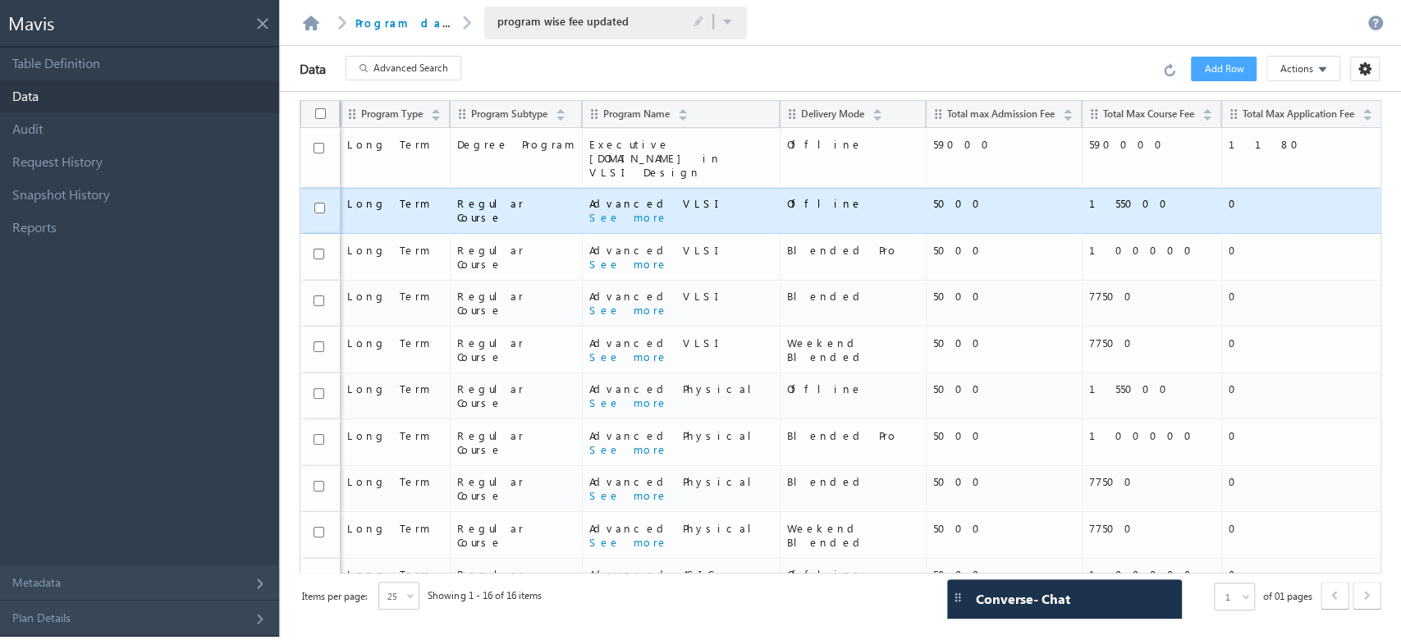
scroll to position [257, 0]
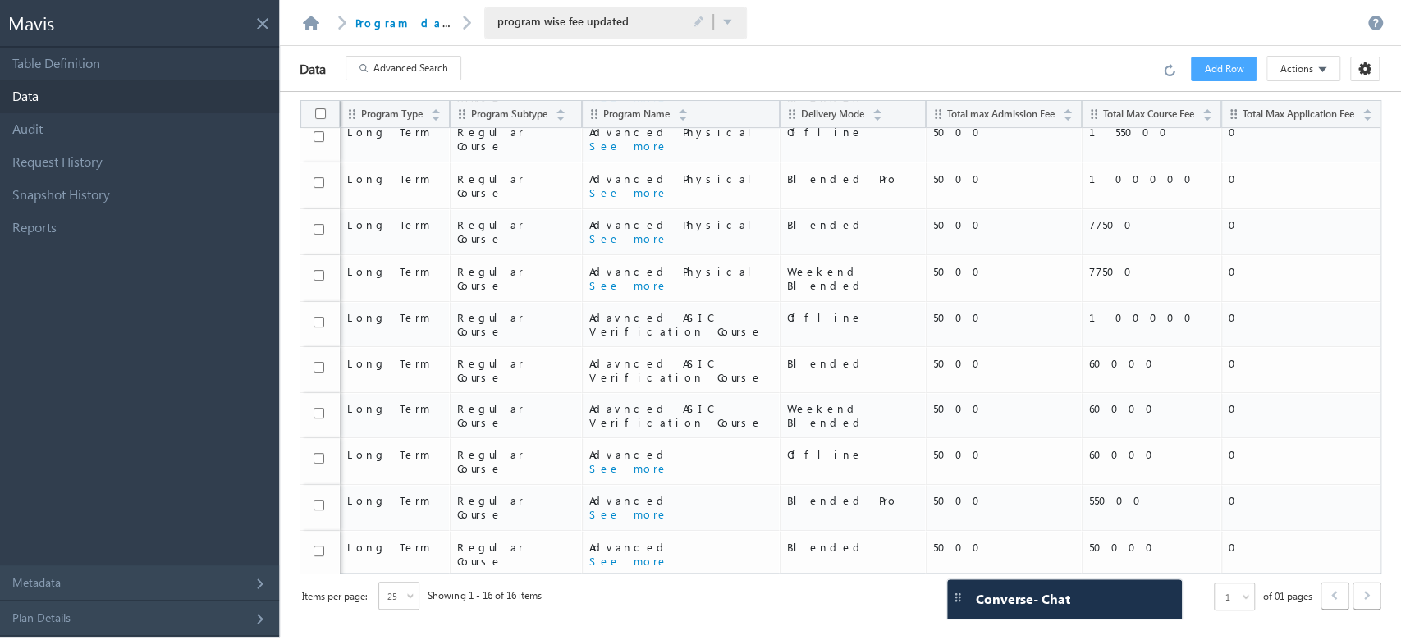
click at [404, 582] on div "25" at bounding box center [398, 596] width 41 height 28
click at [401, 557] on li "100" at bounding box center [400, 556] width 39 height 16
click at [417, 27] on link "Program database" at bounding box center [429, 23] width 148 height 14
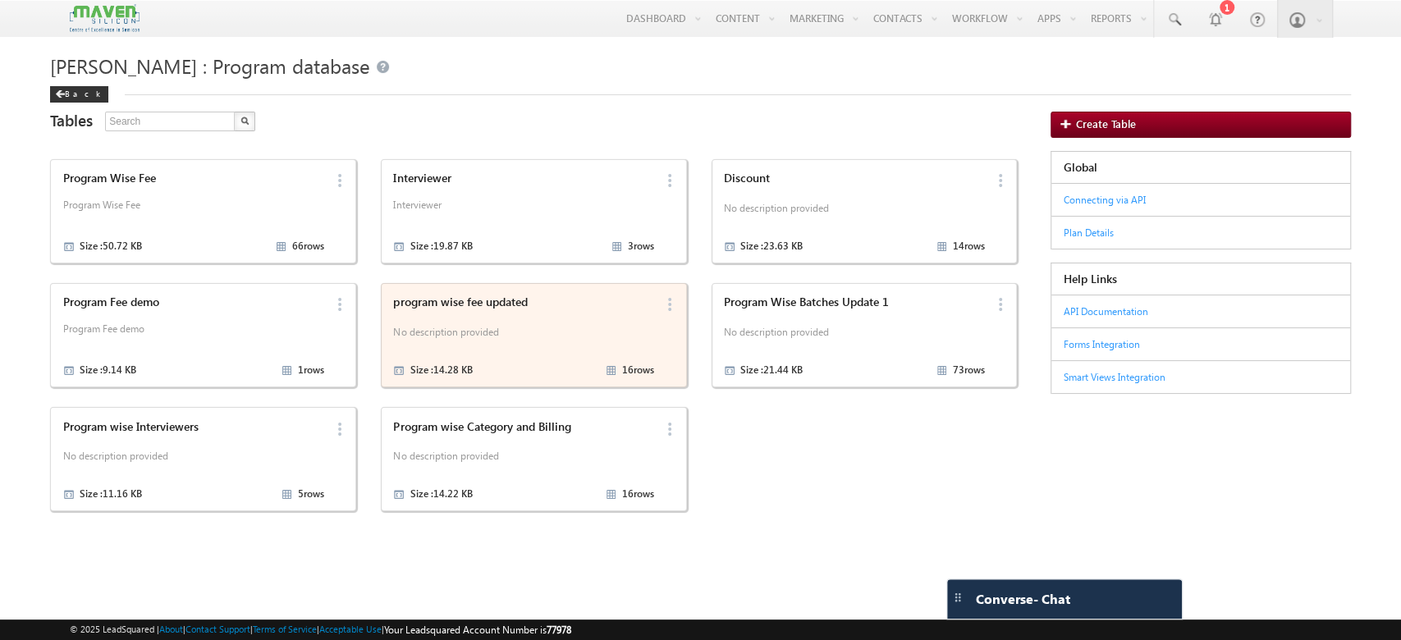
scroll to position [16, 0]
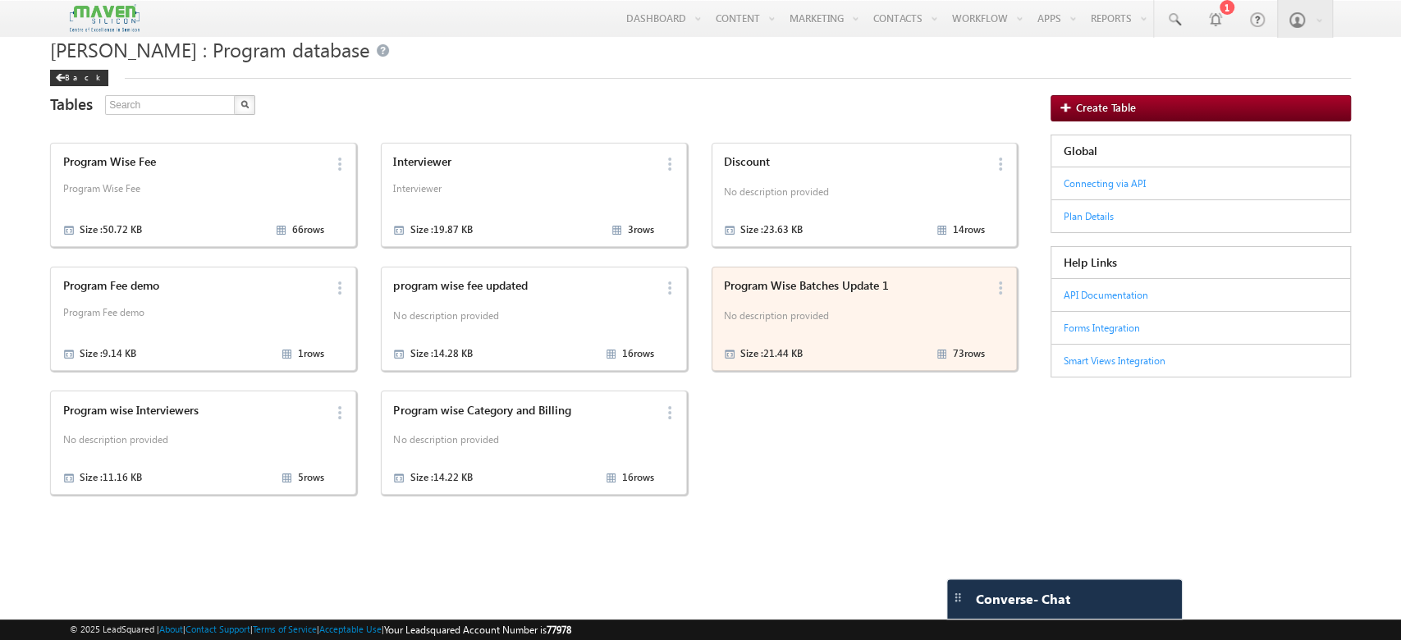
click at [784, 330] on p "No description provided" at bounding box center [854, 318] width 261 height 25
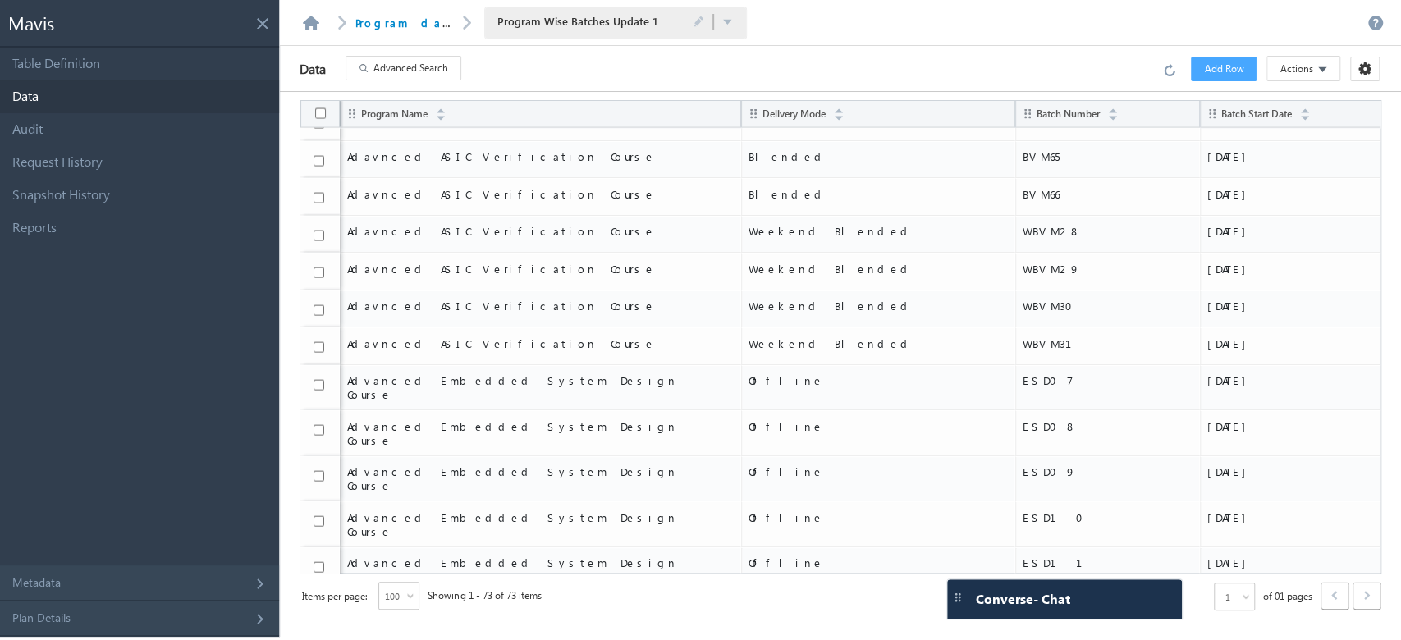
scroll to position [2268, 0]
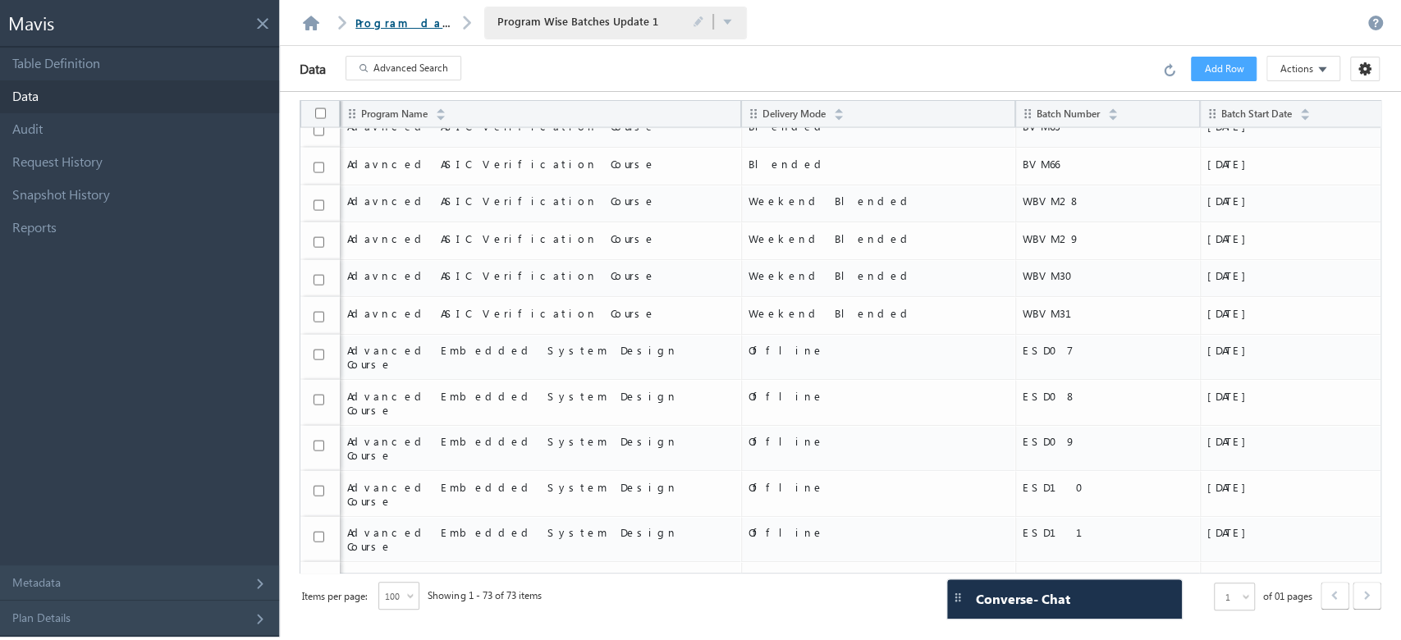
click at [427, 22] on link "Program database" at bounding box center [429, 23] width 148 height 14
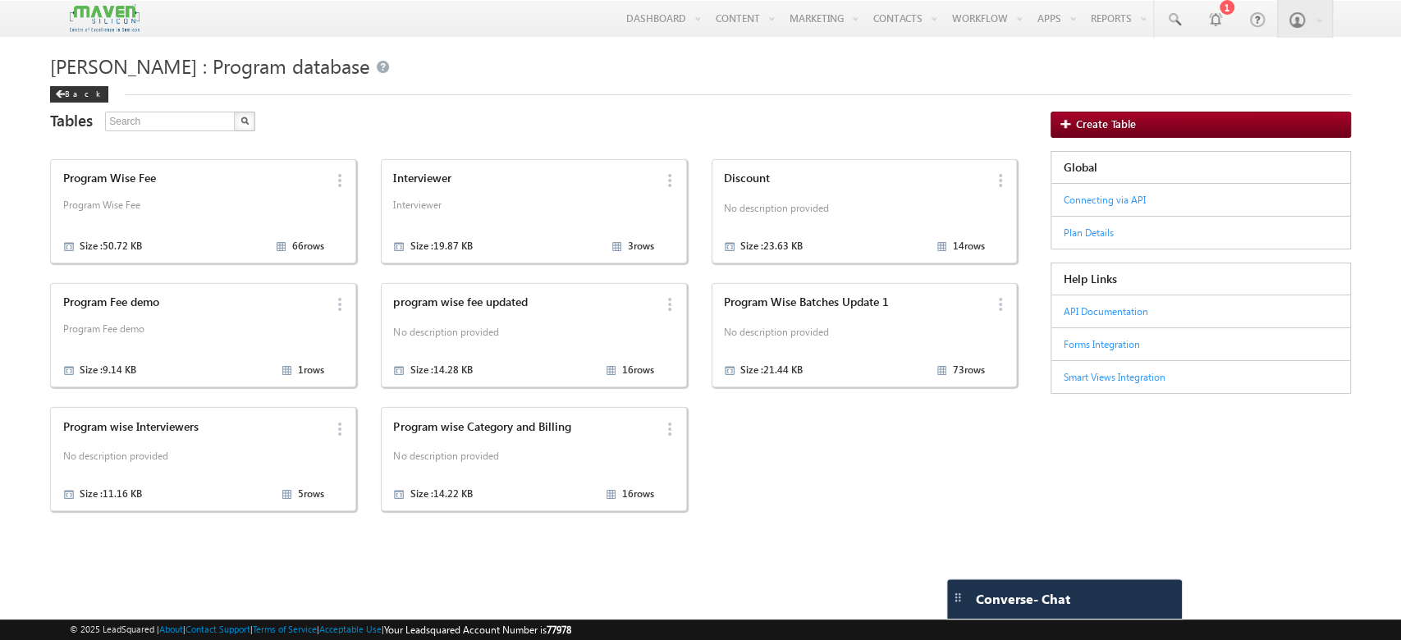
scroll to position [16, 0]
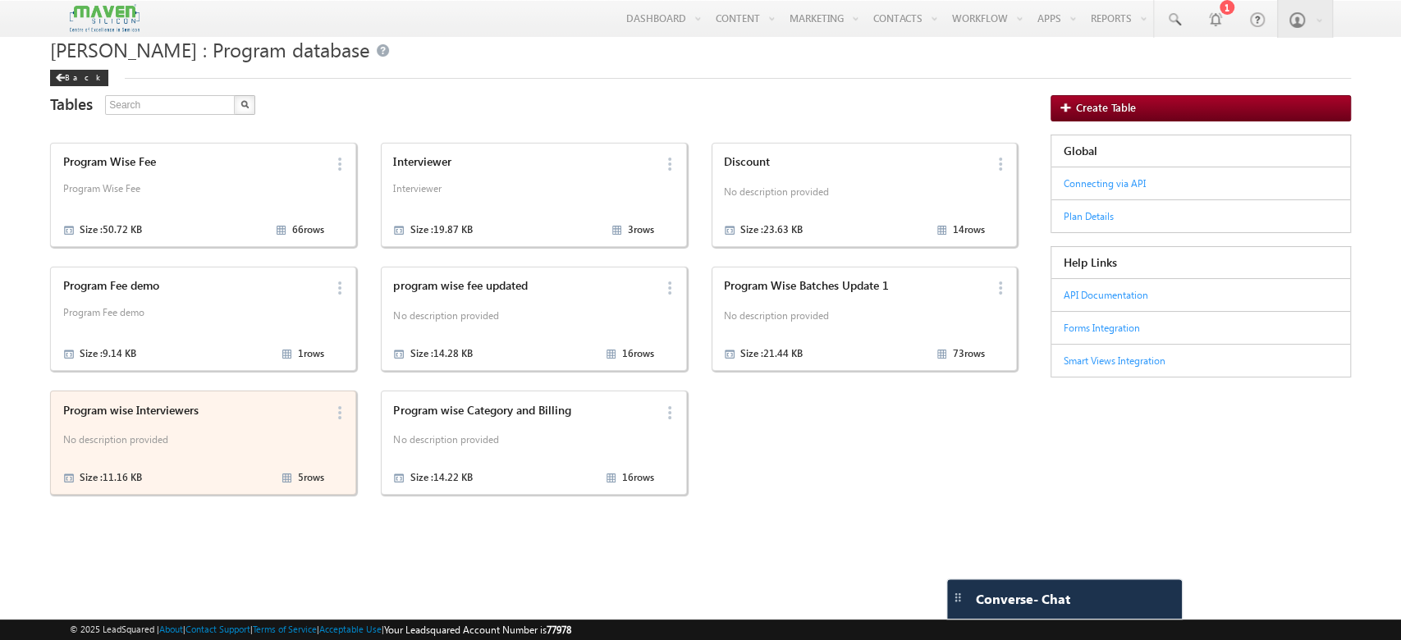
click at [252, 417] on div "Program wise Interviewers No description provided Size : 11.16 KB 5 rows" at bounding box center [190, 442] width 266 height 89
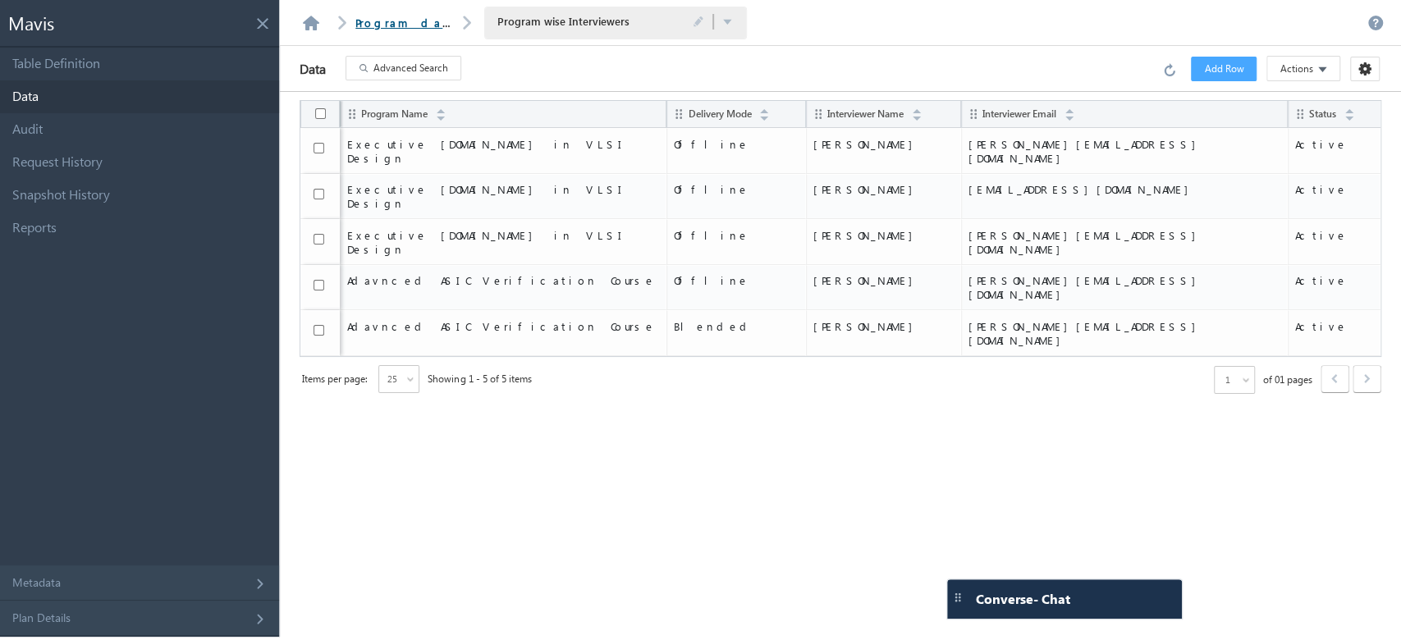
click at [392, 26] on link "Program database" at bounding box center [429, 23] width 148 height 14
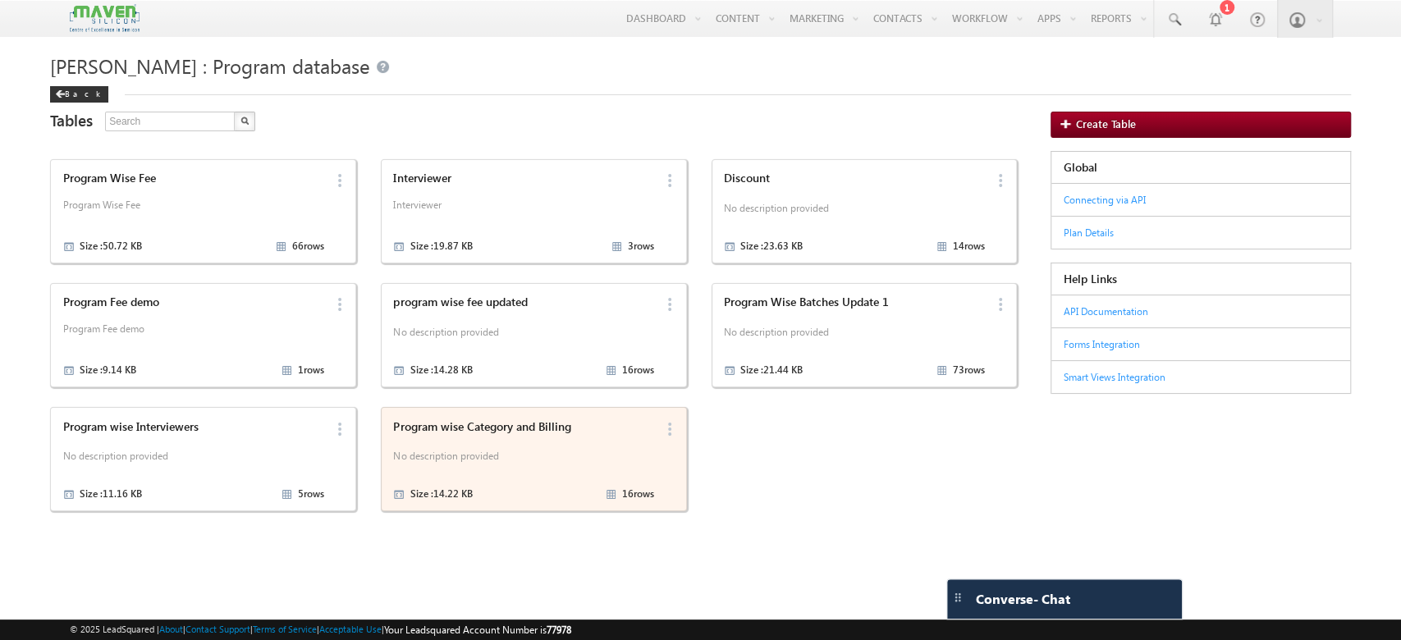
click at [525, 438] on div "Program wise Category and Billing No description provided Size : 14.22 KB 16 ro…" at bounding box center [521, 459] width 266 height 89
